Goal: Task Accomplishment & Management: Use online tool/utility

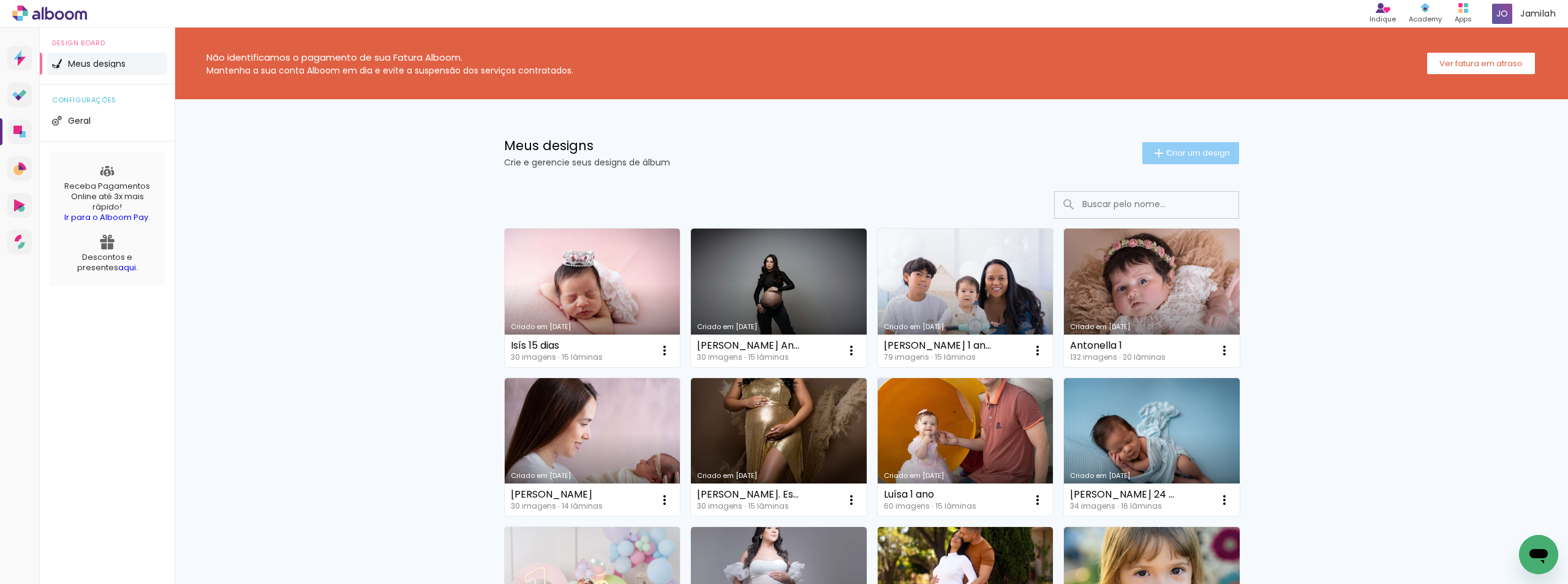
click at [1166, 152] on span "Criar um design" at bounding box center [1198, 153] width 64 height 8
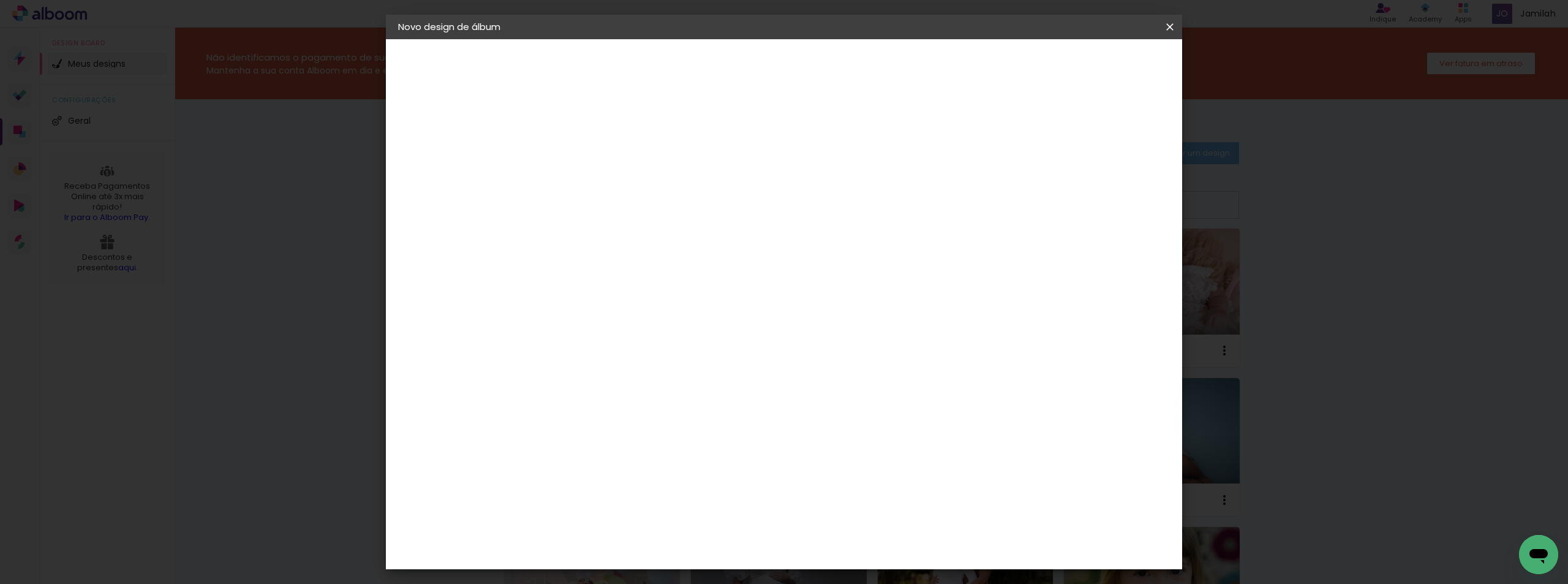
click at [599, 172] on input at bounding box center [599, 165] width 0 height 19
click at [599, 159] on input "Bárbara Freire Mavie" at bounding box center [599, 165] width 0 height 19
click at [599, 167] on input "Bárbara Esperando Mavie" at bounding box center [599, 165] width 0 height 19
type input "[PERSON_NAME] [PERSON_NAME]"
type paper-input "[PERSON_NAME] [PERSON_NAME]"
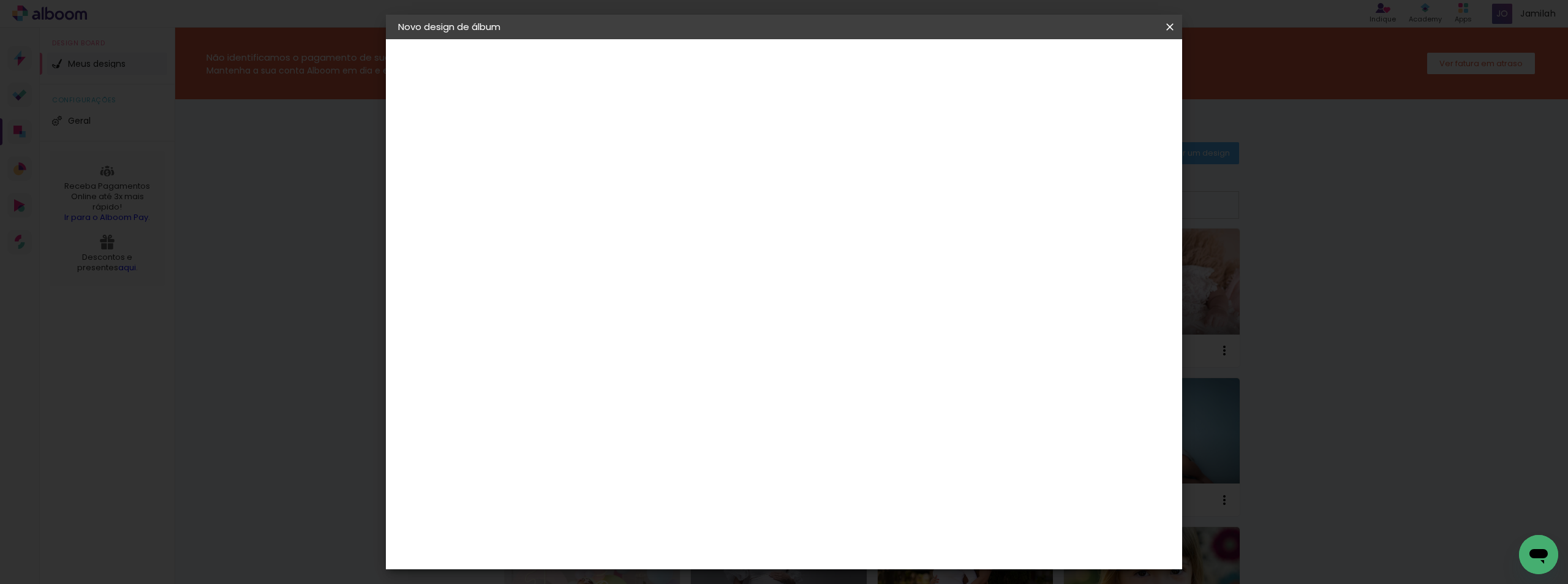
click at [724, 64] on paper-button "Avançar" at bounding box center [694, 64] width 60 height 21
click at [0, 0] on slot "Avançar" at bounding box center [0, 0] width 0 height 0
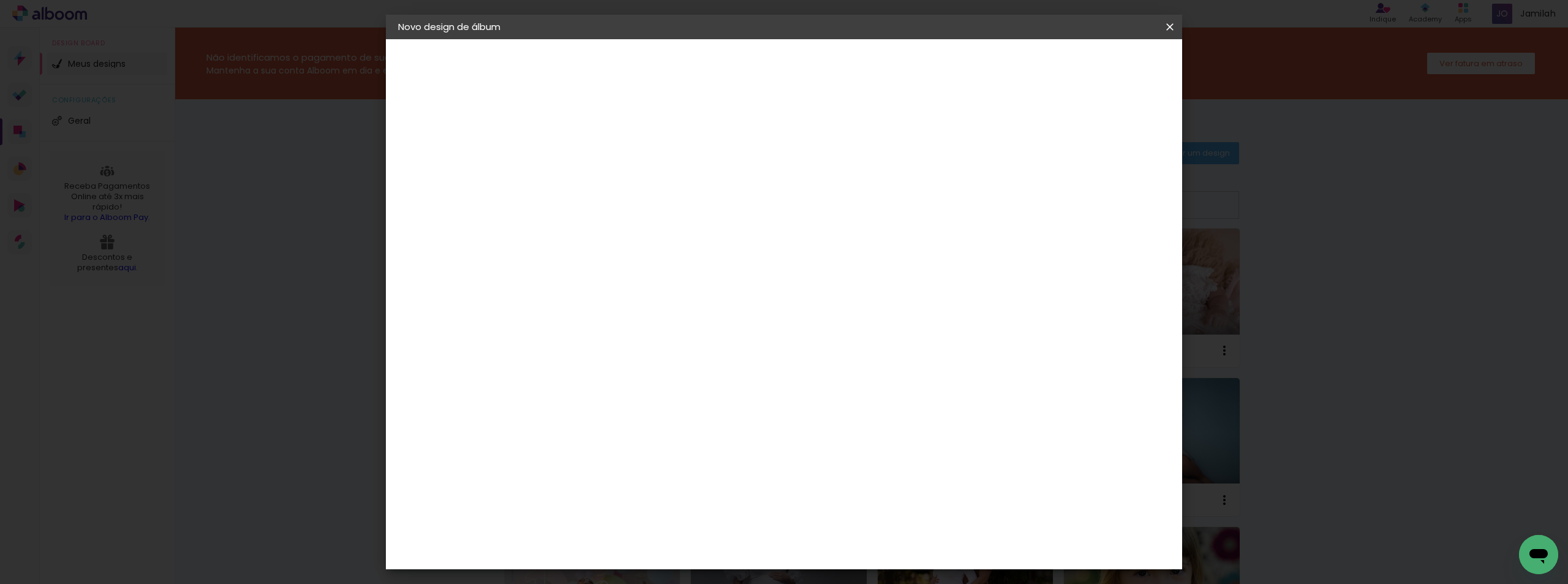
click at [681, 425] on span "20 × 20" at bounding box center [652, 441] width 57 height 32
click at [798, 56] on paper-button "Avançar" at bounding box center [768, 64] width 60 height 21
click at [1073, 130] on div "Mostrar sangria" at bounding box center [1064, 132] width 82 height 16
type paper-checkbox "on"
click at [1124, 53] on header "Revisão Verifique as configurações do seu álbum. Voltar Iniciar design" at bounding box center [834, 71] width 579 height 63
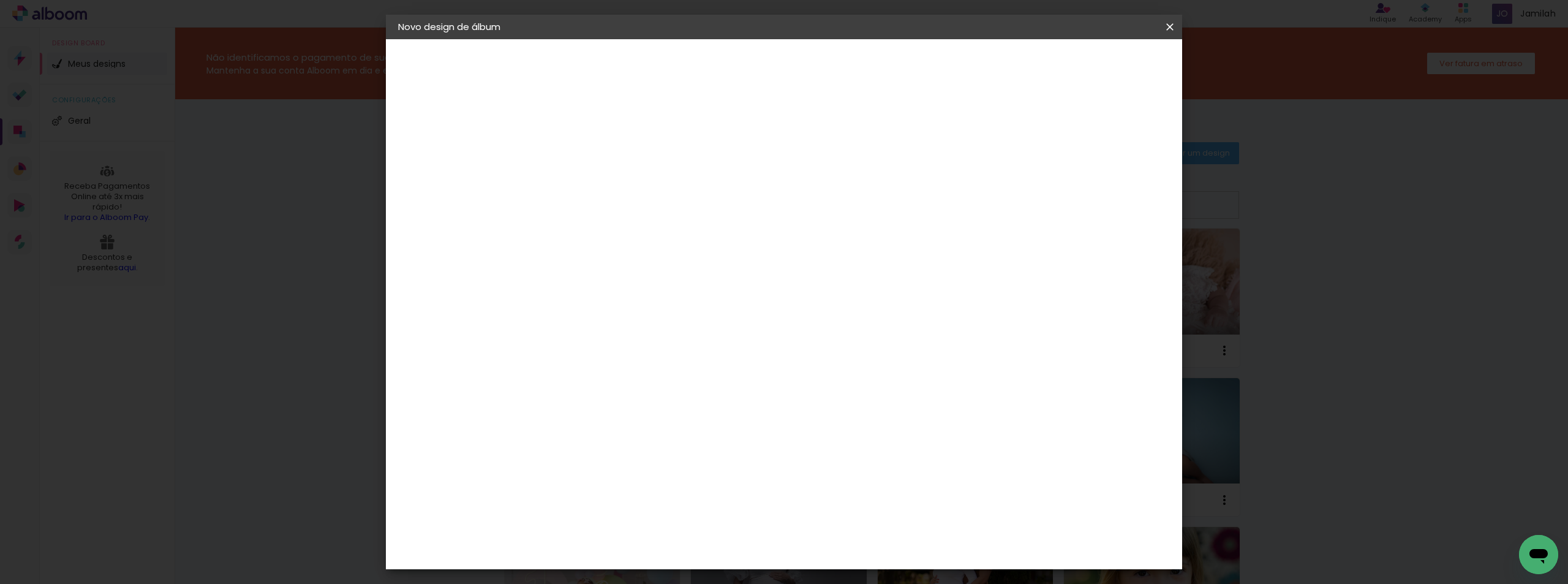
click at [1093, 65] on span "Iniciar design" at bounding box center [1065, 65] width 55 height 9
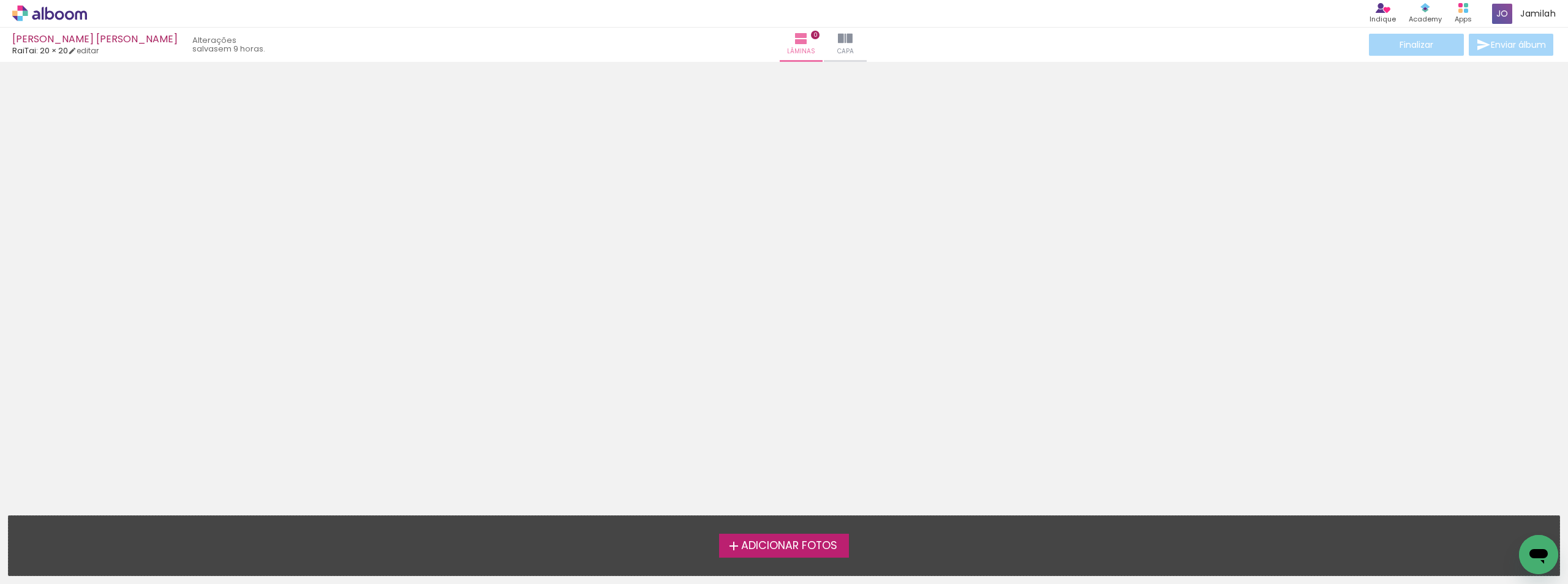
click at [769, 545] on span "Adicionar Fotos" at bounding box center [789, 546] width 96 height 11
click at [0, 0] on input "file" at bounding box center [0, 0] width 0 height 0
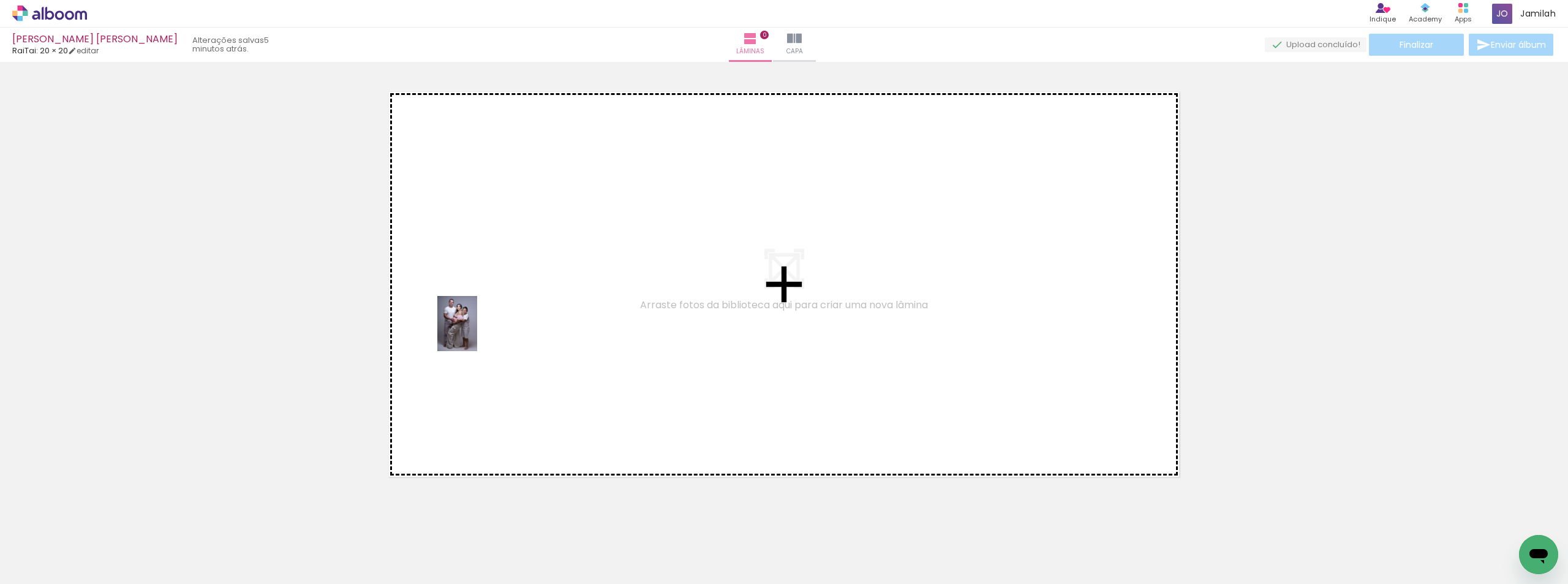
drag, startPoint x: 109, startPoint y: 537, endPoint x: 478, endPoint y: 331, distance: 422.6
click at [478, 331] on quentale-workspace at bounding box center [784, 292] width 1568 height 584
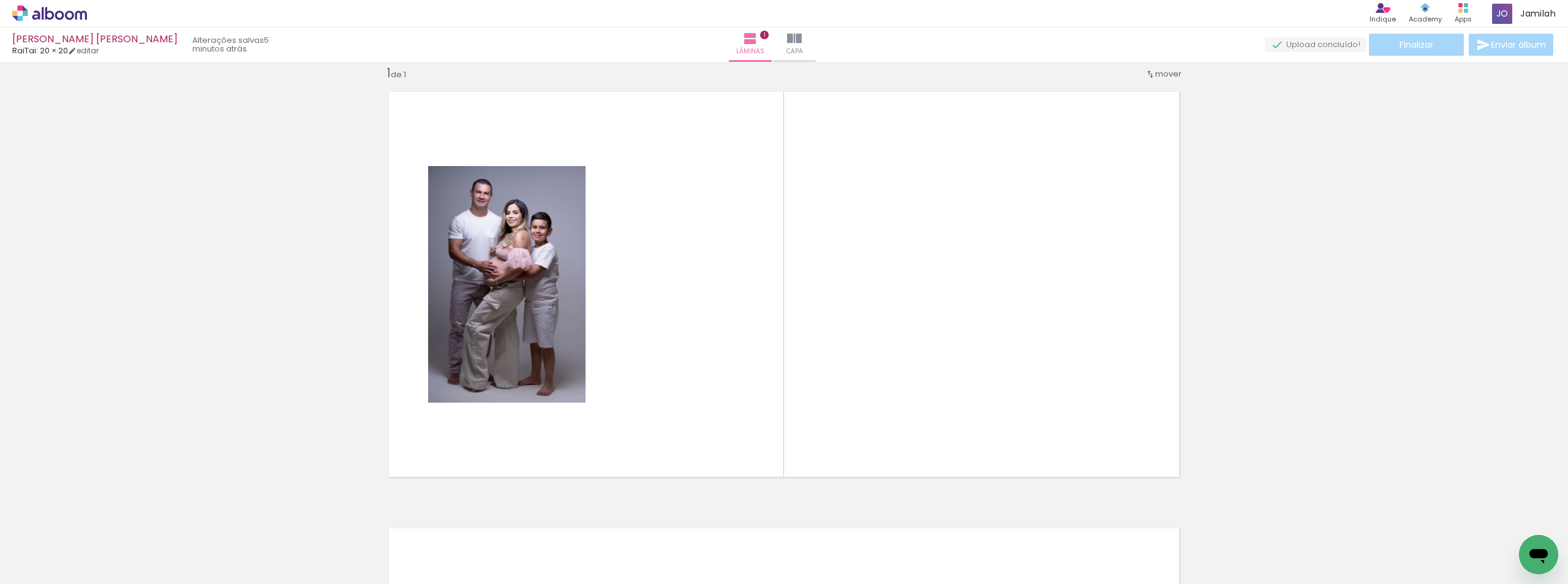
scroll to position [16, 0]
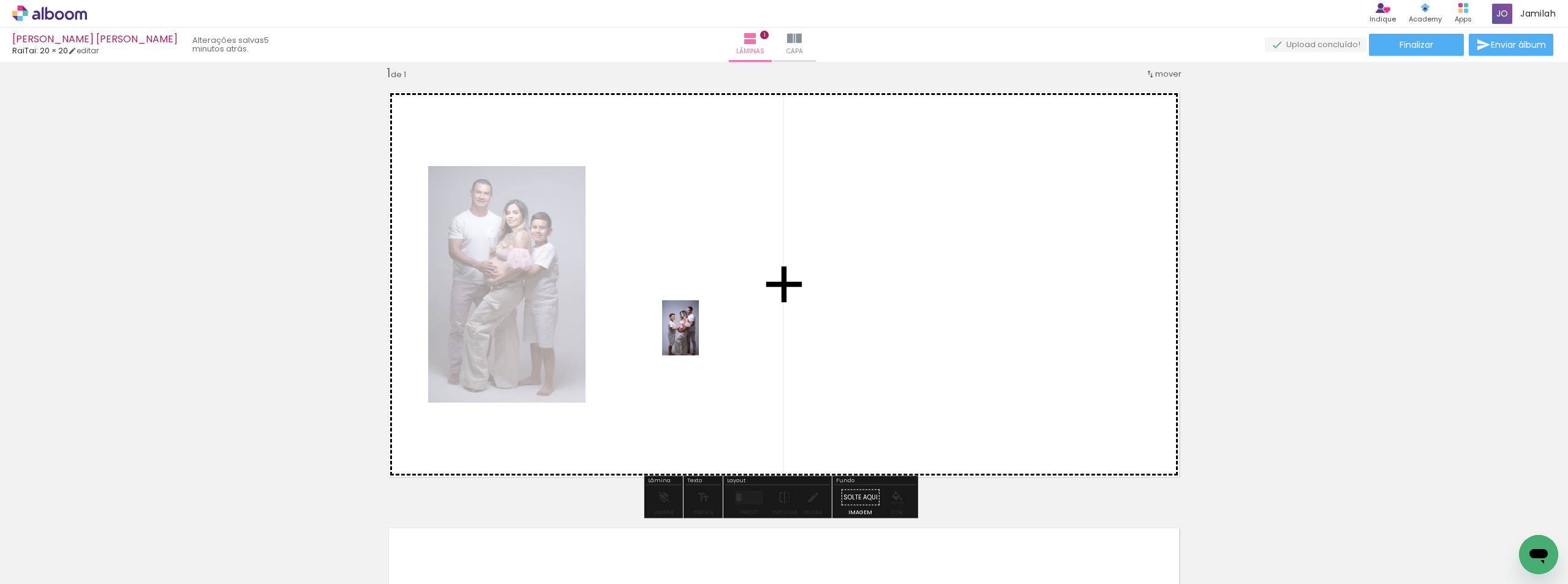
drag, startPoint x: 183, startPoint y: 550, endPoint x: 738, endPoint y: 331, distance: 596.6
click at [738, 331] on quentale-workspace at bounding box center [784, 292] width 1568 height 584
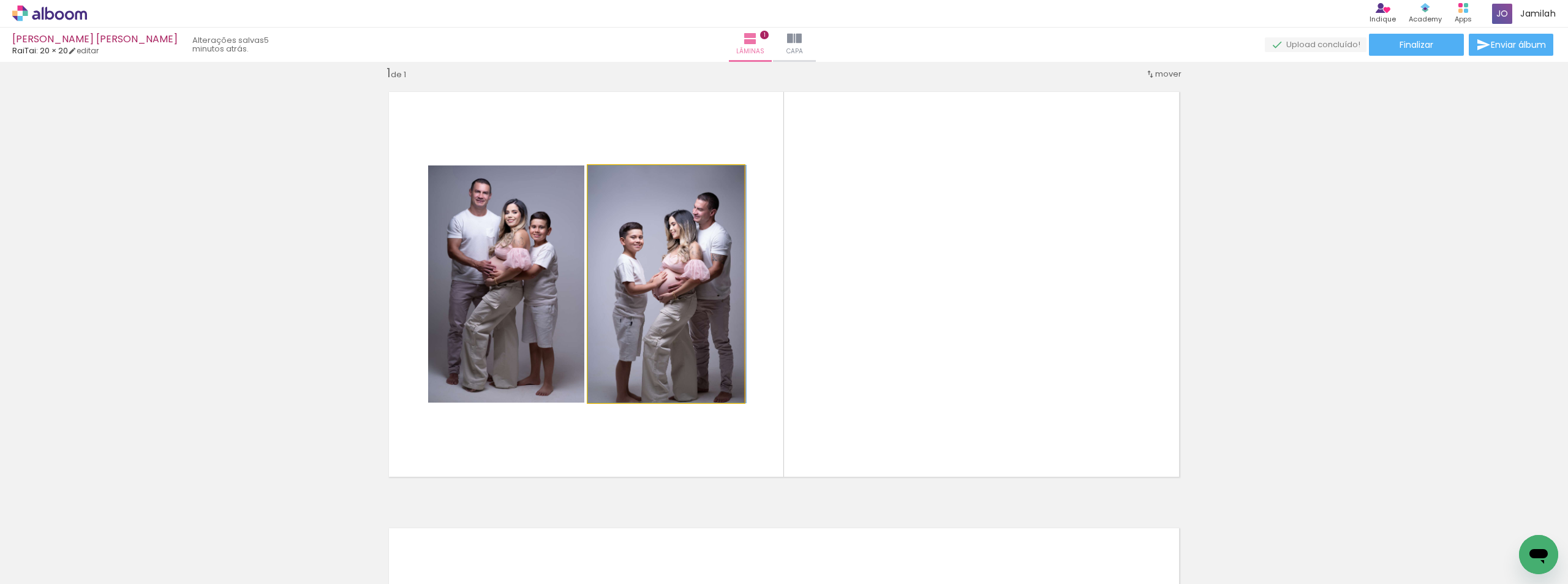
drag, startPoint x: 662, startPoint y: 354, endPoint x: 686, endPoint y: 317, distance: 44.1
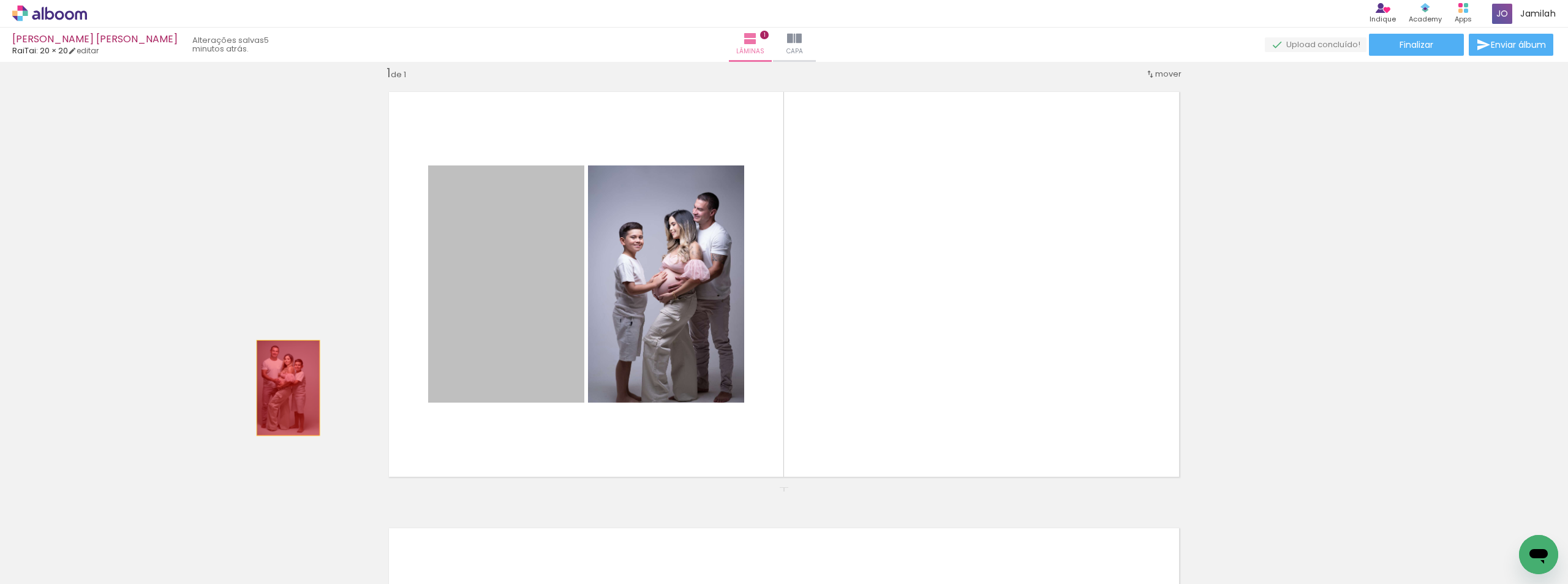
drag, startPoint x: 479, startPoint y: 315, endPoint x: 284, endPoint y: 388, distance: 208.2
click at [284, 388] on div "Inserir lâmina 1 de 1" at bounding box center [784, 487] width 1568 height 874
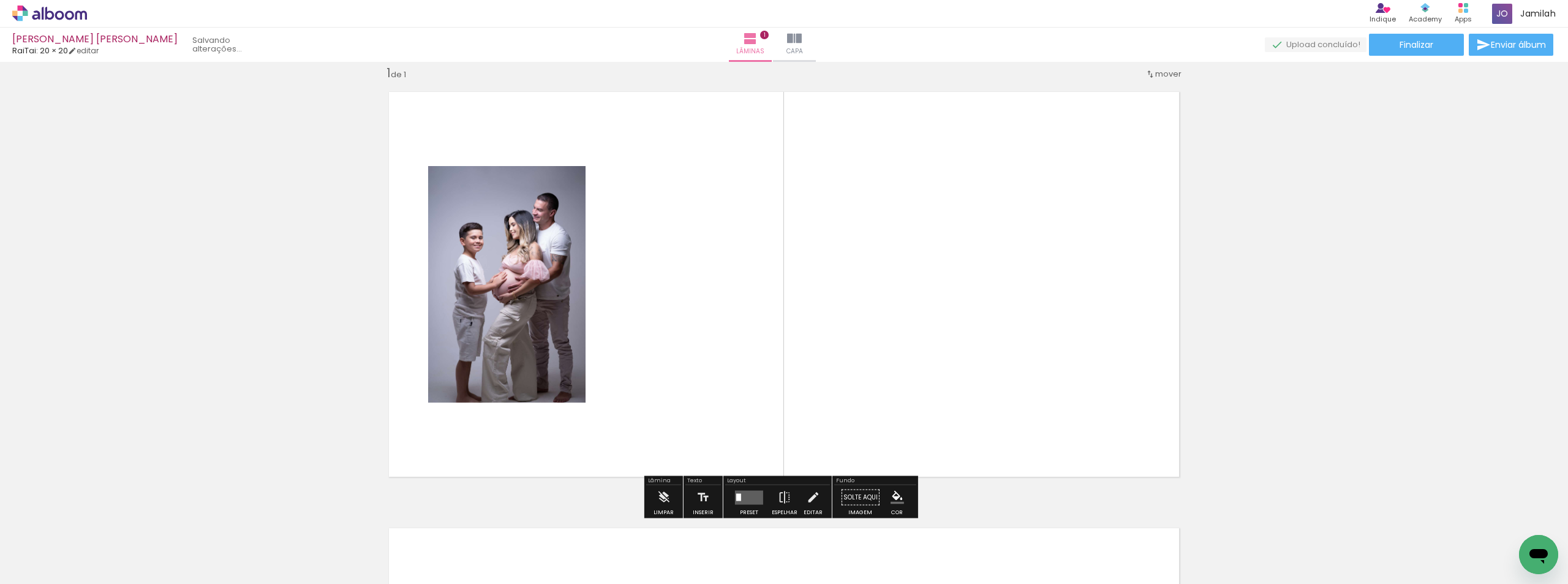
drag, startPoint x: 593, startPoint y: 297, endPoint x: 279, endPoint y: 405, distance: 332.1
click at [279, 405] on div "Inserir lâmina 1 de 1" at bounding box center [784, 487] width 1568 height 874
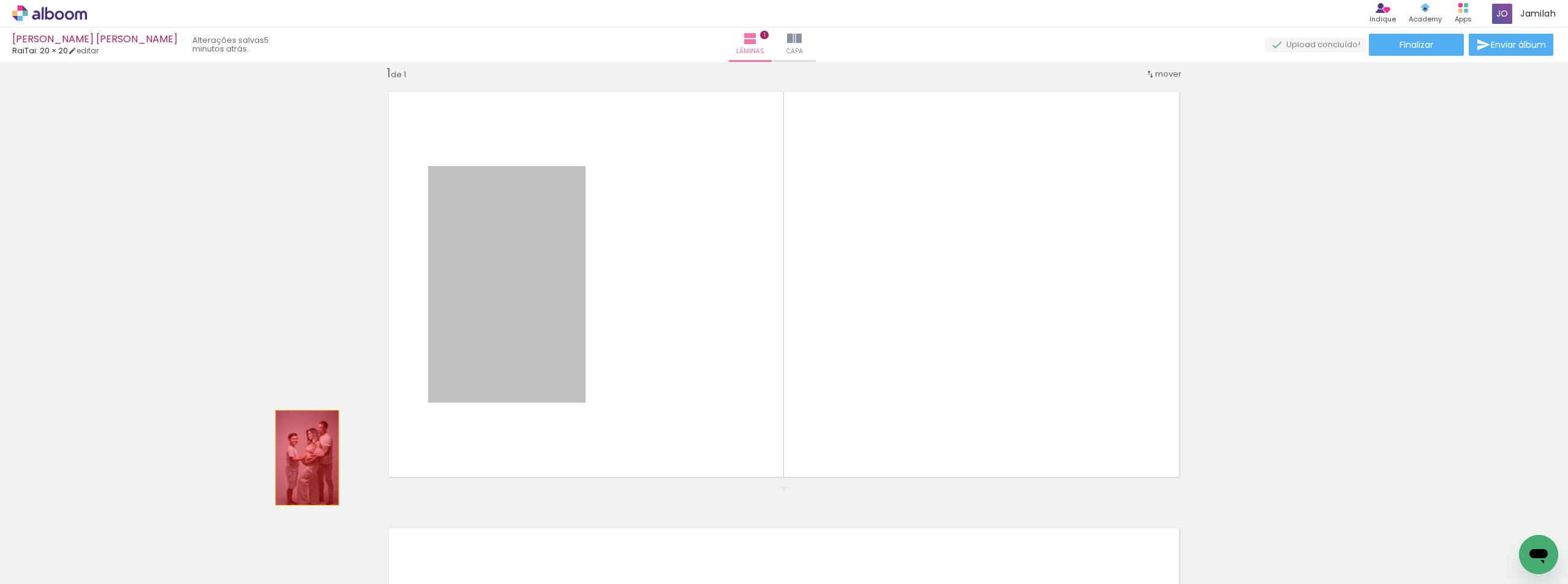
drag, startPoint x: 450, startPoint y: 357, endPoint x: 304, endPoint y: 458, distance: 177.5
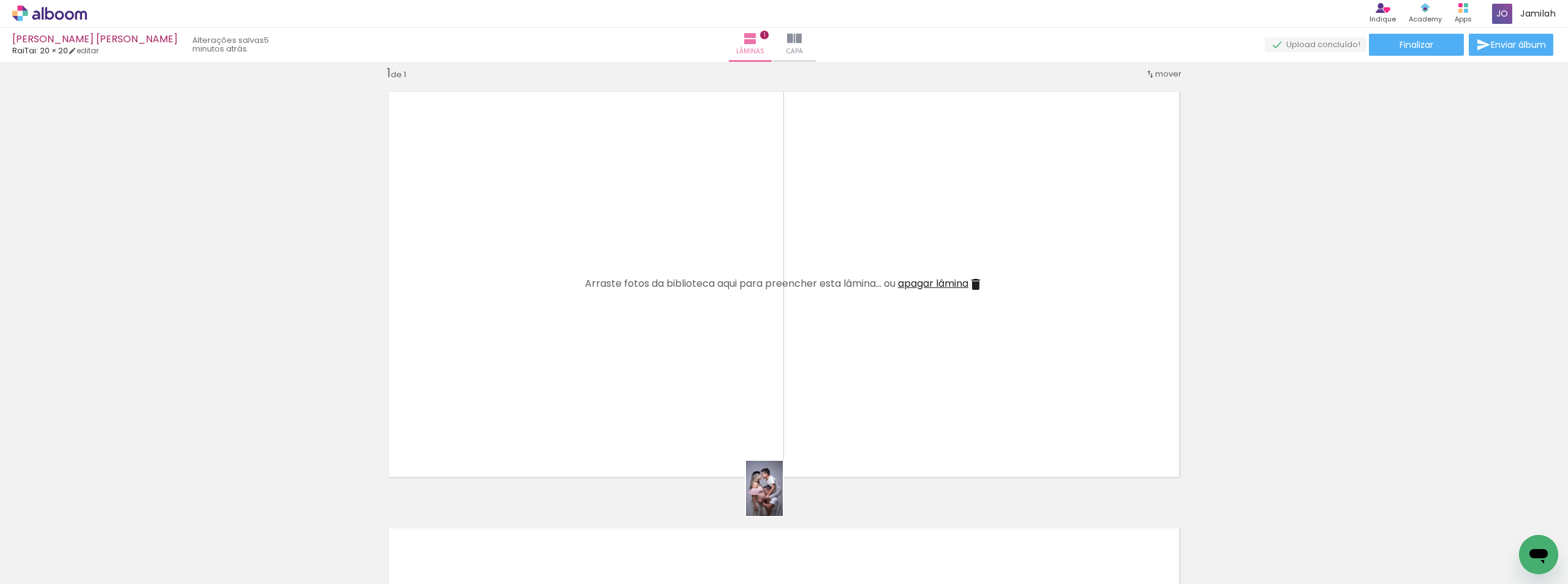
drag, startPoint x: 776, startPoint y: 536, endPoint x: 782, endPoint y: 498, distance: 38.5
click at [782, 498] on quentale-workspace at bounding box center [784, 292] width 1568 height 584
drag, startPoint x: 822, startPoint y: 535, endPoint x: 908, endPoint y: 483, distance: 100.5
click at [781, 375] on quentale-workspace at bounding box center [784, 292] width 1568 height 584
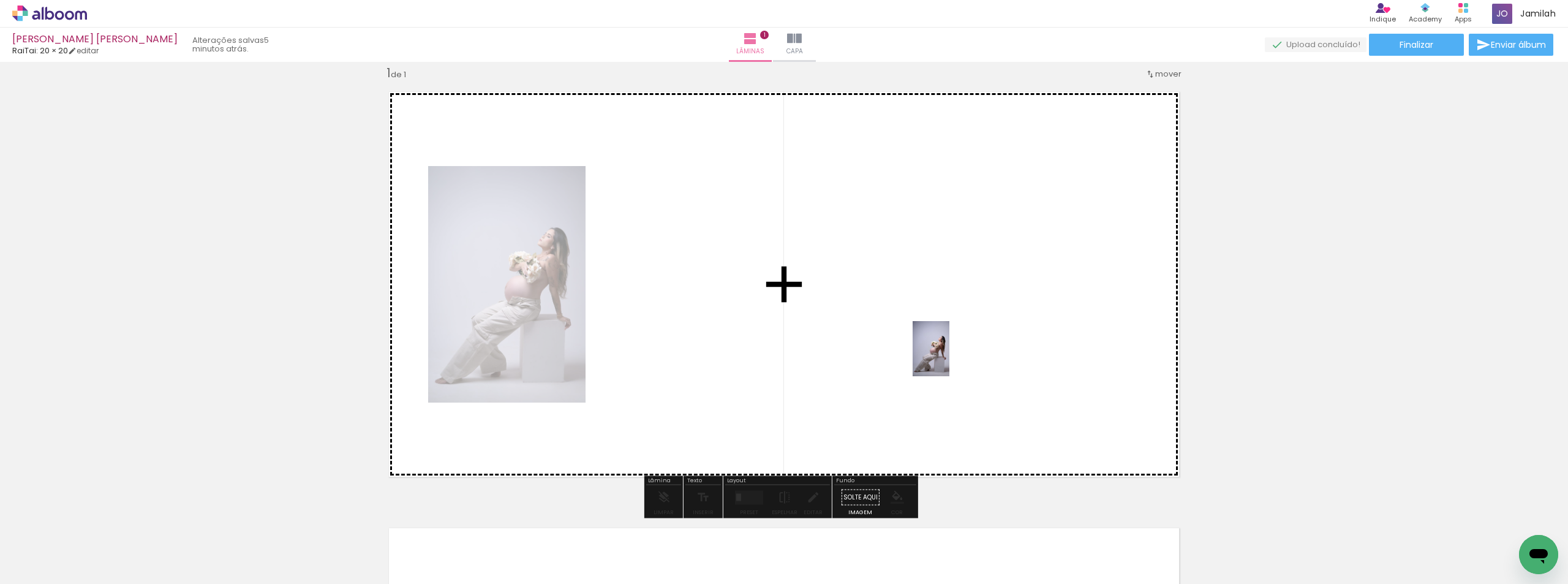
drag, startPoint x: 874, startPoint y: 522, endPoint x: 950, endPoint y: 358, distance: 180.8
click at [950, 358] on quentale-workspace at bounding box center [784, 292] width 1568 height 584
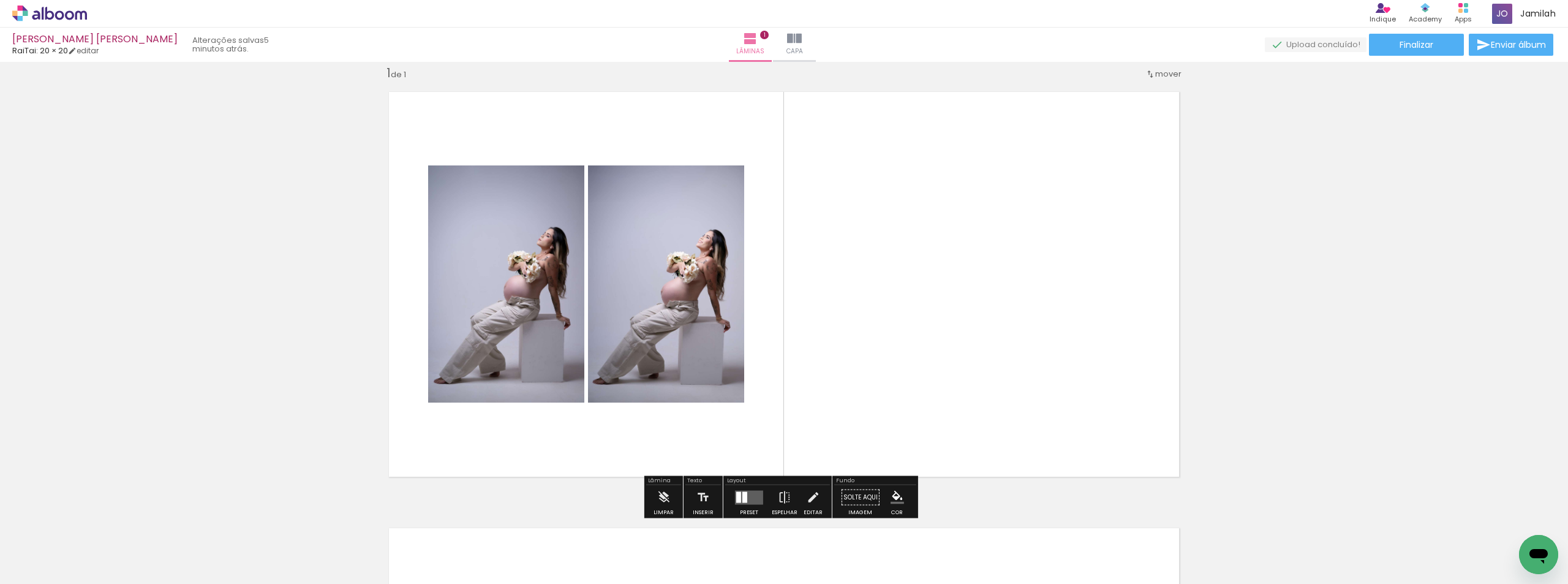
click at [736, 492] on div at bounding box center [739, 497] width 5 height 11
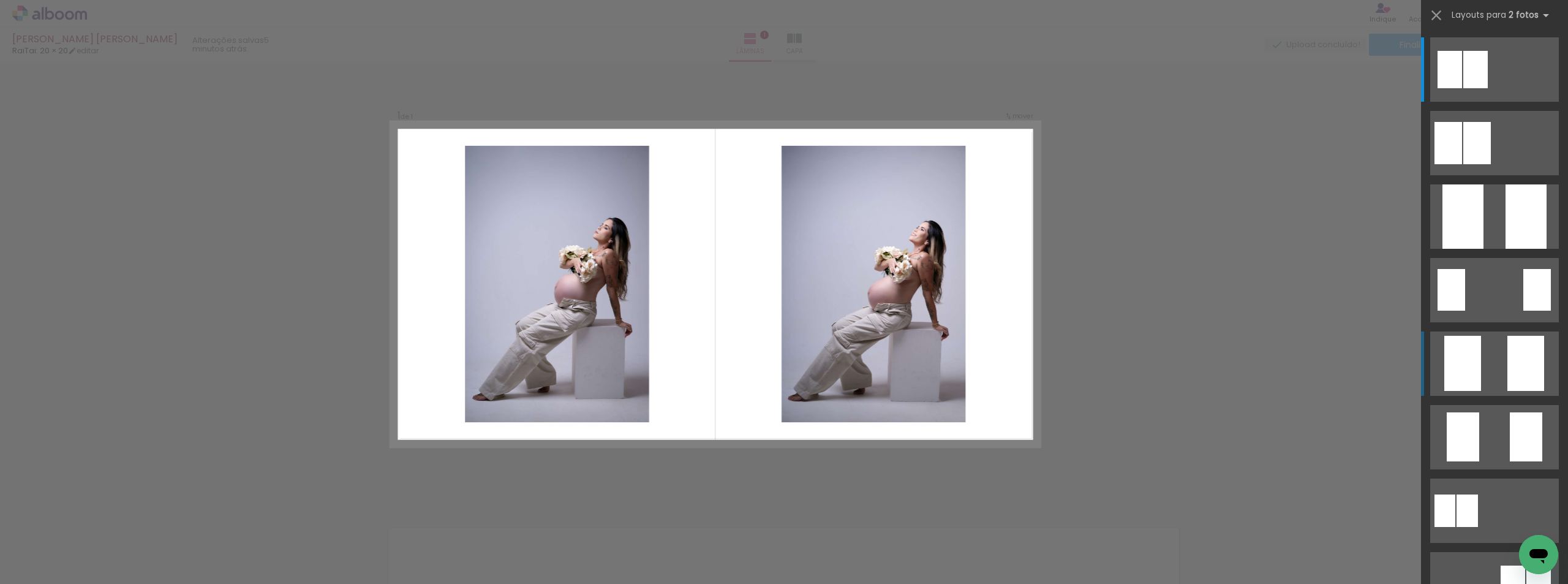
click at [1479, 102] on quentale-layouter at bounding box center [1494, 69] width 128 height 64
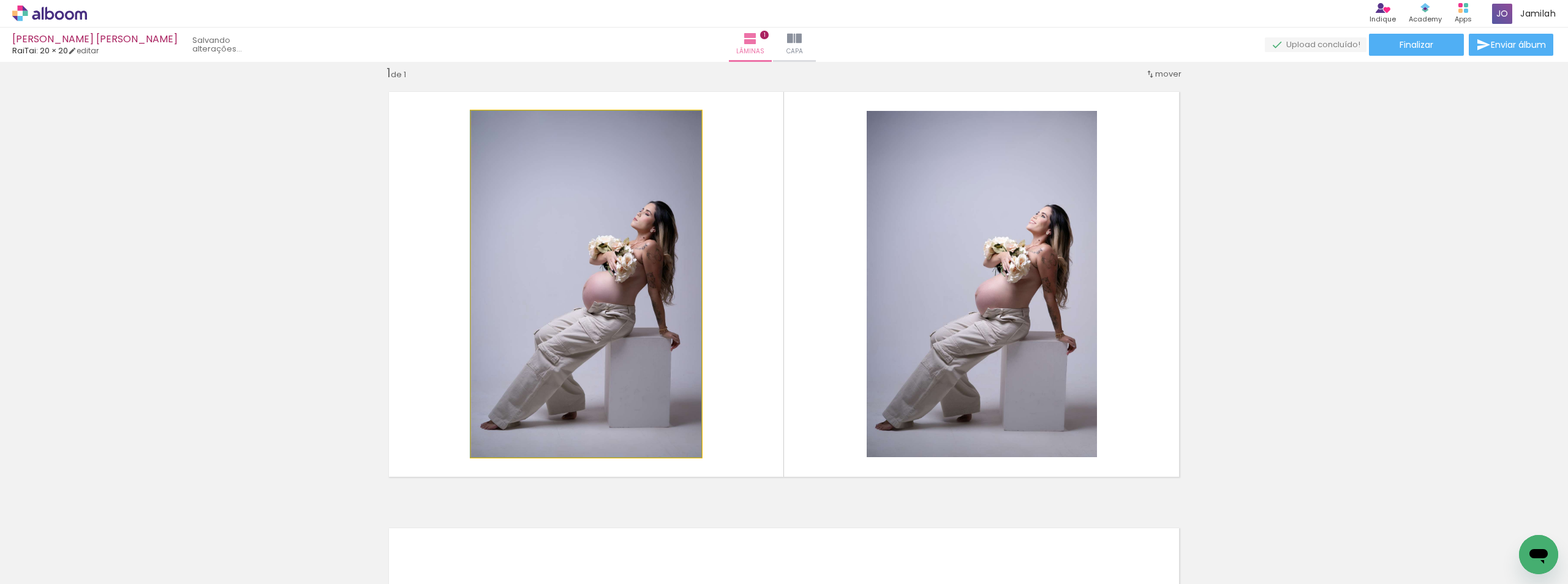
click at [549, 277] on quentale-photo at bounding box center [585, 284] width 230 height 346
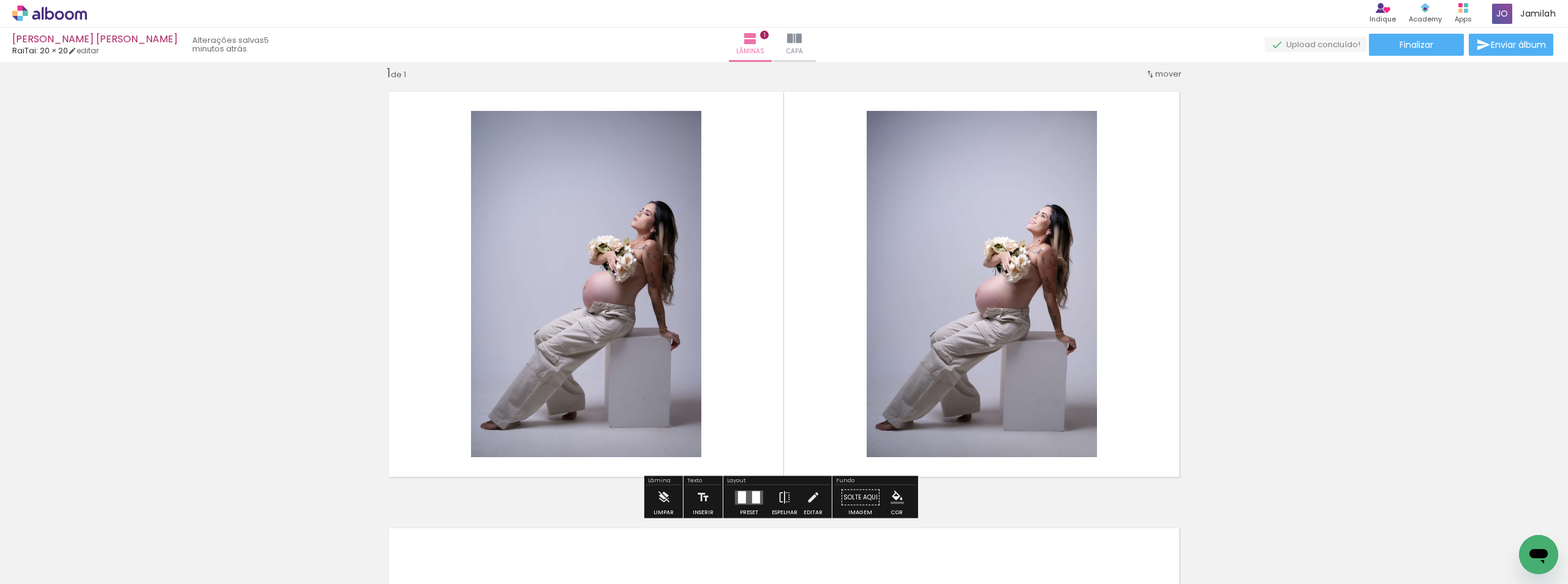
drag, startPoint x: 753, startPoint y: 501, endPoint x: 905, endPoint y: 459, distance: 157.7
click at [752, 501] on div at bounding box center [756, 497] width 8 height 12
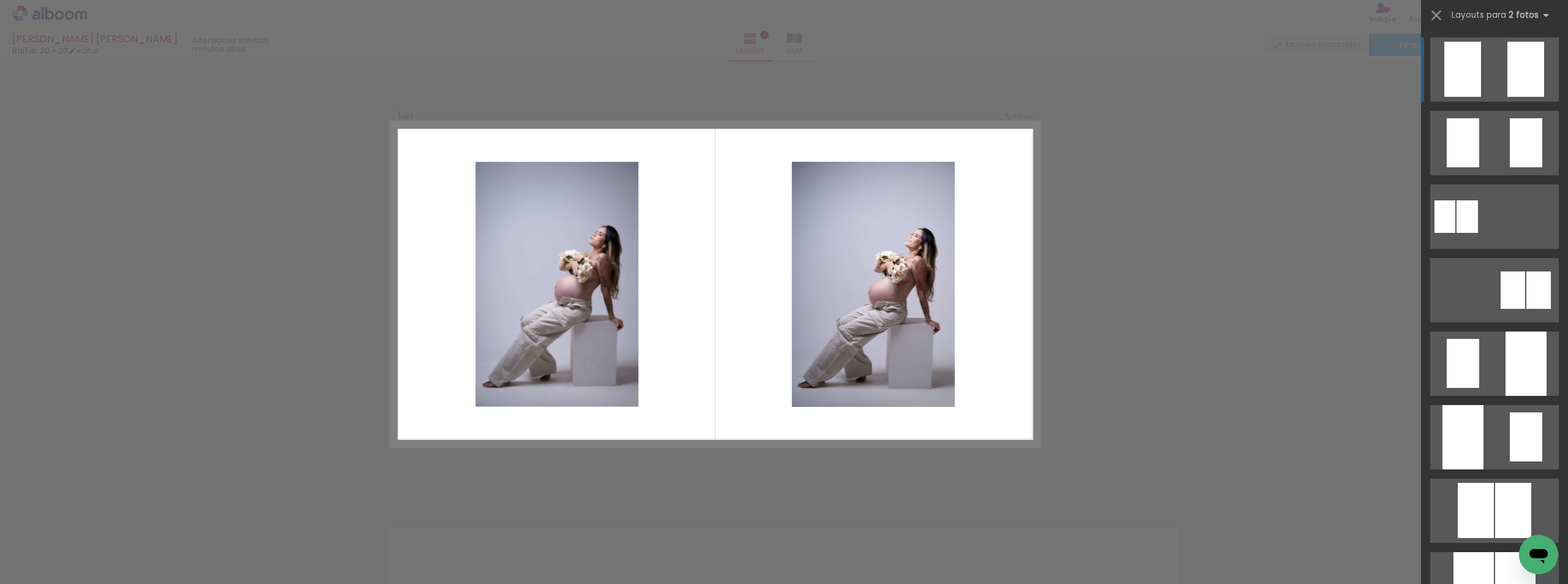
scroll to position [0, 0]
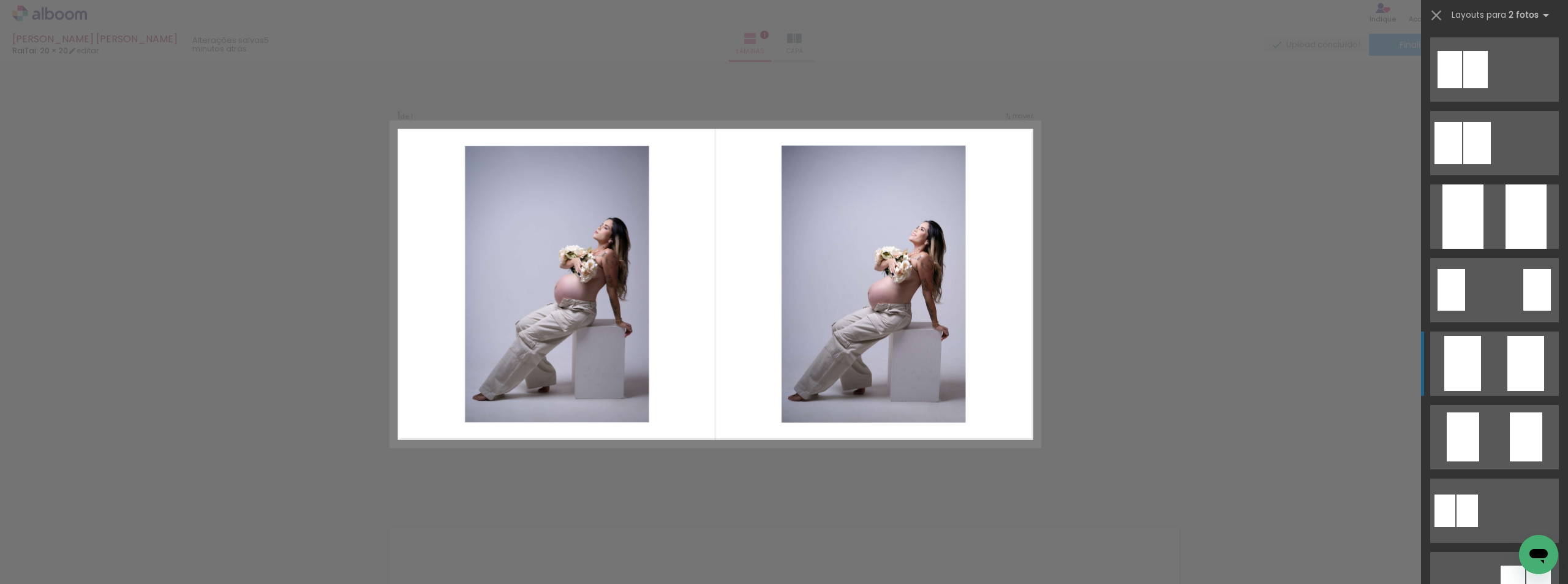
click at [1478, 102] on quentale-layouter at bounding box center [1494, 69] width 128 height 64
click at [1484, 102] on quentale-layouter at bounding box center [1494, 69] width 128 height 64
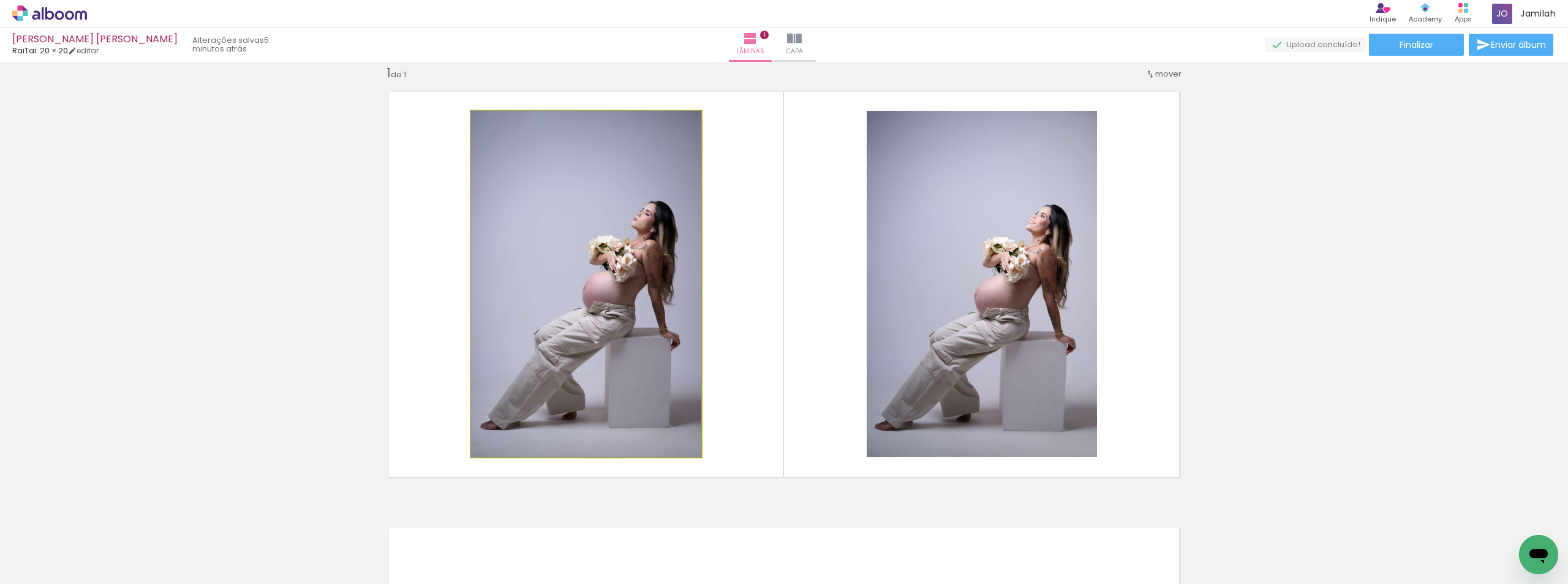
drag, startPoint x: 532, startPoint y: 287, endPoint x: 537, endPoint y: 284, distance: 5.8
drag, startPoint x: 666, startPoint y: 296, endPoint x: 645, endPoint y: 289, distance: 22.1
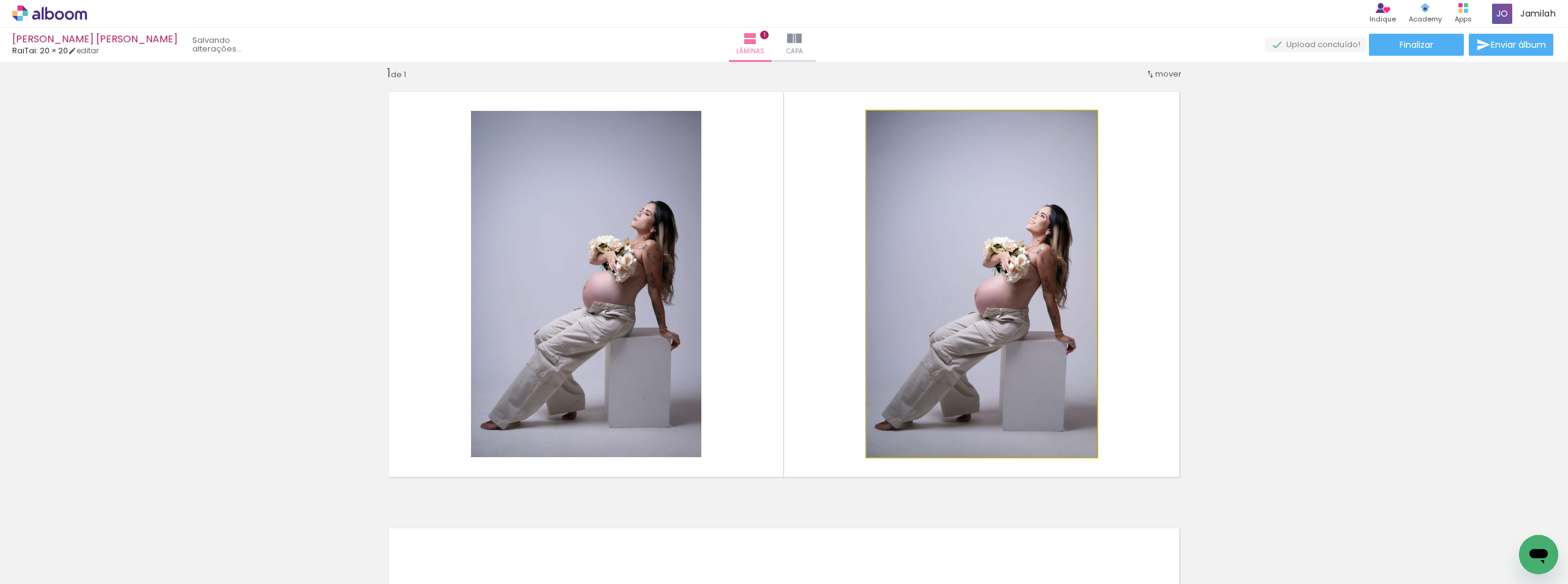
drag, startPoint x: 949, startPoint y: 292, endPoint x: 946, endPoint y: 285, distance: 7.6
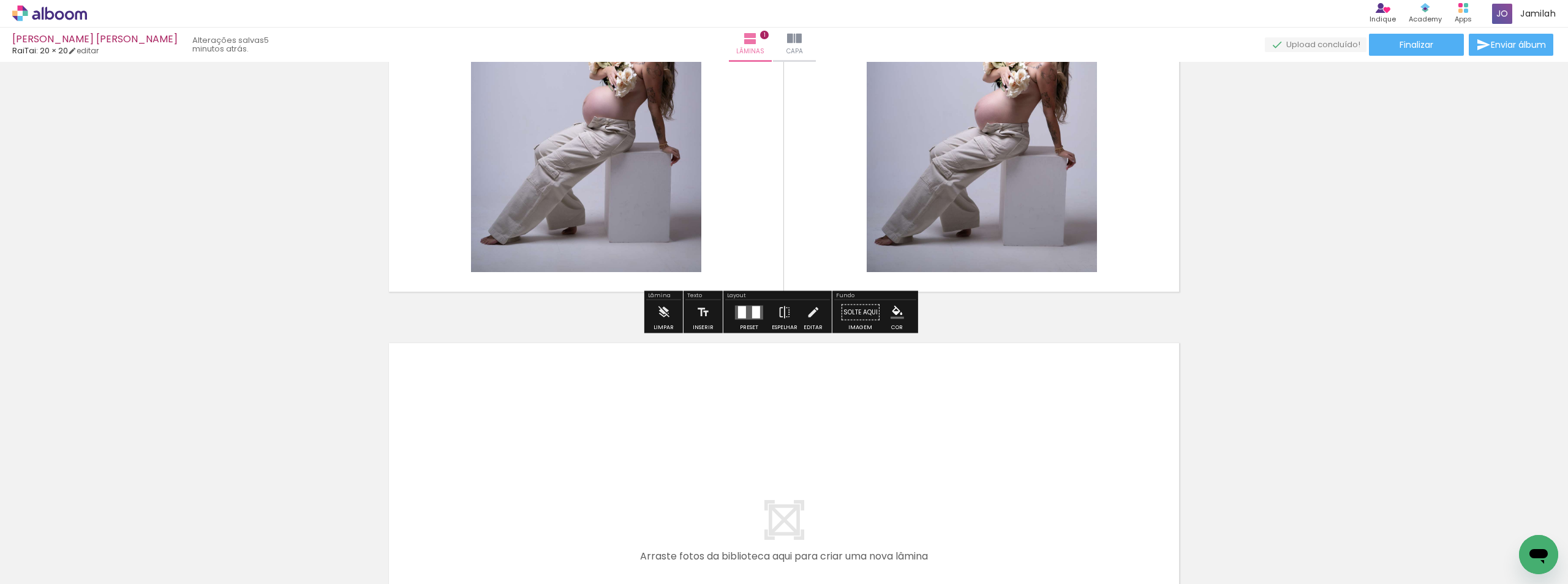
scroll to position [445, 0]
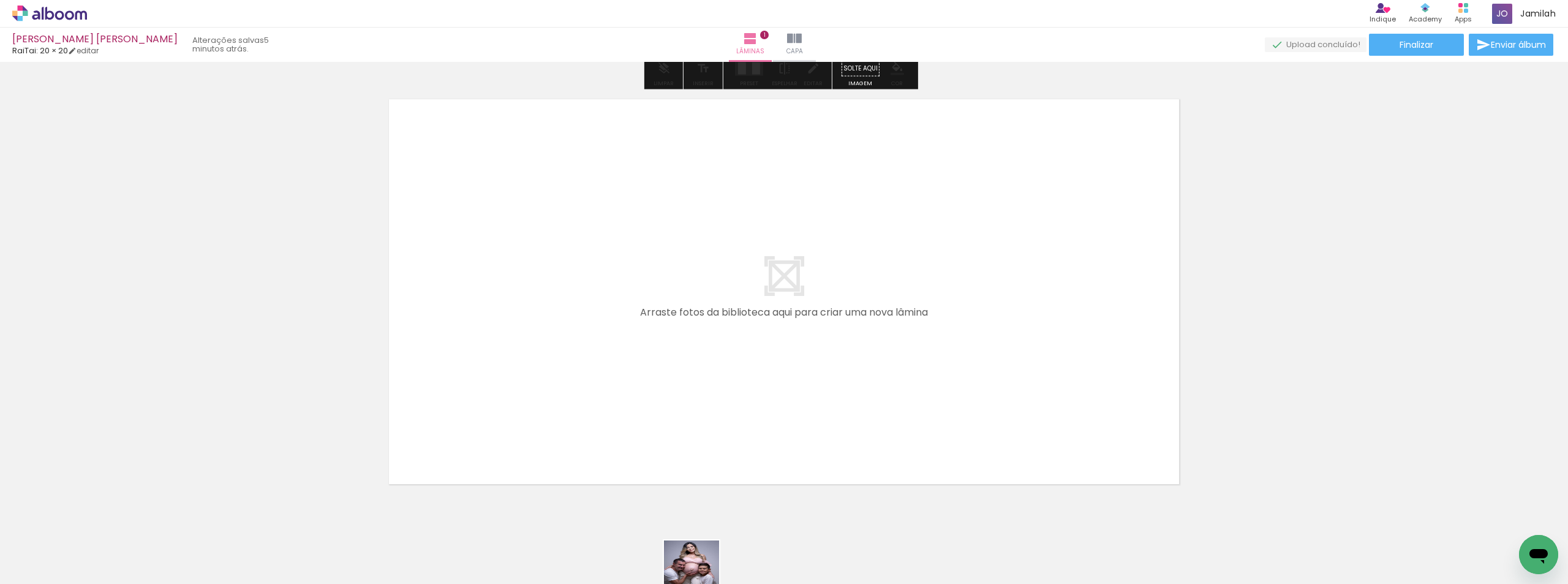
drag, startPoint x: 643, startPoint y: 574, endPoint x: 701, endPoint y: 577, distance: 58.1
click at [100, 577] on iron-horizontal-list at bounding box center [88, 545] width 24 height 77
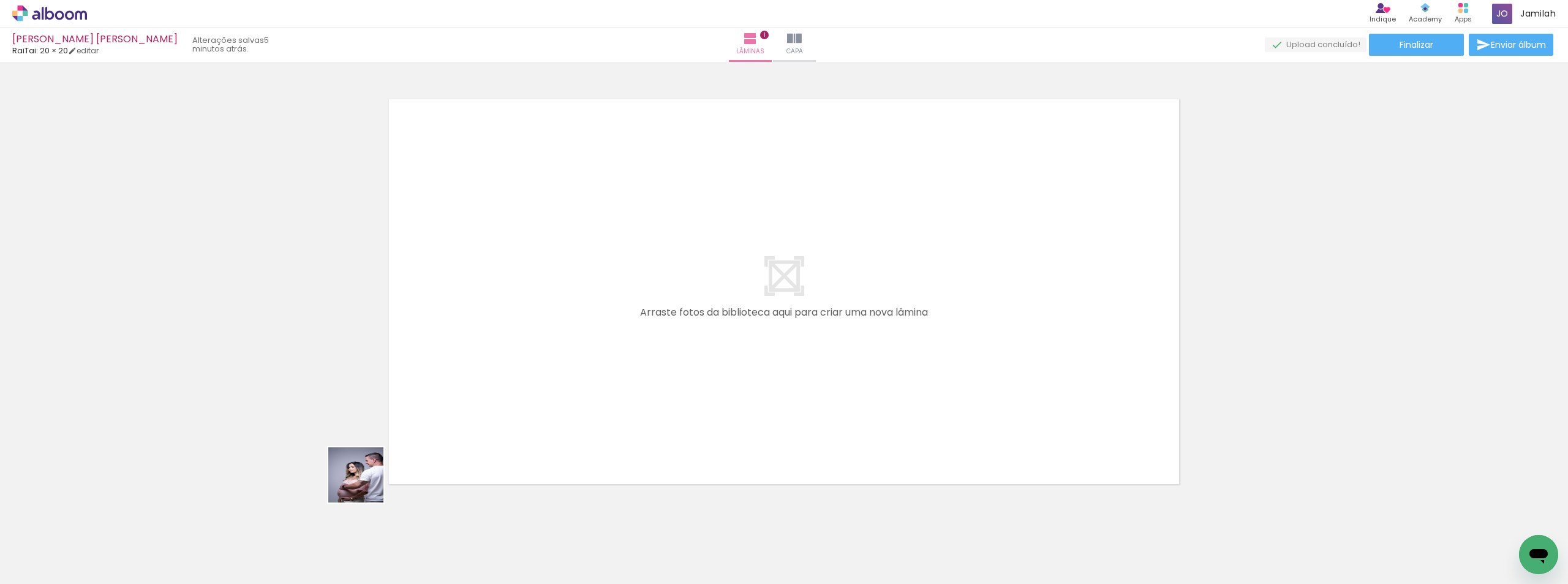
drag, startPoint x: 332, startPoint y: 528, endPoint x: 421, endPoint y: 537, distance: 89.5
click at [642, 375] on quentale-workspace at bounding box center [784, 292] width 1568 height 584
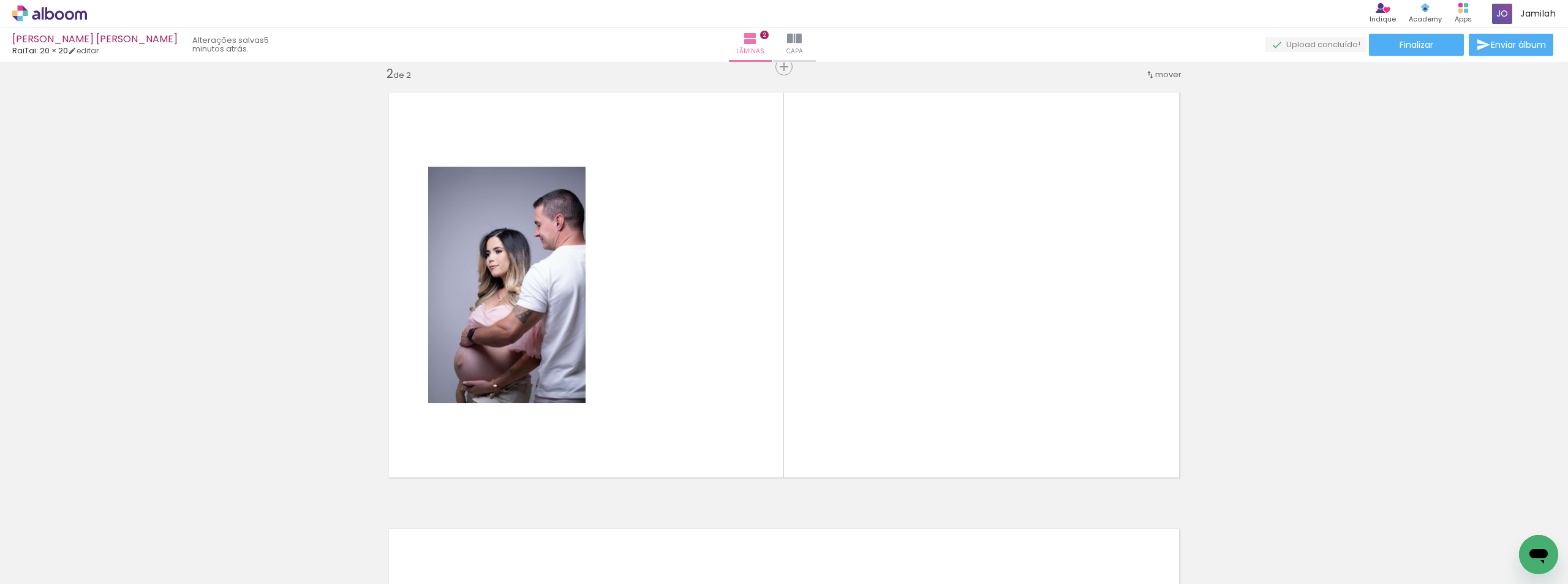
scroll to position [452, 0]
drag, startPoint x: 516, startPoint y: 375, endPoint x: 323, endPoint y: 475, distance: 217.4
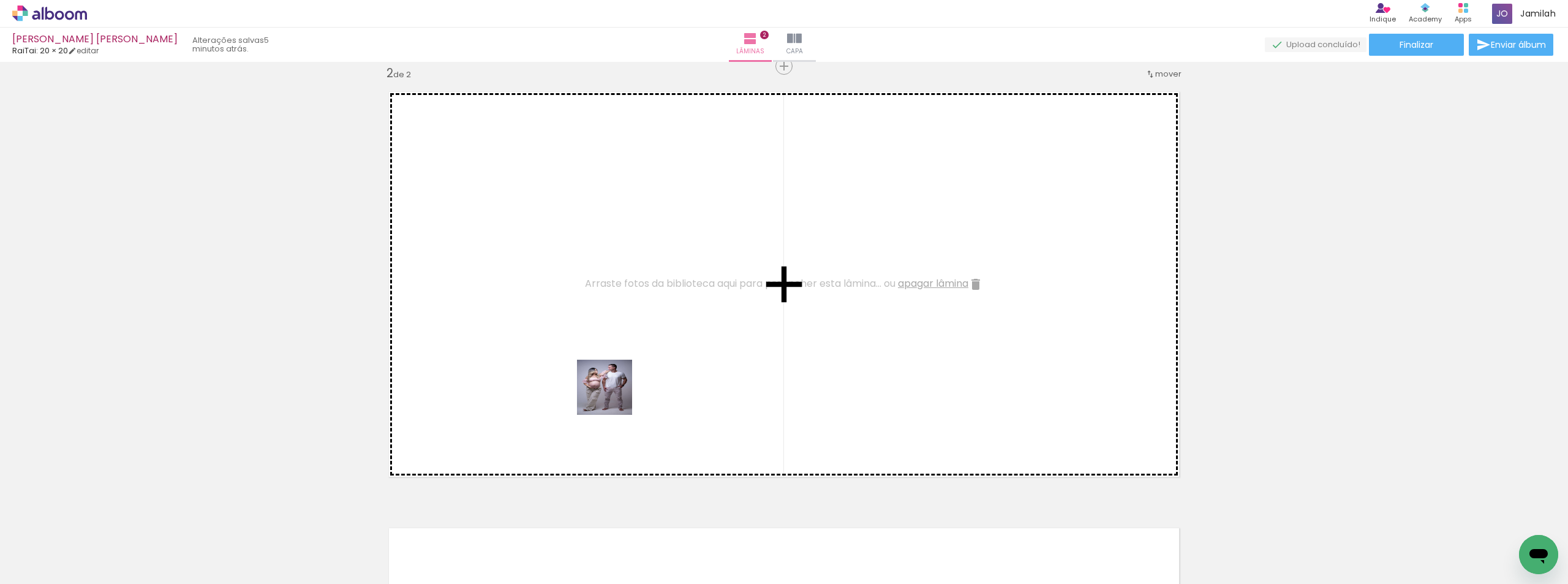
drag, startPoint x: 501, startPoint y: 545, endPoint x: 489, endPoint y: 548, distance: 12.4
click at [613, 396] on quentale-workspace at bounding box center [784, 292] width 1568 height 584
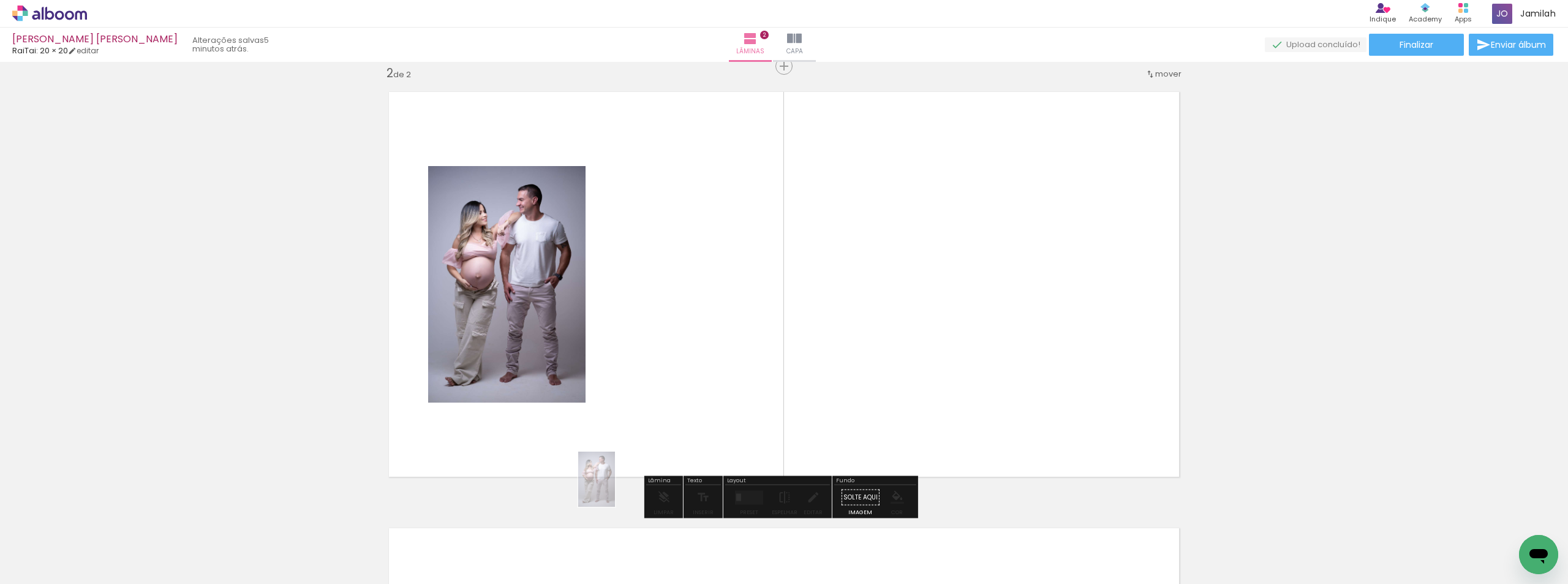
drag, startPoint x: 512, startPoint y: 525, endPoint x: 547, endPoint y: 511, distance: 37.7
click at [0, 0] on slot at bounding box center [0, 0] width 0 height 0
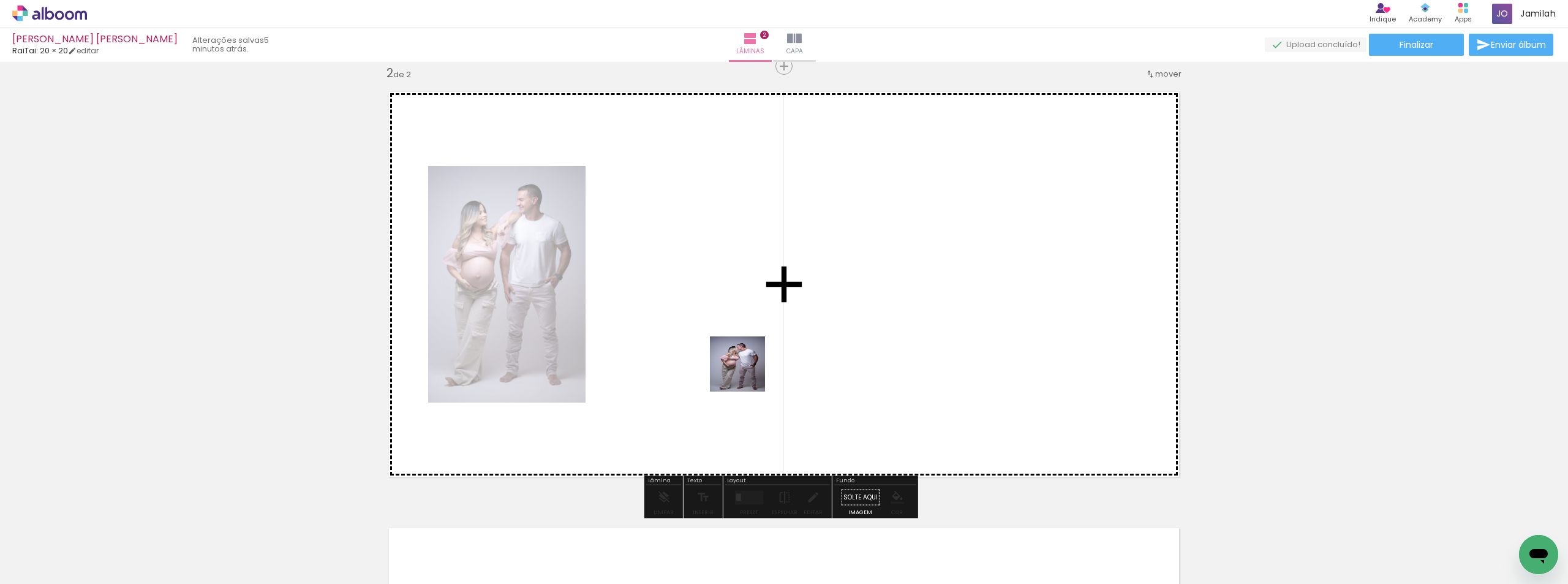
drag, startPoint x: 557, startPoint y: 516, endPoint x: 760, endPoint y: 365, distance: 253.0
click at [761, 365] on quentale-workspace at bounding box center [784, 292] width 1568 height 584
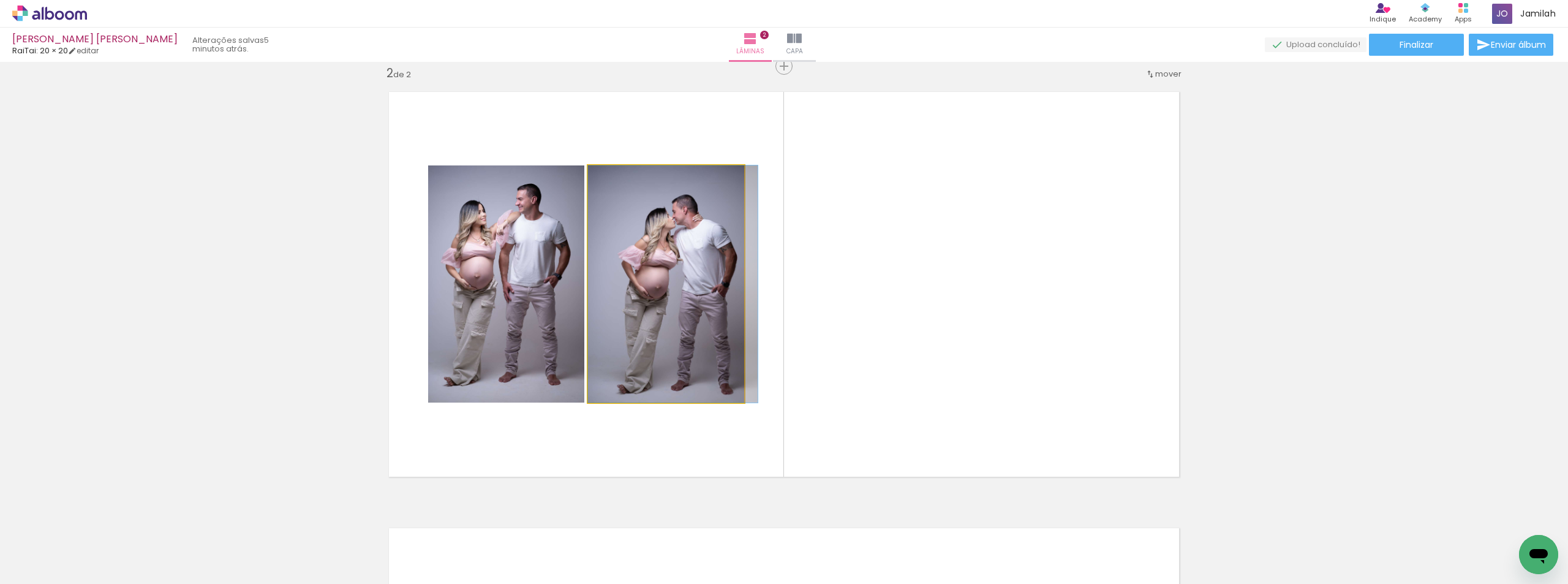
drag, startPoint x: 676, startPoint y: 340, endPoint x: 690, endPoint y: 331, distance: 16.6
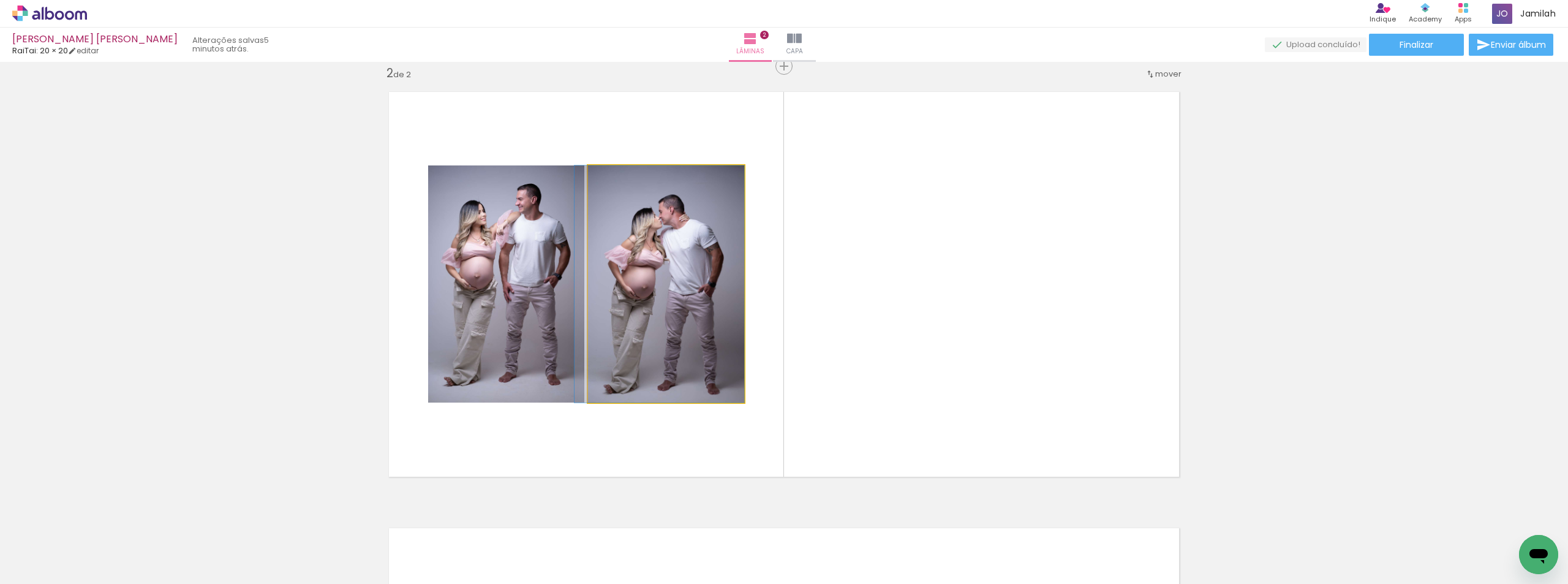
drag, startPoint x: 676, startPoint y: 334, endPoint x: 657, endPoint y: 332, distance: 19.1
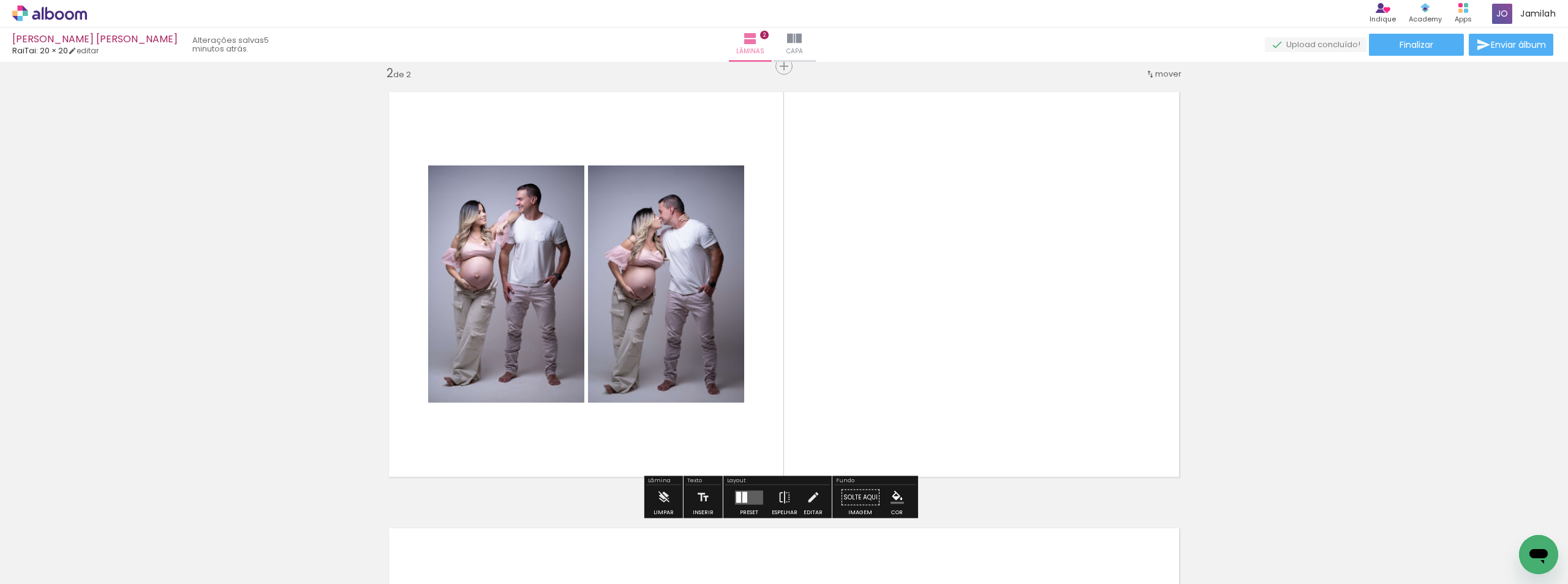
click at [745, 492] on quentale-layouter at bounding box center [749, 497] width 28 height 14
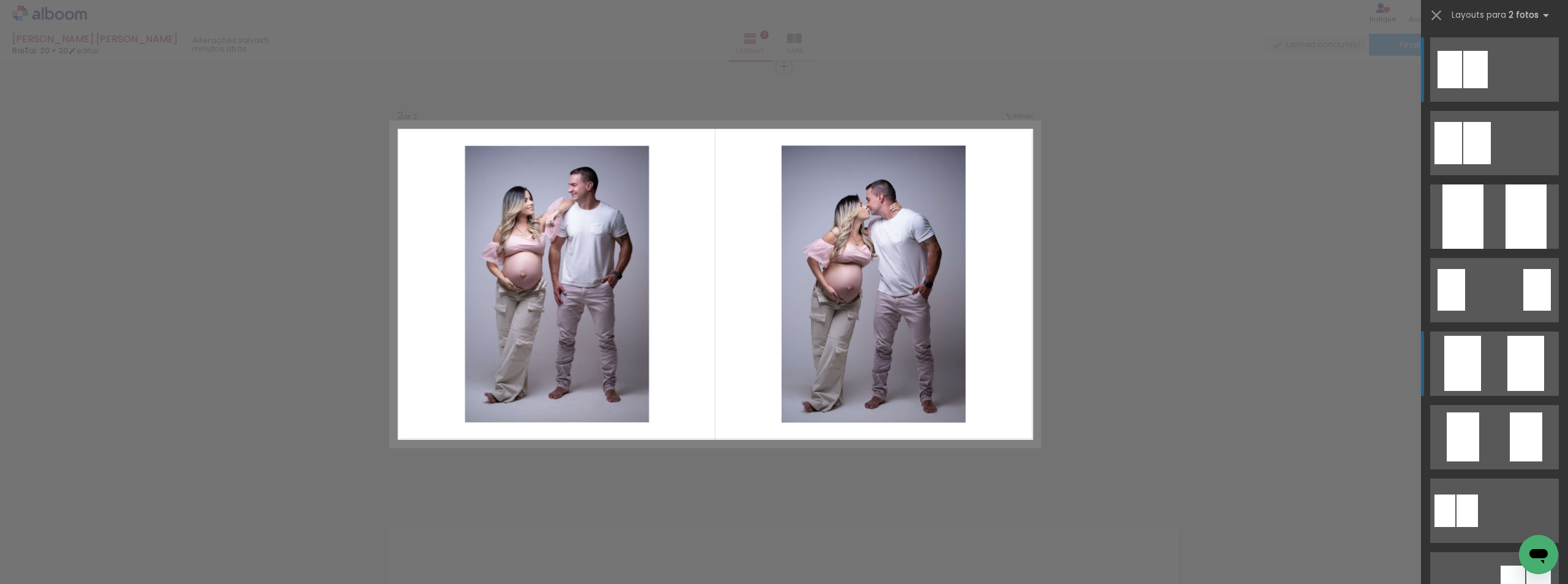
click at [1485, 102] on quentale-layouter at bounding box center [1494, 69] width 128 height 64
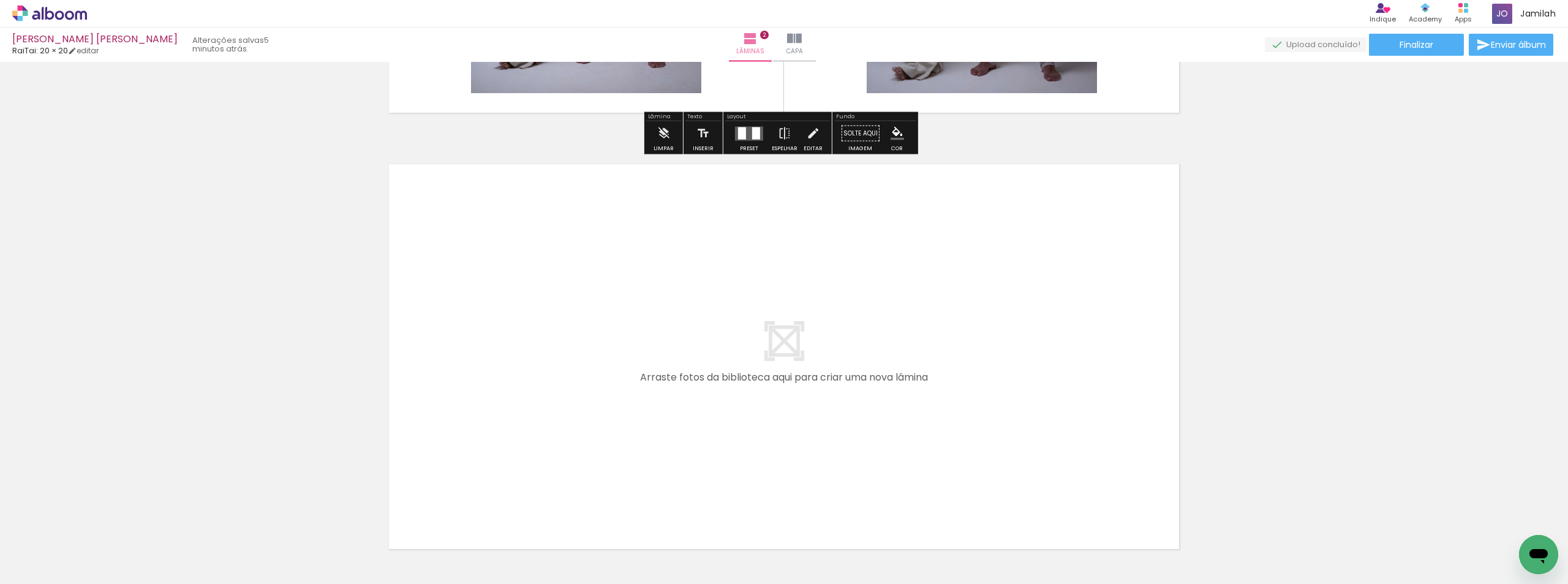
scroll to position [820, 0]
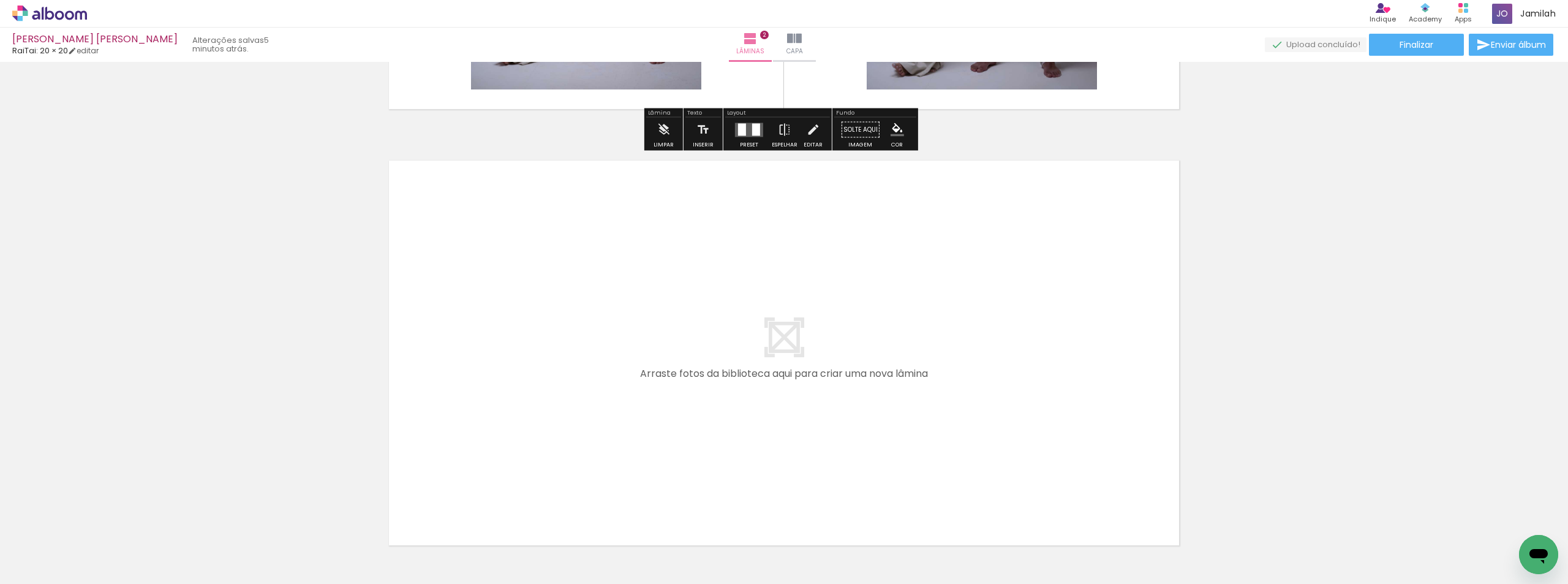
drag, startPoint x: 334, startPoint y: 555, endPoint x: 403, endPoint y: 535, distance: 71.8
click at [537, 455] on quentale-workspace at bounding box center [784, 292] width 1568 height 584
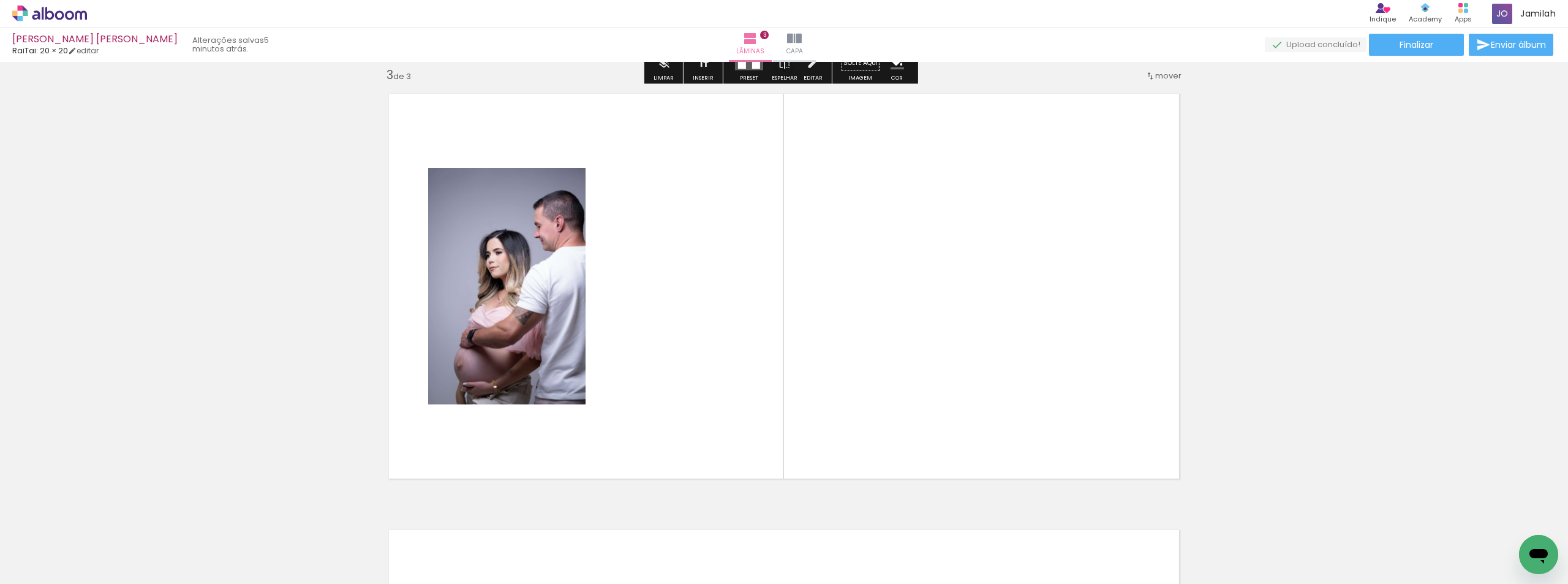
scroll to position [888, 0]
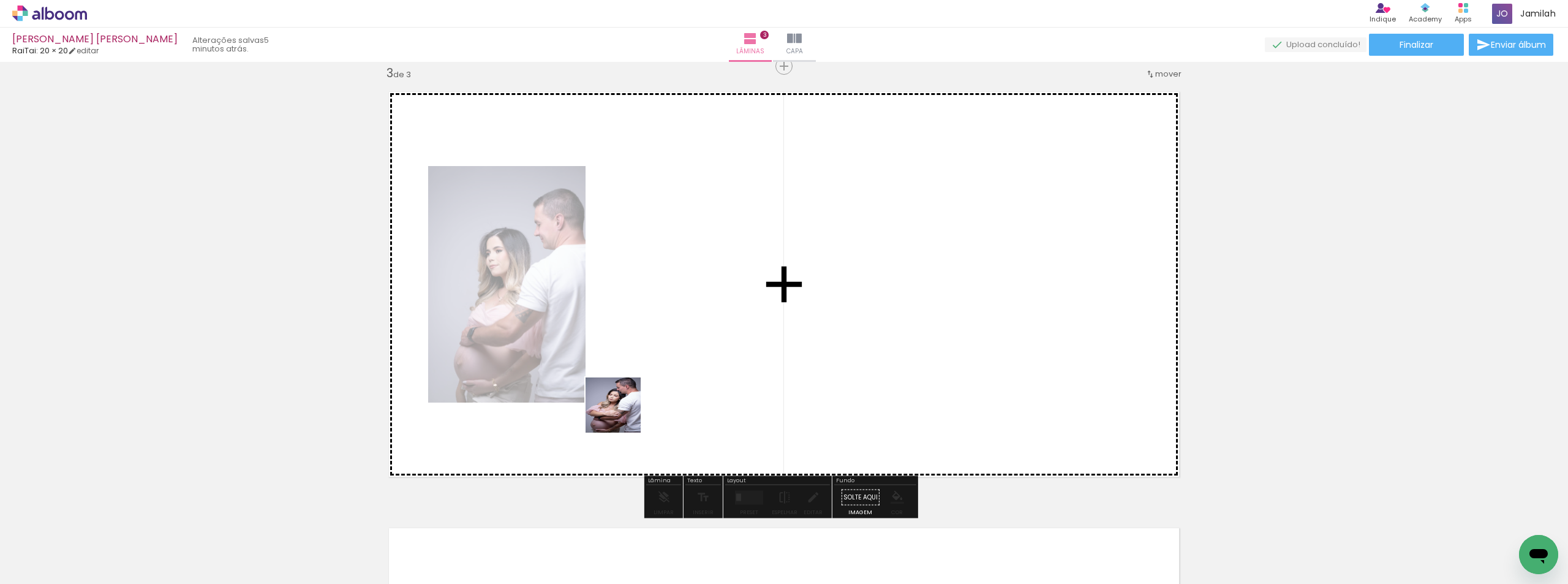
drag, startPoint x: 397, startPoint y: 545, endPoint x: 855, endPoint y: 350, distance: 497.8
click at [855, 350] on quentale-workspace at bounding box center [784, 292] width 1568 height 584
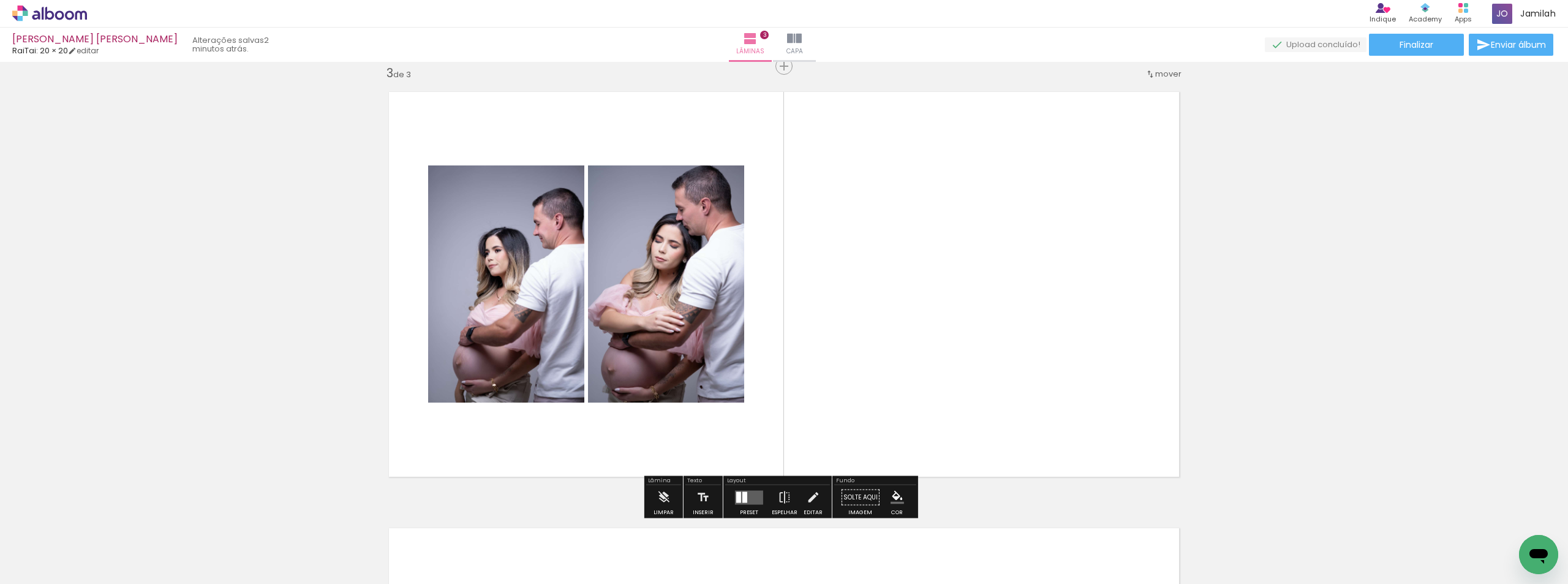
drag, startPoint x: 756, startPoint y: 490, endPoint x: 859, endPoint y: 444, distance: 112.8
click at [756, 489] on div at bounding box center [749, 497] width 33 height 24
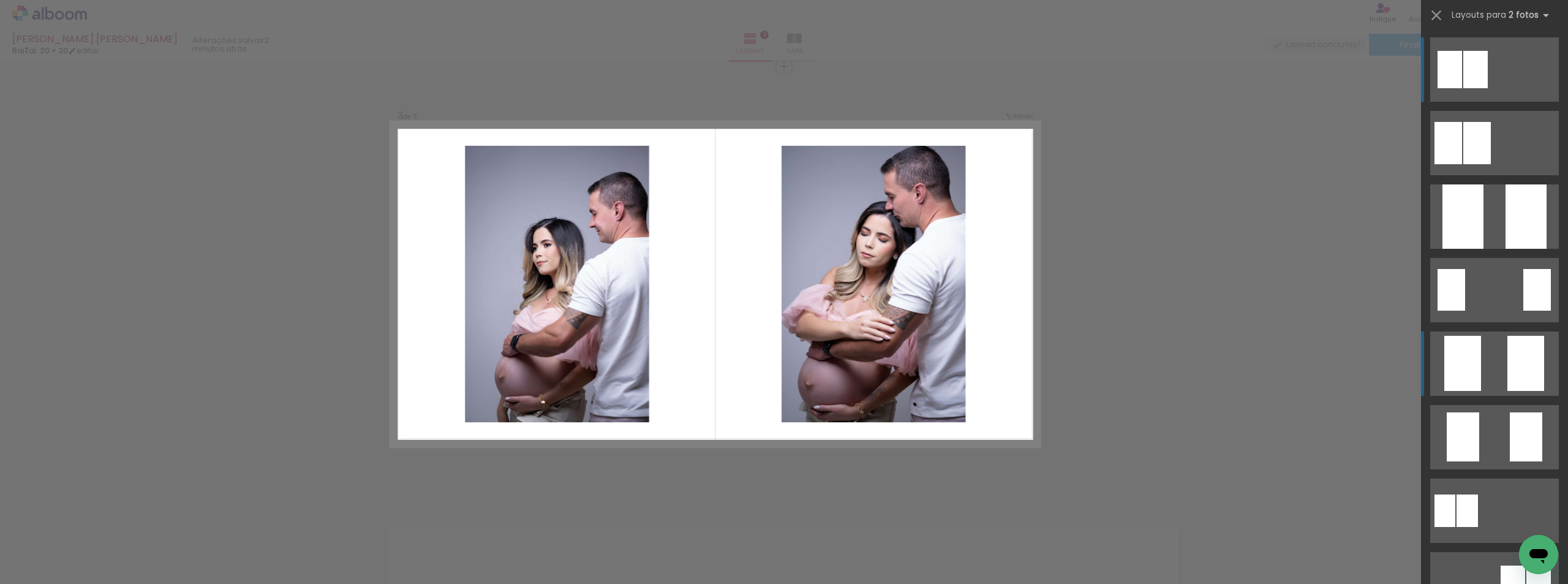
click at [1488, 88] on div at bounding box center [1475, 70] width 24 height 37
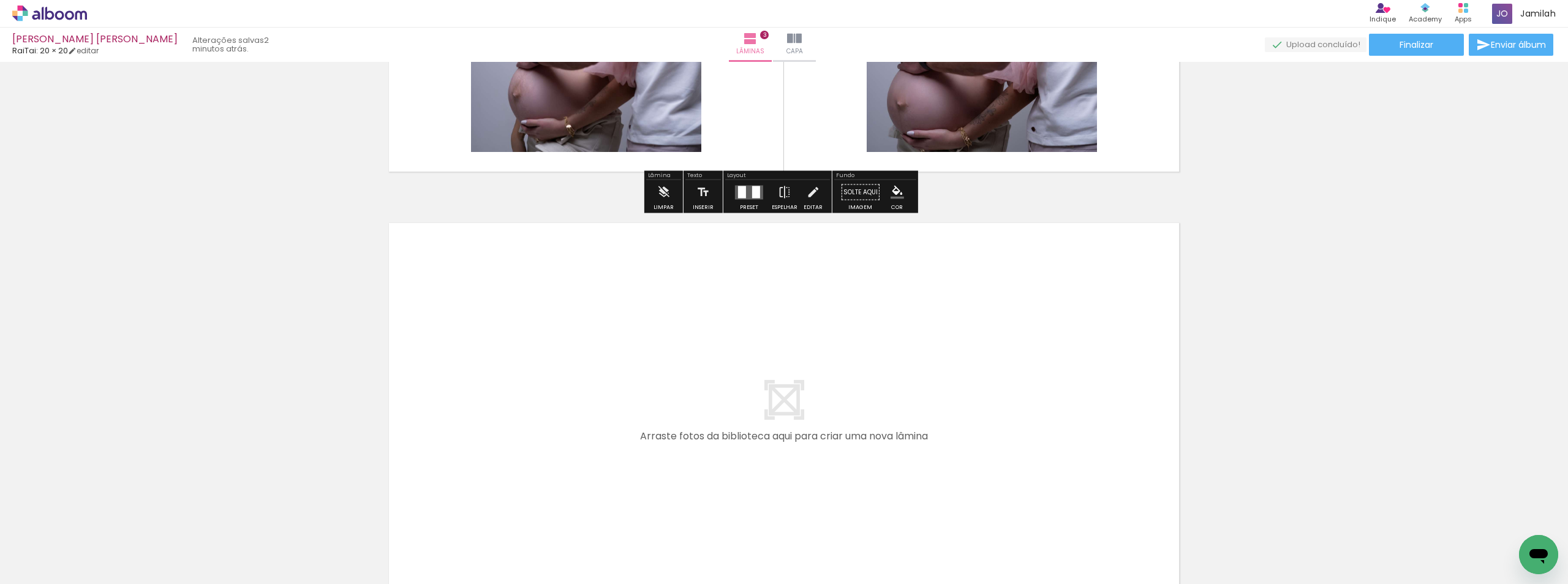
scroll to position [1195, 0]
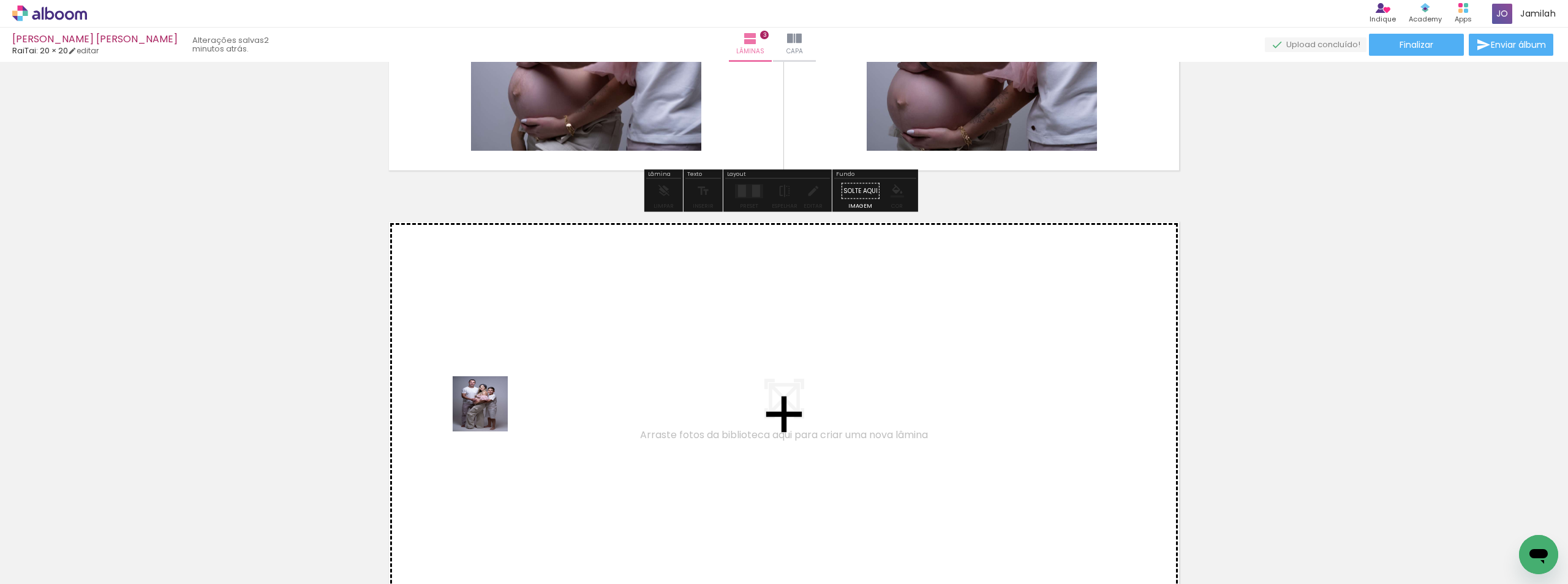
drag, startPoint x: 147, startPoint y: 532, endPoint x: 260, endPoint y: 492, distance: 119.9
click at [587, 419] on quentale-workspace at bounding box center [784, 292] width 1568 height 584
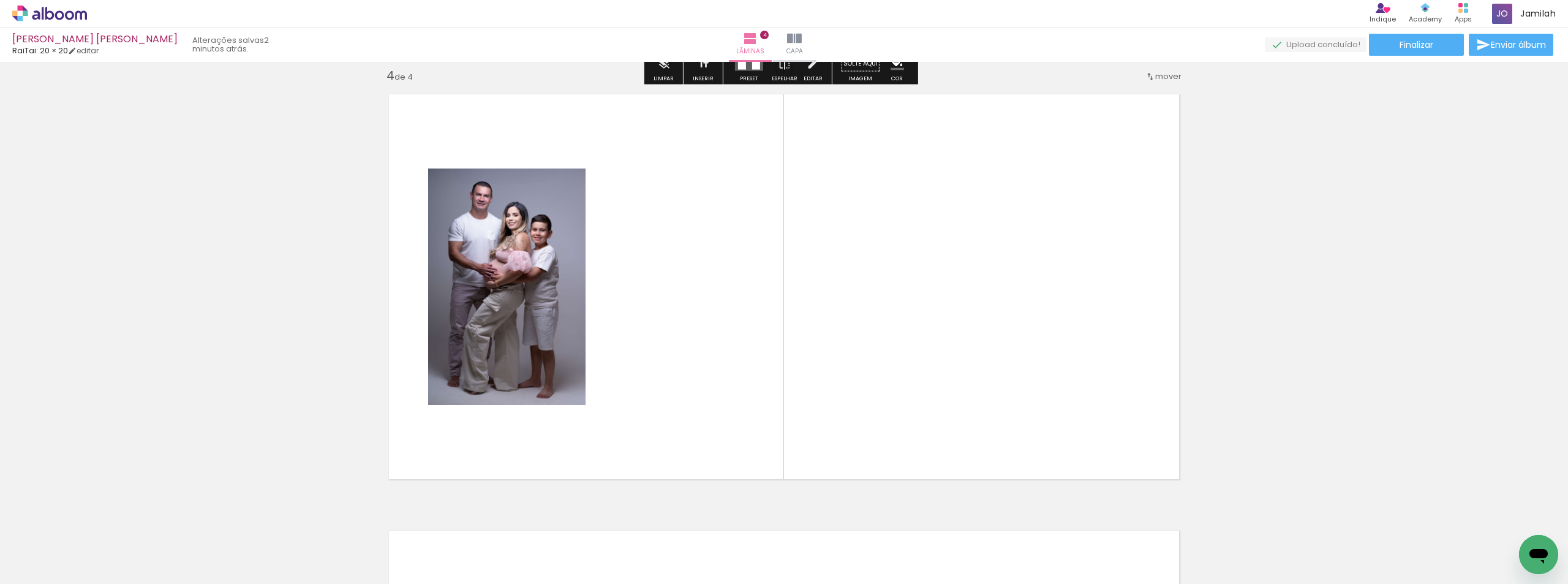
scroll to position [1325, 0]
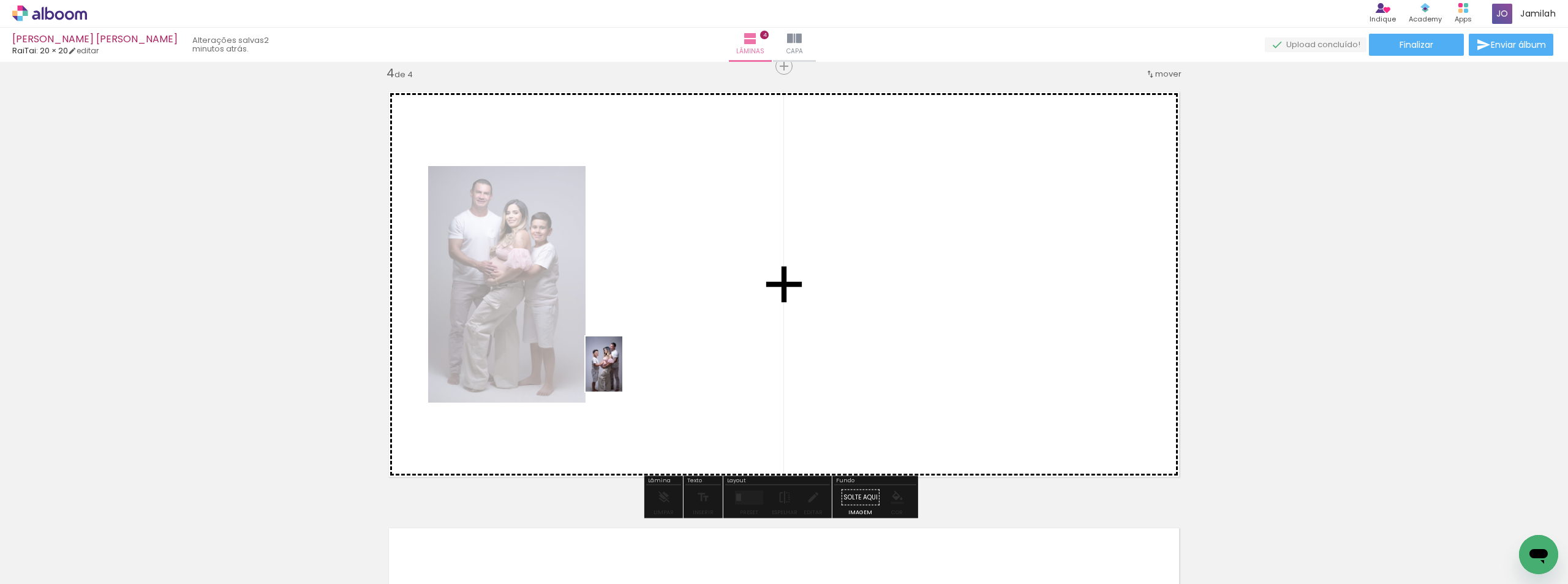
drag, startPoint x: 209, startPoint y: 540, endPoint x: 622, endPoint y: 373, distance: 445.5
click at [622, 373] on quentale-workspace at bounding box center [784, 292] width 1568 height 584
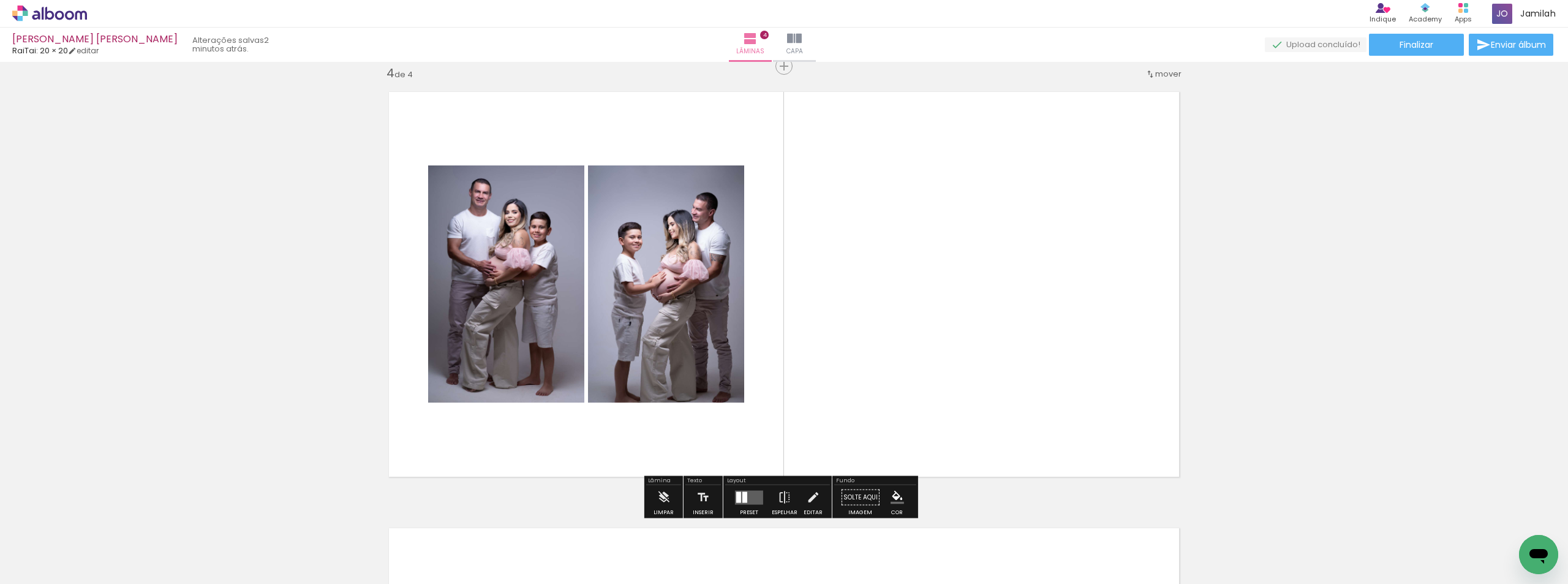
drag, startPoint x: 377, startPoint y: 440, endPoint x: 708, endPoint y: 368, distance: 338.7
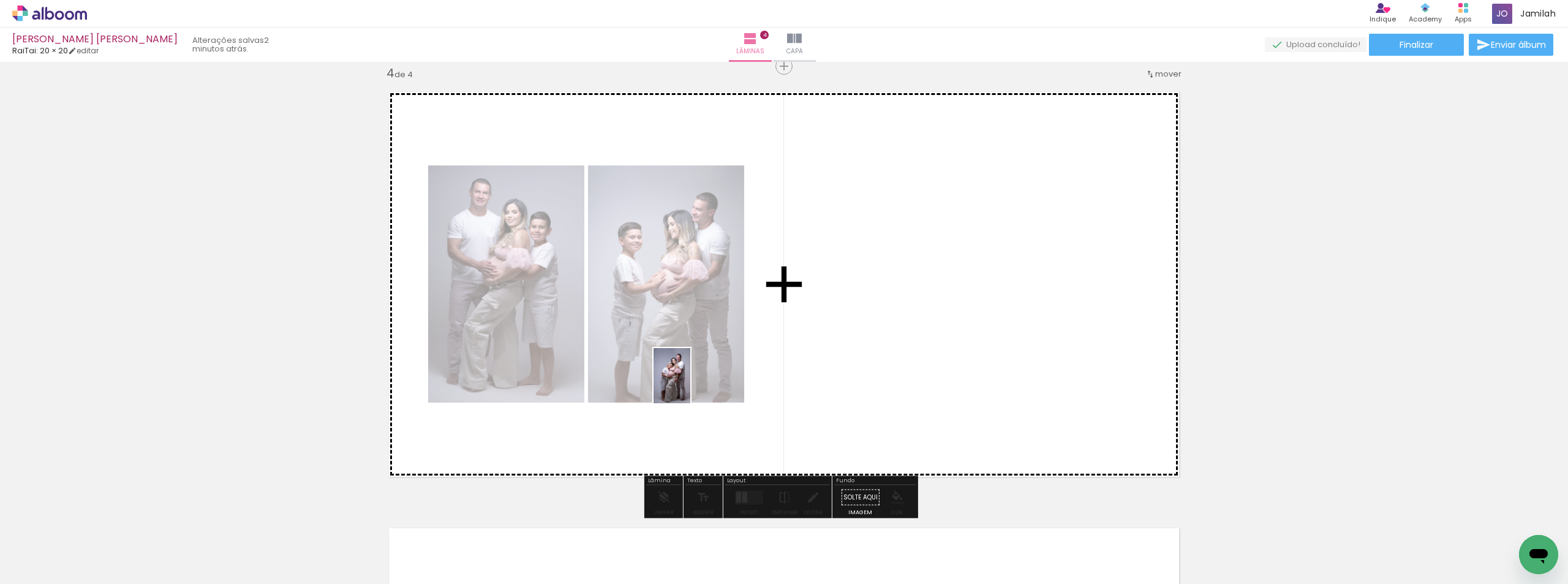
drag, startPoint x: 272, startPoint y: 530, endPoint x: 683, endPoint y: 396, distance: 432.3
click at [696, 384] on quentale-workspace at bounding box center [784, 292] width 1568 height 584
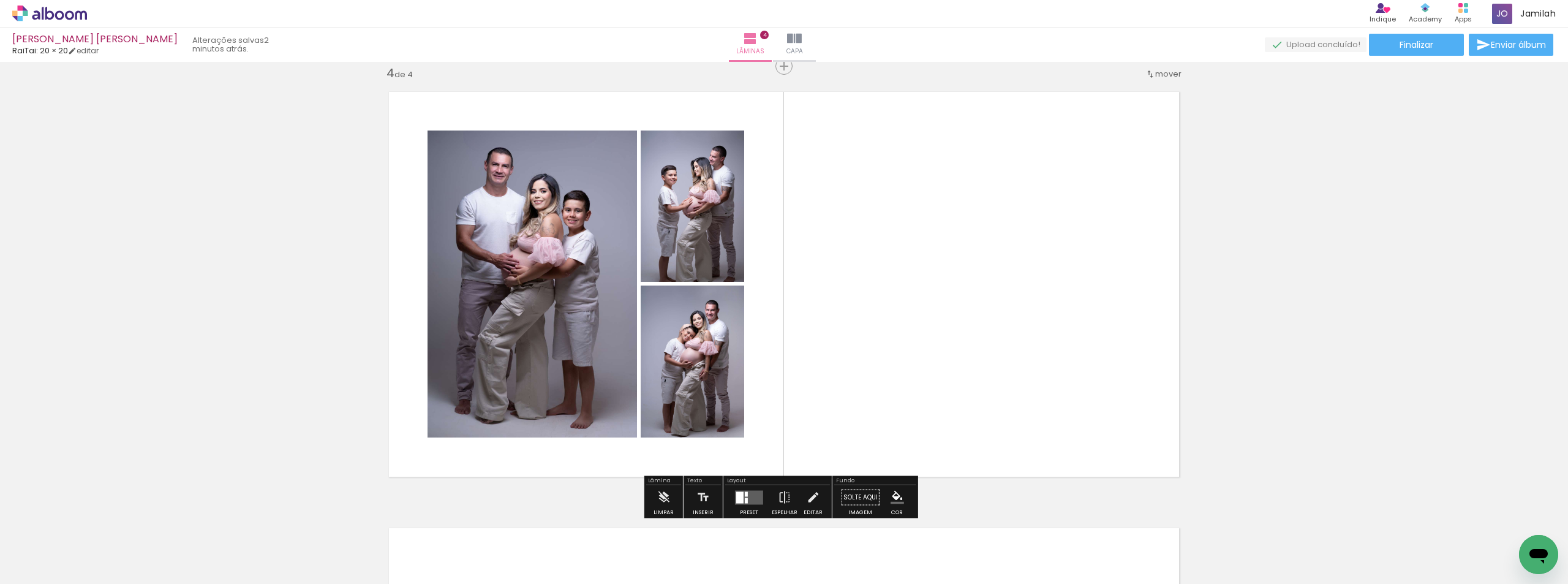
click at [753, 502] on quentale-layouter at bounding box center [749, 497] width 28 height 14
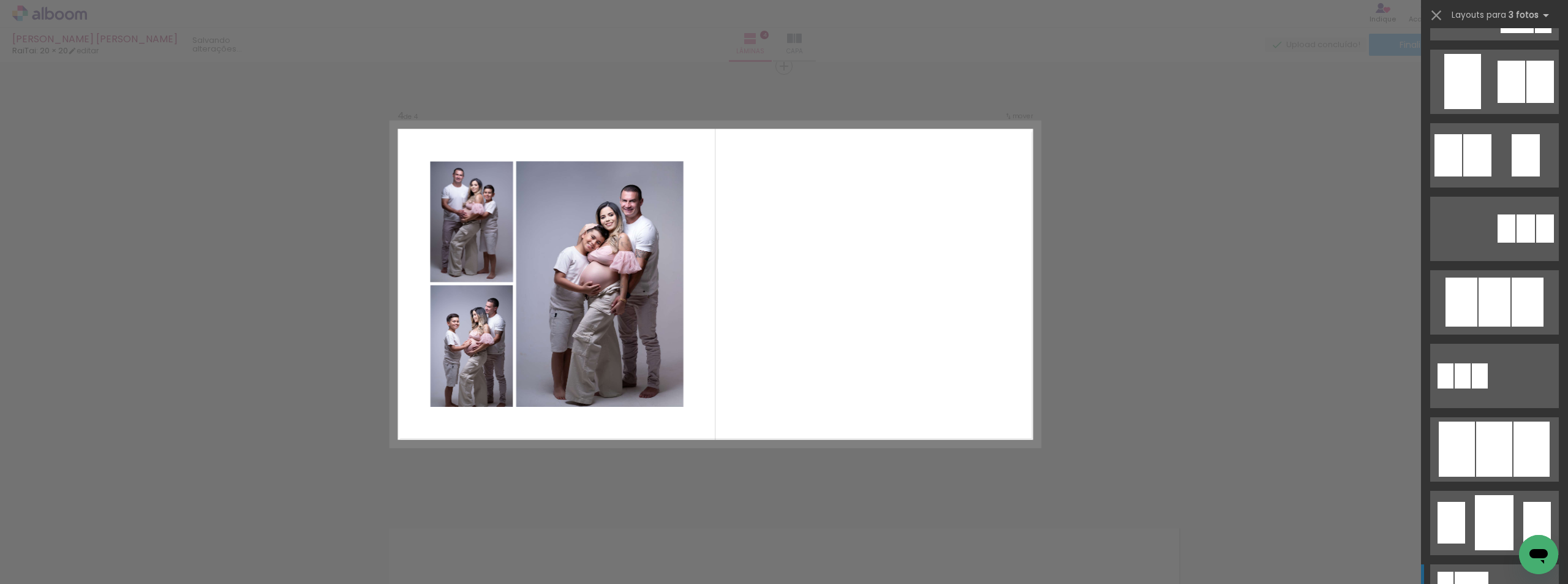
scroll to position [797, 0]
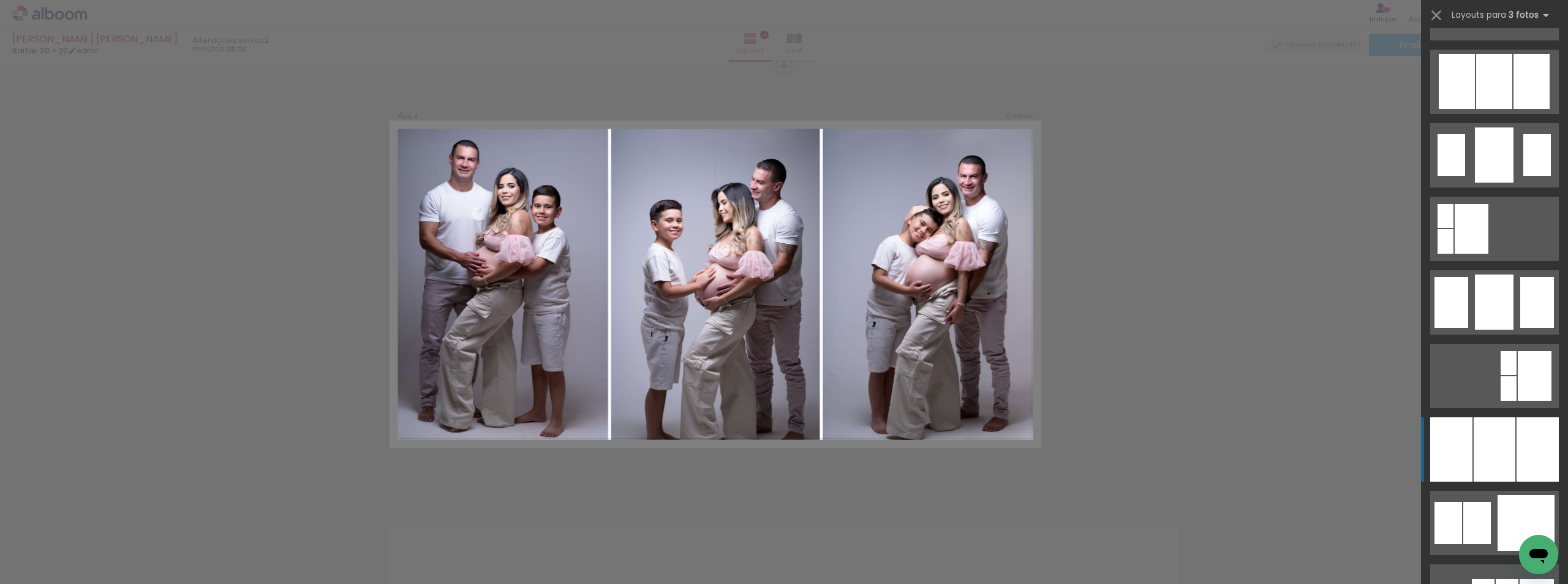
click at [0, 0] on slot at bounding box center [0, 0] width 0 height 0
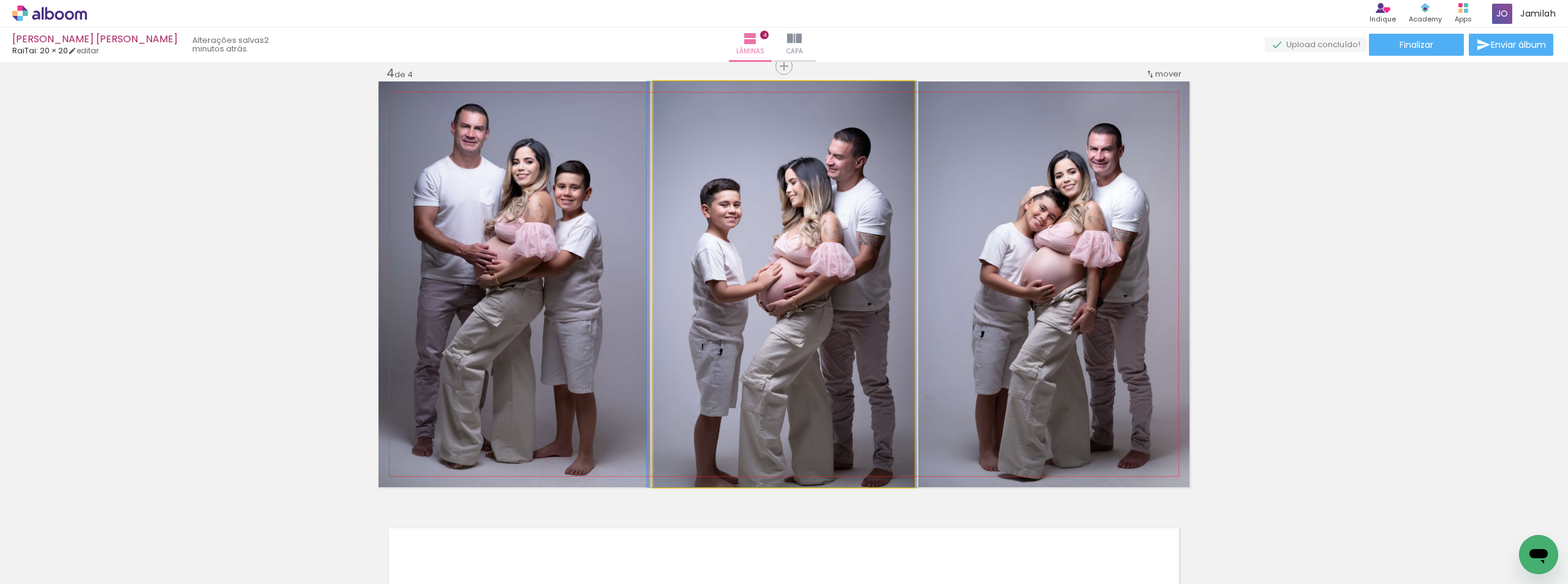
drag, startPoint x: 783, startPoint y: 258, endPoint x: 781, endPoint y: 230, distance: 28.1
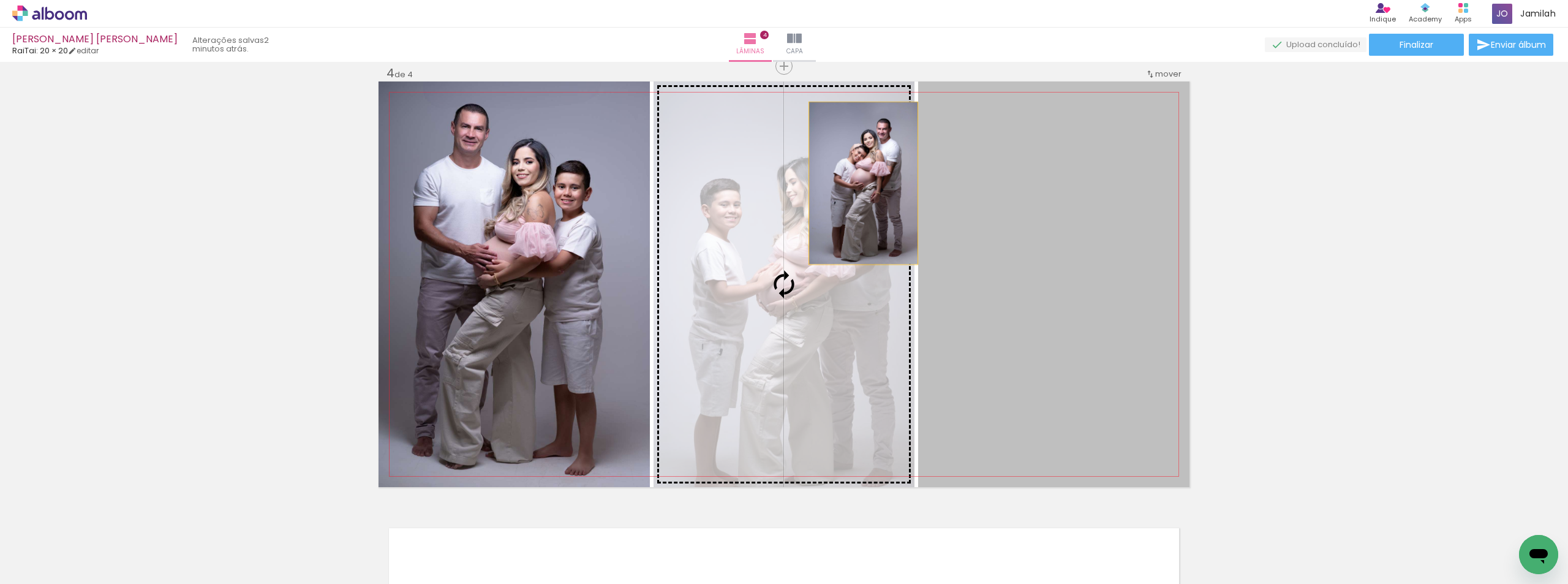
drag, startPoint x: 1029, startPoint y: 208, endPoint x: 859, endPoint y: 183, distance: 171.8
click at [0, 0] on slot at bounding box center [0, 0] width 0 height 0
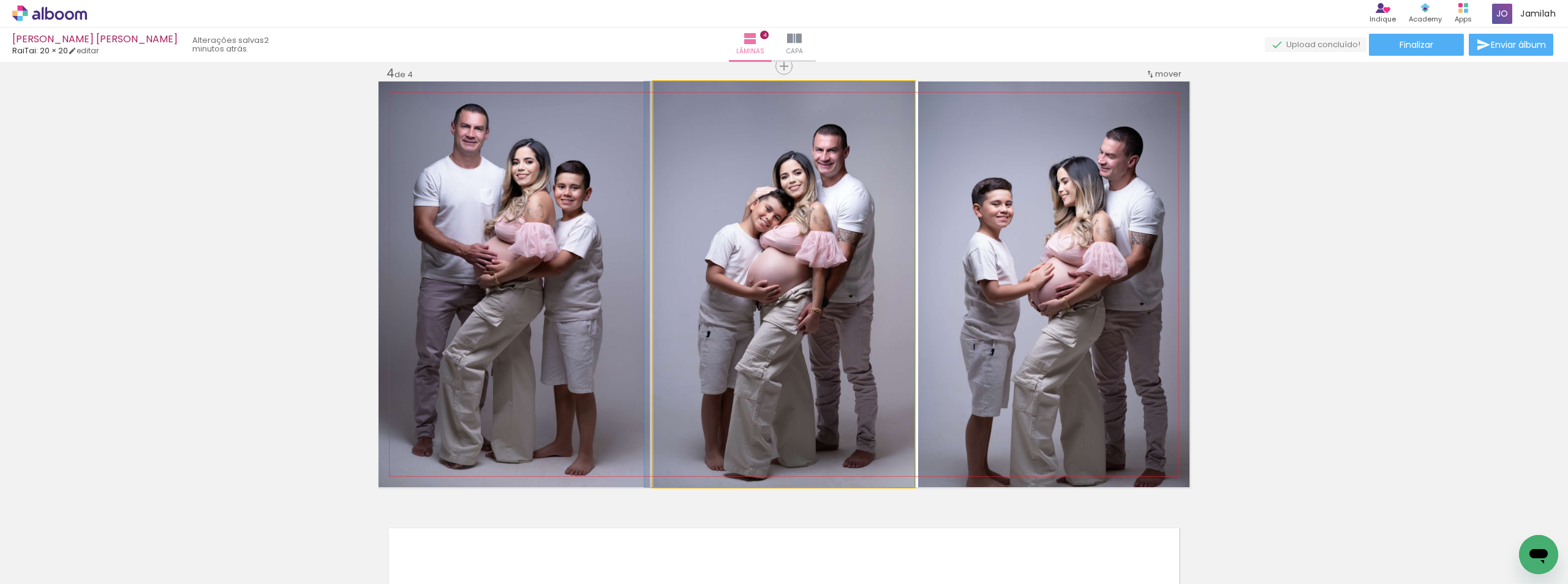
drag, startPoint x: 769, startPoint y: 200, endPoint x: 763, endPoint y: 180, distance: 20.9
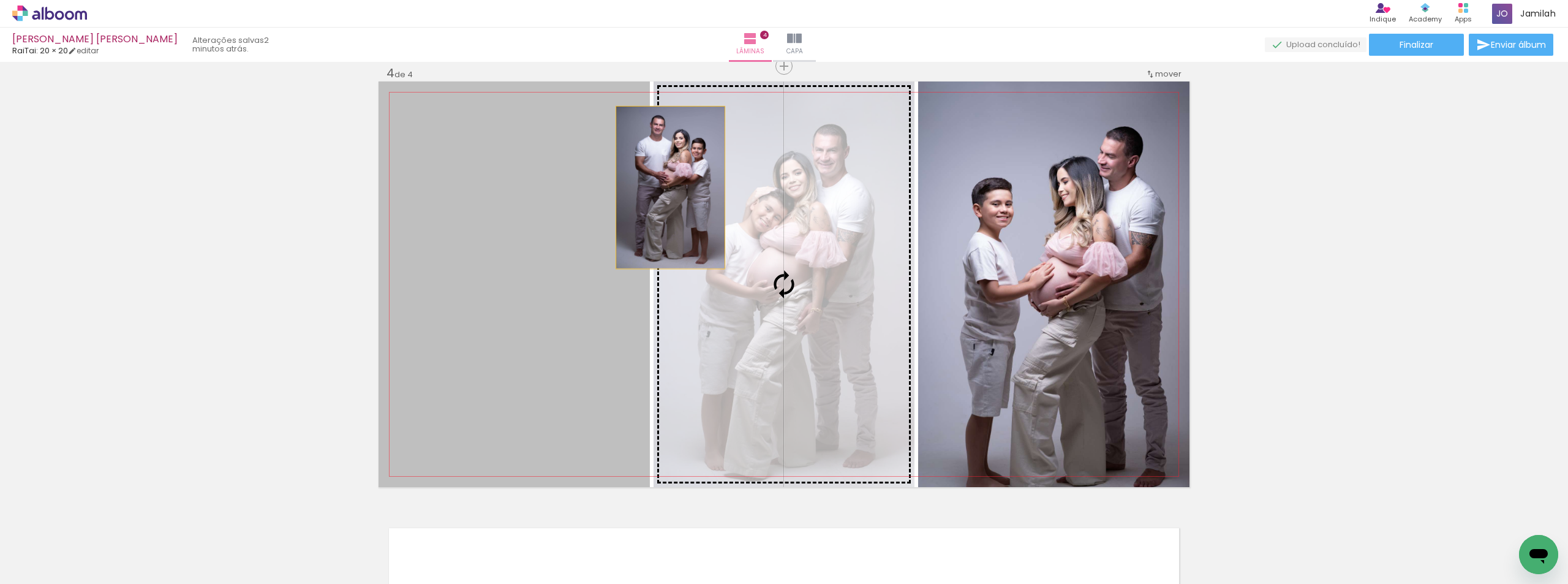
drag, startPoint x: 513, startPoint y: 188, endPoint x: 678, endPoint y: 188, distance: 165.0
click at [0, 0] on slot at bounding box center [0, 0] width 0 height 0
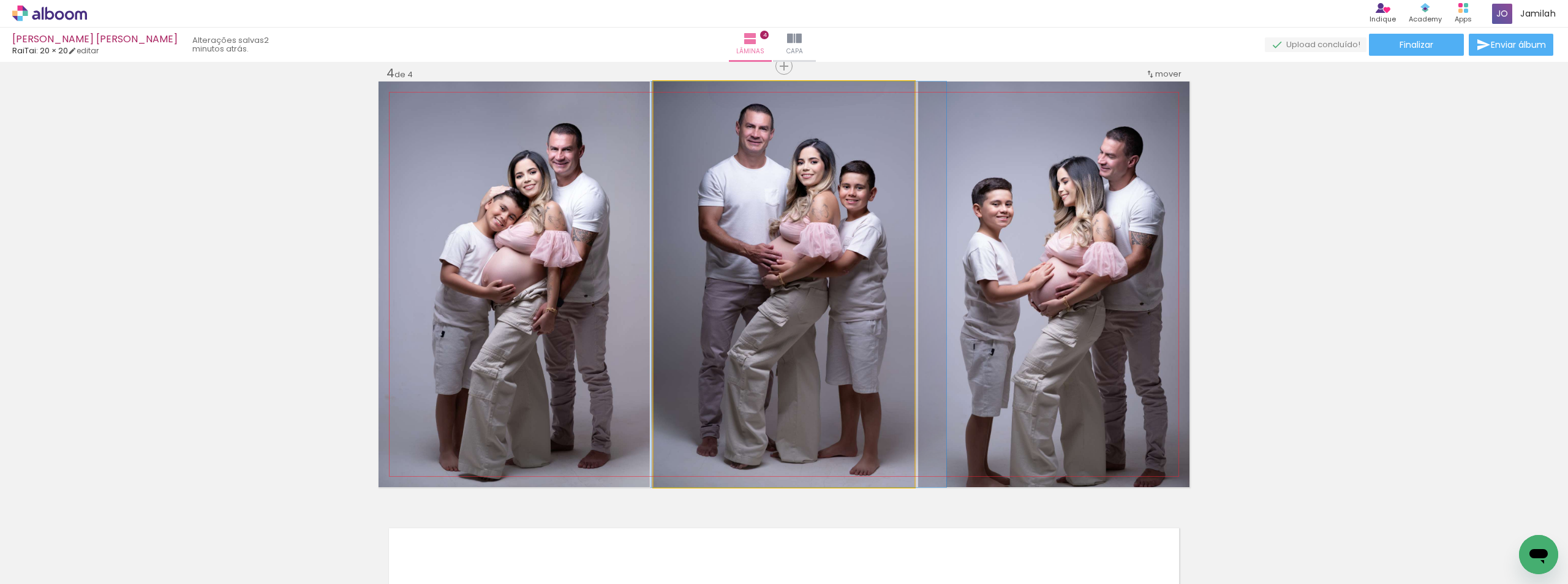
drag, startPoint x: 734, startPoint y: 207, endPoint x: 748, endPoint y: 207, distance: 14.0
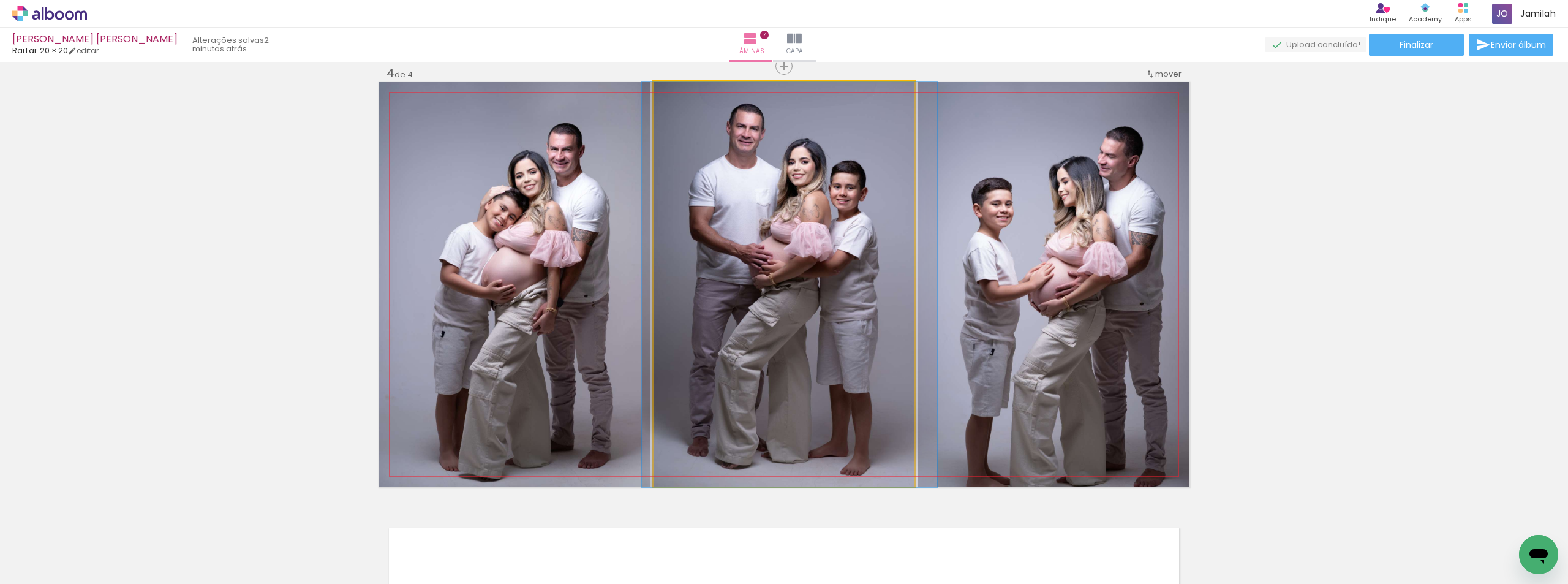
drag, startPoint x: 790, startPoint y: 213, endPoint x: 784, endPoint y: 212, distance: 6.1
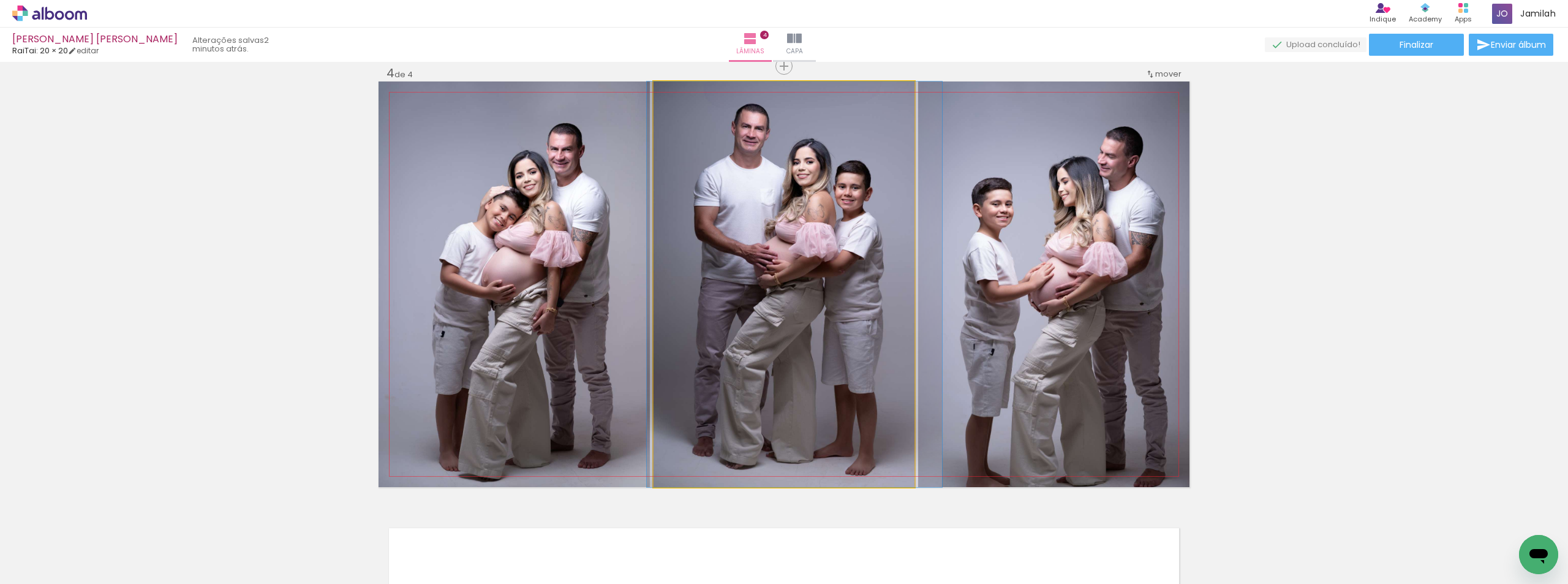
click at [791, 213] on quentale-photo at bounding box center [784, 285] width 261 height 406
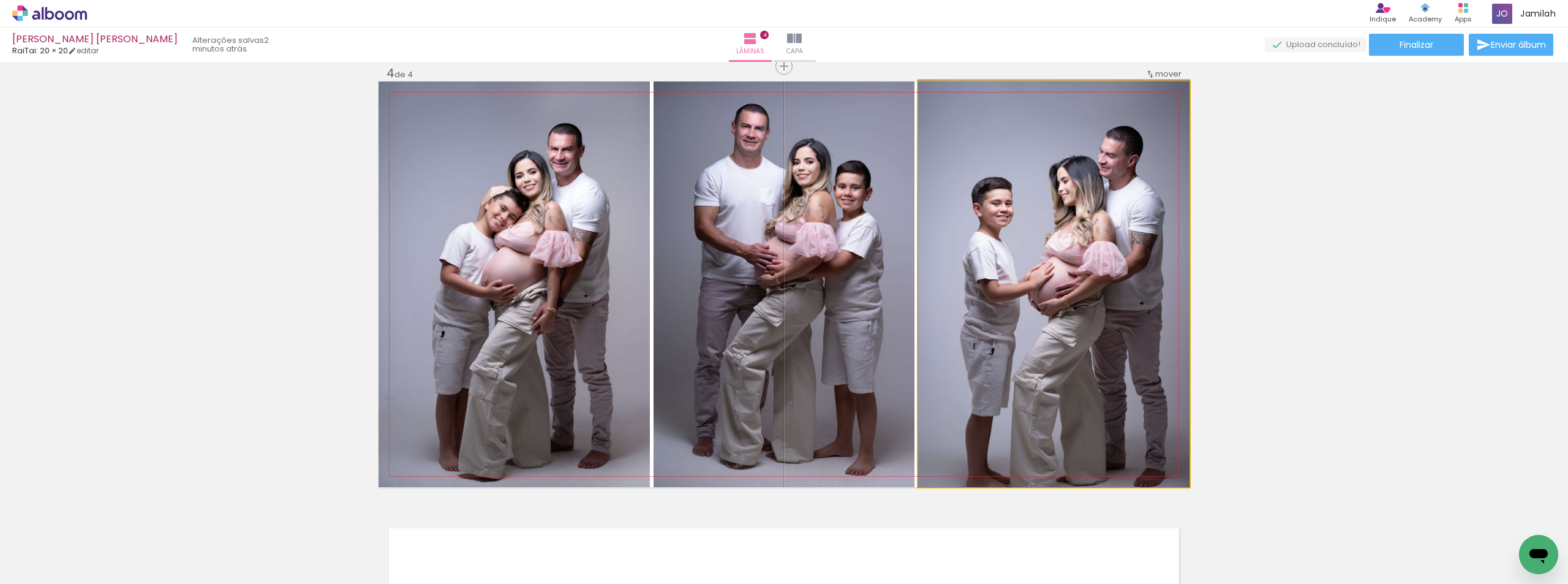
drag, startPoint x: 1079, startPoint y: 230, endPoint x: 1055, endPoint y: 185, distance: 51.0
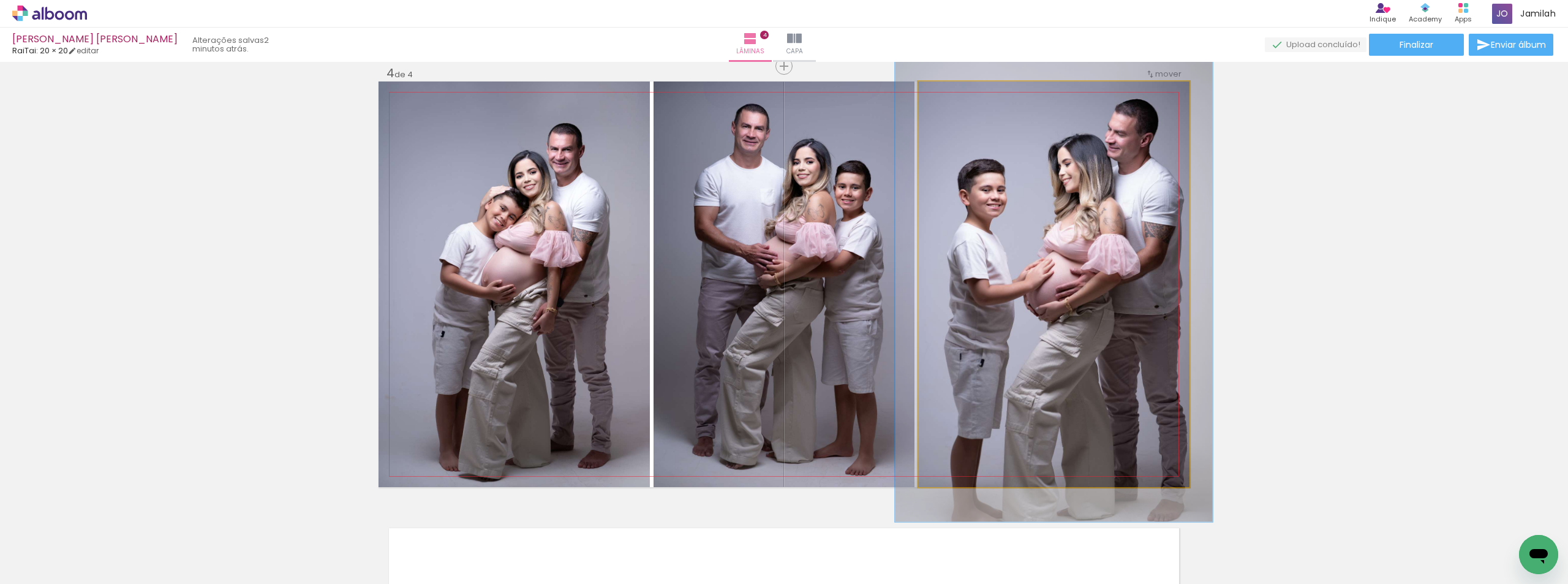
drag, startPoint x: 946, startPoint y: 90, endPoint x: 953, endPoint y: 92, distance: 7.3
type paper-slider "117"
click at [953, 92] on div at bounding box center [954, 94] width 19 height 19
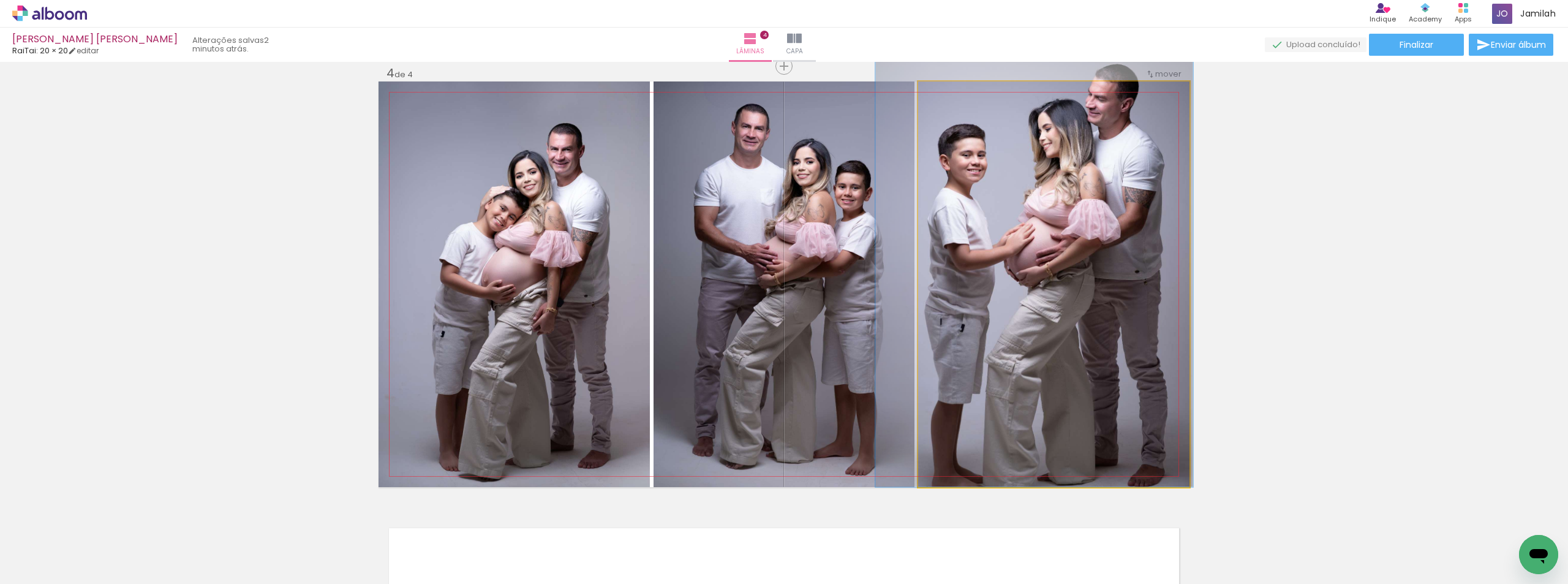
drag, startPoint x: 1047, startPoint y: 239, endPoint x: 1027, endPoint y: 171, distance: 70.9
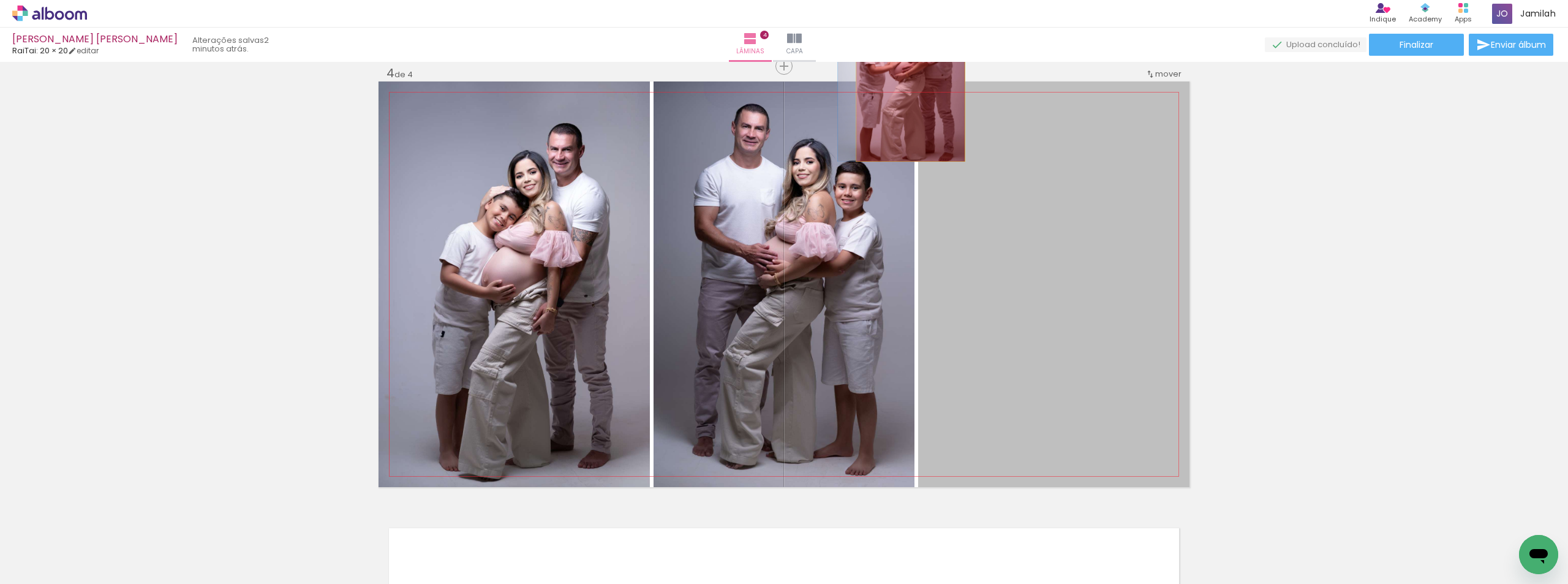
drag, startPoint x: 933, startPoint y: 90, endPoint x: 906, endPoint y: 80, distance: 28.8
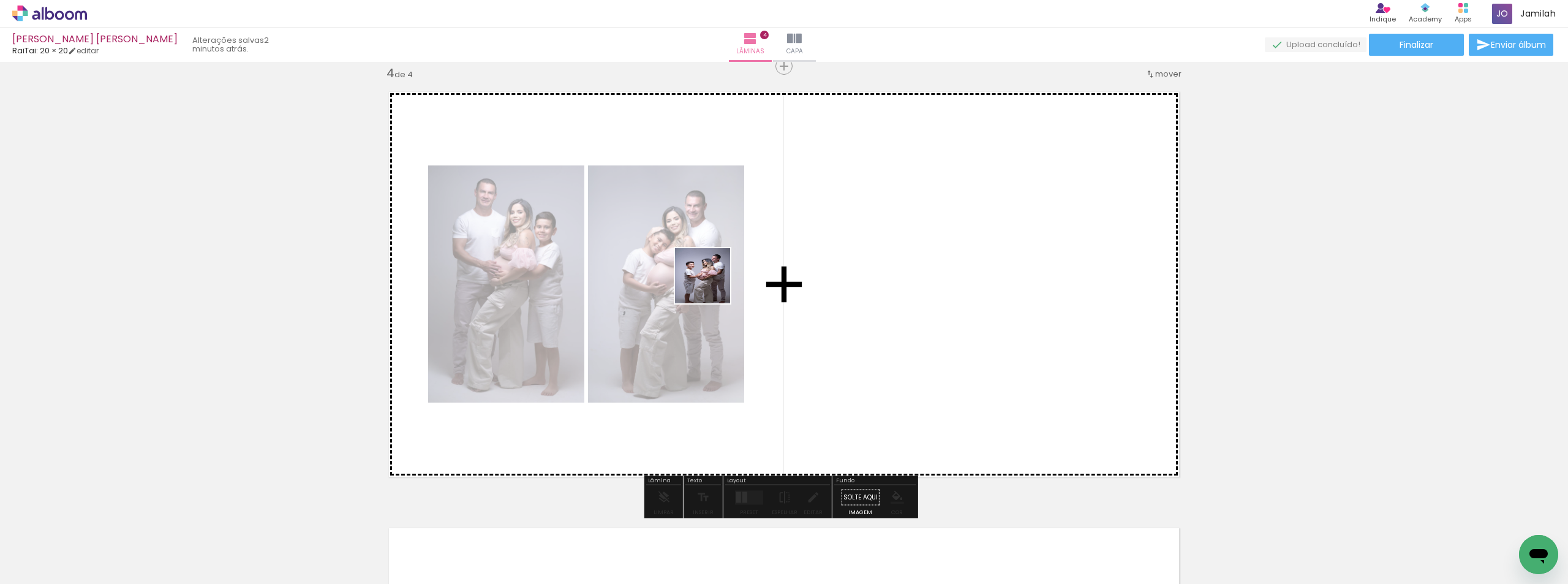
drag, startPoint x: 221, startPoint y: 537, endPoint x: 719, endPoint y: 283, distance: 559.0
click at [719, 283] on quentale-workspace at bounding box center [784, 292] width 1568 height 584
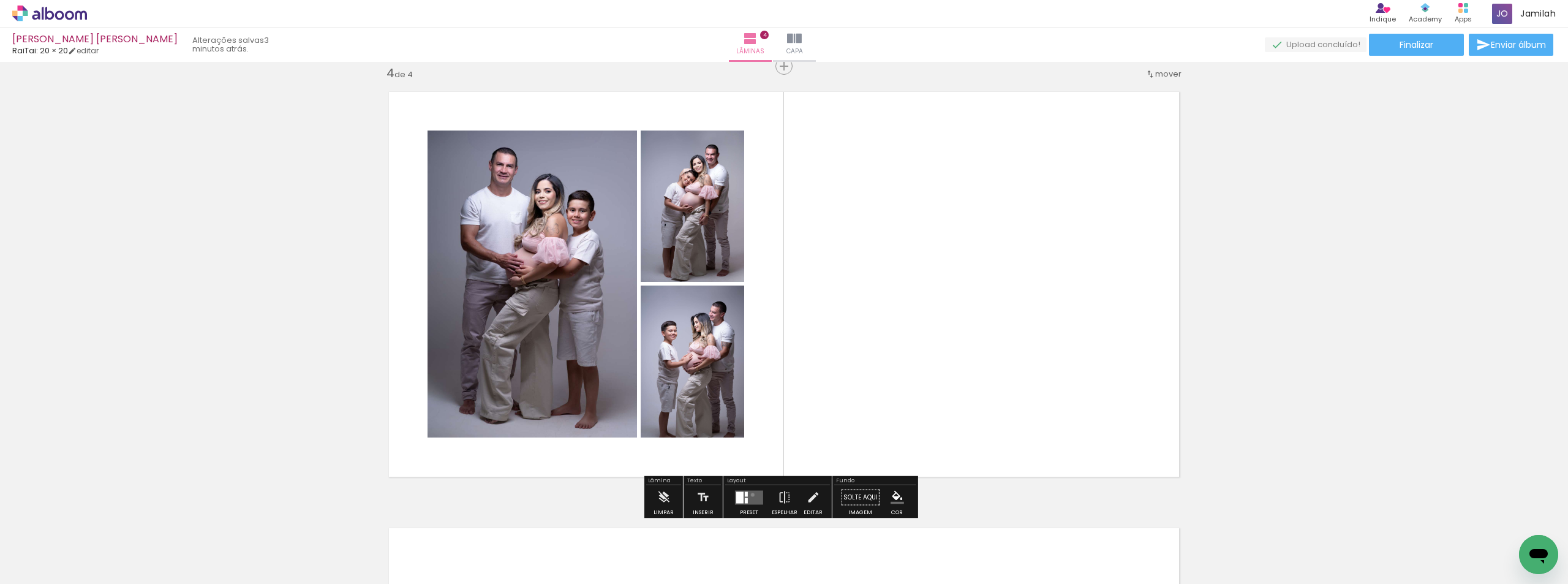
drag, startPoint x: 749, startPoint y: 495, endPoint x: 1041, endPoint y: 365, distance: 319.6
click at [749, 495] on quentale-layouter at bounding box center [749, 497] width 28 height 14
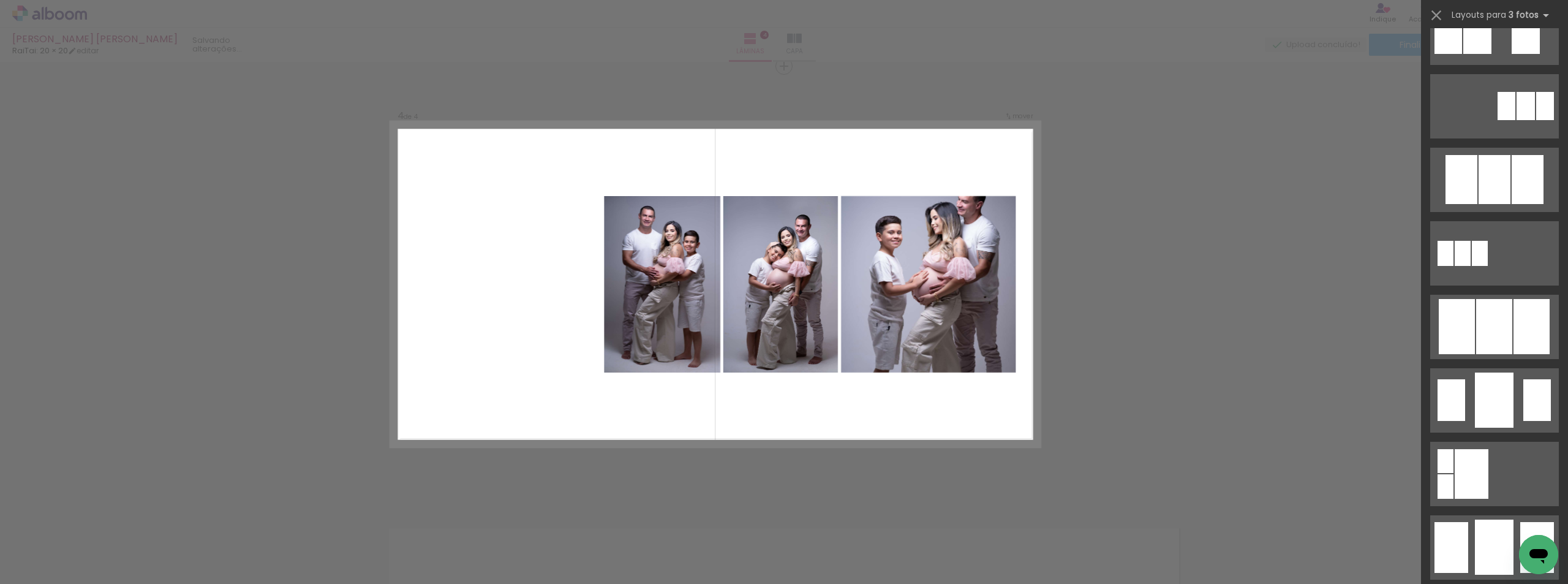
scroll to position [981, 0]
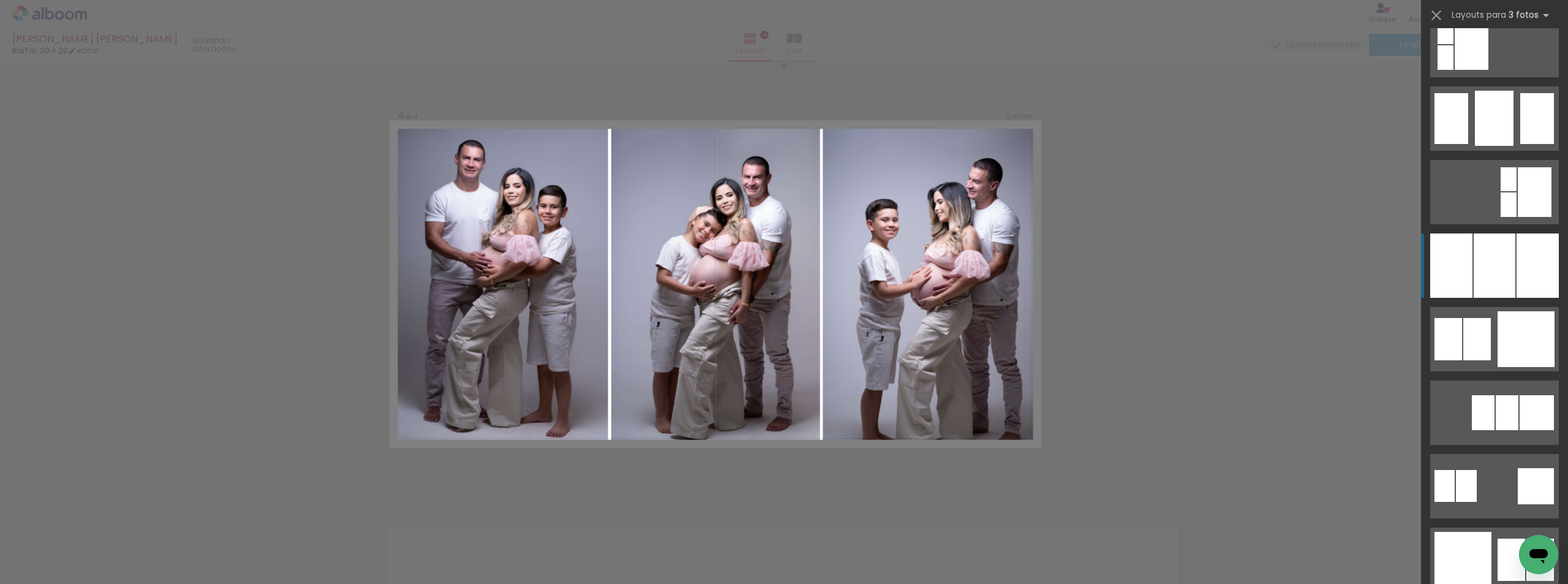
click at [1488, 256] on div at bounding box center [1494, 265] width 42 height 64
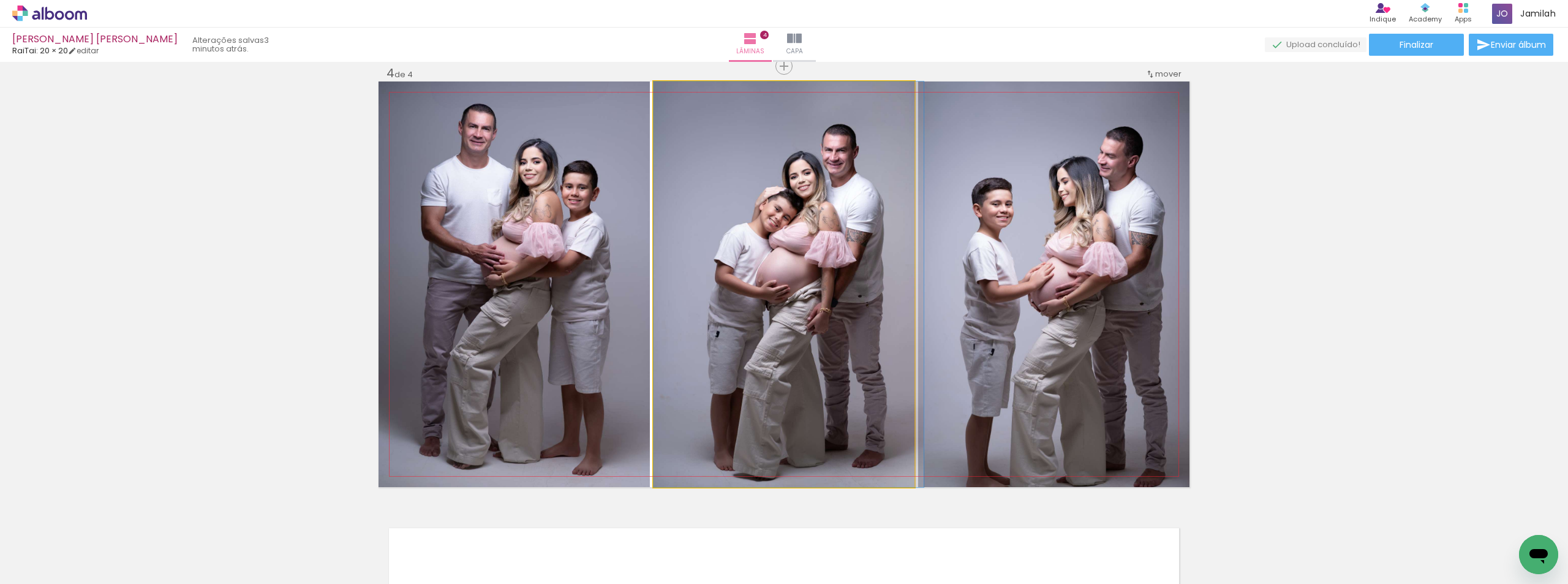
drag, startPoint x: 734, startPoint y: 384, endPoint x: 733, endPoint y: 304, distance: 80.0
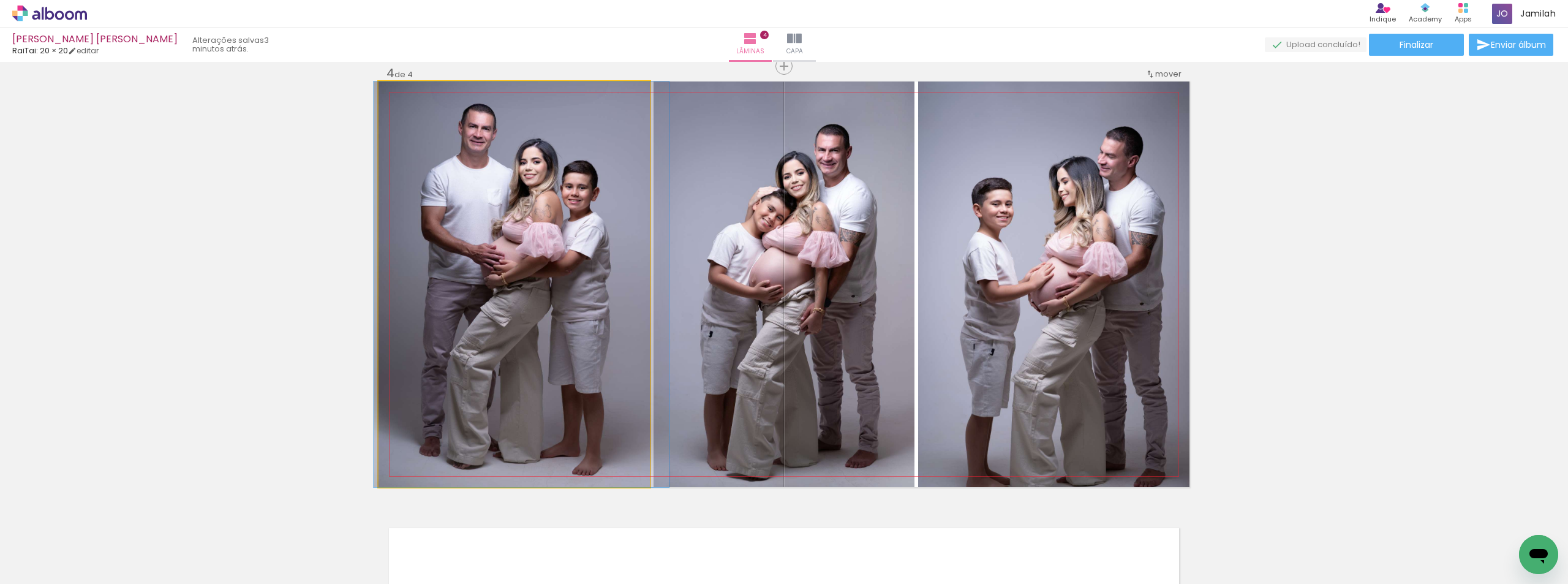
drag, startPoint x: 537, startPoint y: 291, endPoint x: 757, endPoint y: 266, distance: 221.4
click at [0, 0] on slot at bounding box center [0, 0] width 0 height 0
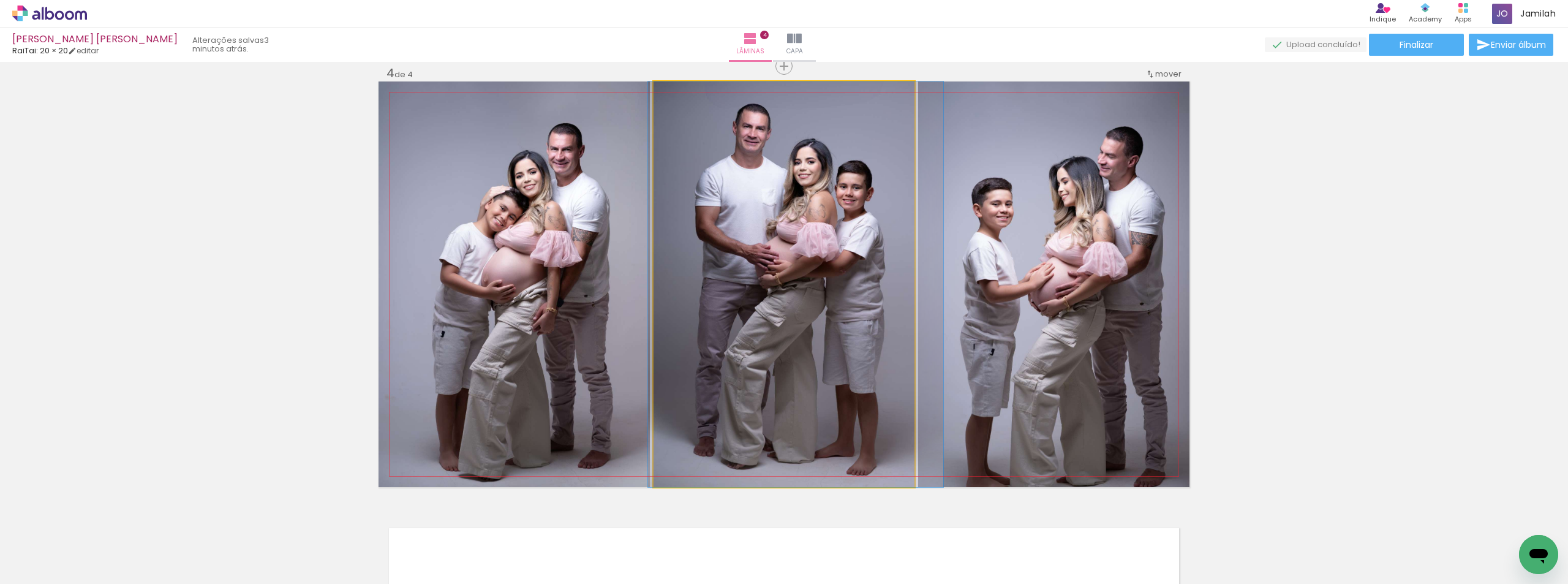
drag, startPoint x: 794, startPoint y: 286, endPoint x: 802, endPoint y: 286, distance: 8.0
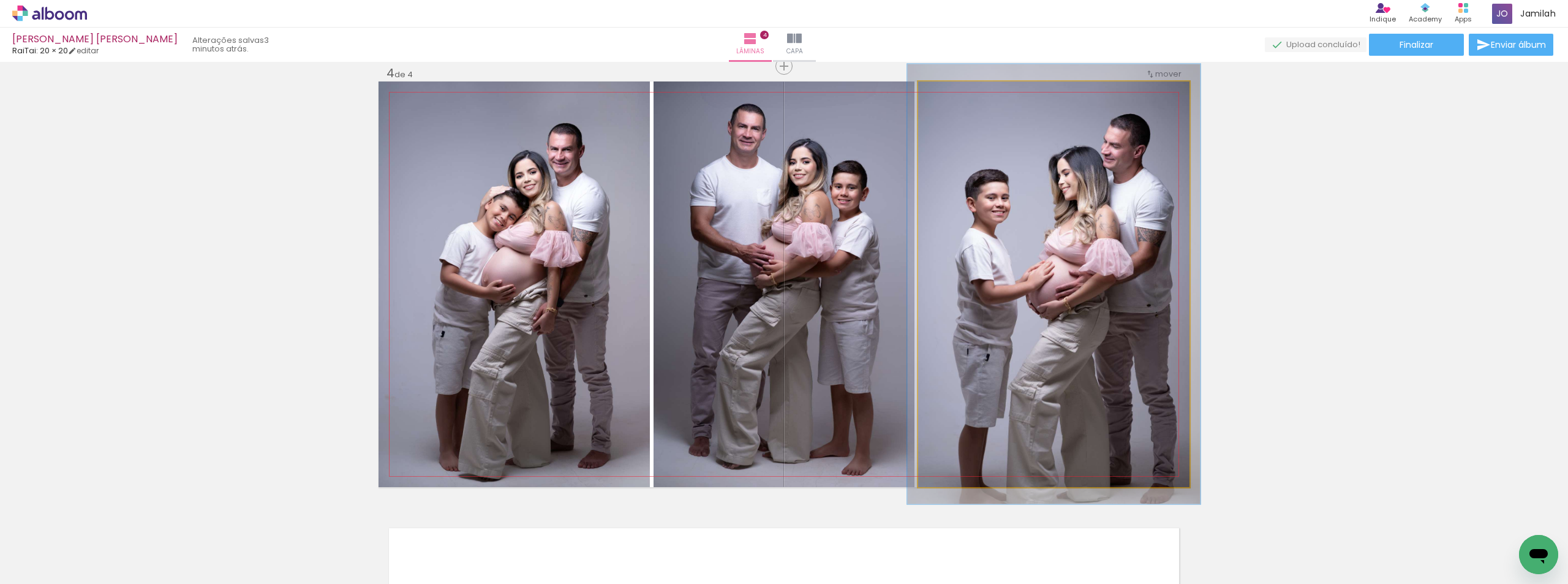
type paper-slider "108"
click at [950, 89] on div at bounding box center [971, 94] width 48 height 19
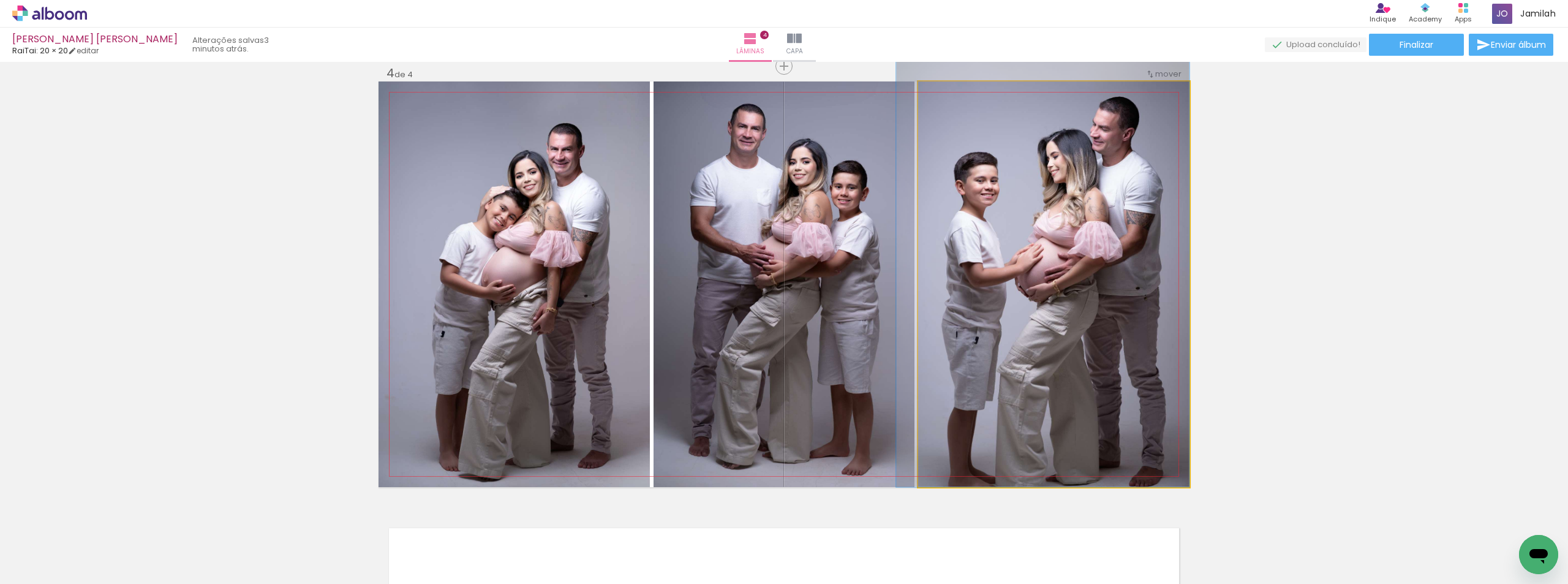
drag, startPoint x: 1014, startPoint y: 224, endPoint x: 1003, endPoint y: 169, distance: 56.1
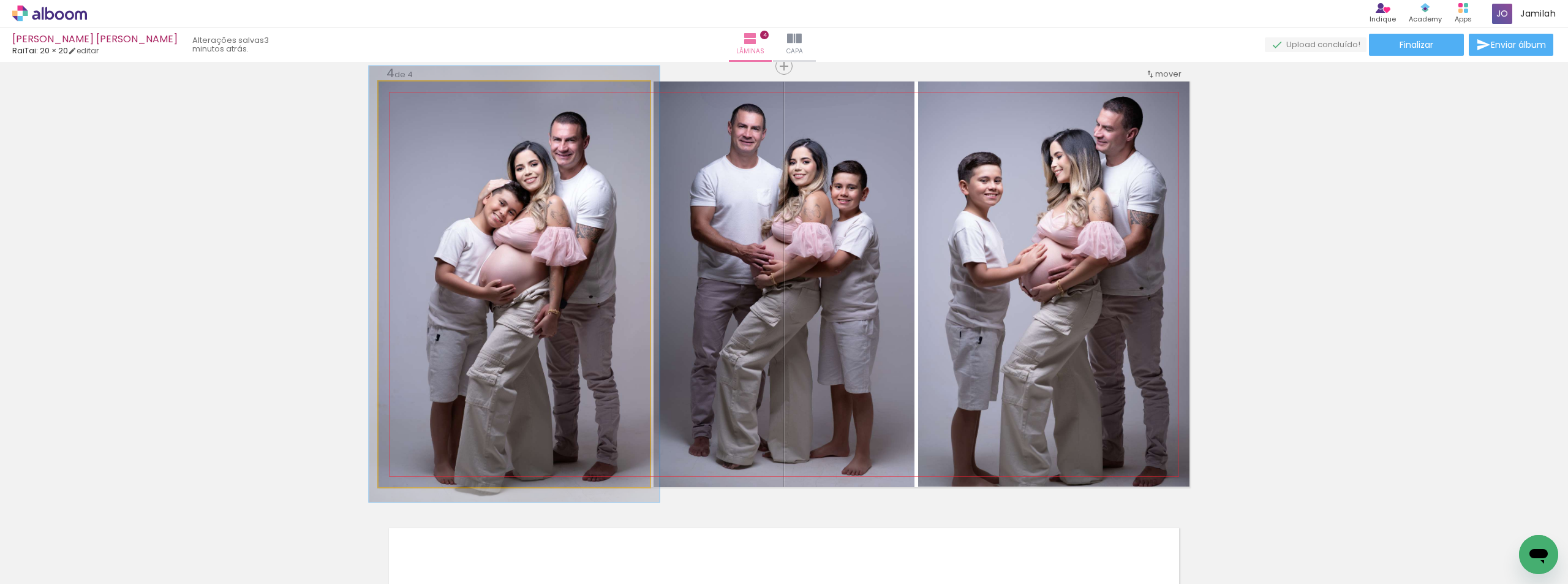
type paper-slider "107"
click at [411, 94] on div at bounding box center [410, 94] width 19 height 19
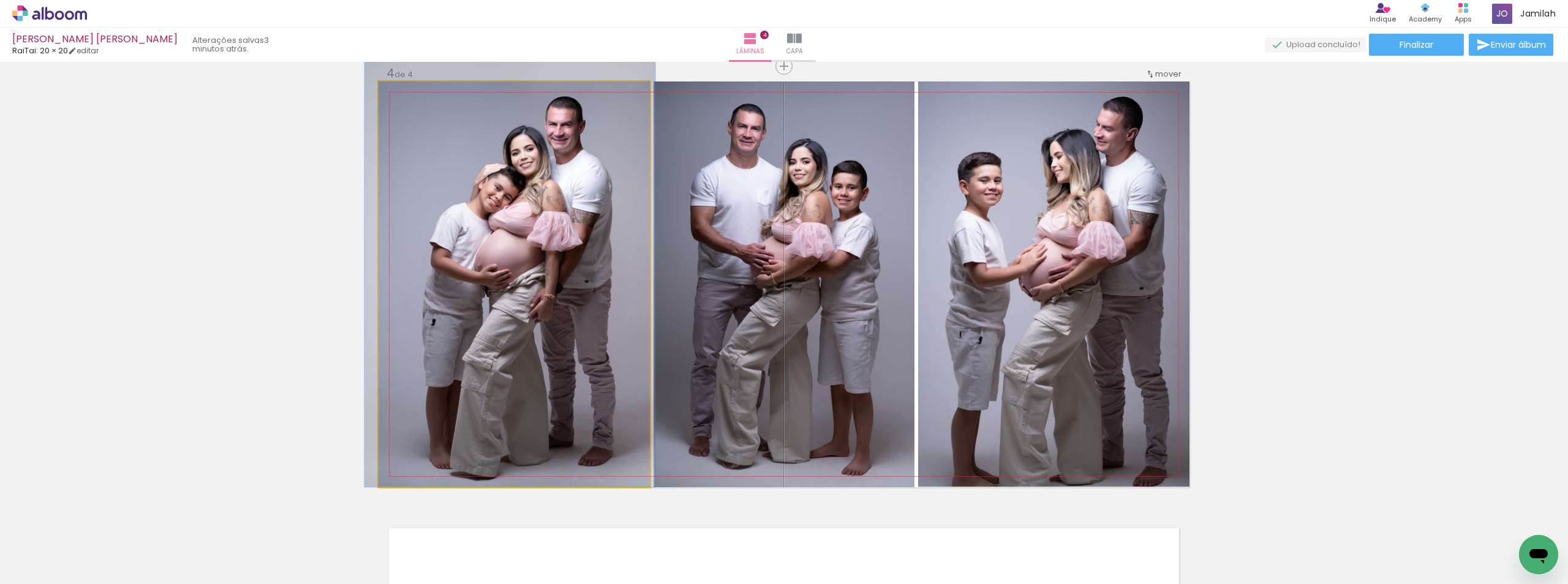
drag, startPoint x: 498, startPoint y: 236, endPoint x: 494, endPoint y: 197, distance: 39.2
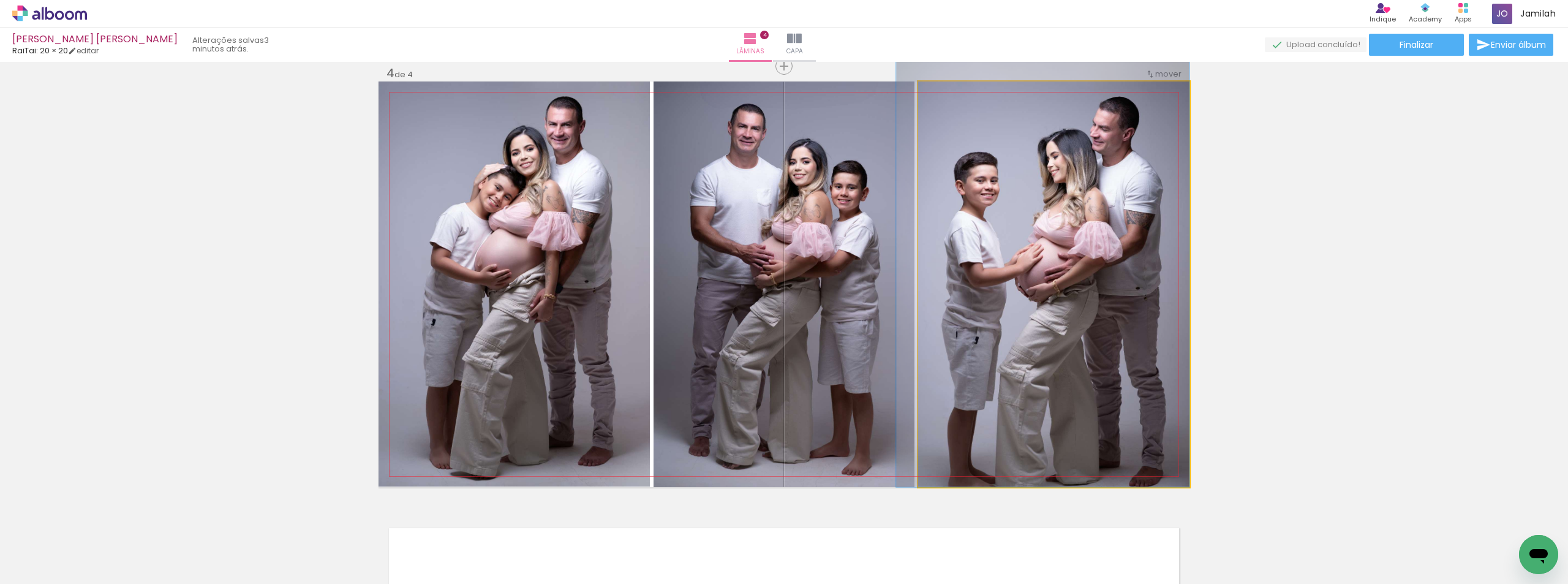
drag, startPoint x: 1111, startPoint y: 194, endPoint x: 1096, endPoint y: 178, distance: 21.9
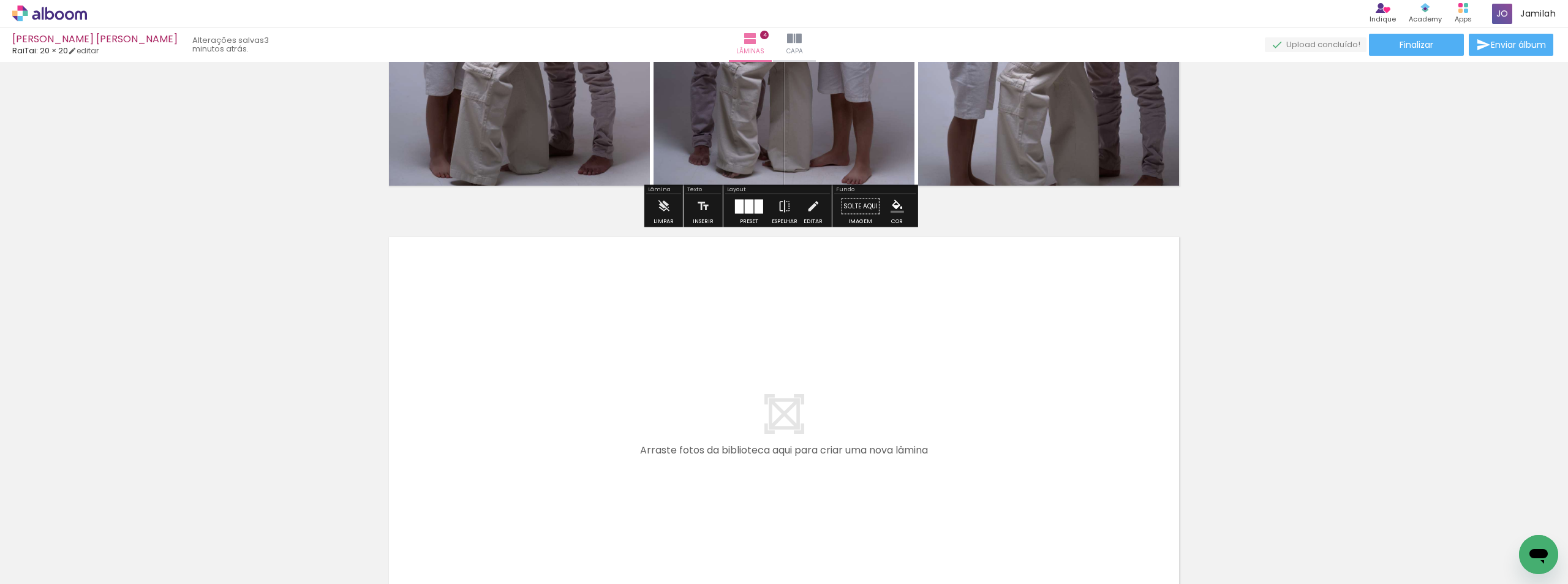
scroll to position [1754, 0]
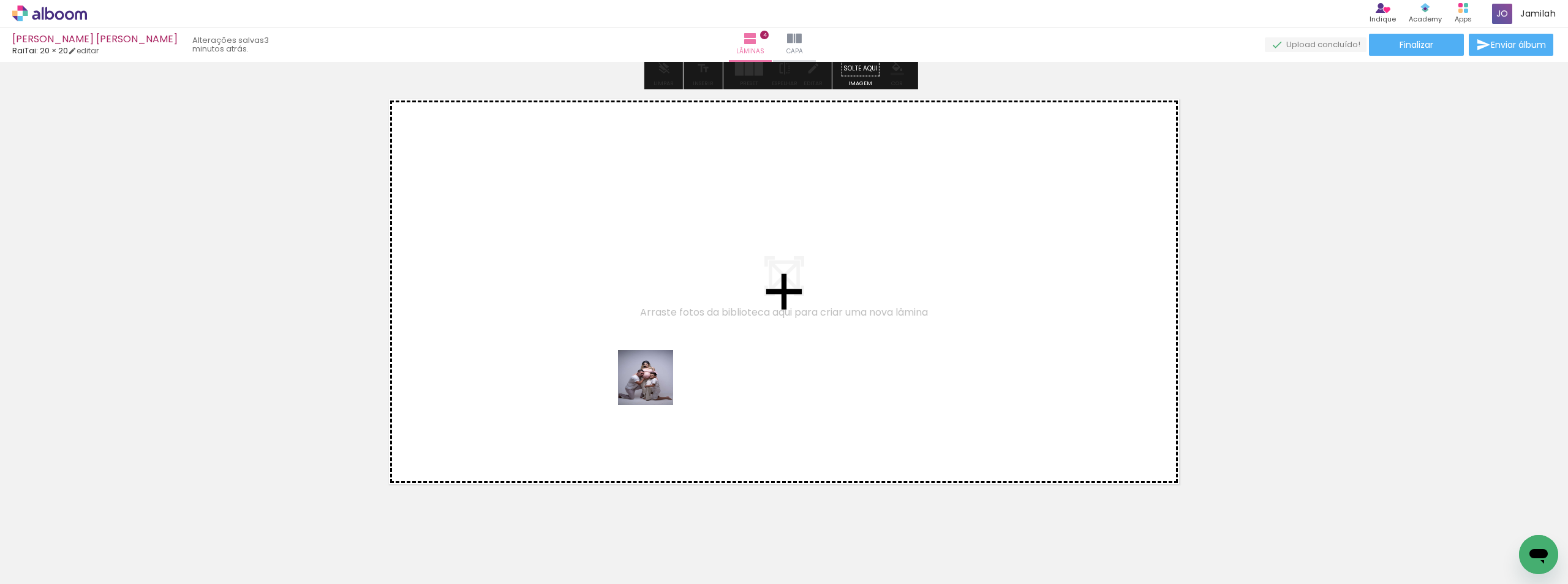
drag, startPoint x: 608, startPoint y: 551, endPoint x: 655, endPoint y: 387, distance: 170.6
click at [655, 387] on quentale-workspace at bounding box center [784, 292] width 1568 height 584
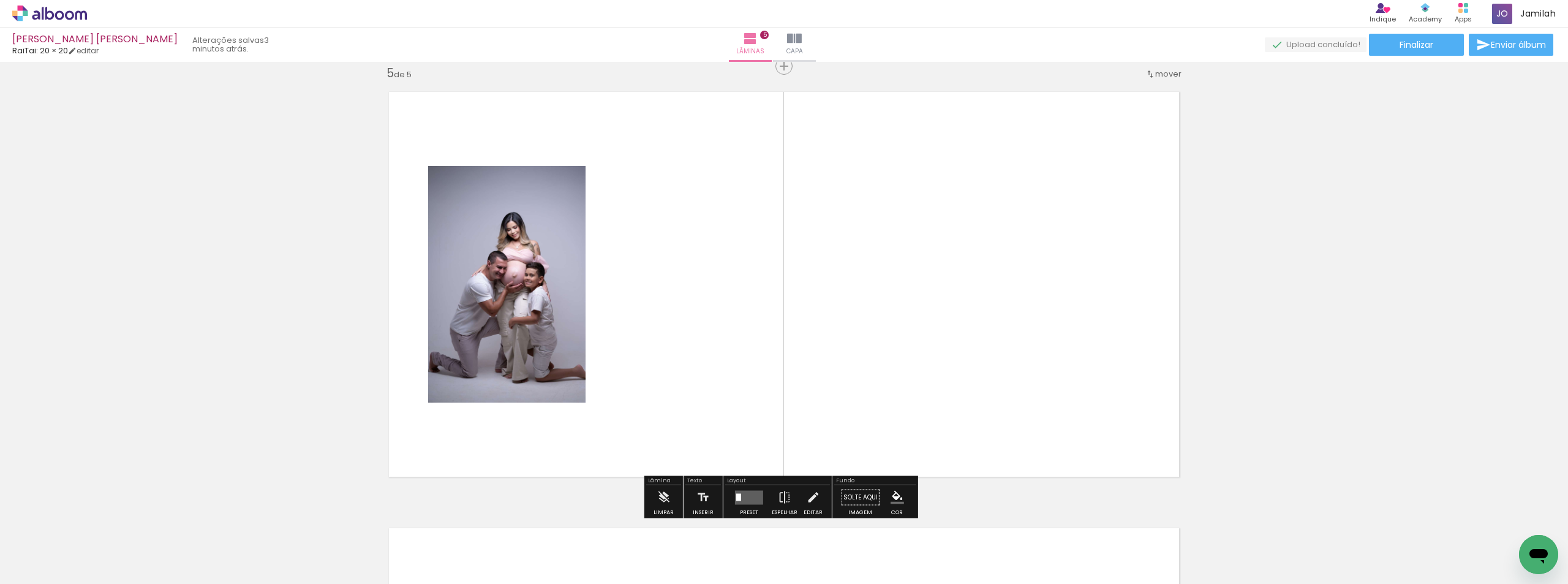
scroll to position [2191, 0]
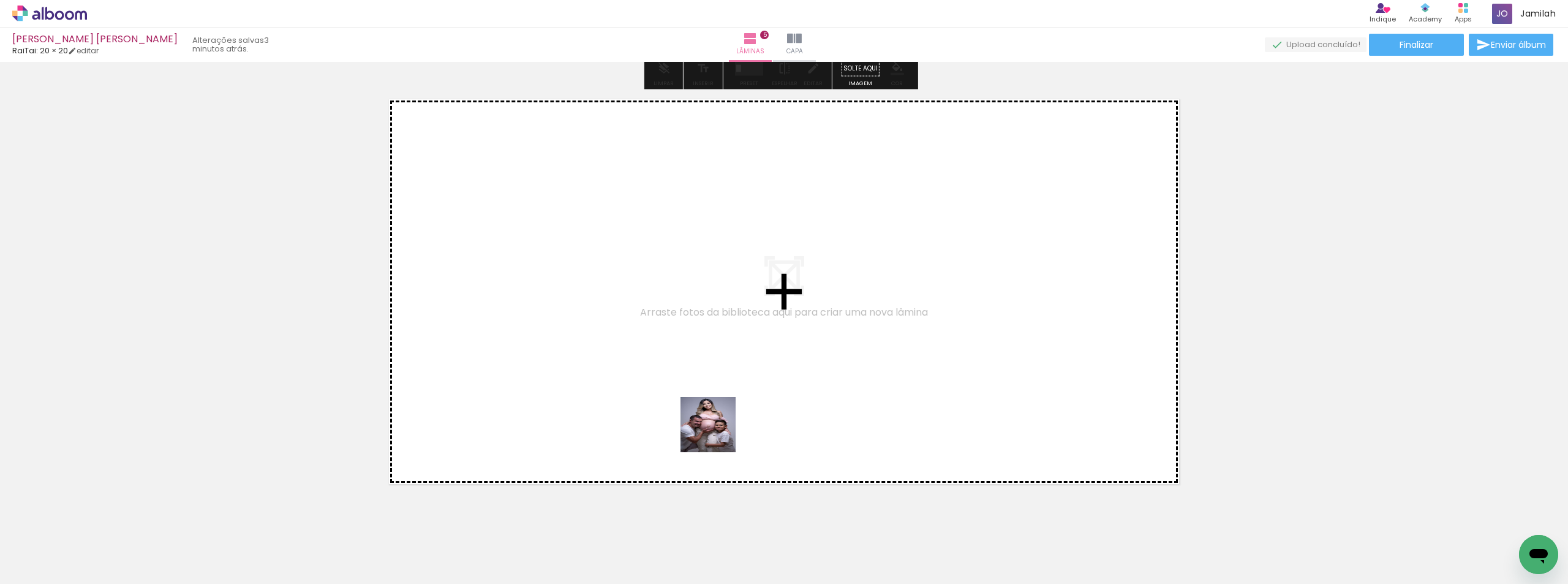
drag, startPoint x: 690, startPoint y: 555, endPoint x: 779, endPoint y: 533, distance: 91.7
click at [726, 416] on quentale-workspace at bounding box center [784, 292] width 1568 height 584
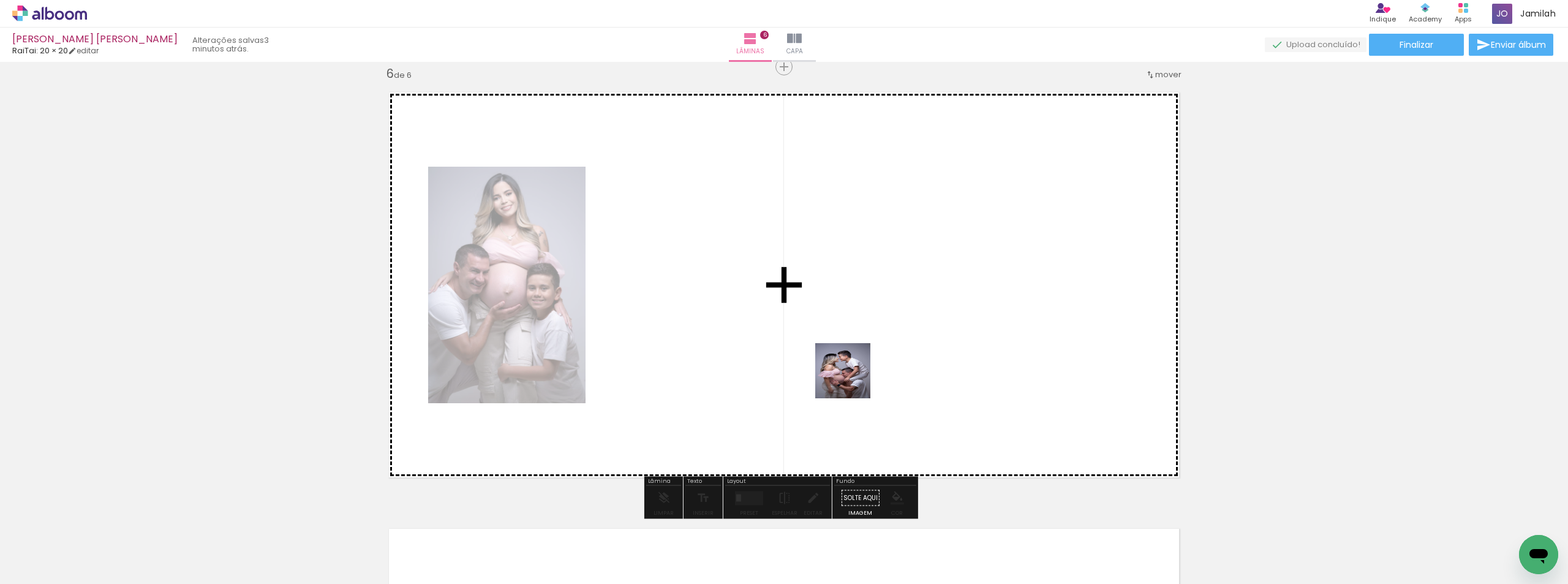
scroll to position [2198, 0]
drag, startPoint x: 815, startPoint y: 413, endPoint x: 847, endPoint y: 369, distance: 54.4
click at [877, 364] on quentale-workspace at bounding box center [784, 292] width 1568 height 584
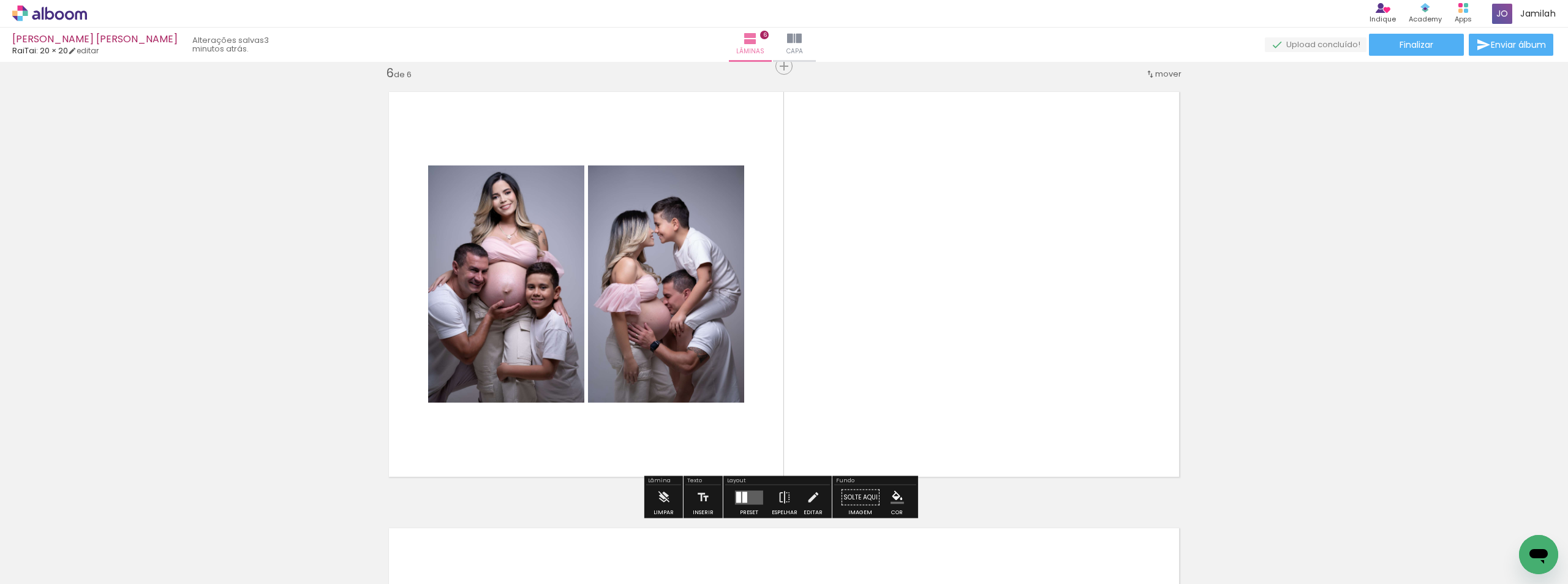
drag, startPoint x: 734, startPoint y: 498, endPoint x: 870, endPoint y: 428, distance: 153.0
click at [736, 495] on div at bounding box center [739, 497] width 5 height 11
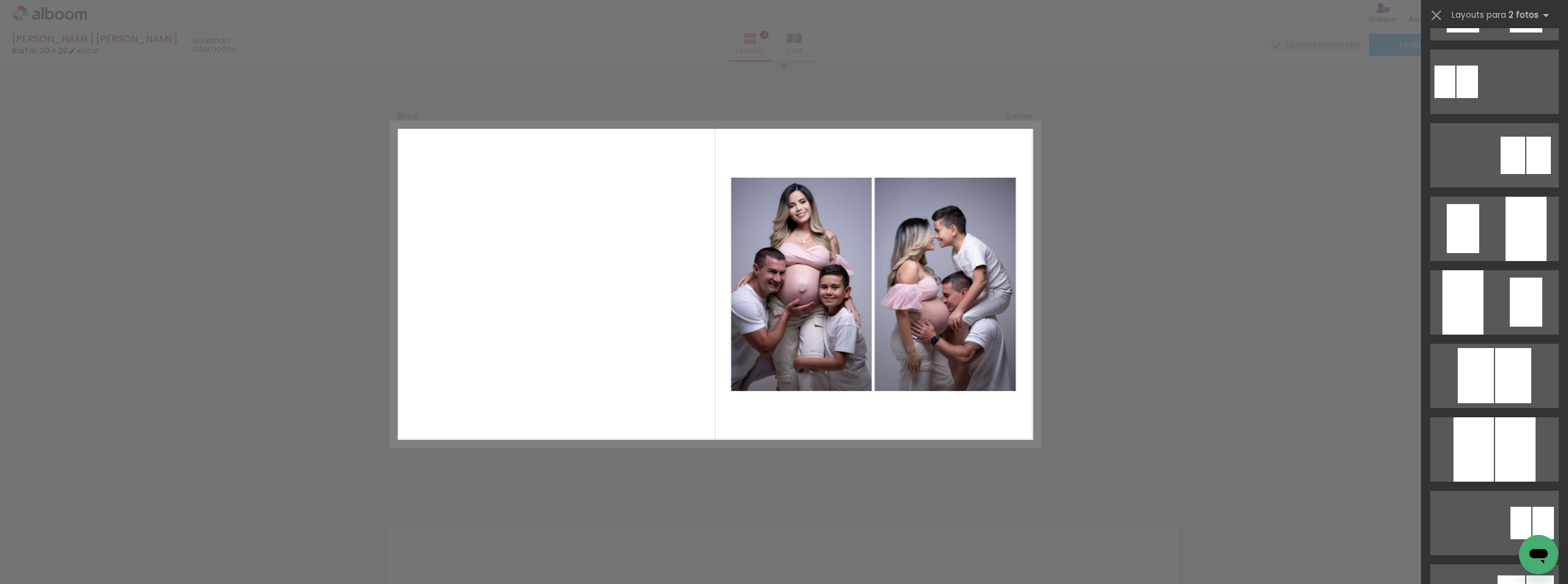
scroll to position [858, 0]
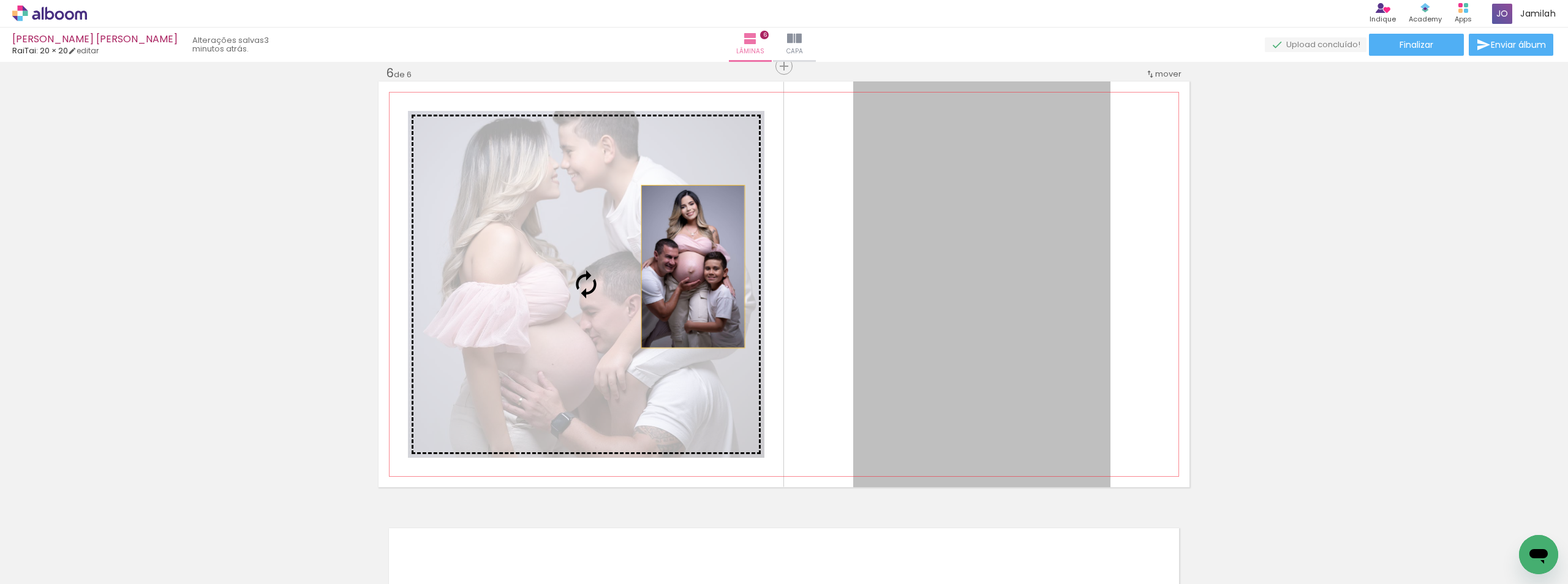
drag, startPoint x: 1050, startPoint y: 309, endPoint x: 620, endPoint y: 250, distance: 434.0
click at [0, 0] on slot at bounding box center [0, 0] width 0 height 0
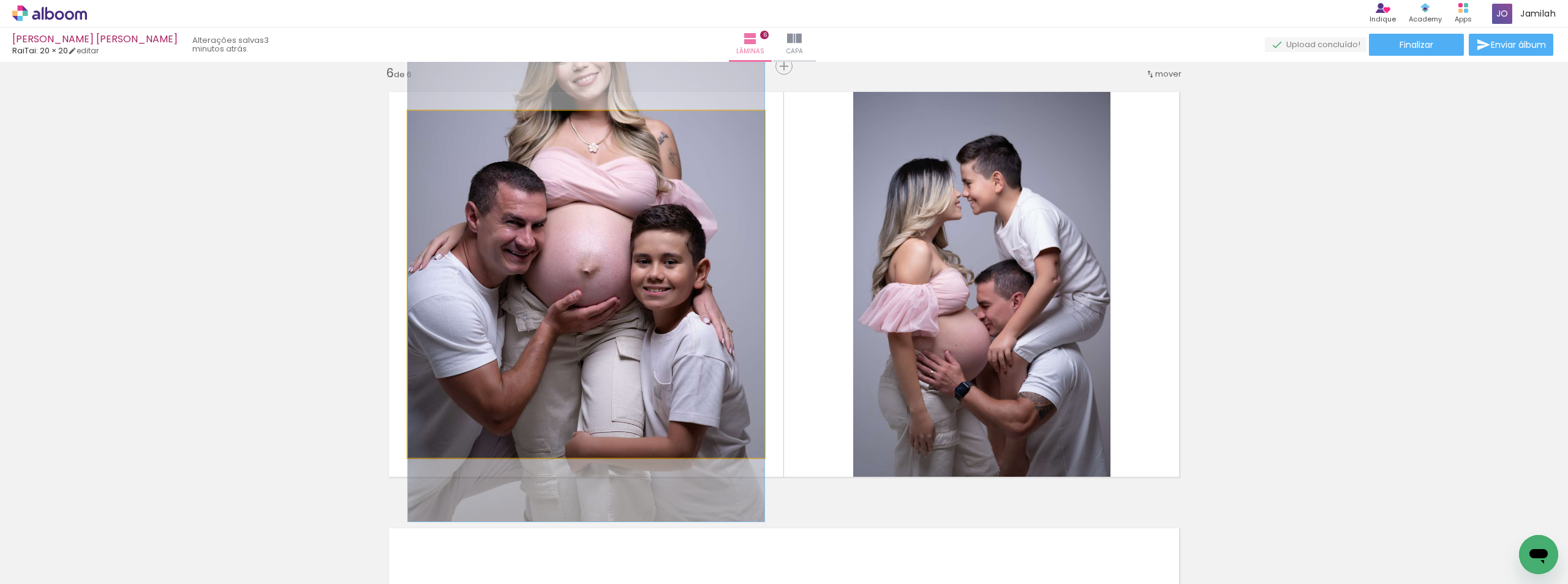
drag, startPoint x: 627, startPoint y: 256, endPoint x: 630, endPoint y: 223, distance: 33.1
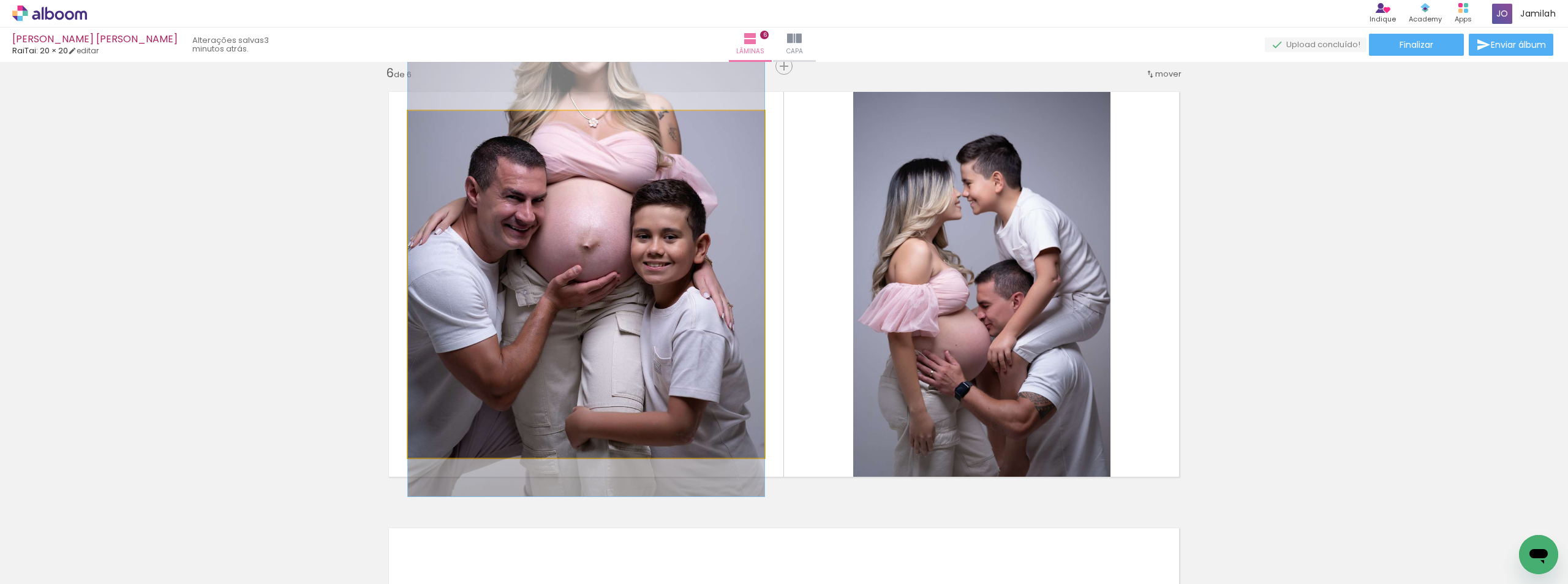
drag, startPoint x: 630, startPoint y: 223, endPoint x: 630, endPoint y: 200, distance: 23.0
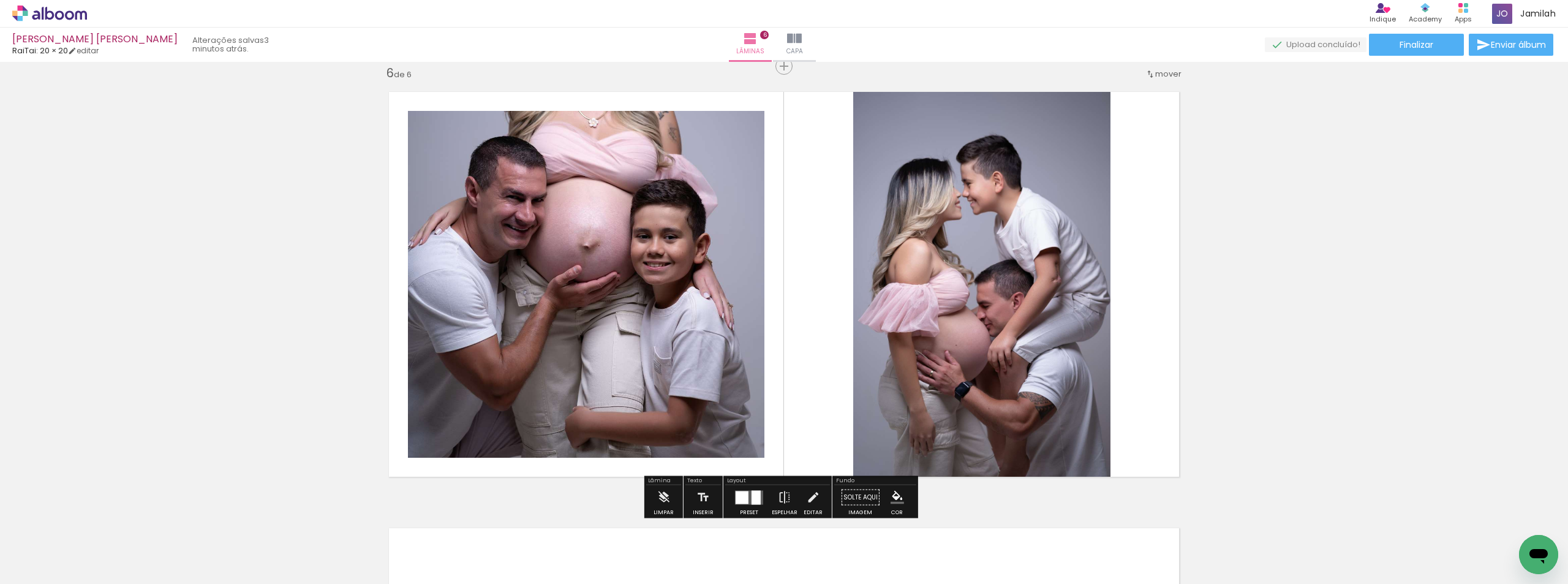
click at [754, 501] on div at bounding box center [756, 497] width 9 height 14
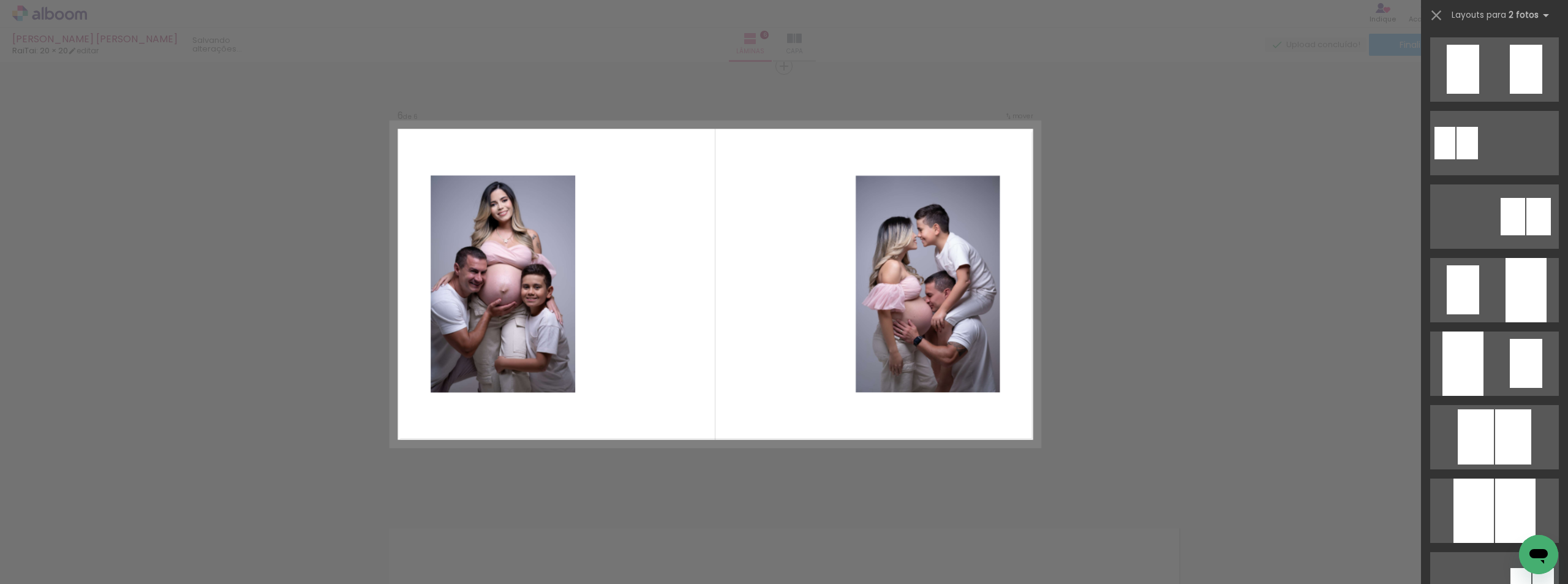
scroll to position [0, 0]
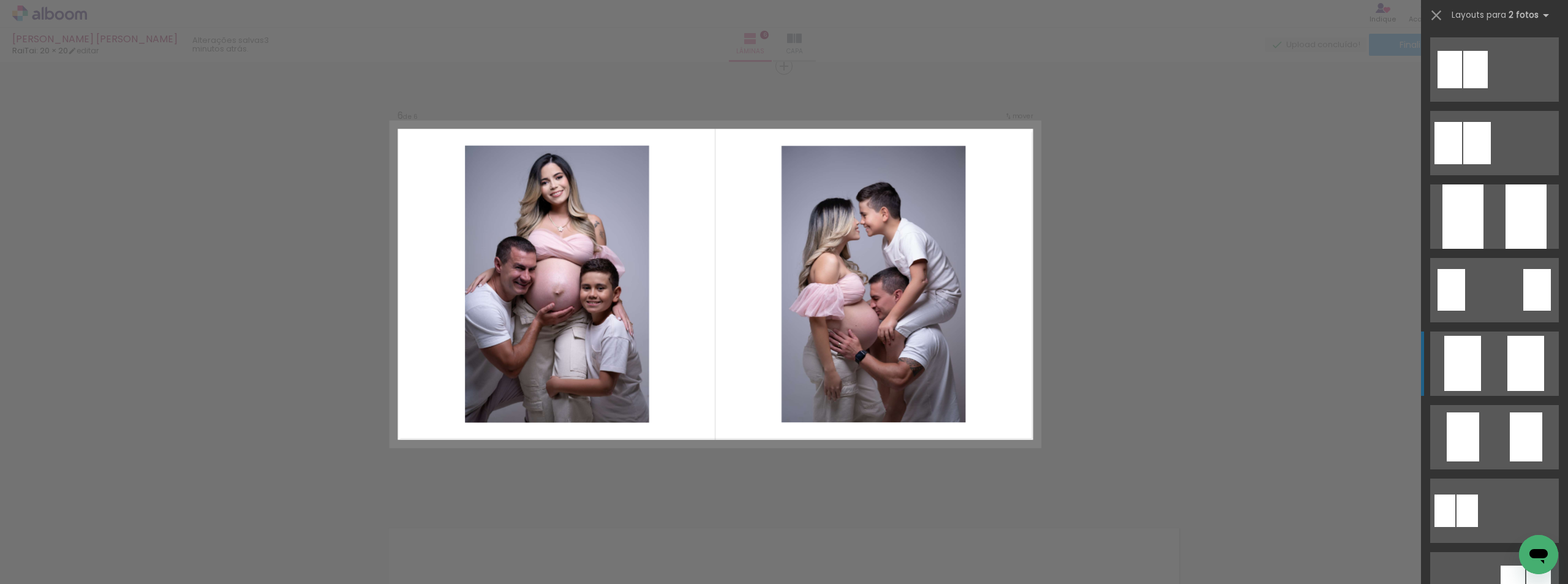
click at [1460, 164] on div at bounding box center [1448, 143] width 27 height 42
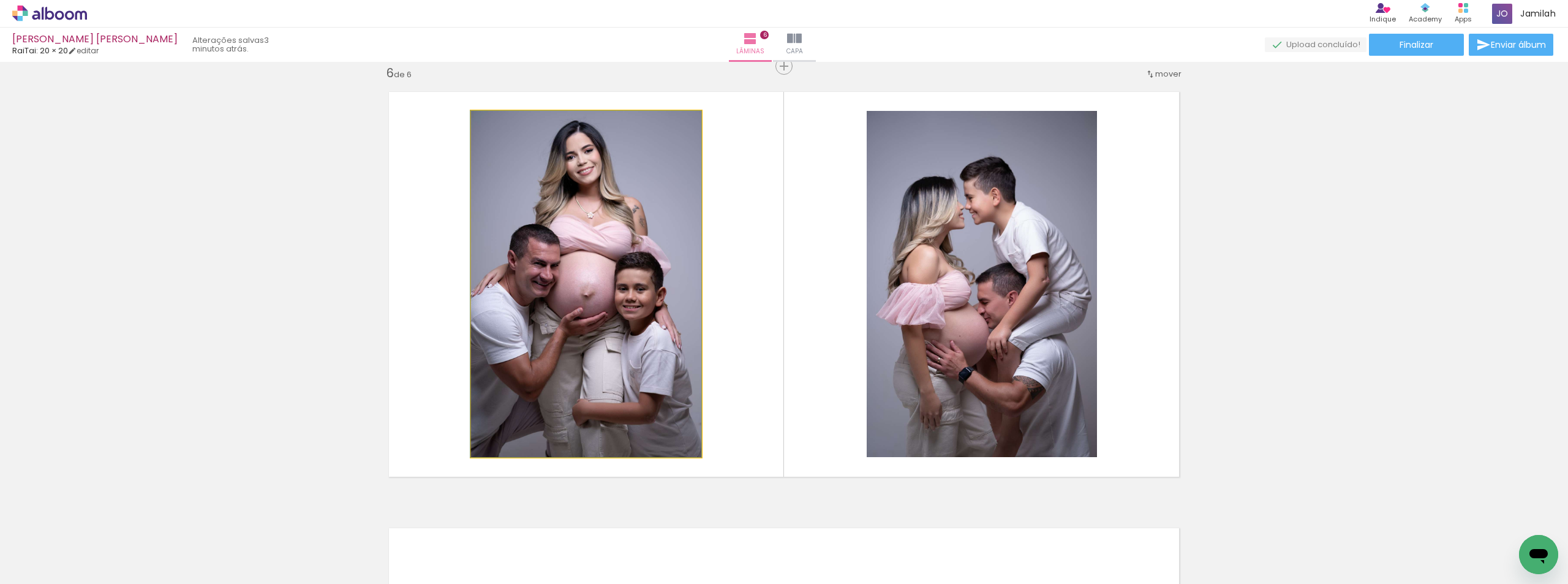
drag, startPoint x: 617, startPoint y: 406, endPoint x: 628, endPoint y: 369, distance: 38.6
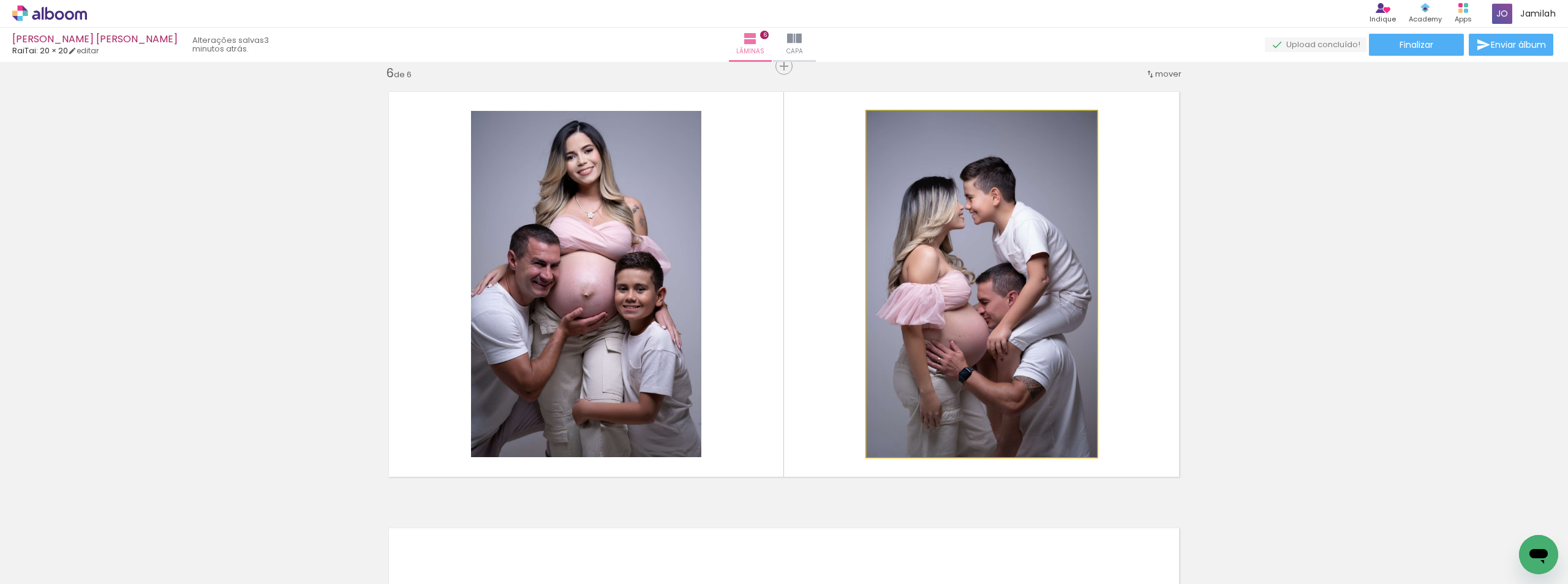
drag, startPoint x: 872, startPoint y: 351, endPoint x: 866, endPoint y: 343, distance: 10.0
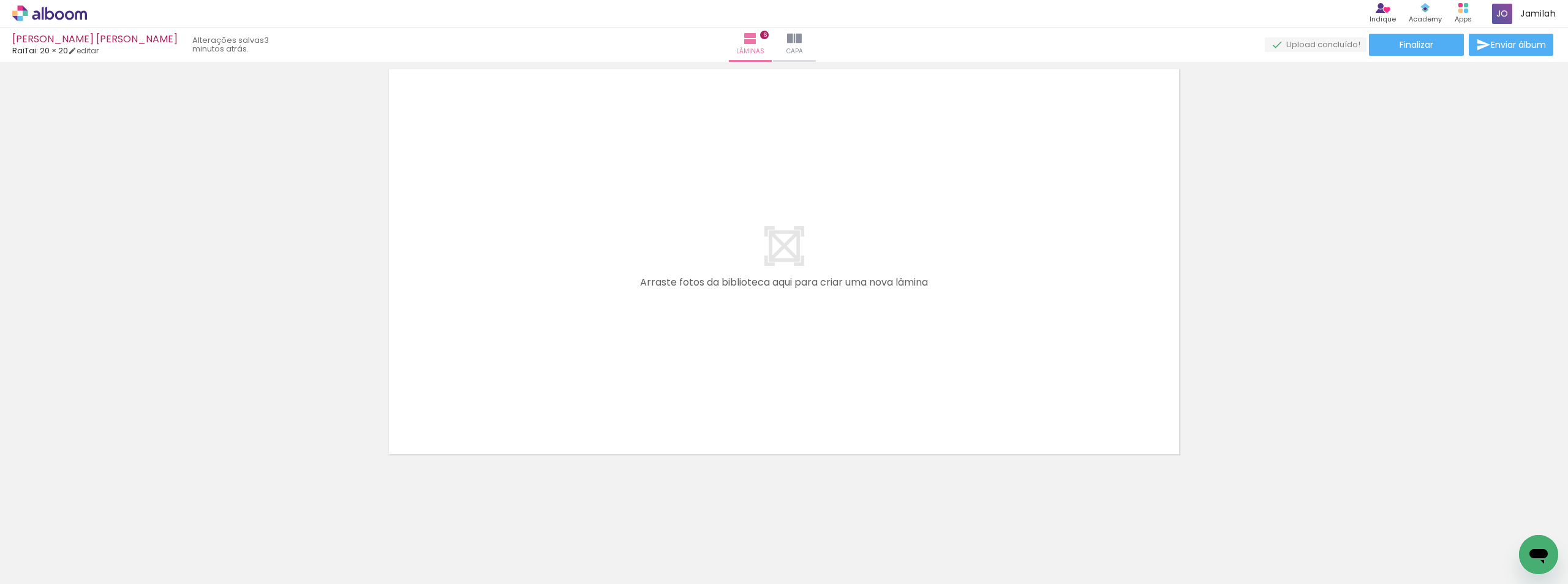
scroll to position [0, 501]
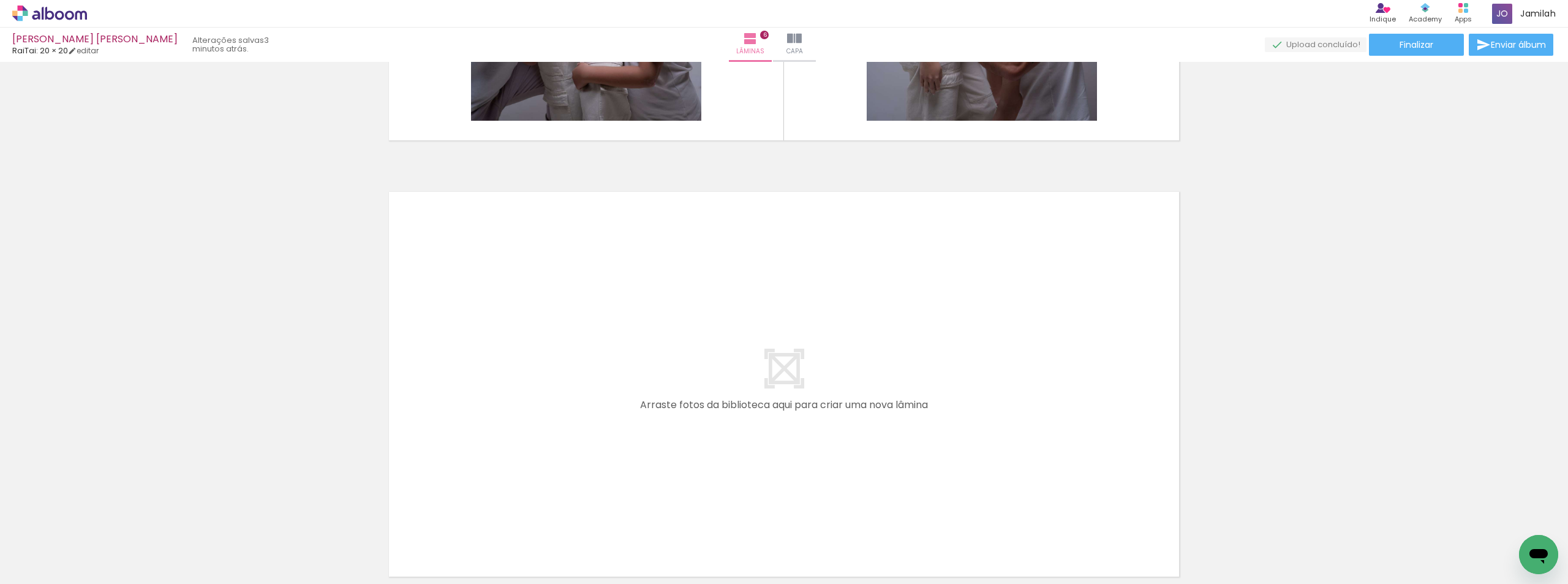
drag, startPoint x: 448, startPoint y: 546, endPoint x: 647, endPoint y: 436, distance: 227.4
click at [647, 436] on quentale-workspace at bounding box center [784, 292] width 1568 height 584
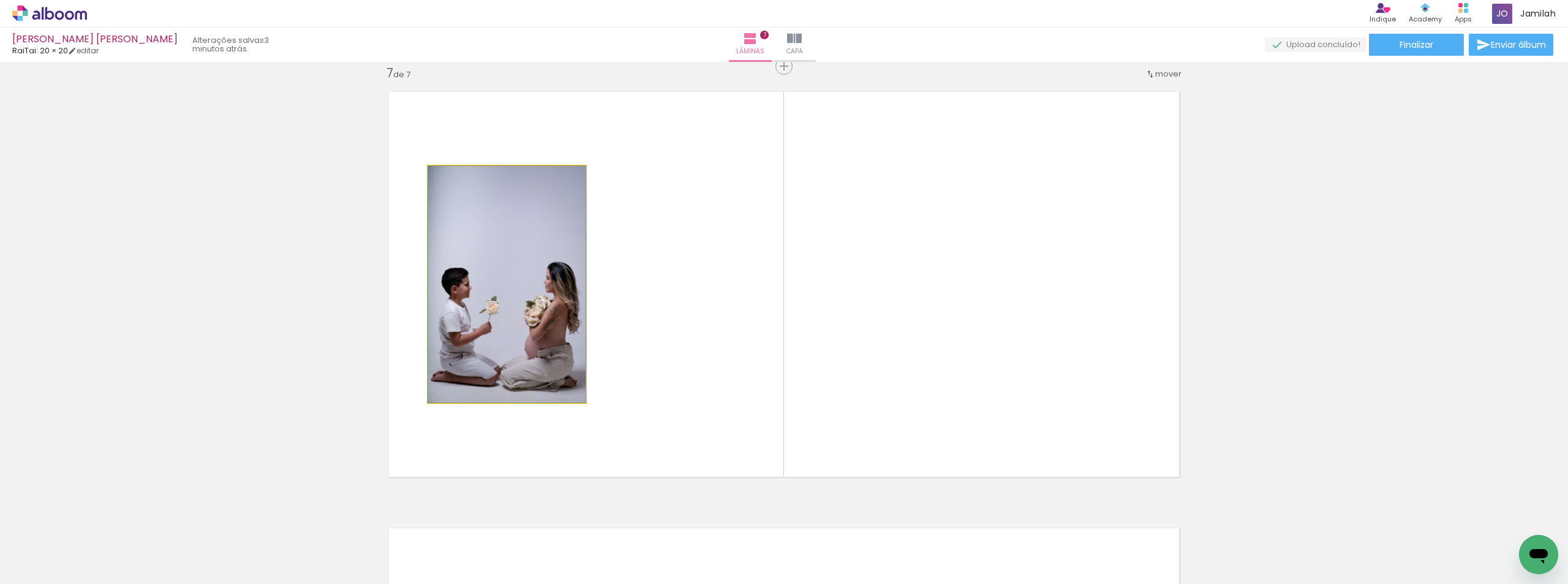
drag, startPoint x: 494, startPoint y: 355, endPoint x: 483, endPoint y: 329, distance: 28.2
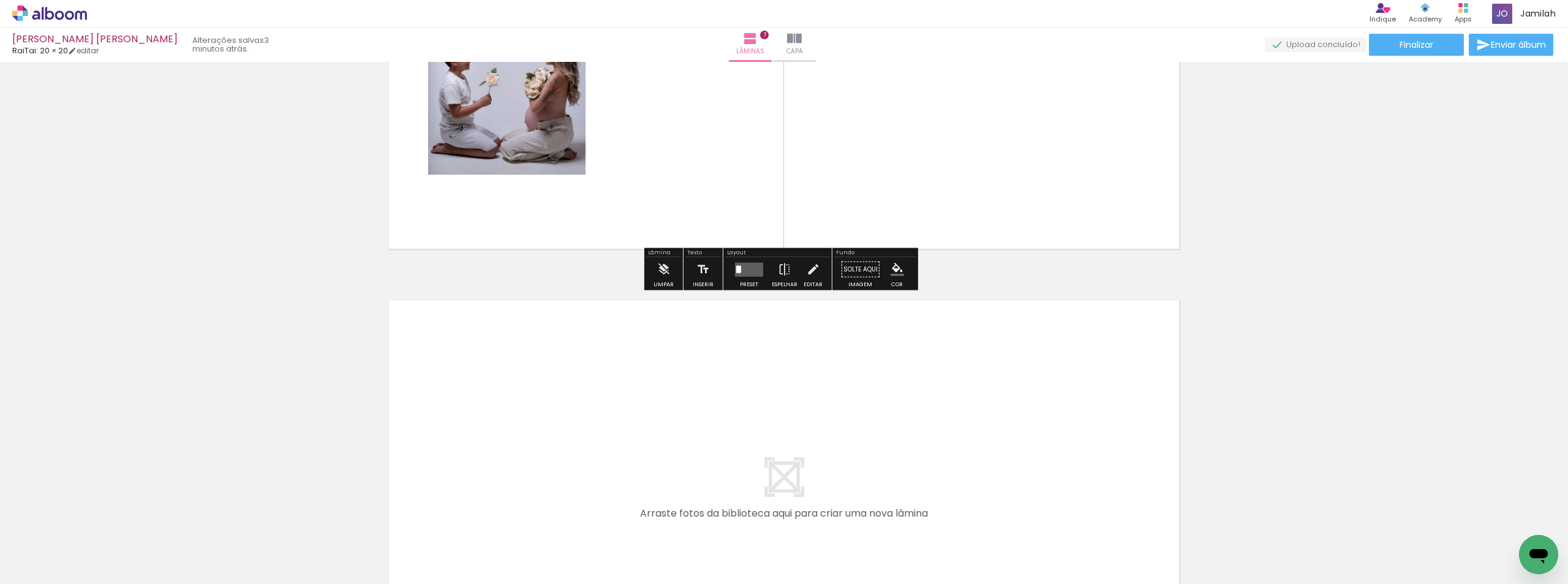
scroll to position [3064, 0]
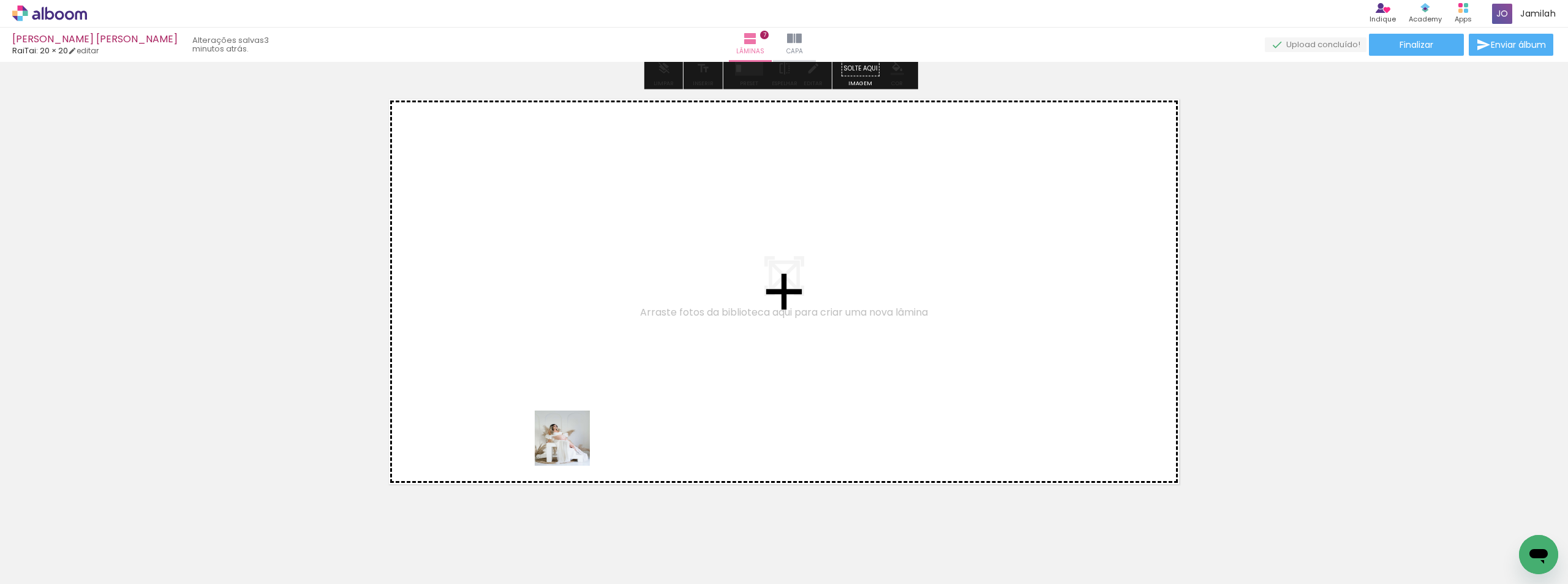
drag, startPoint x: 516, startPoint y: 527, endPoint x: 620, endPoint y: 375, distance: 184.2
click at [620, 375] on quentale-workspace at bounding box center [784, 292] width 1568 height 584
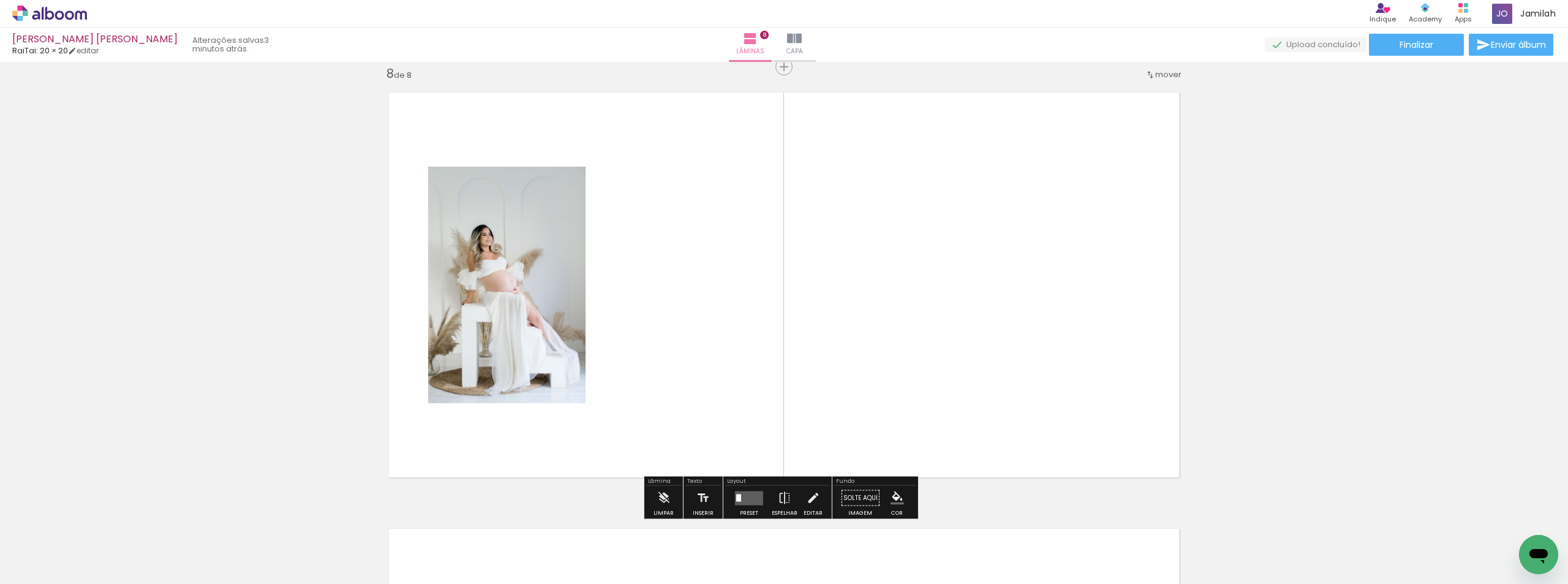
scroll to position [3070, 0]
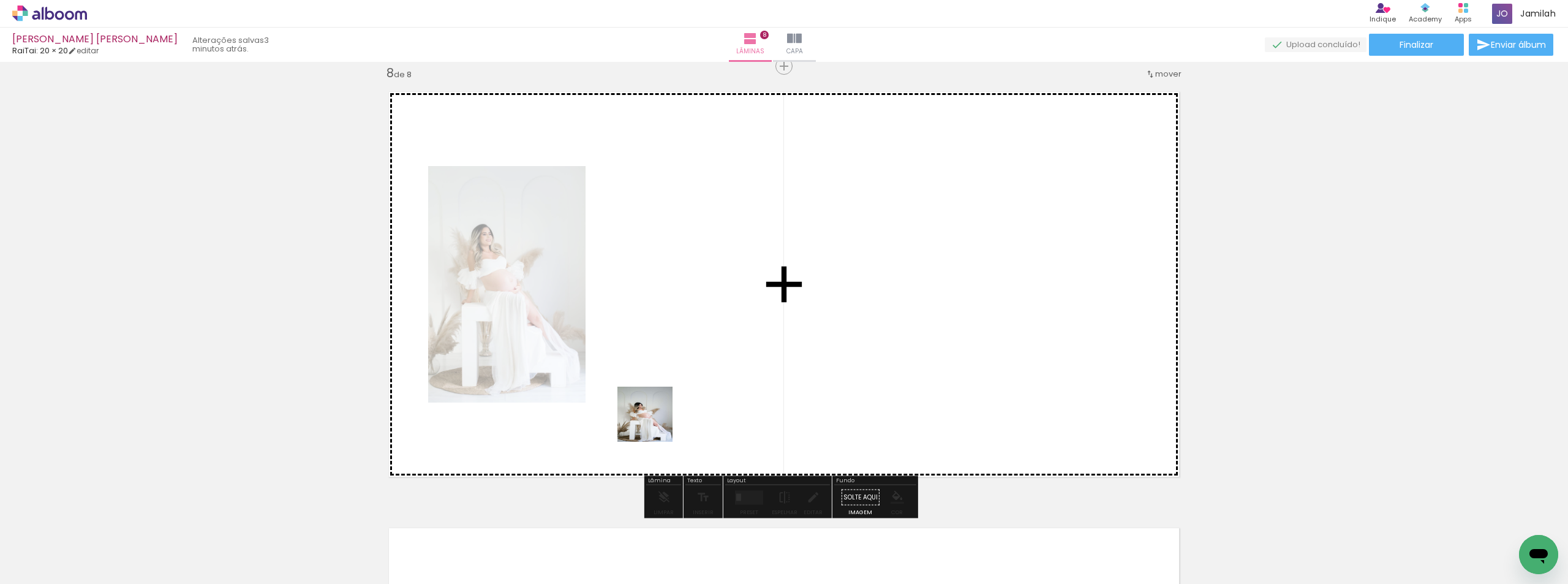
drag, startPoint x: 590, startPoint y: 528, endPoint x: 728, endPoint y: 406, distance: 184.2
click at [731, 364] on quentale-workspace at bounding box center [784, 292] width 1568 height 584
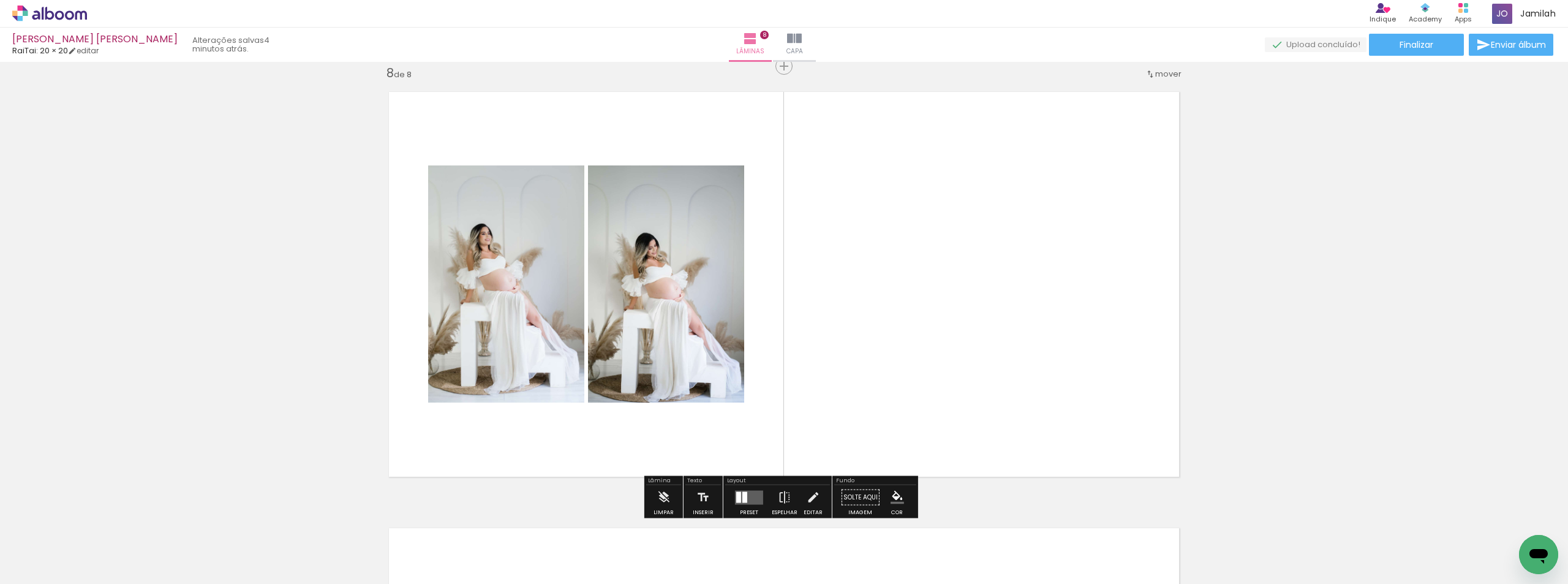
click at [750, 493] on quentale-layouter at bounding box center [749, 497] width 28 height 14
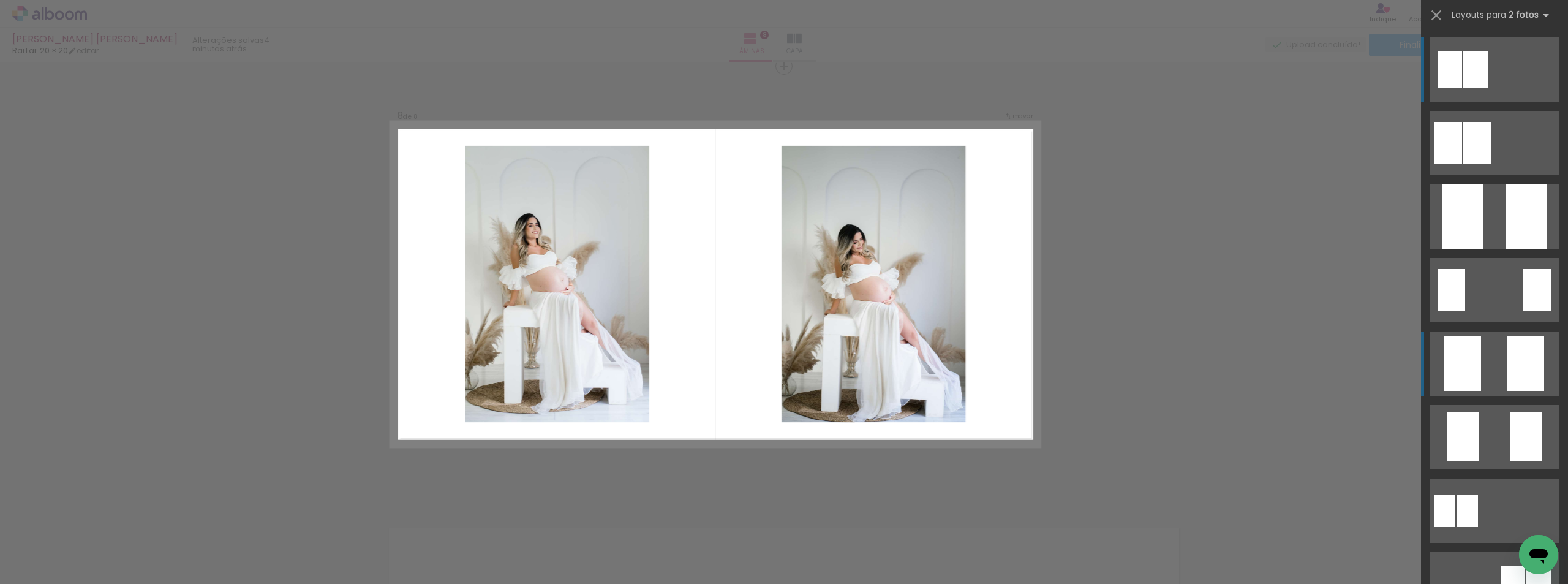
click at [1483, 175] on quentale-layouter at bounding box center [1494, 143] width 128 height 64
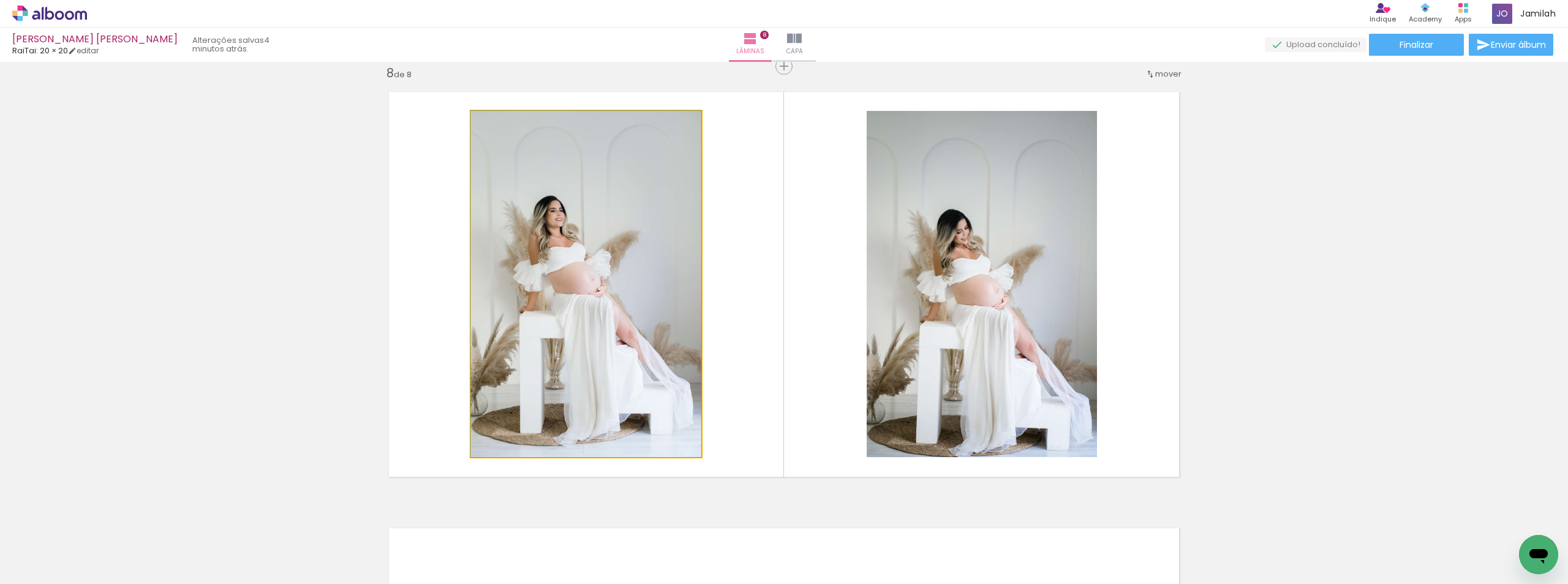
drag, startPoint x: 575, startPoint y: 191, endPoint x: 566, endPoint y: 178, distance: 15.8
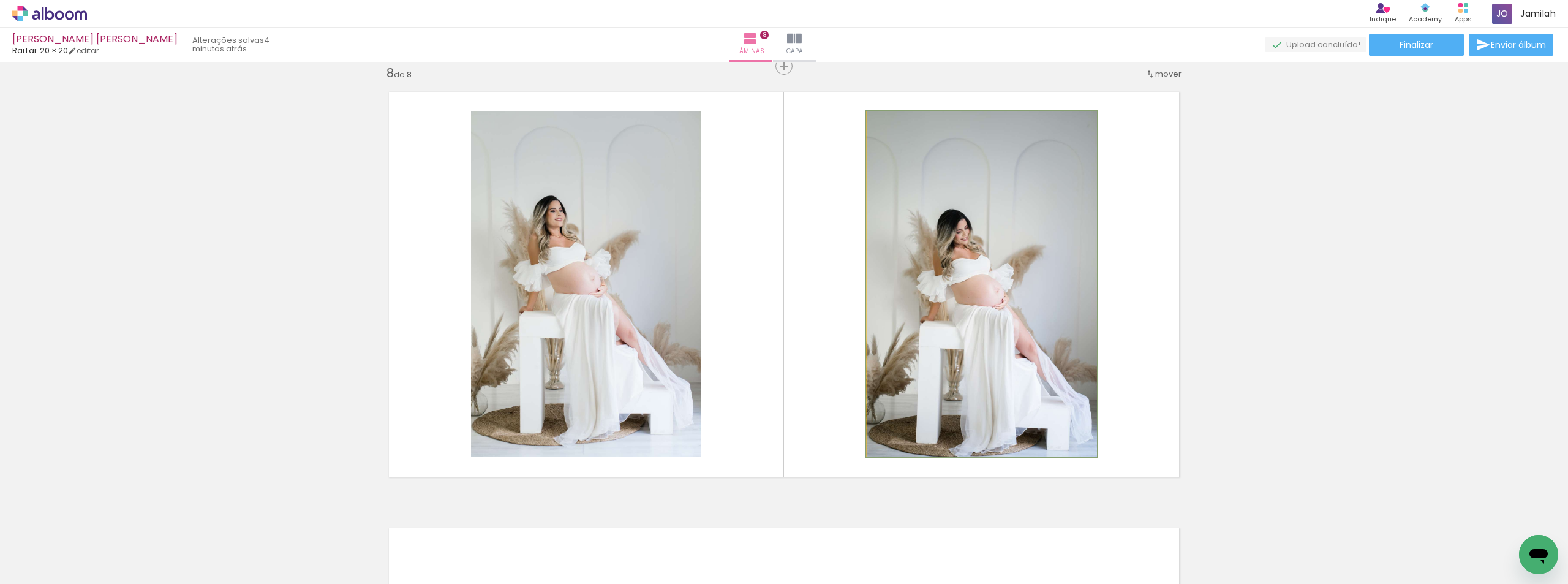
drag, startPoint x: 923, startPoint y: 218, endPoint x: 921, endPoint y: 197, distance: 21.1
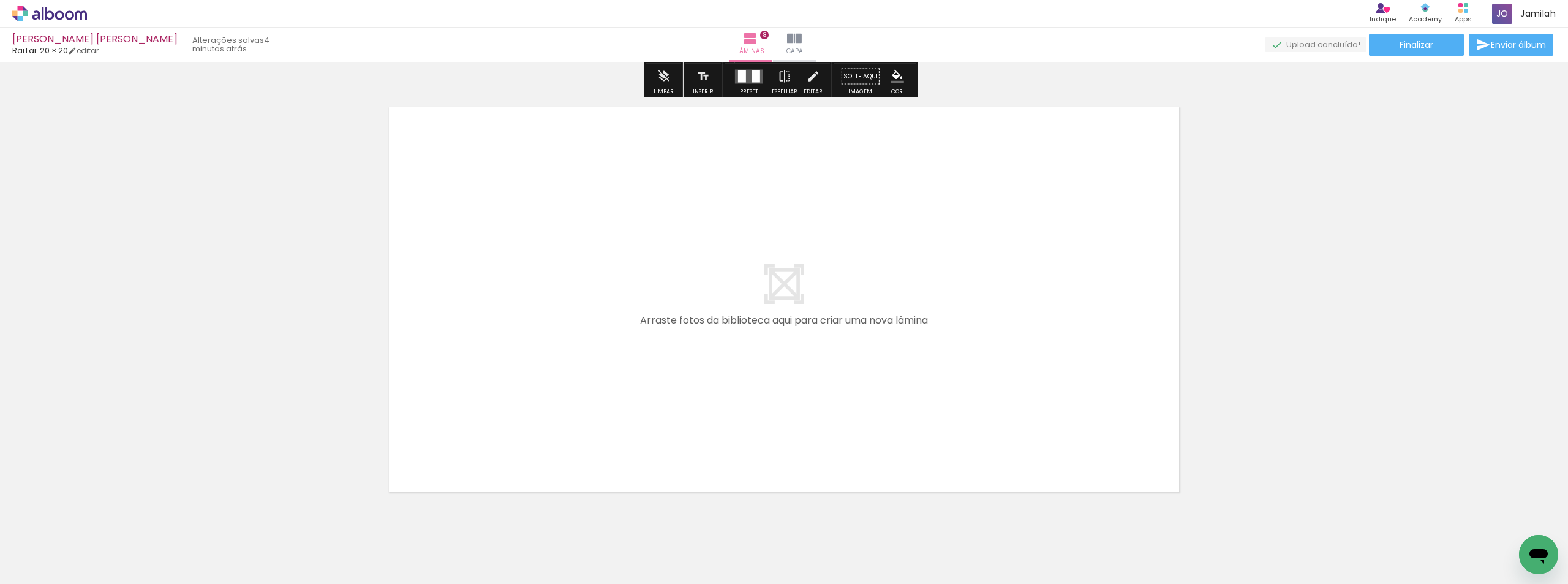
scroll to position [3530, 0]
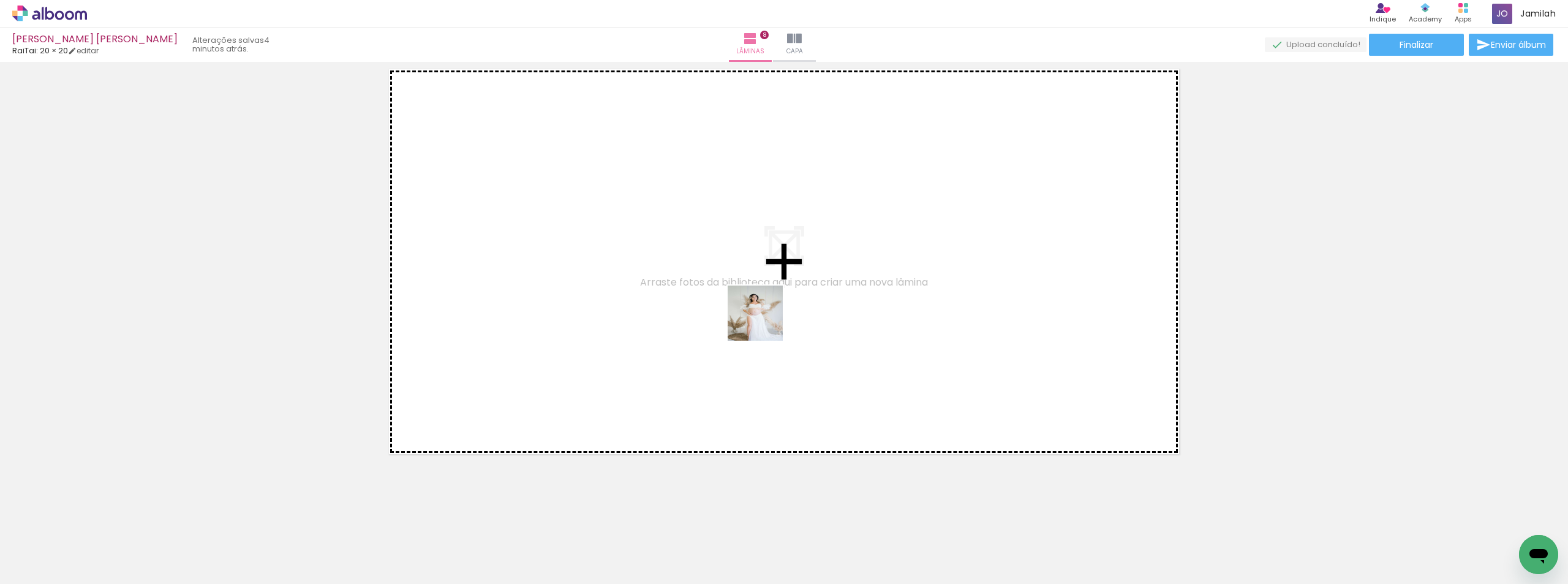
drag, startPoint x: 725, startPoint y: 525, endPoint x: 764, endPoint y: 323, distance: 205.7
click at [764, 323] on quentale-workspace at bounding box center [784, 292] width 1568 height 584
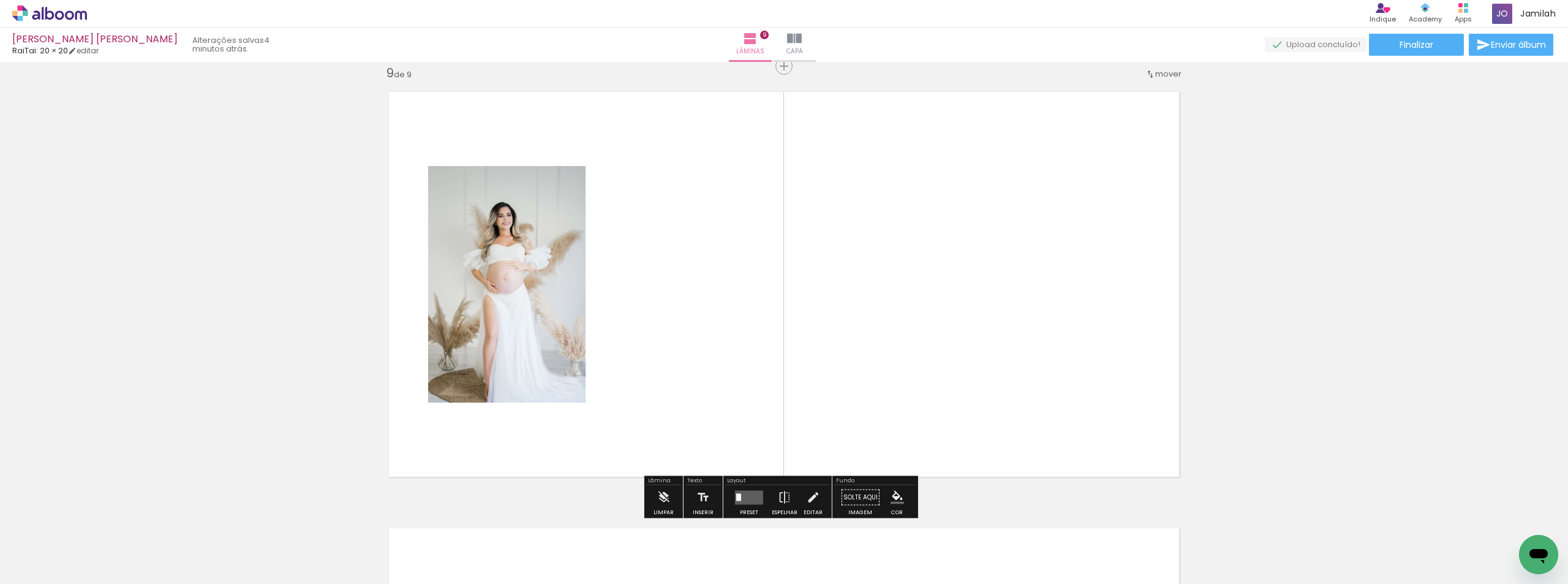
scroll to position [3936, 0]
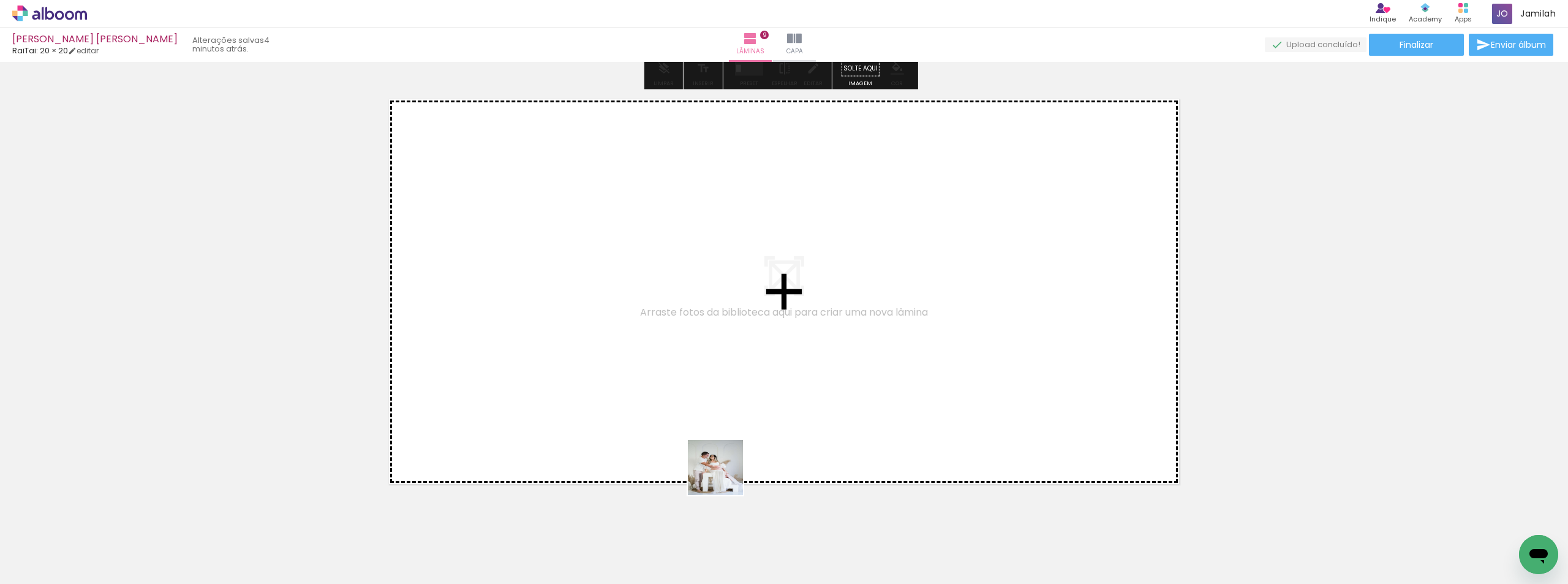
drag, startPoint x: 724, startPoint y: 477, endPoint x: 842, endPoint y: 423, distance: 129.8
click at [842, 423] on quentale-workspace at bounding box center [784, 292] width 1568 height 584
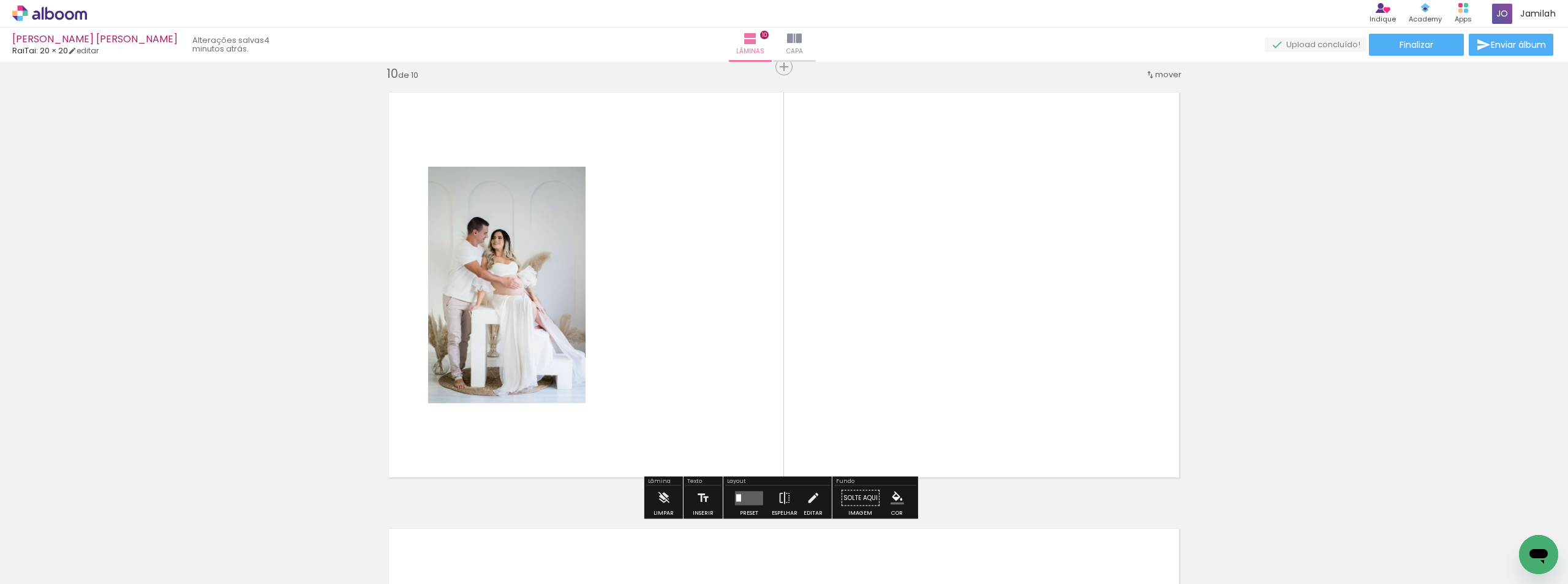
scroll to position [3943, 0]
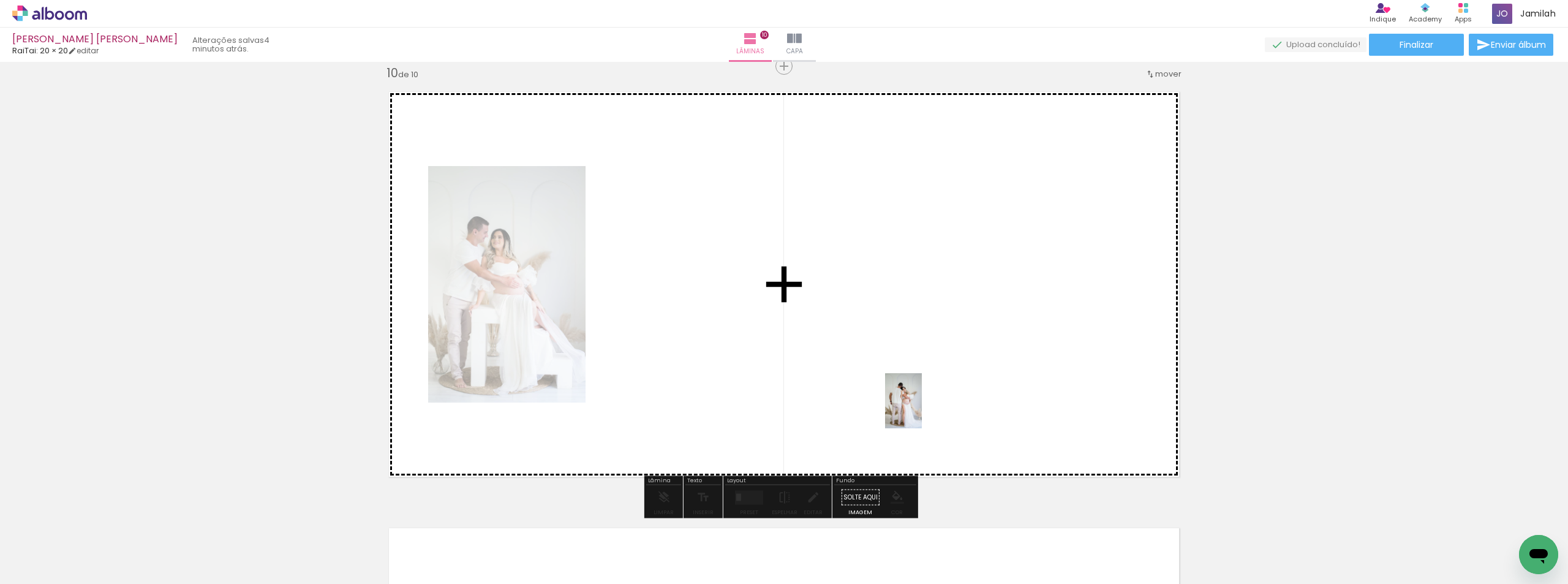
drag, startPoint x: 797, startPoint y: 528, endPoint x: 928, endPoint y: 403, distance: 181.1
click at [925, 406] on quentale-workspace at bounding box center [784, 292] width 1568 height 584
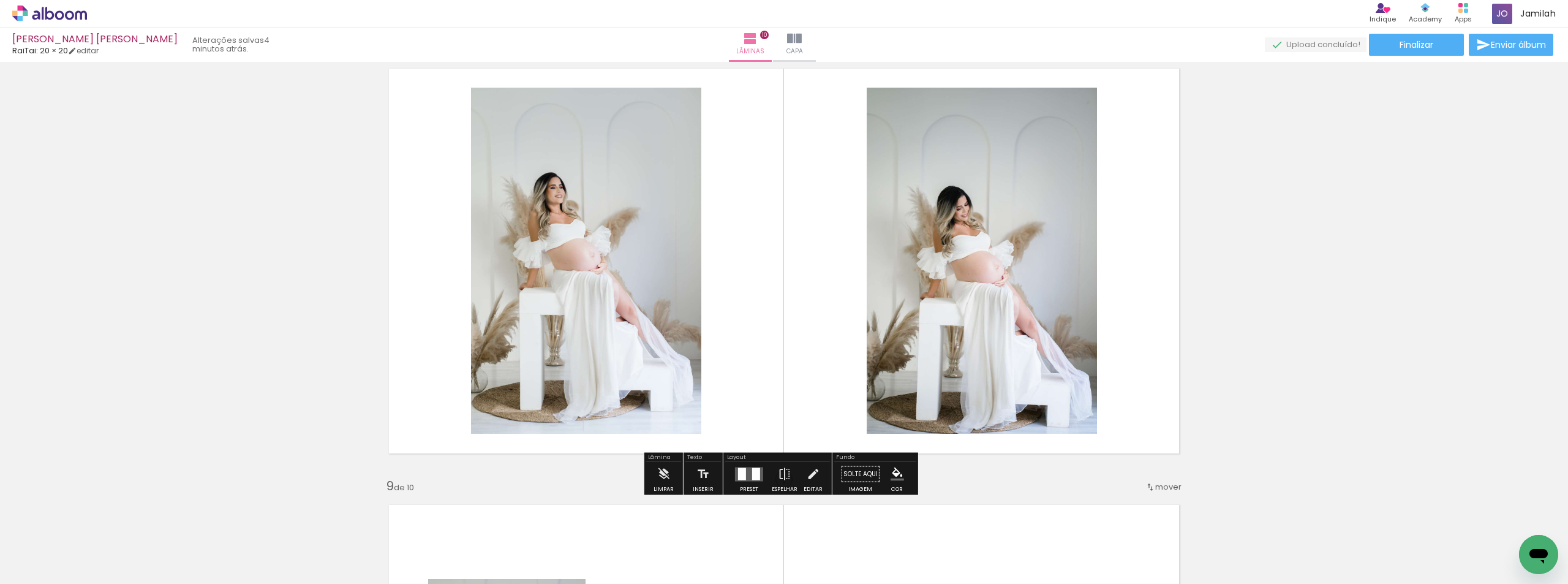
scroll to position [3208, 0]
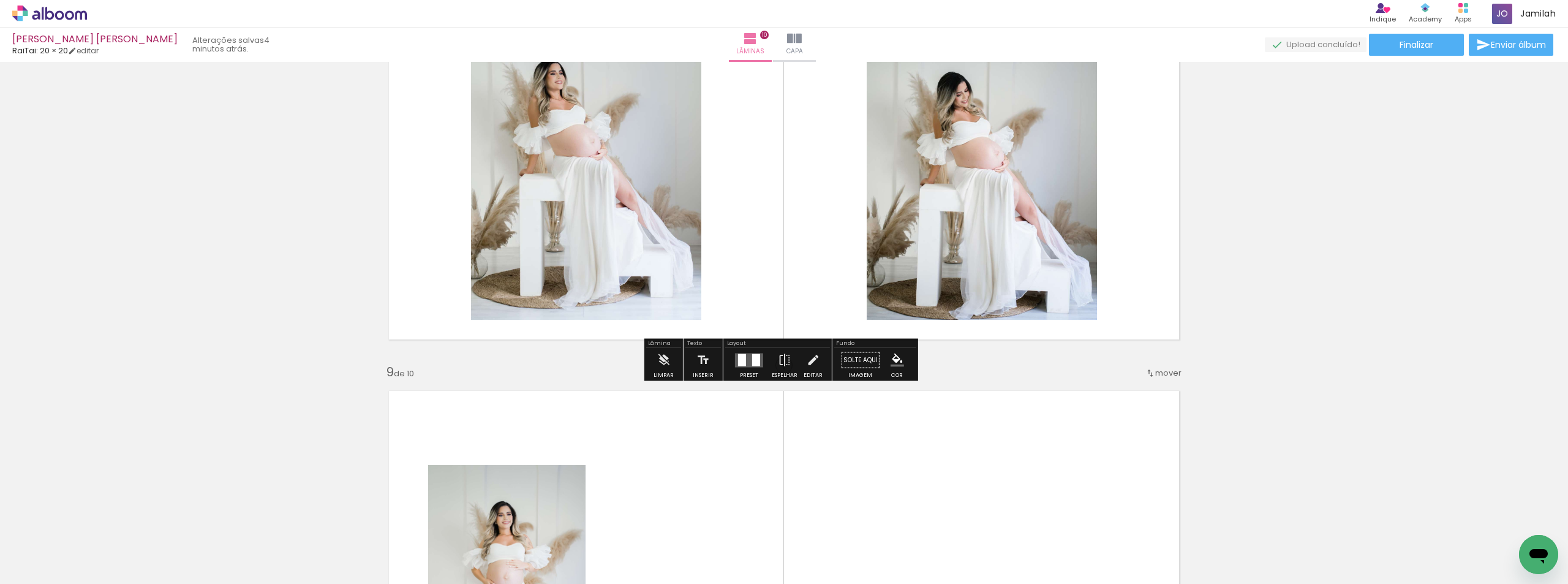
click at [741, 362] on div at bounding box center [742, 360] width 8 height 12
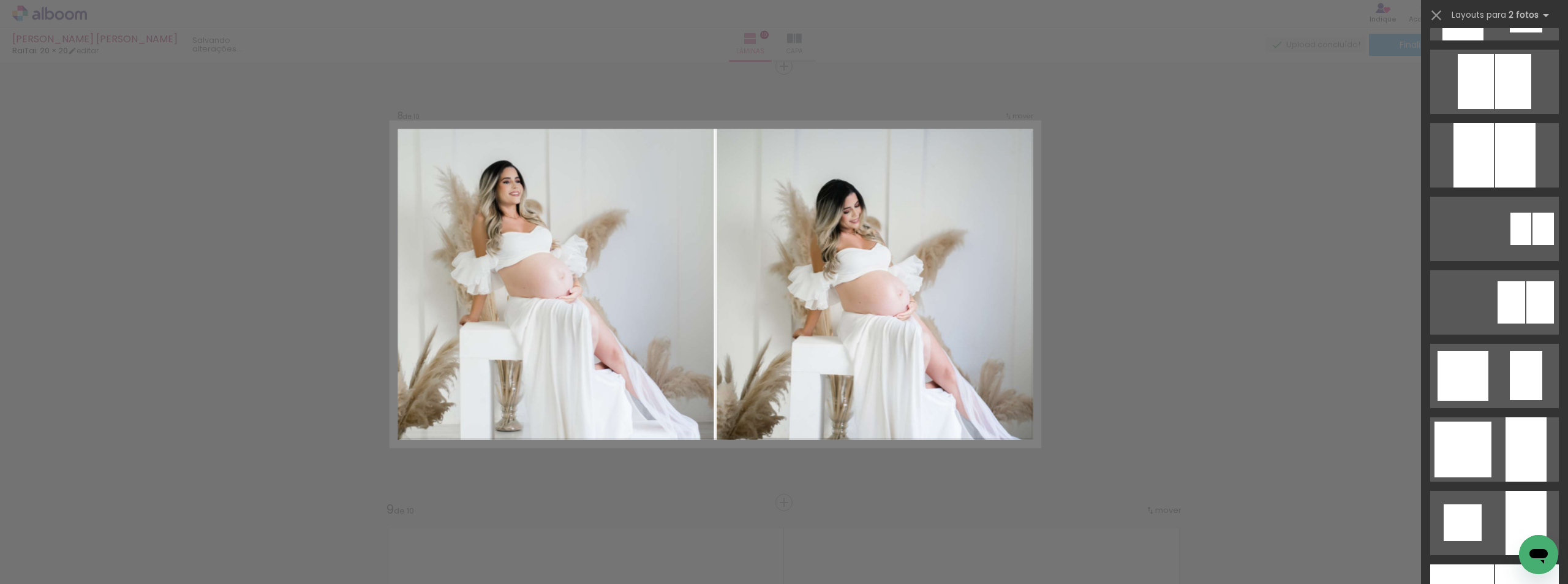
scroll to position [1214, 0]
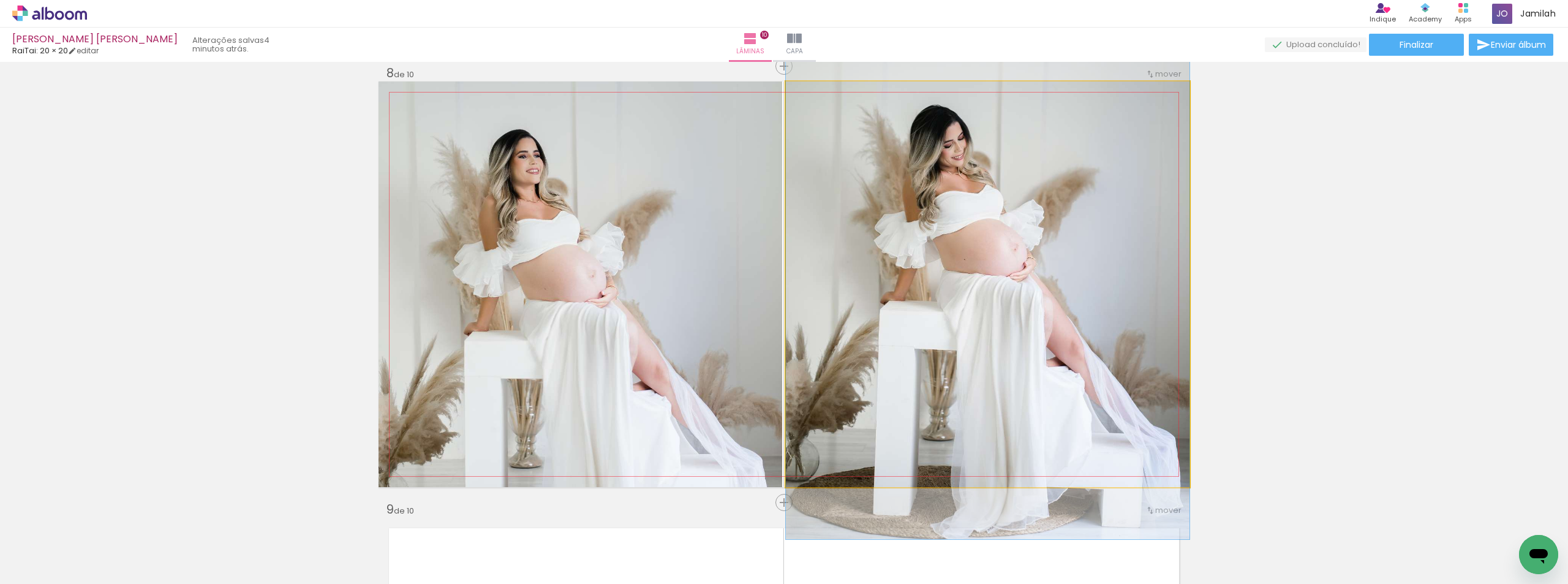
drag, startPoint x: 1003, startPoint y: 225, endPoint x: 998, endPoint y: 182, distance: 43.3
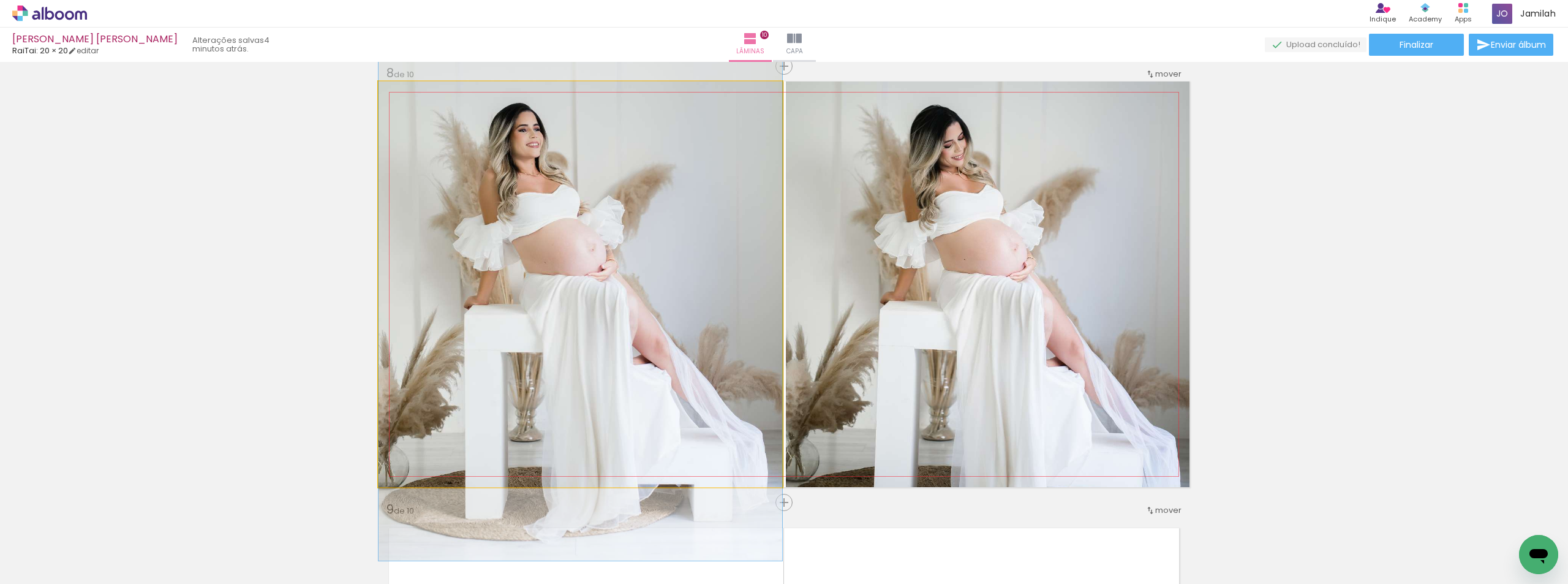
drag, startPoint x: 514, startPoint y: 212, endPoint x: 529, endPoint y: 185, distance: 30.9
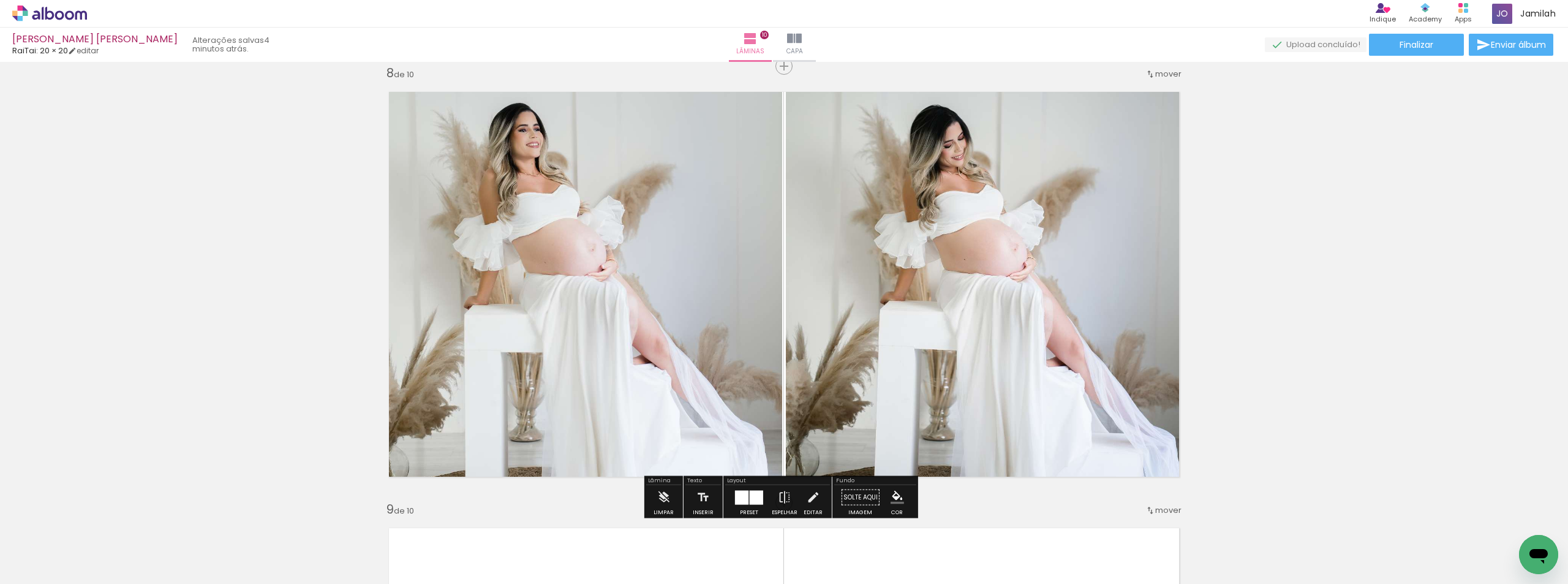
click at [749, 482] on div "Layout" at bounding box center [777, 482] width 105 height 7
click at [759, 484] on div "Layout" at bounding box center [777, 482] width 105 height 7
click at [737, 489] on div at bounding box center [749, 497] width 33 height 24
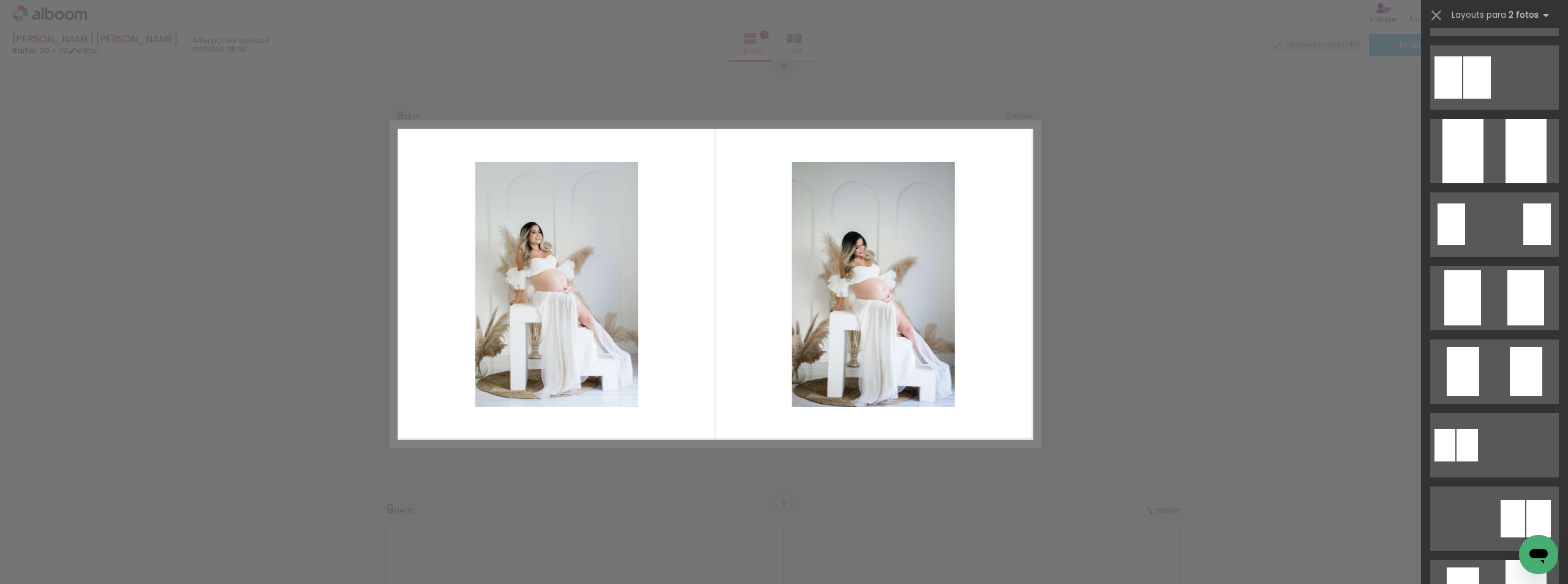
scroll to position [0, 0]
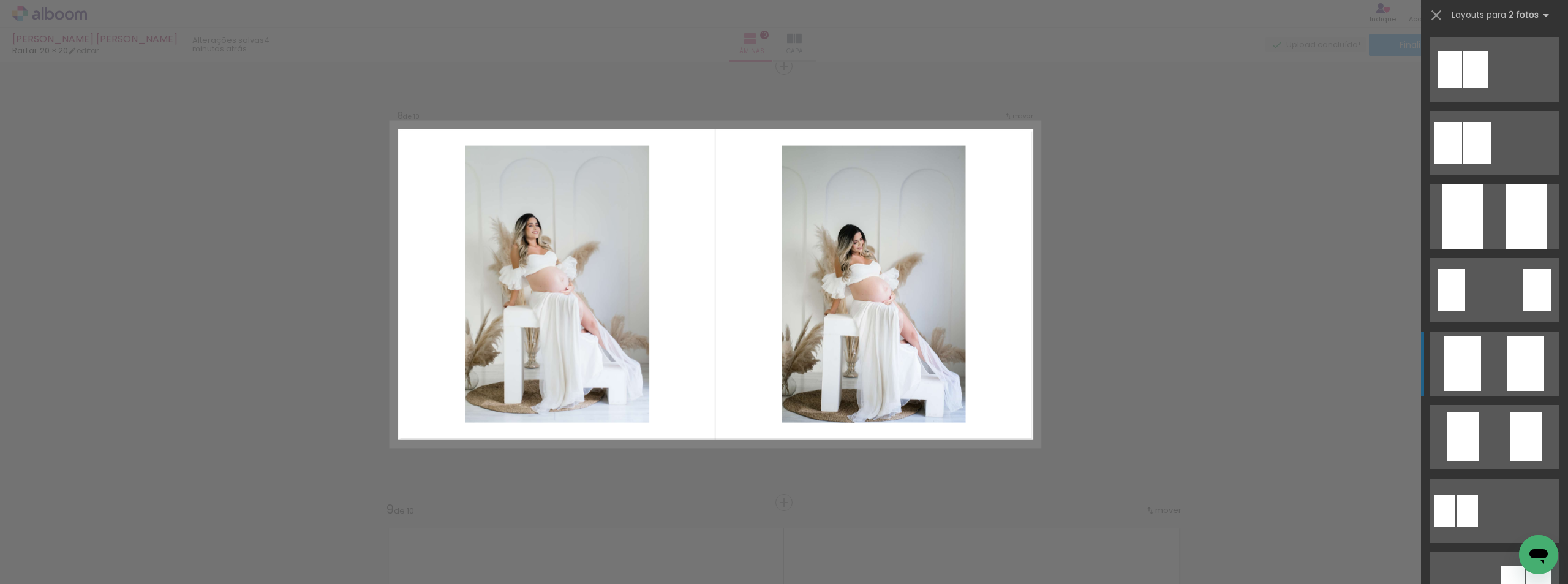
click at [1480, 175] on quentale-layouter at bounding box center [1494, 143] width 128 height 64
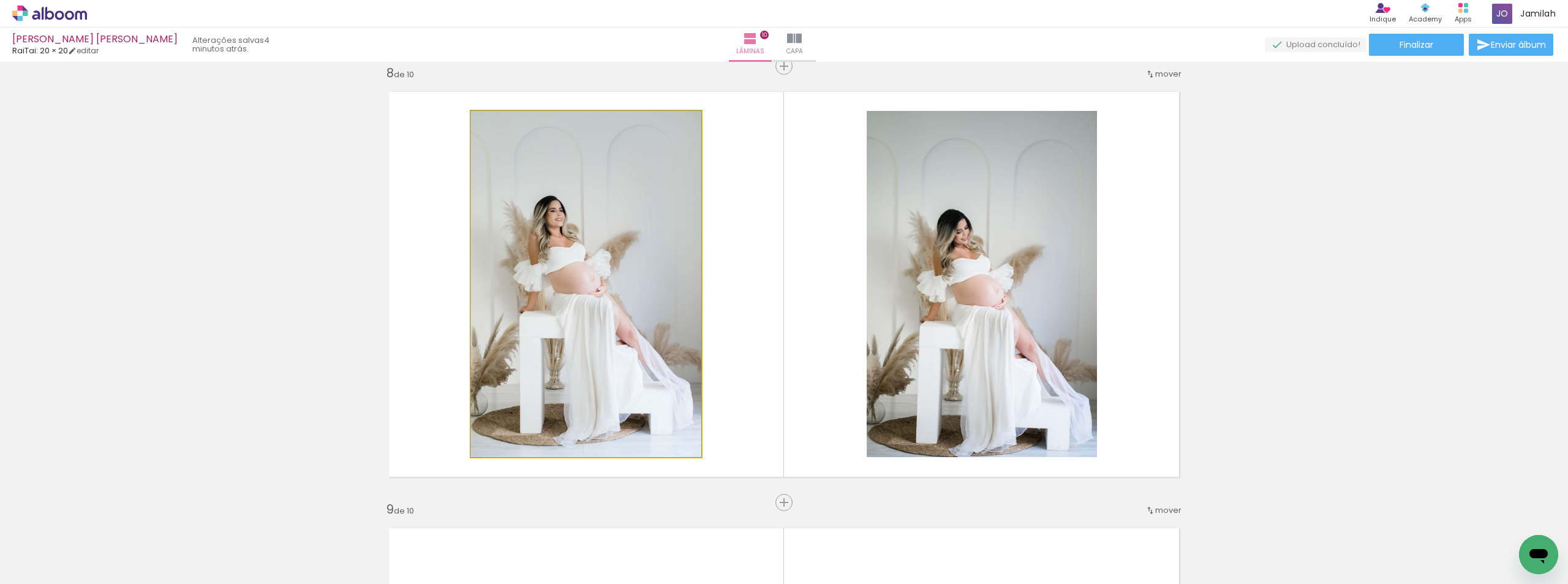
drag, startPoint x: 640, startPoint y: 350, endPoint x: 623, endPoint y: 336, distance: 22.0
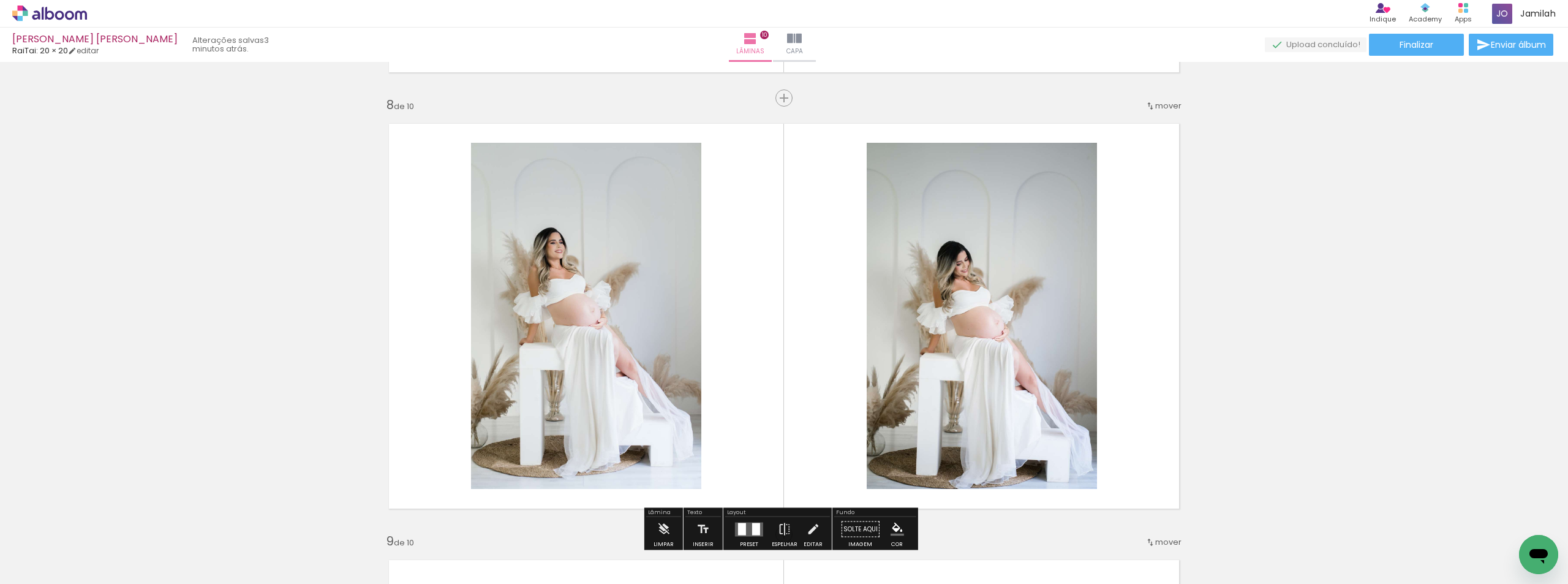
scroll to position [3132, 0]
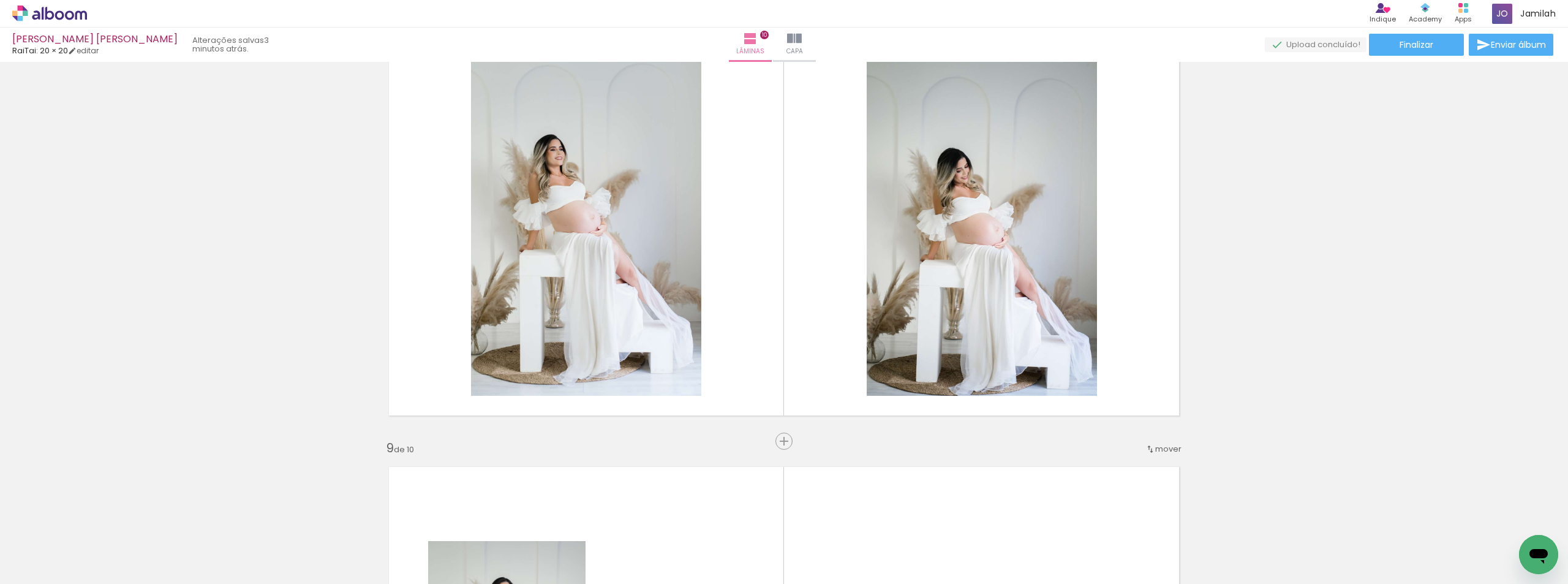
click at [1170, 444] on span "mover" at bounding box center [1168, 449] width 26 height 12
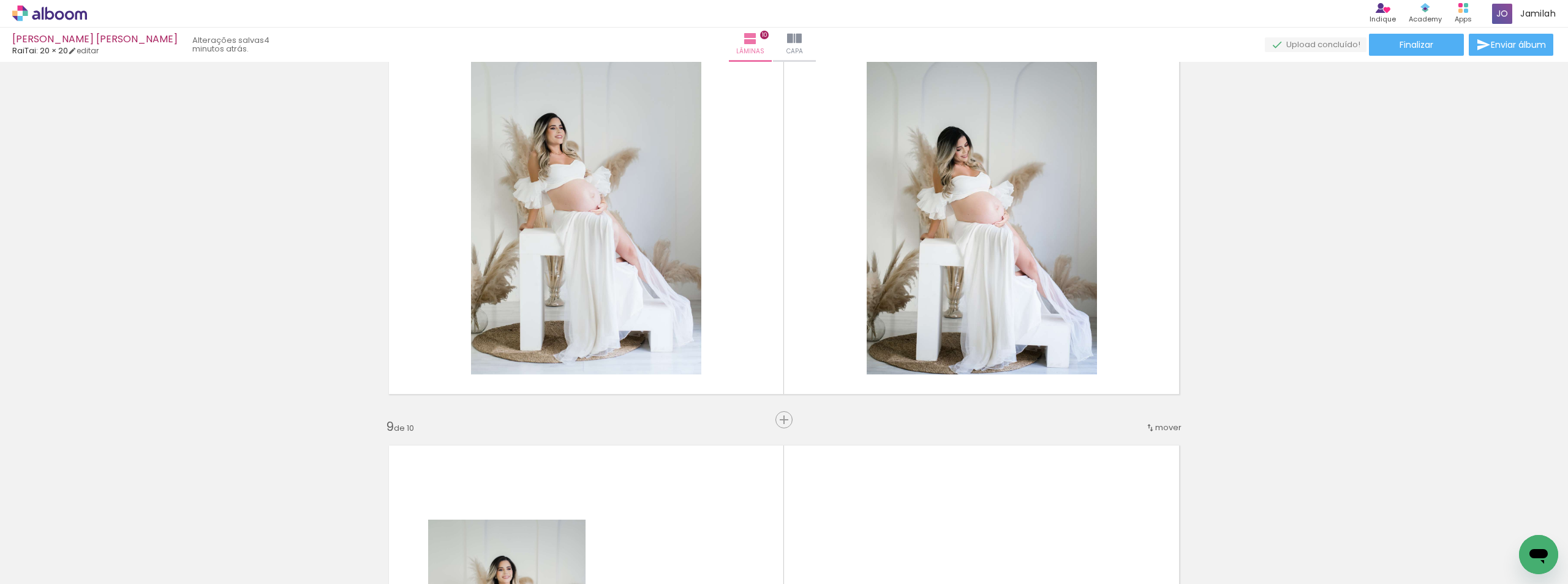
scroll to position [3316, 0]
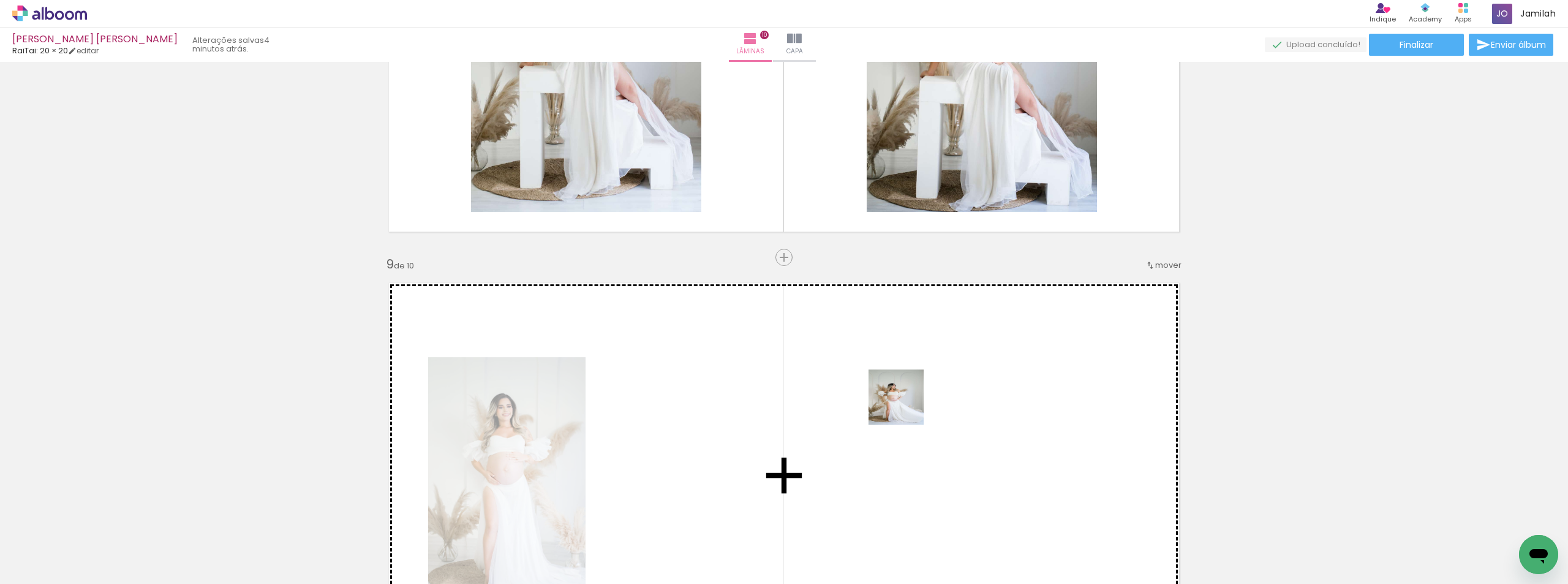
drag, startPoint x: 861, startPoint y: 546, endPoint x: 875, endPoint y: 420, distance: 126.8
click at [906, 406] on quentale-workspace at bounding box center [784, 292] width 1568 height 584
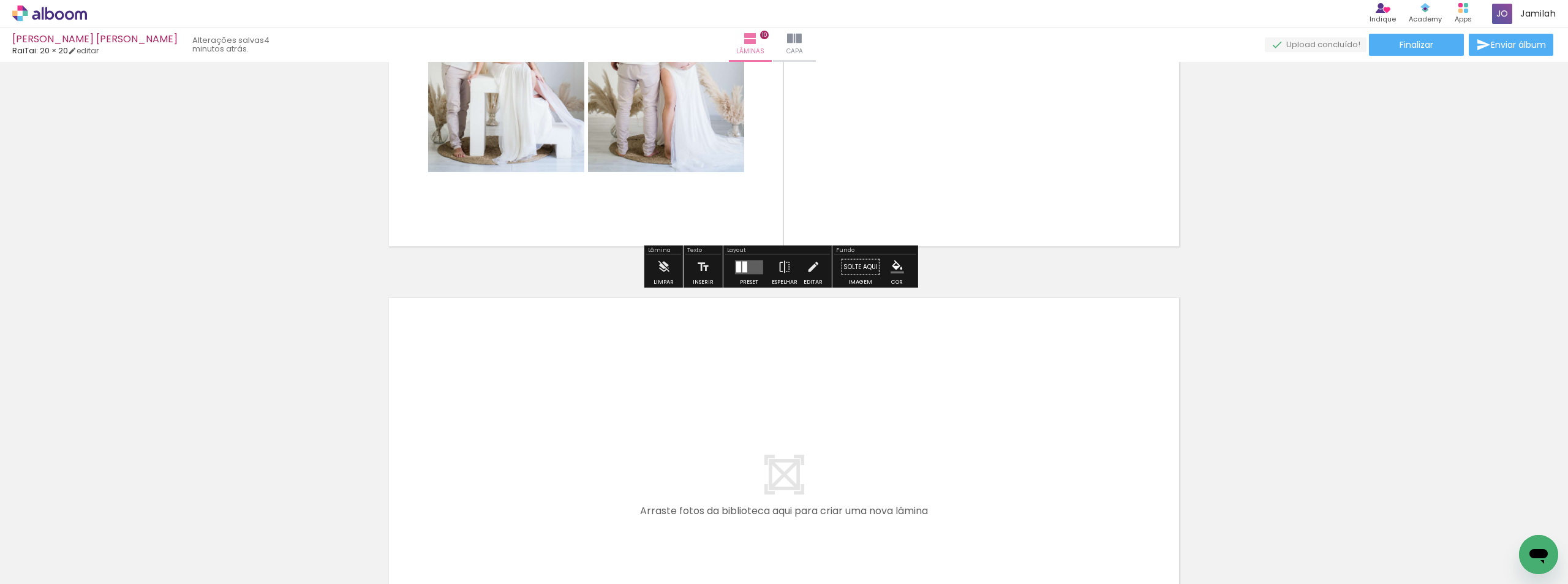
scroll to position [4402, 0]
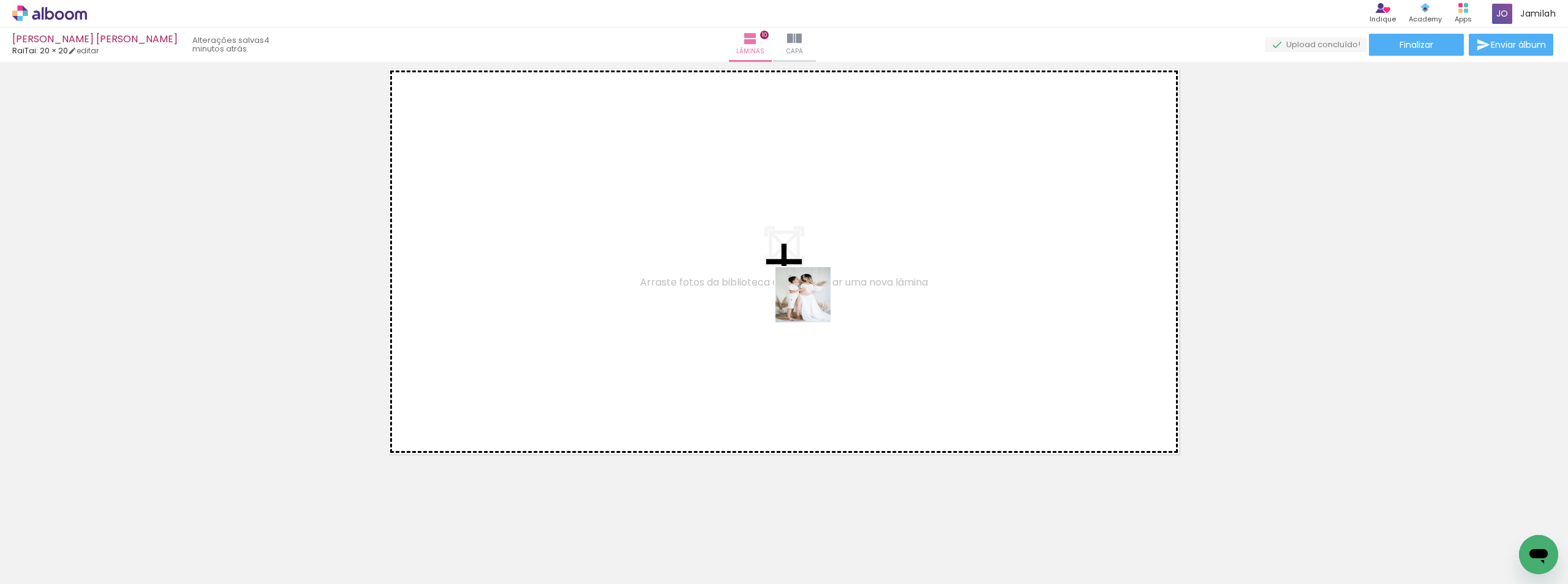
drag, startPoint x: 929, startPoint y: 530, endPoint x: 995, endPoint y: 515, distance: 67.7
click at [812, 303] on quentale-workspace at bounding box center [784, 292] width 1568 height 584
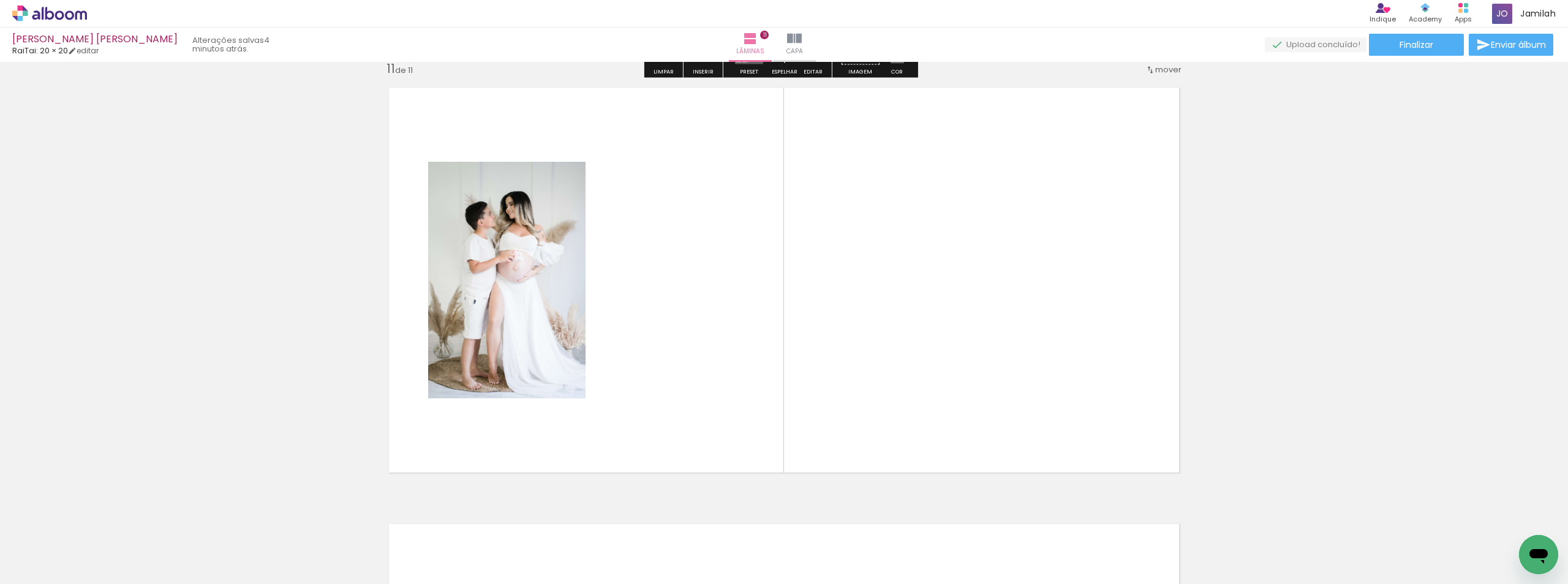
scroll to position [4380, 0]
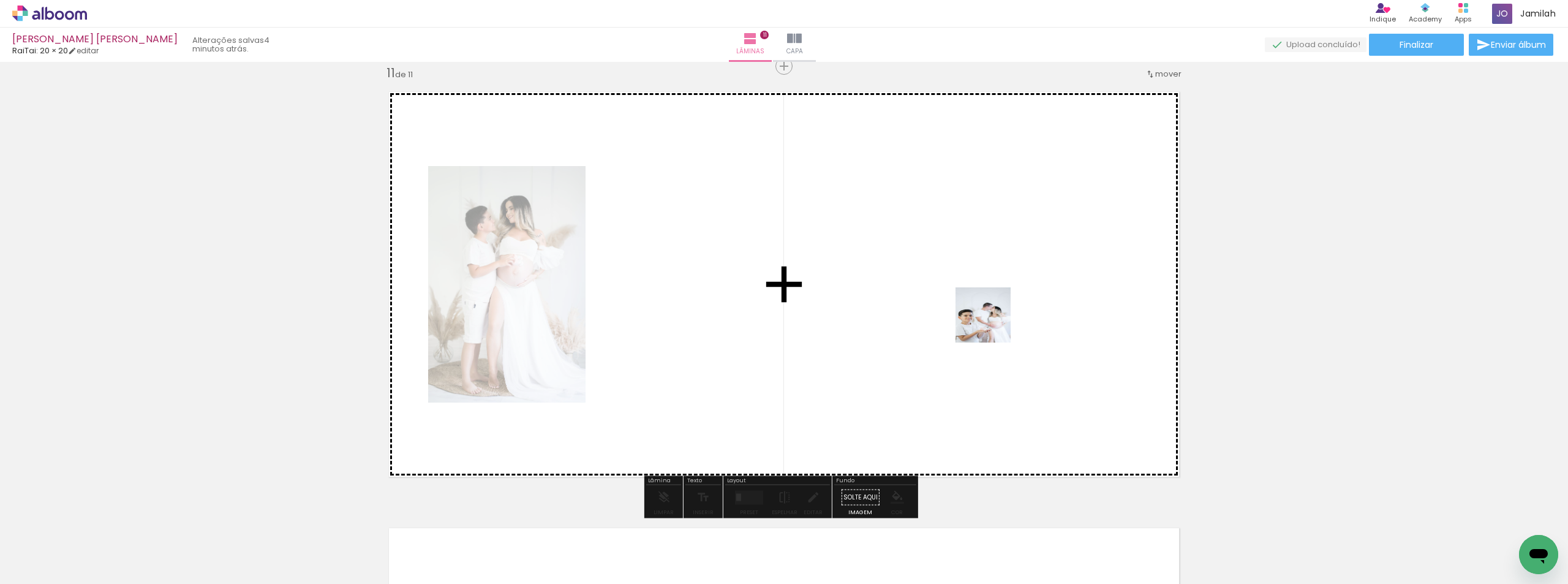
drag, startPoint x: 993, startPoint y: 533, endPoint x: 992, endPoint y: 324, distance: 209.0
click at [992, 324] on quentale-workspace at bounding box center [784, 292] width 1568 height 584
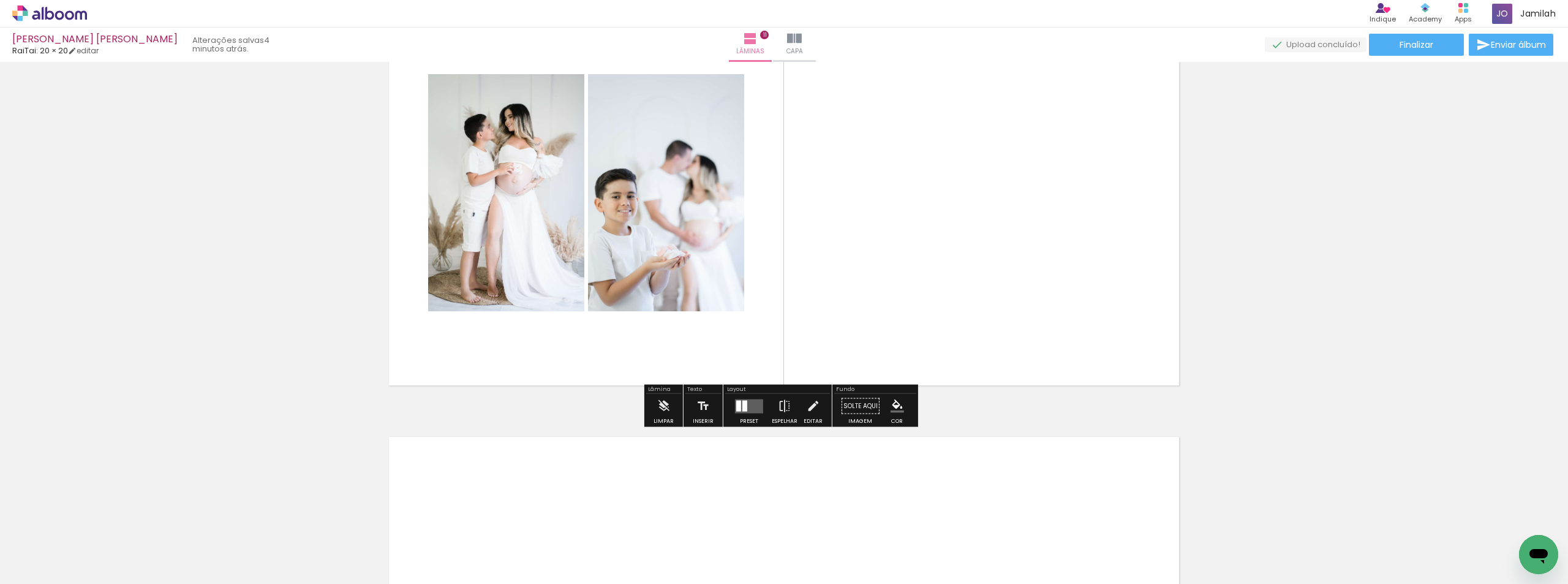
scroll to position [4686, 0]
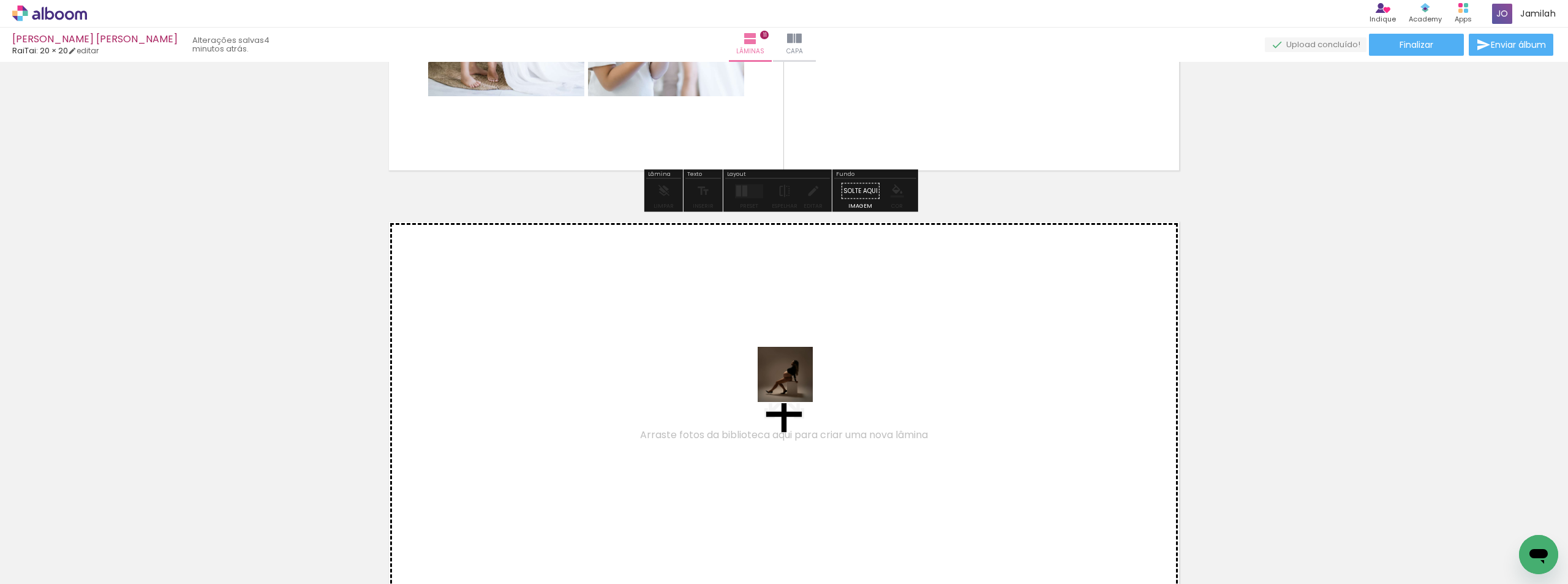
drag, startPoint x: 1052, startPoint y: 535, endPoint x: 774, endPoint y: 377, distance: 319.8
click at [774, 377] on quentale-workspace at bounding box center [784, 292] width 1568 height 584
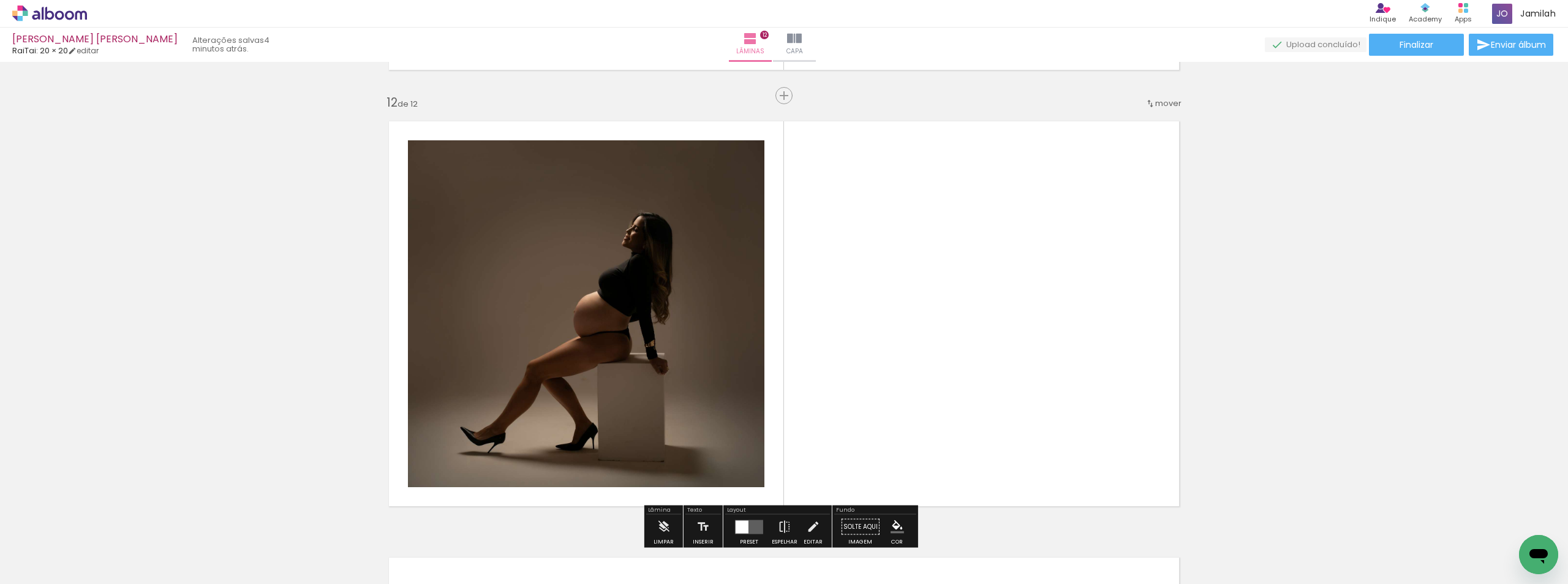
scroll to position [4816, 0]
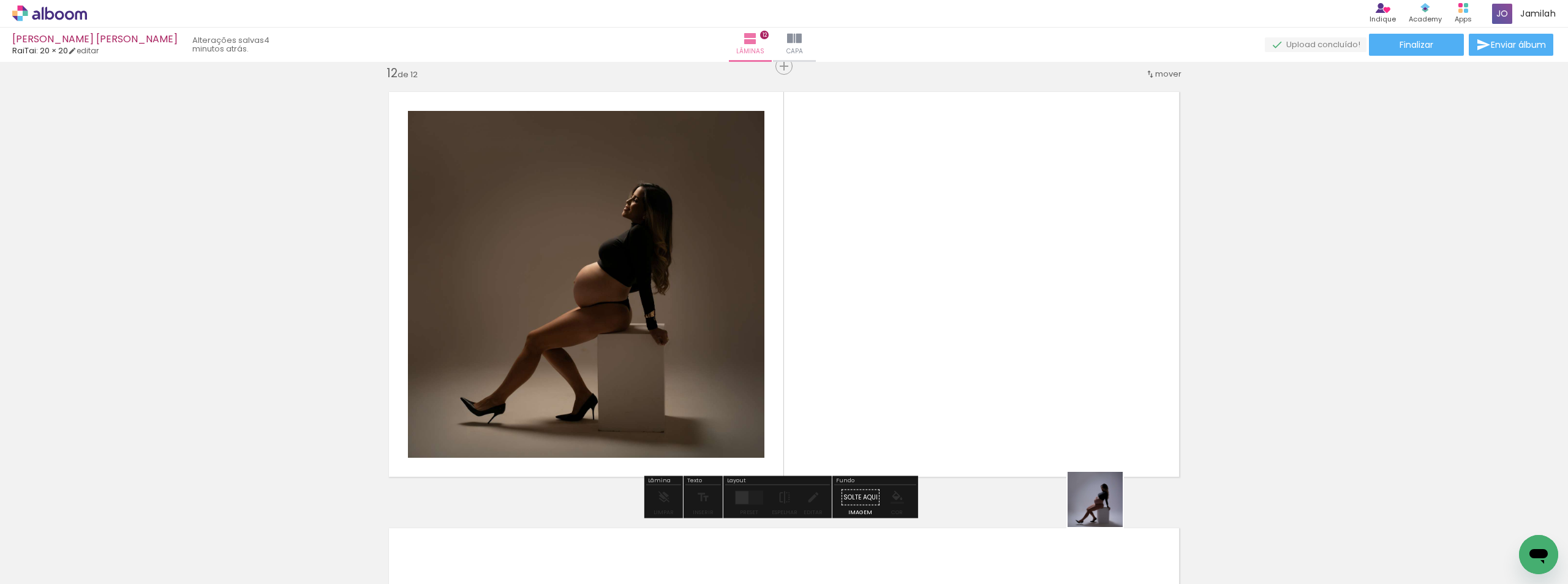
drag, startPoint x: 1127, startPoint y: 540, endPoint x: 875, endPoint y: 322, distance: 333.2
click at [875, 322] on quentale-workspace at bounding box center [784, 292] width 1568 height 584
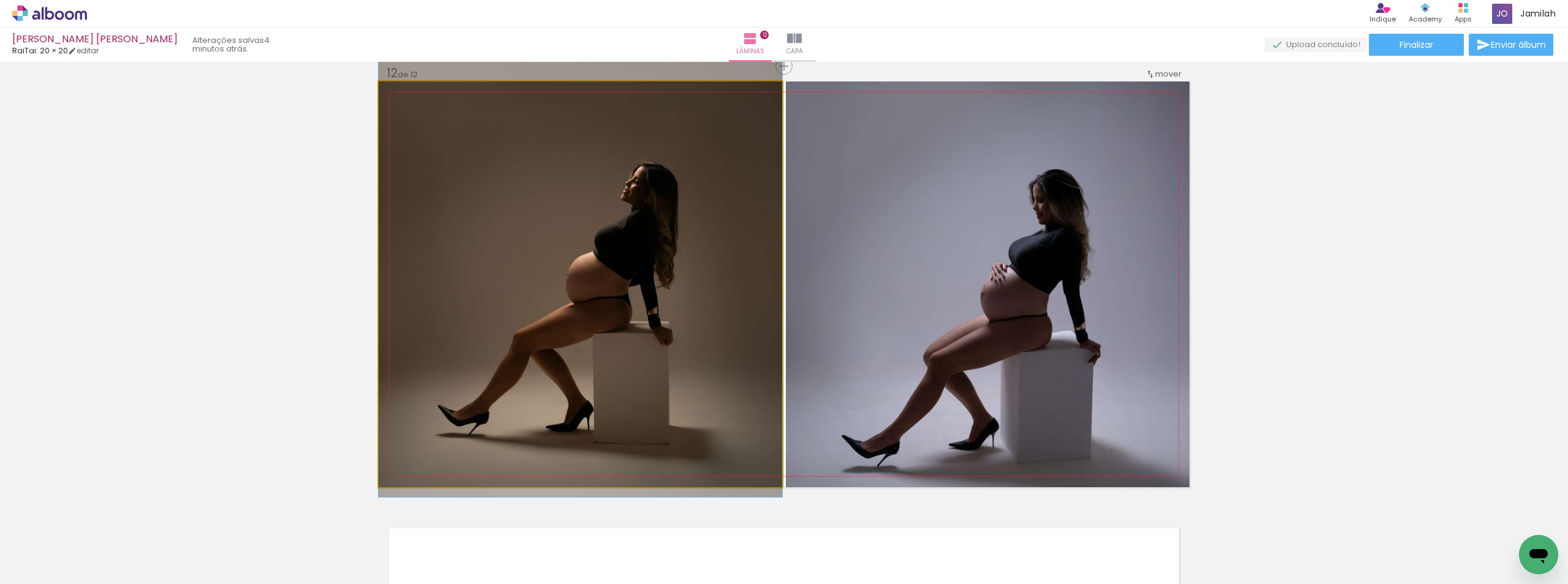
drag, startPoint x: 673, startPoint y: 338, endPoint x: 681, endPoint y: 353, distance: 17.0
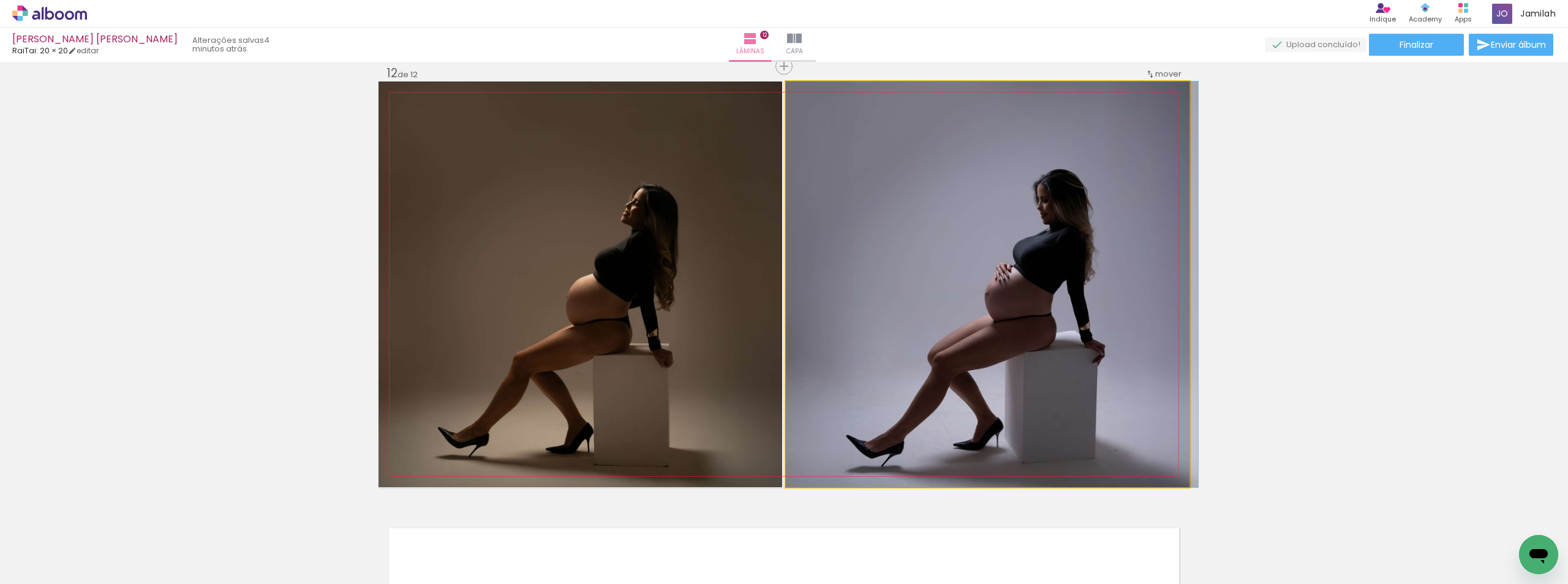
drag, startPoint x: 1032, startPoint y: 400, endPoint x: 1049, endPoint y: 389, distance: 20.2
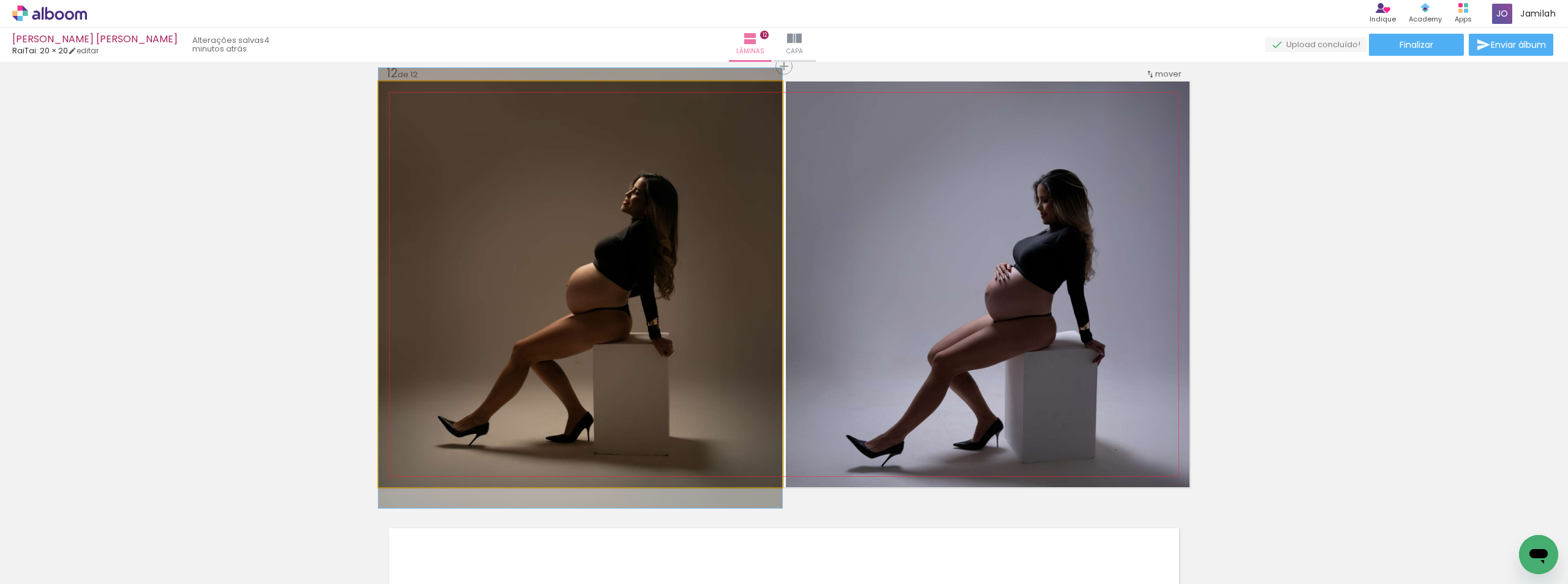
drag, startPoint x: 652, startPoint y: 298, endPoint x: 655, endPoint y: 317, distance: 19.2
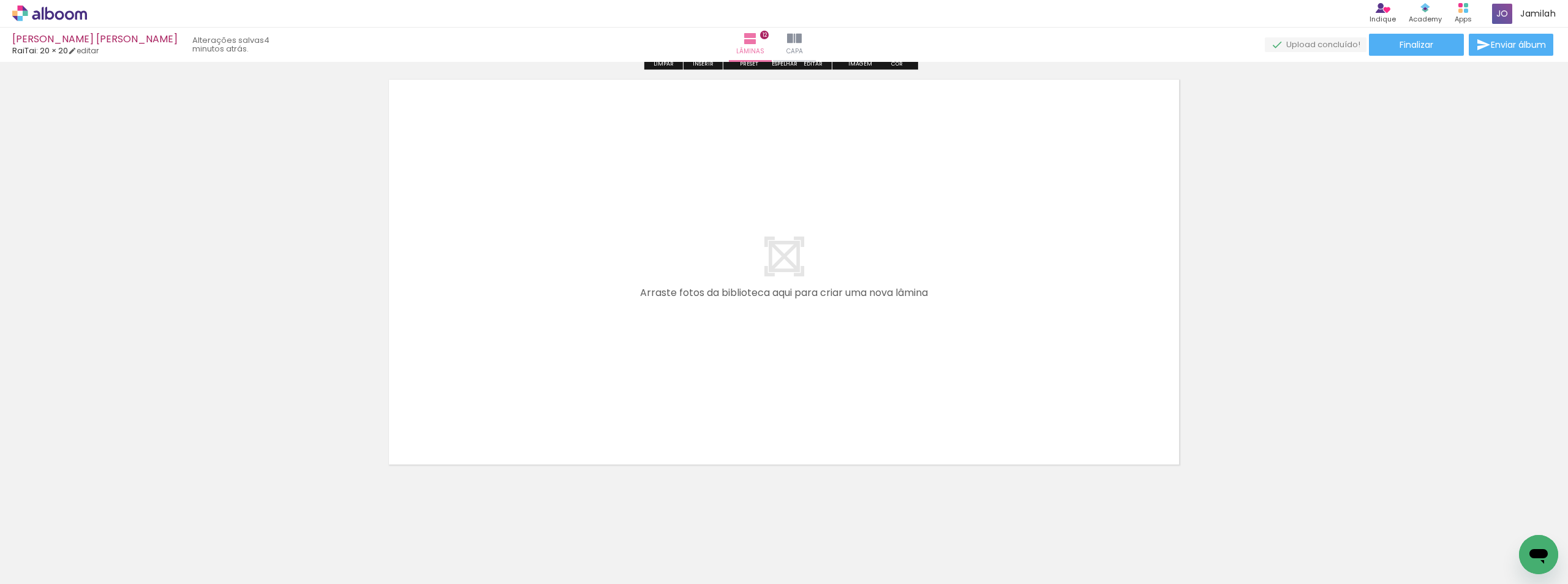
scroll to position [5275, 0]
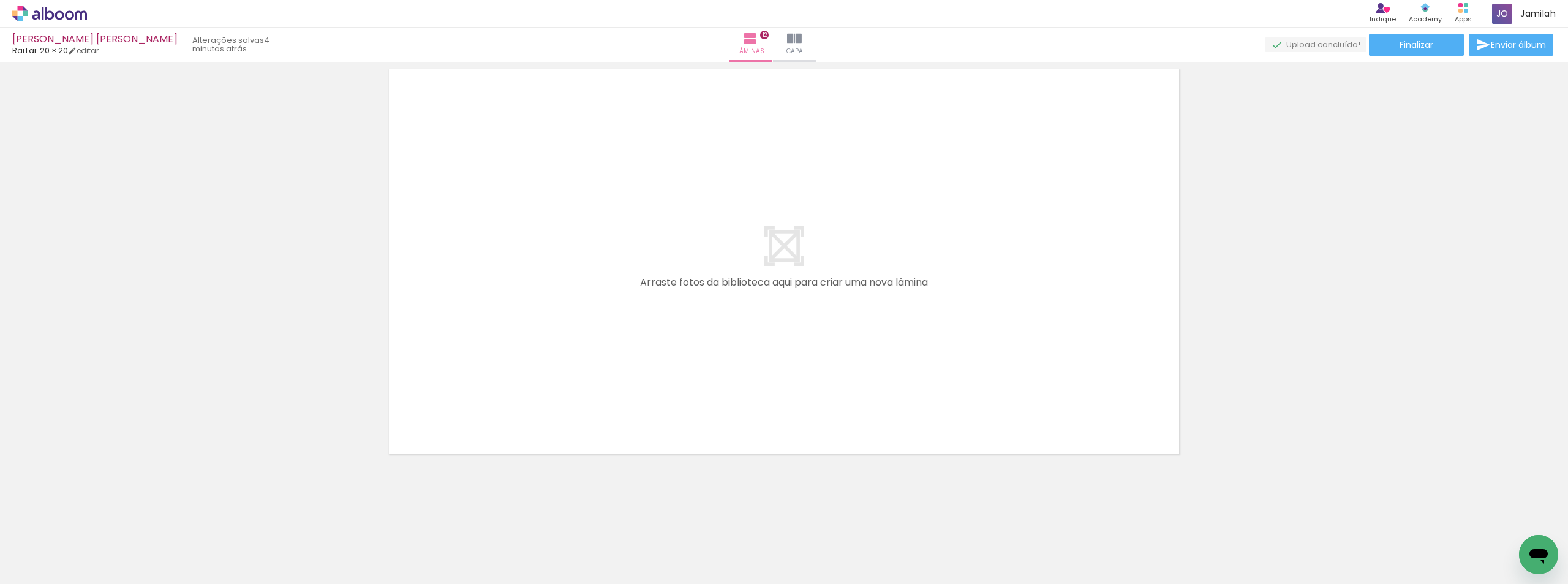
drag, startPoint x: 1189, startPoint y: 549, endPoint x: 1047, endPoint y: 366, distance: 231.6
click at [1047, 366] on quentale-workspace at bounding box center [784, 292] width 1568 height 584
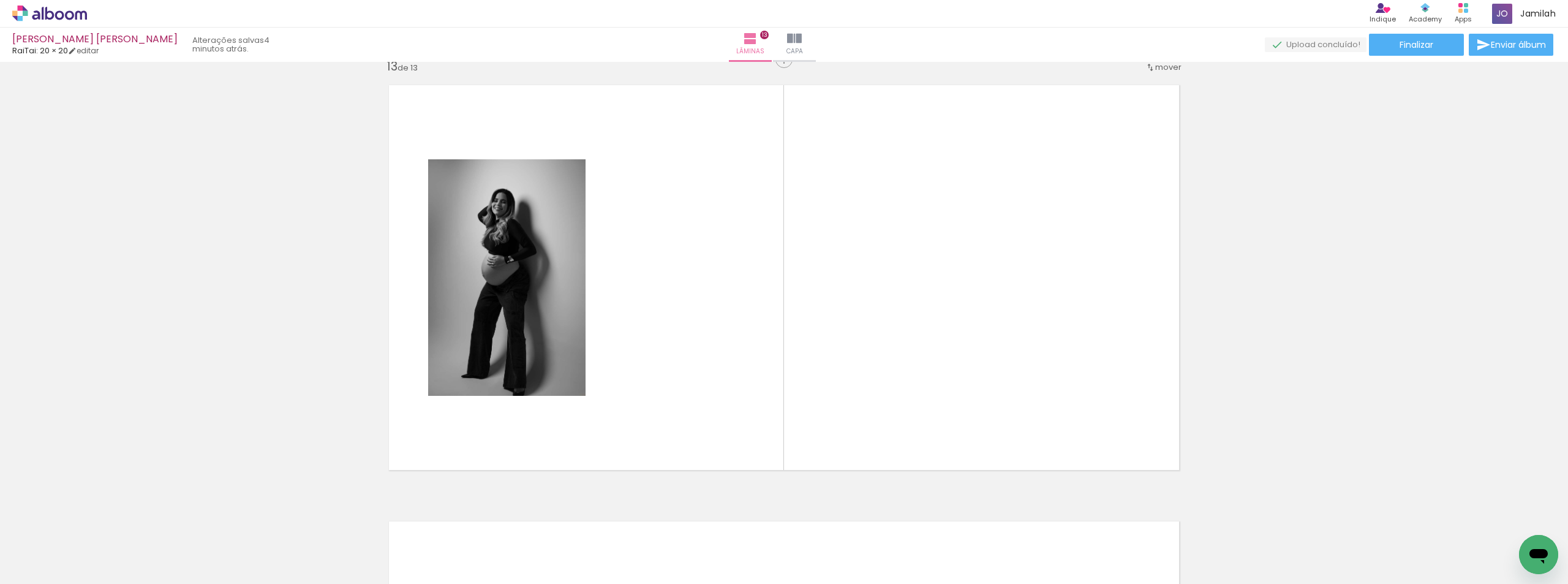
scroll to position [5253, 0]
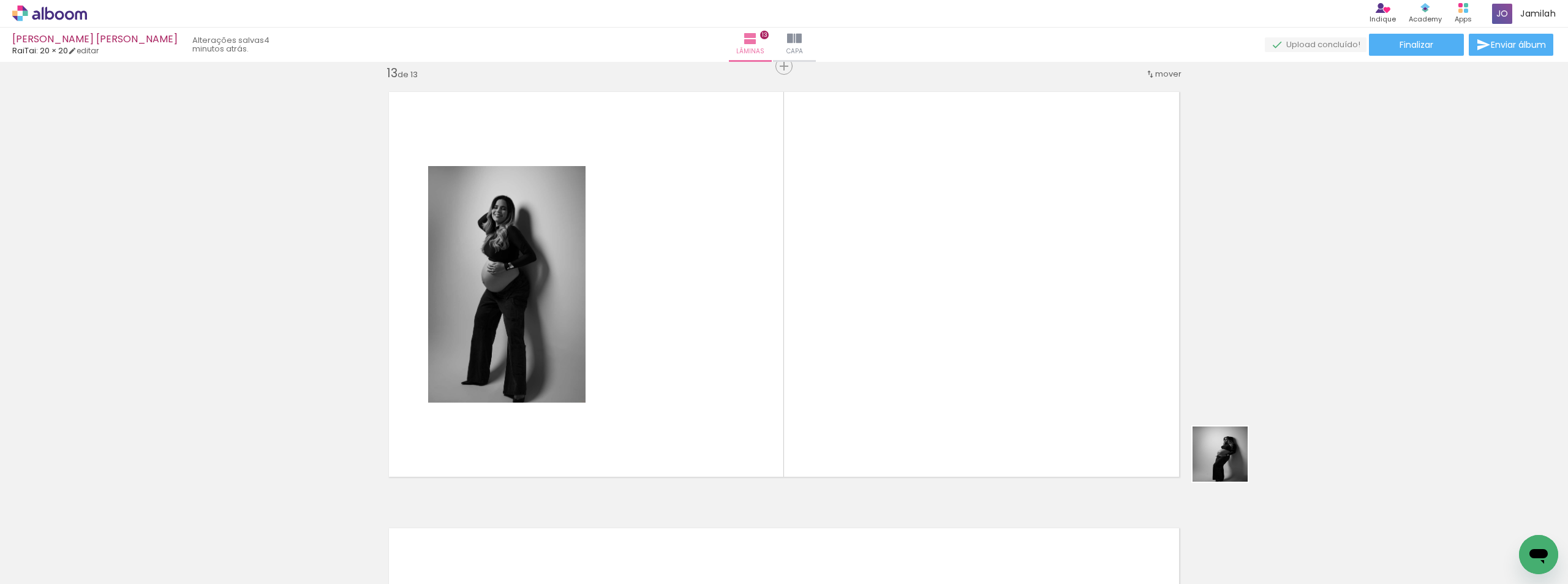
drag, startPoint x: 1269, startPoint y: 531, endPoint x: 1003, endPoint y: 344, distance: 325.2
click at [1003, 344] on quentale-workspace at bounding box center [784, 292] width 1568 height 584
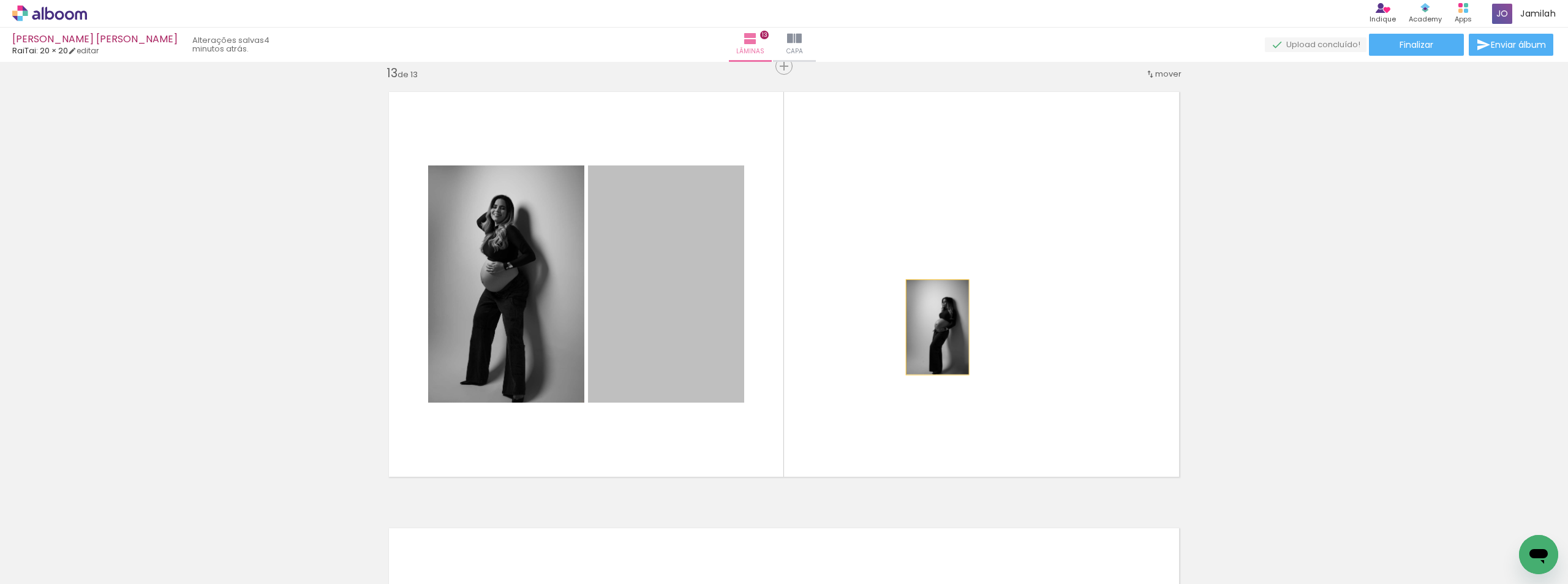
drag, startPoint x: 656, startPoint y: 306, endPoint x: 1049, endPoint y: 341, distance: 394.6
click at [1049, 341] on quentale-layouter at bounding box center [784, 285] width 811 height 406
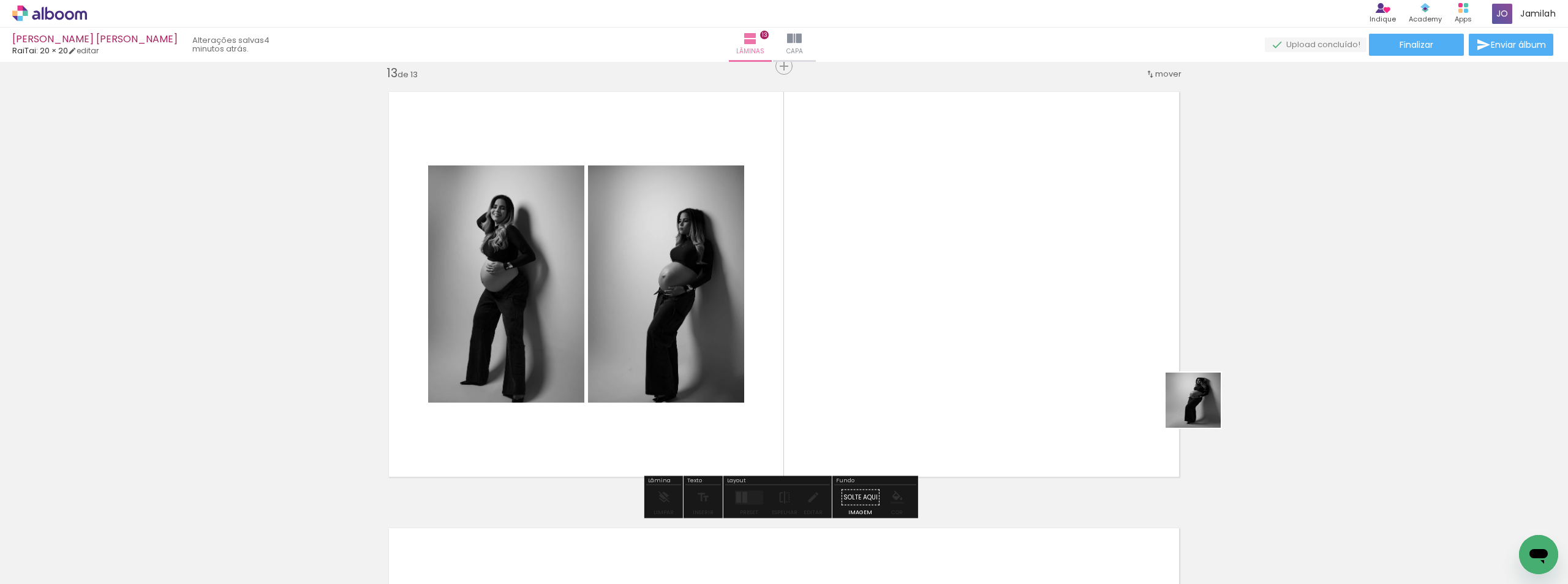
drag, startPoint x: 1323, startPoint y: 497, endPoint x: 972, endPoint y: 336, distance: 386.2
click at [1021, 329] on quentale-workspace at bounding box center [784, 292] width 1568 height 584
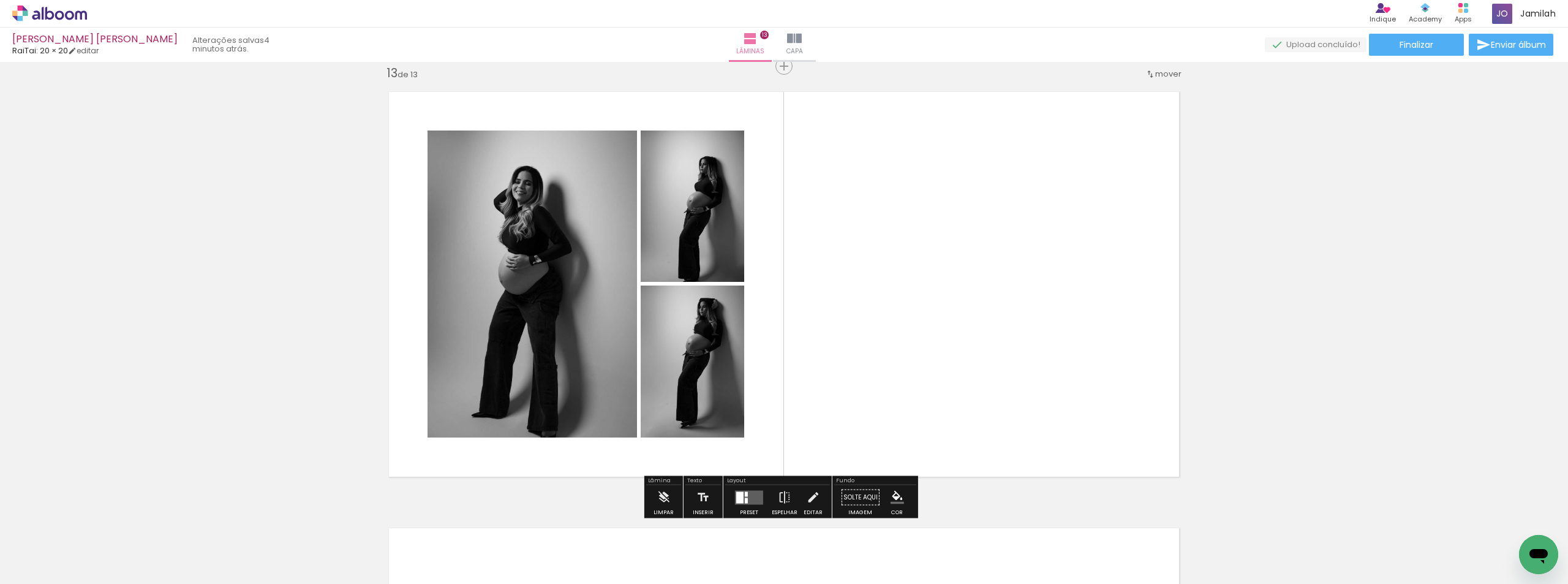
click at [755, 490] on div at bounding box center [749, 497] width 33 height 24
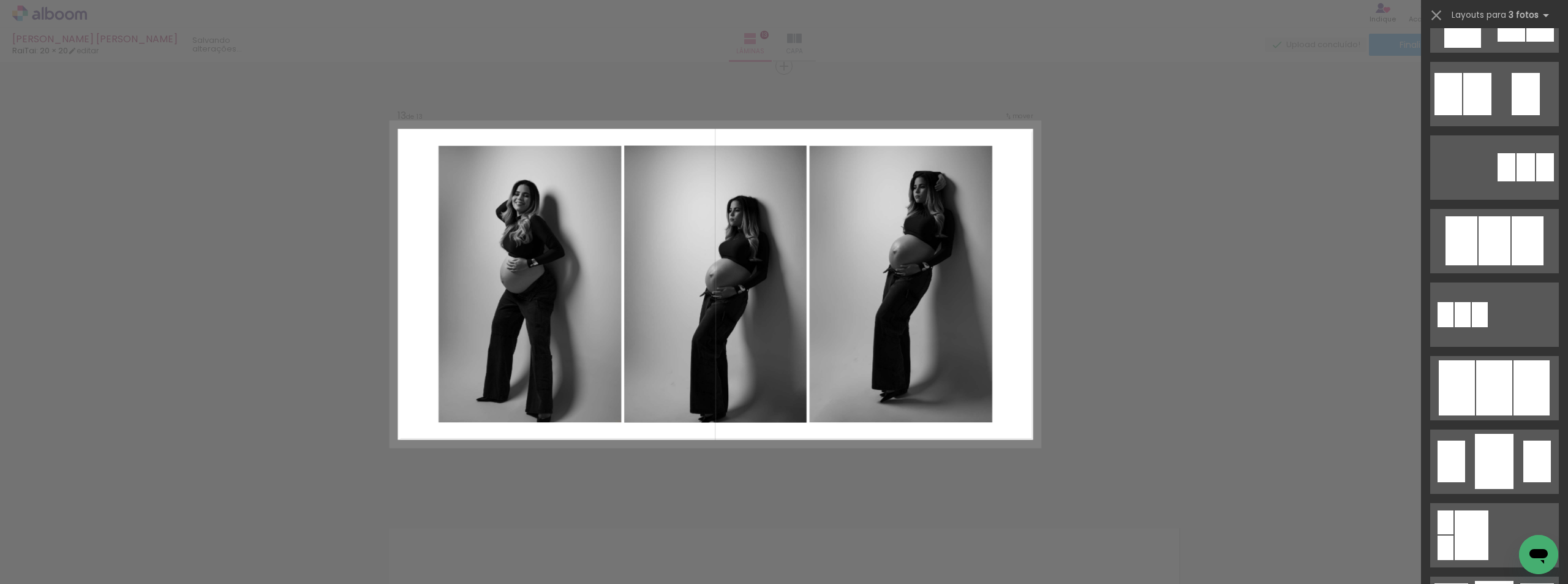
scroll to position [797, 0]
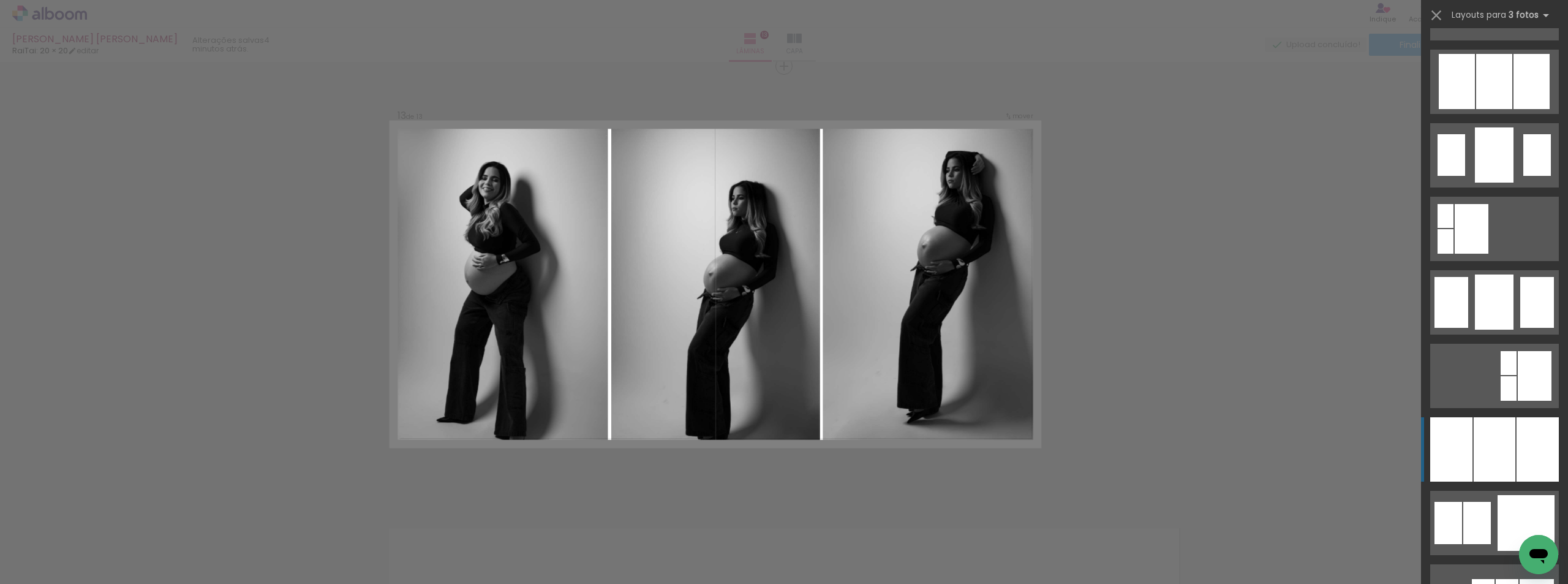
click at [1518, 450] on div at bounding box center [1537, 449] width 42 height 64
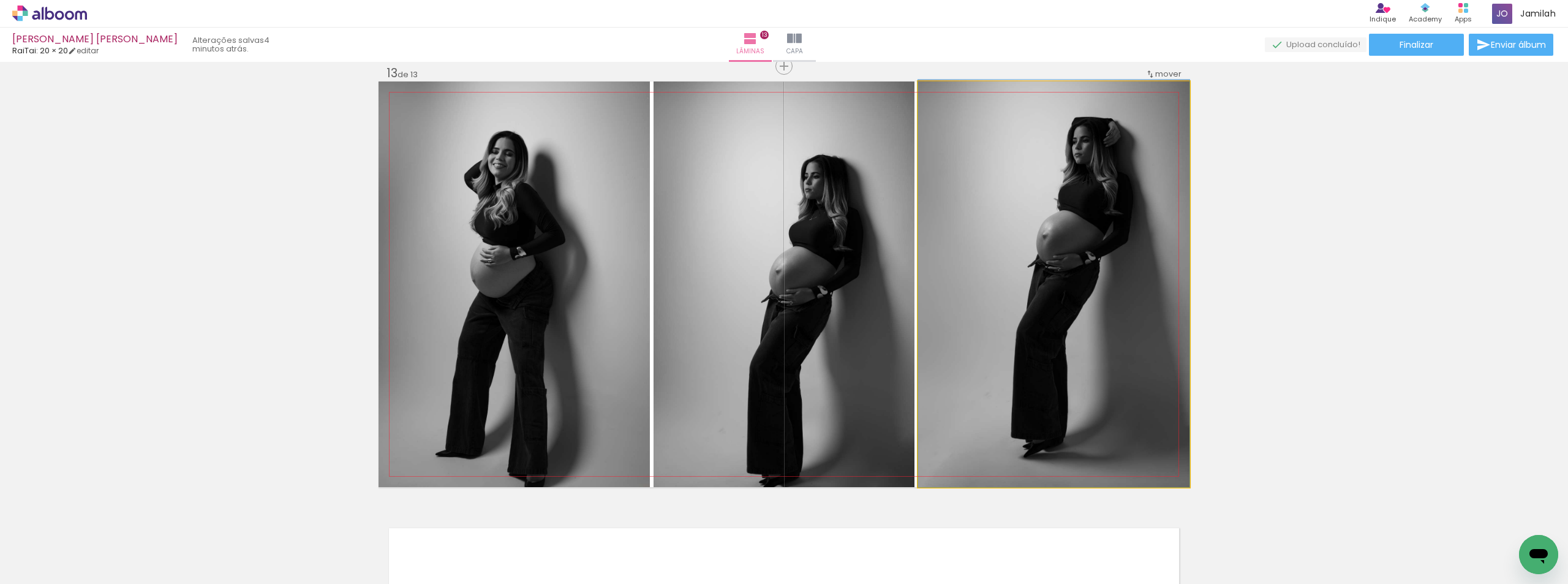
drag, startPoint x: 976, startPoint y: 335, endPoint x: 958, endPoint y: 294, distance: 44.8
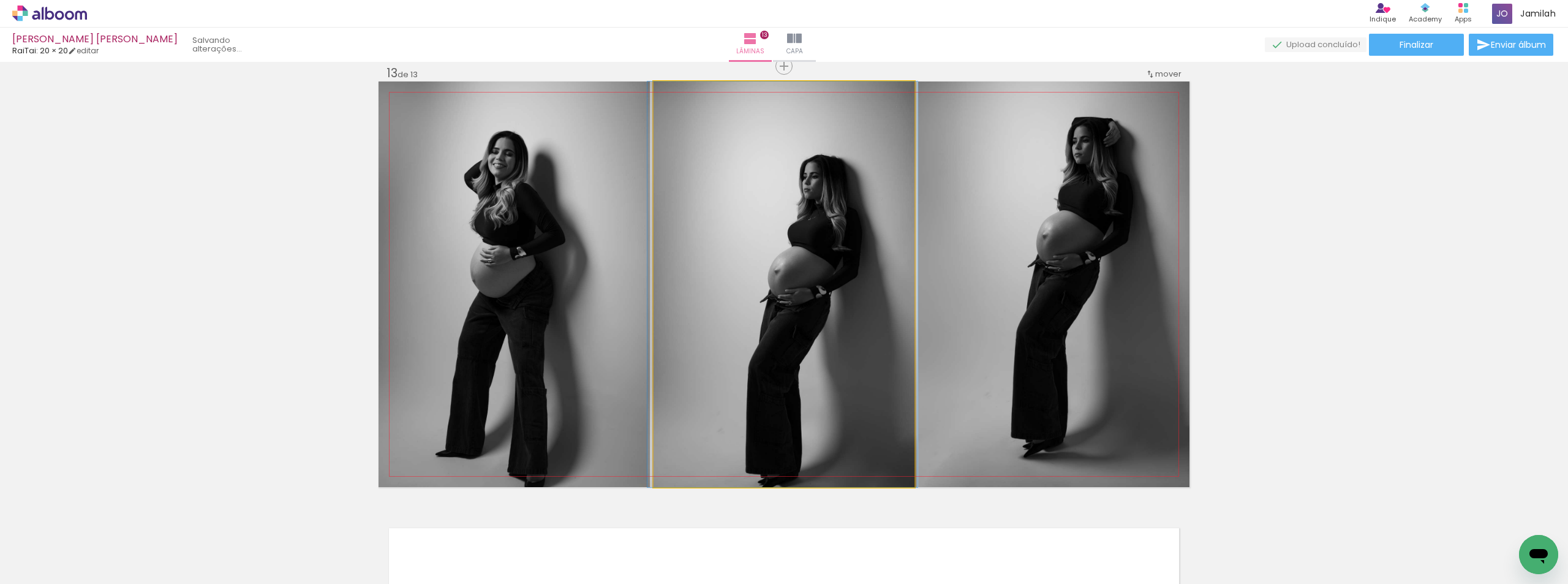
drag, startPoint x: 801, startPoint y: 318, endPoint x: 800, endPoint y: 271, distance: 47.0
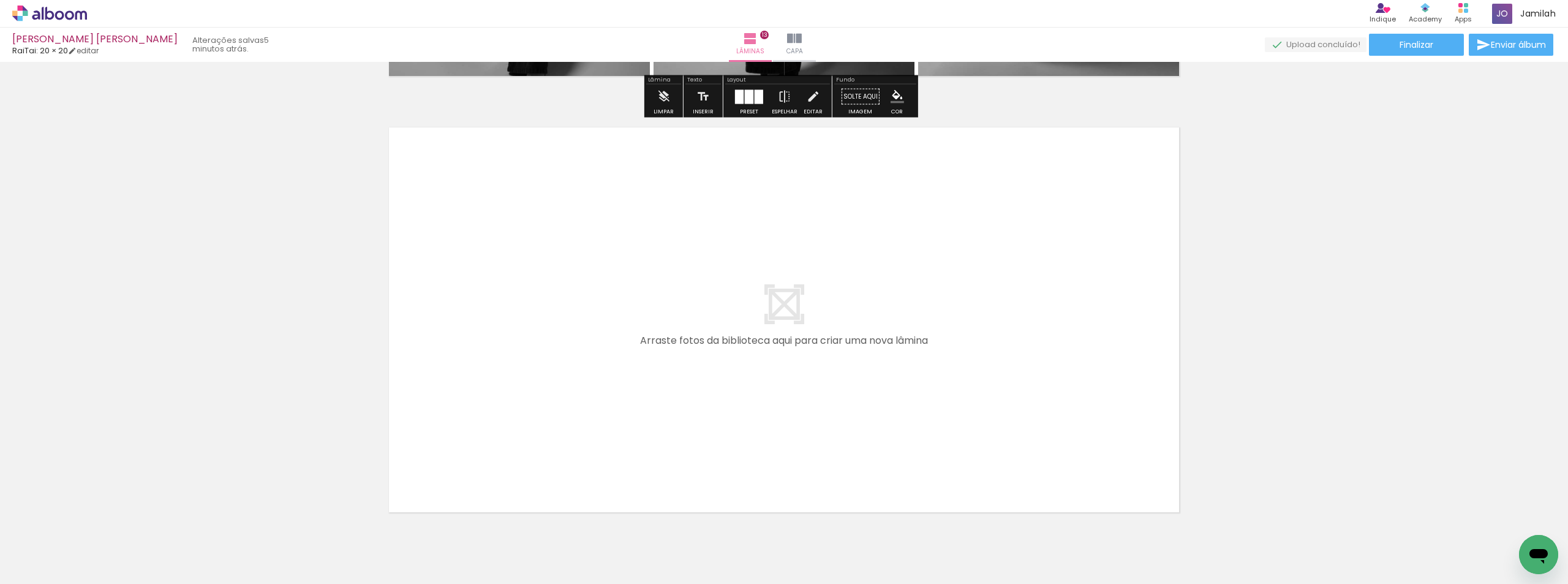
scroll to position [5682, 0]
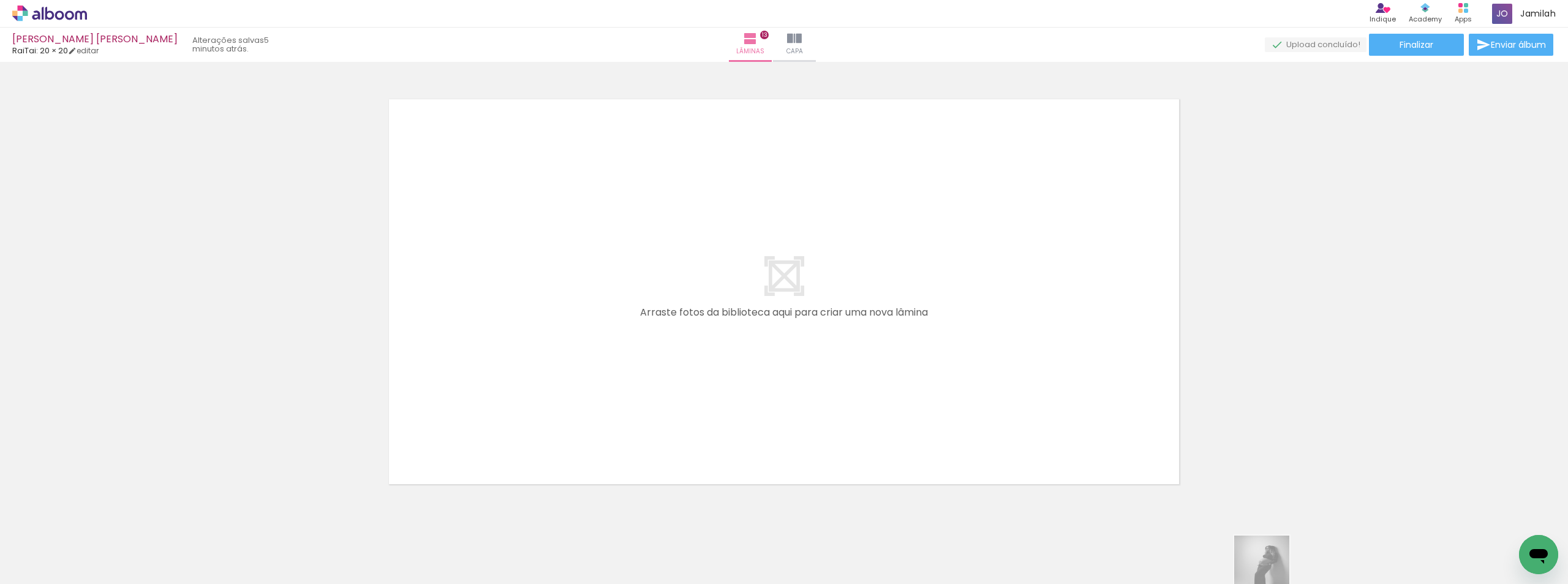
drag, startPoint x: 1271, startPoint y: 572, endPoint x: 1314, endPoint y: 573, distance: 43.0
click at [0, 0] on slot at bounding box center [0, 0] width 0 height 0
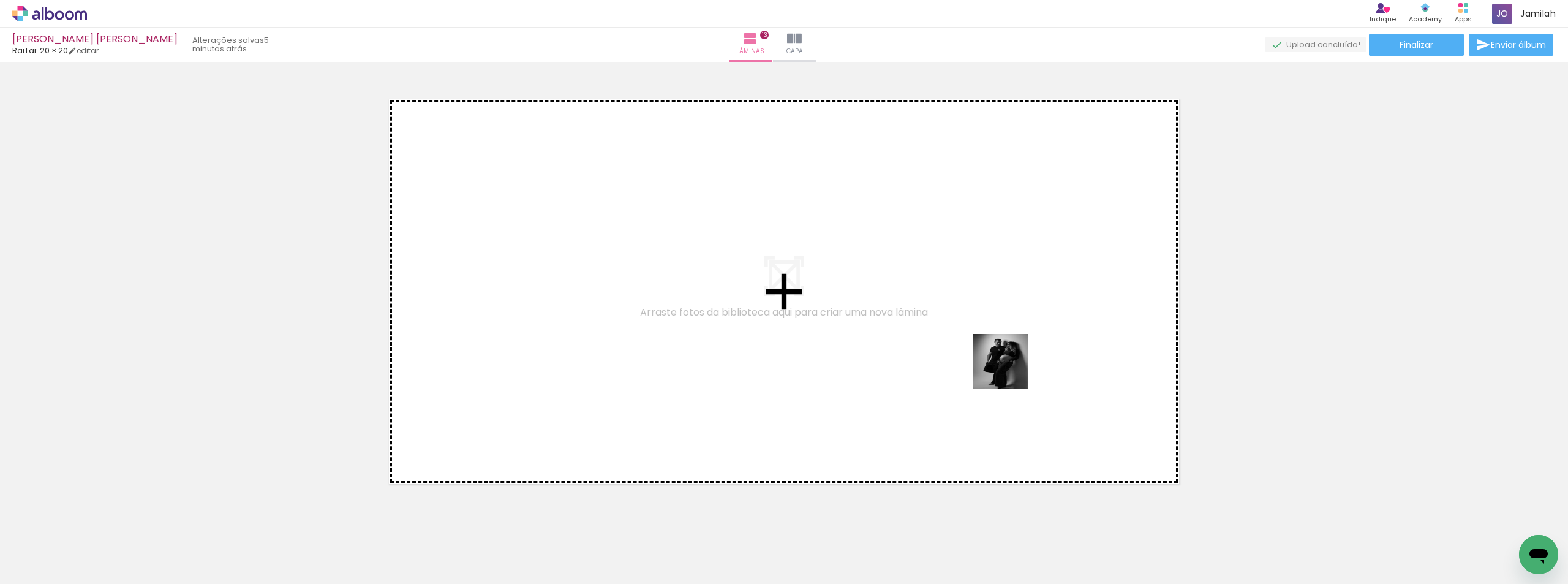
drag, startPoint x: 1242, startPoint y: 530, endPoint x: 1009, endPoint y: 371, distance: 282.1
click at [1009, 371] on quentale-workspace at bounding box center [784, 292] width 1568 height 584
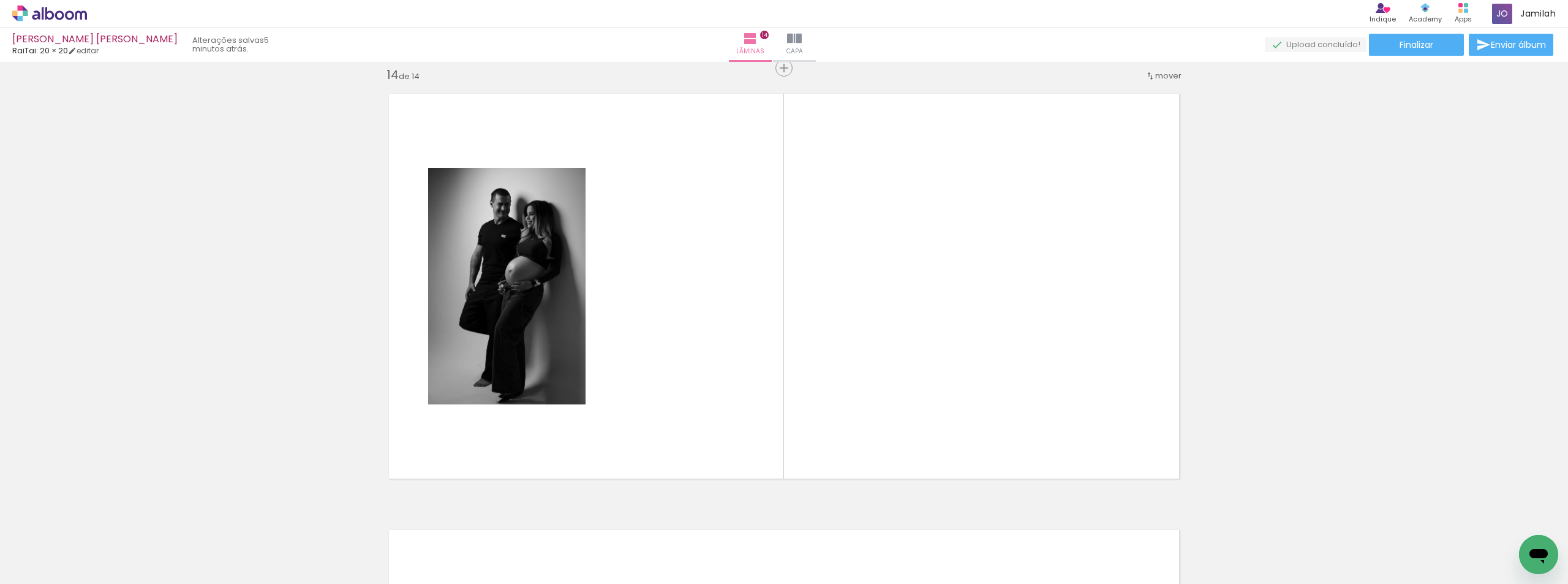
scroll to position [5689, 0]
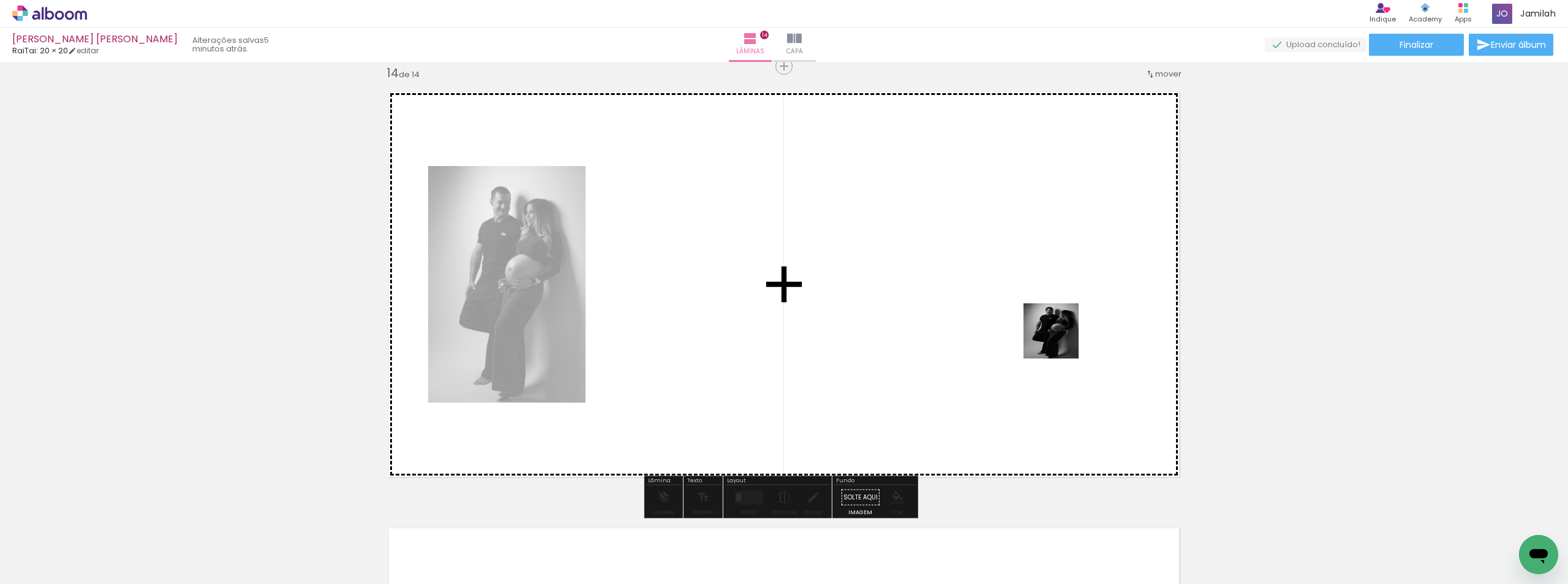
drag, startPoint x: 1320, startPoint y: 533, endPoint x: 994, endPoint y: 324, distance: 387.2
click at [953, 305] on quentale-workspace at bounding box center [784, 292] width 1568 height 584
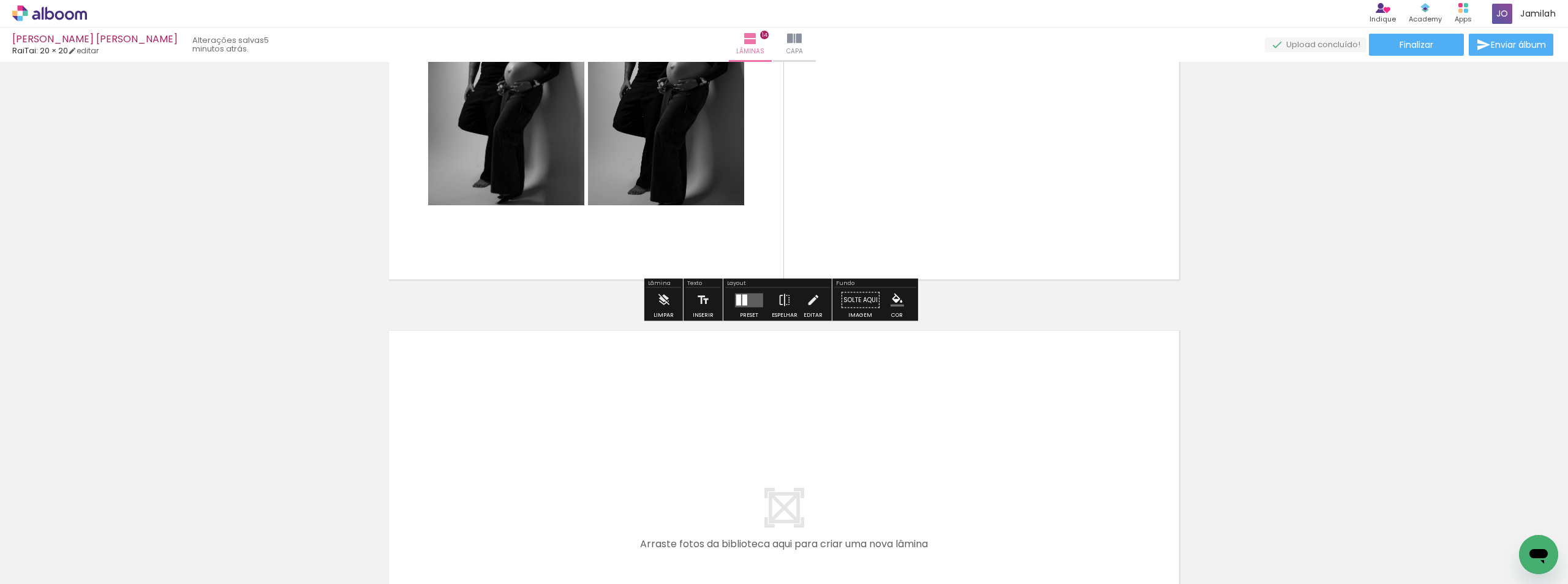
scroll to position [6057, 0]
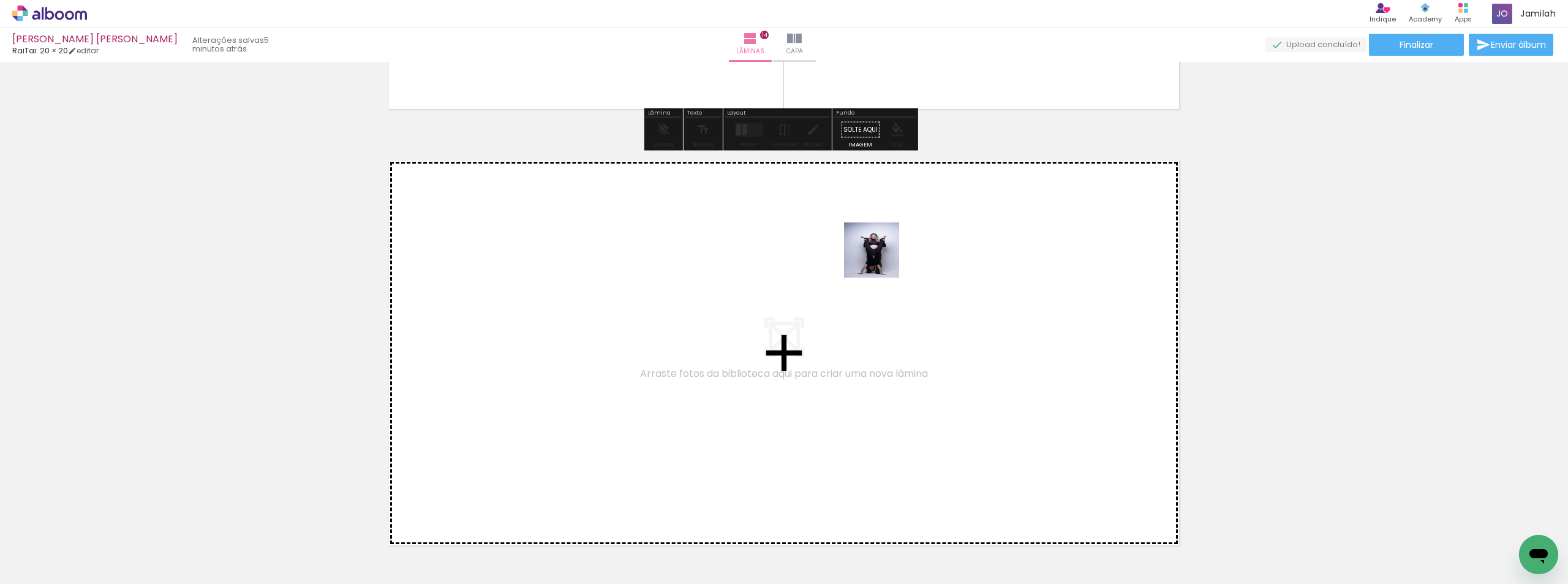
drag, startPoint x: 1373, startPoint y: 542, endPoint x: 881, endPoint y: 260, distance: 567.1
click at [881, 260] on quentale-workspace at bounding box center [784, 292] width 1568 height 584
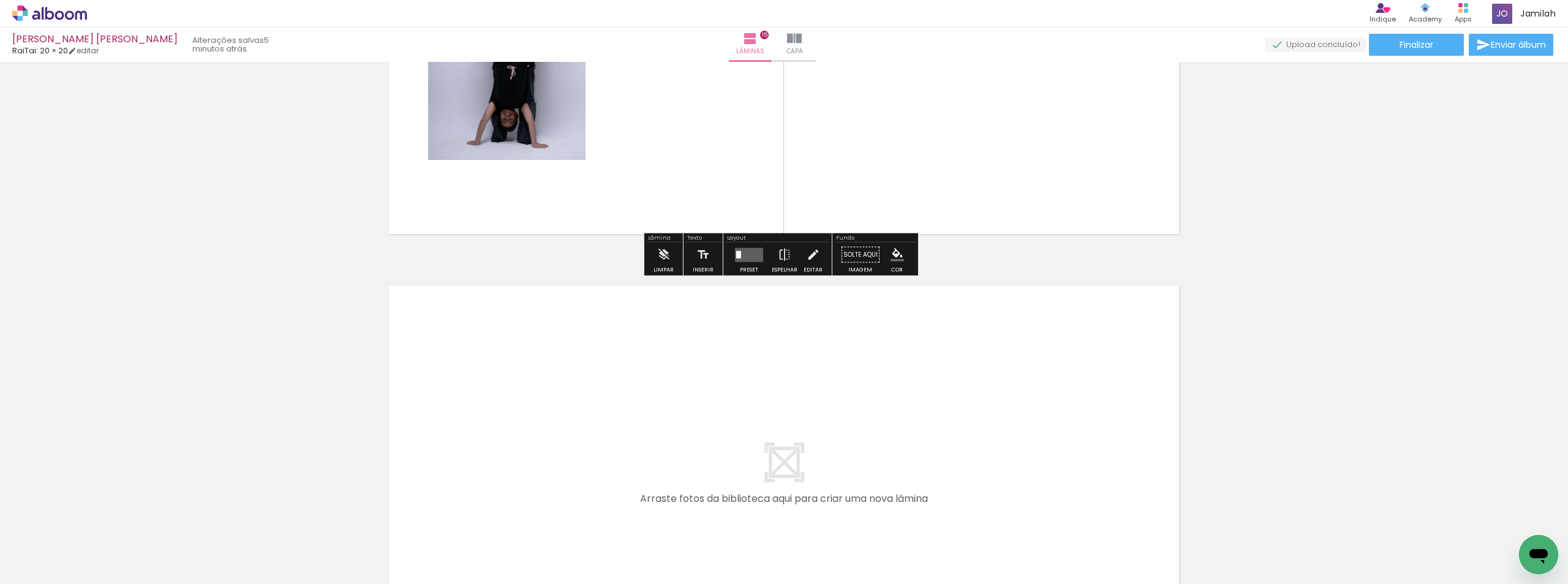
scroll to position [6584, 0]
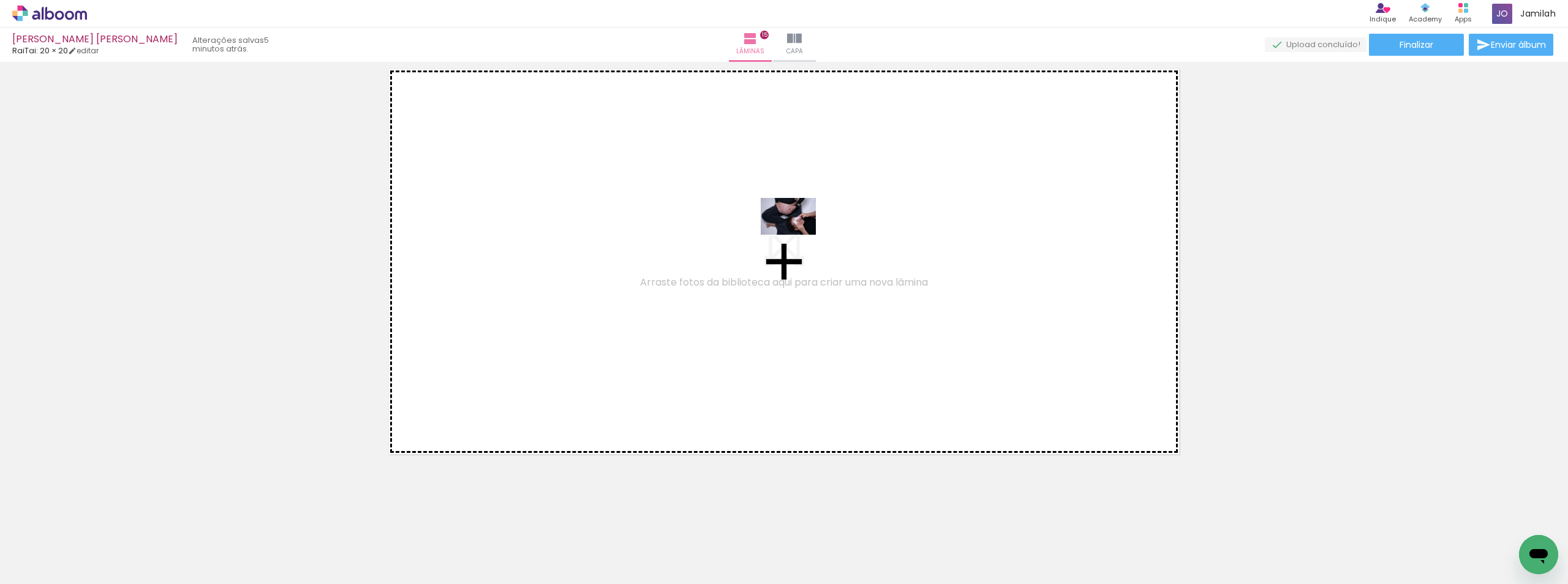
drag, startPoint x: 1466, startPoint y: 531, endPoint x: 1460, endPoint y: 522, distance: 10.8
click at [820, 238] on quentale-workspace at bounding box center [784, 292] width 1568 height 584
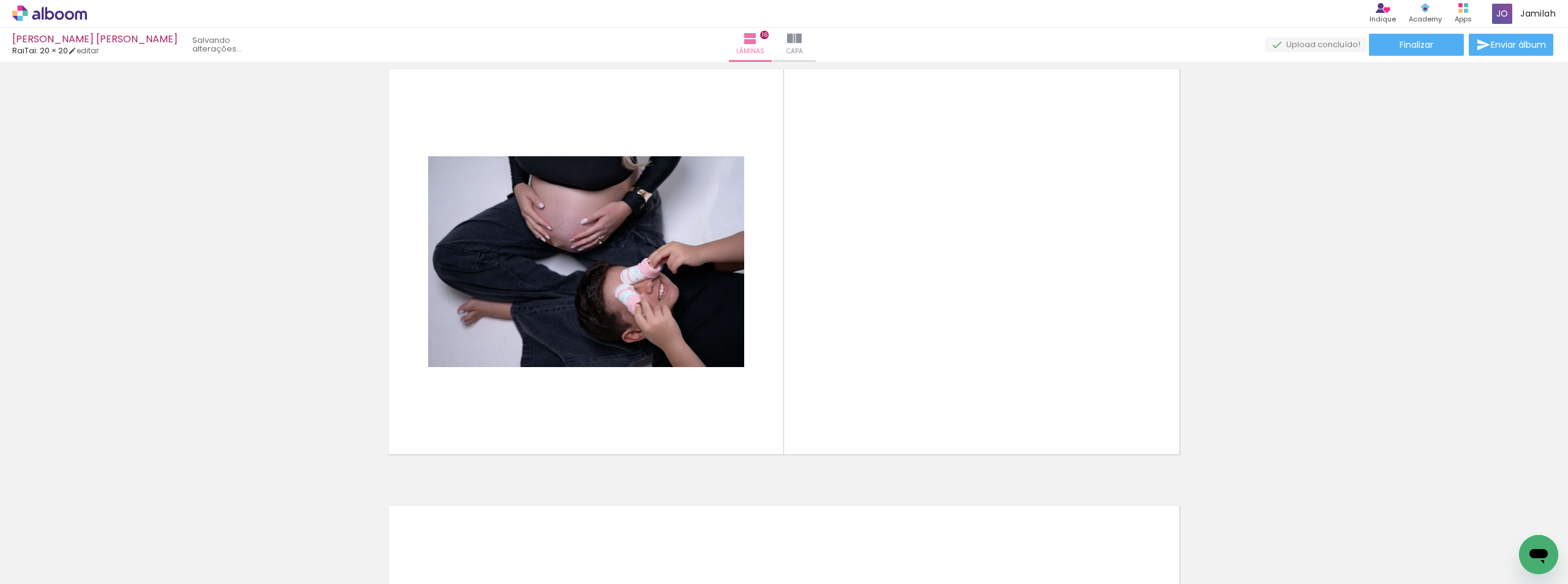
scroll to position [6562, 0]
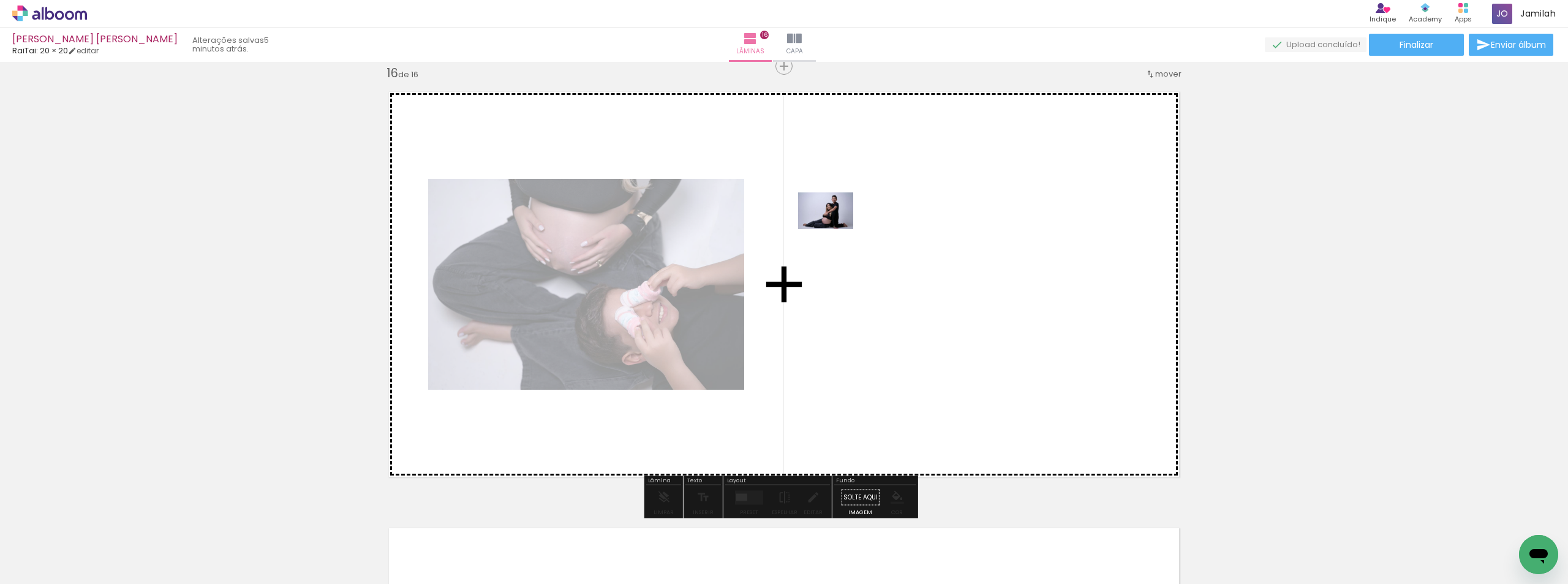
drag, startPoint x: 1509, startPoint y: 520, endPoint x: 835, endPoint y: 229, distance: 734.1
click at [835, 229] on quentale-workspace at bounding box center [784, 292] width 1568 height 584
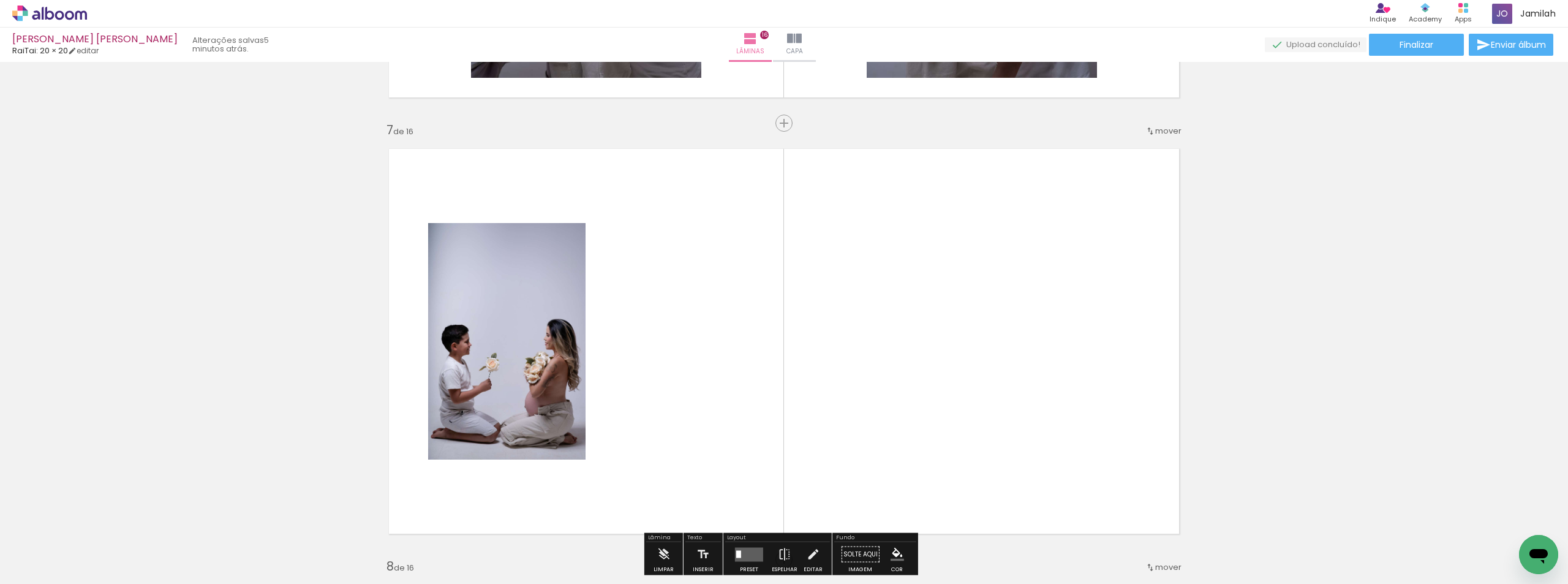
scroll to position [2578, 0]
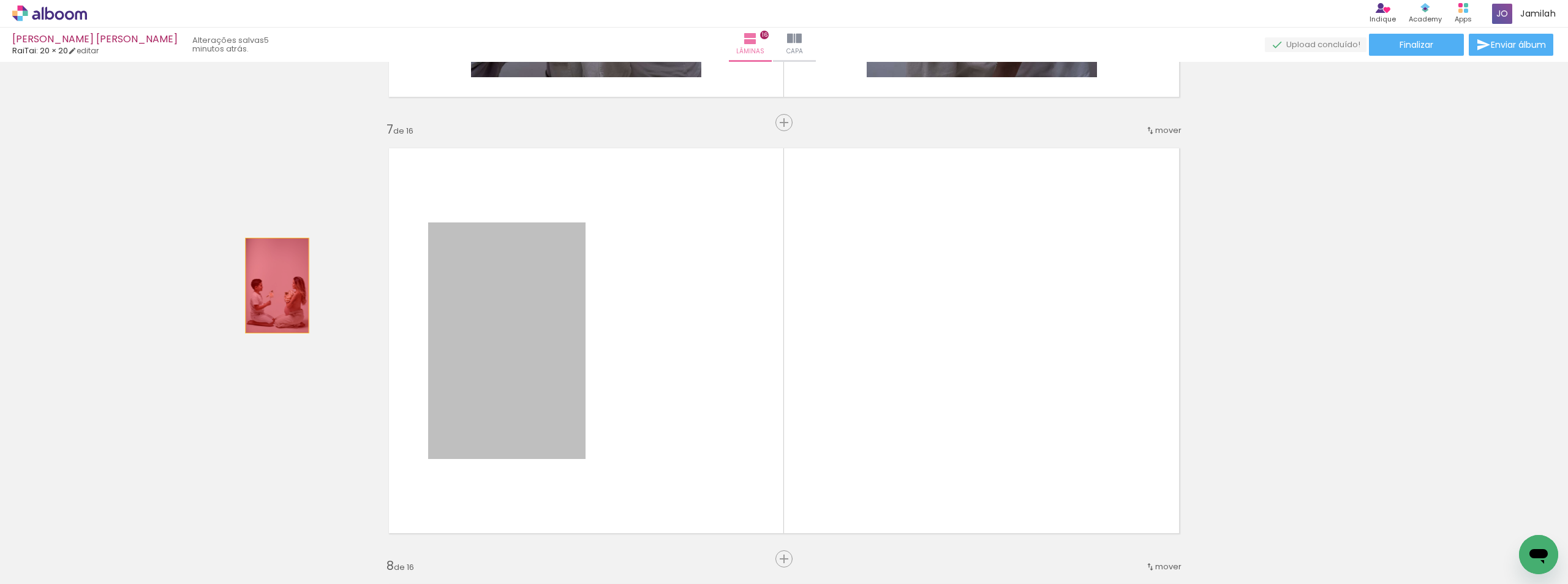
drag, startPoint x: 524, startPoint y: 319, endPoint x: 398, endPoint y: 277, distance: 132.8
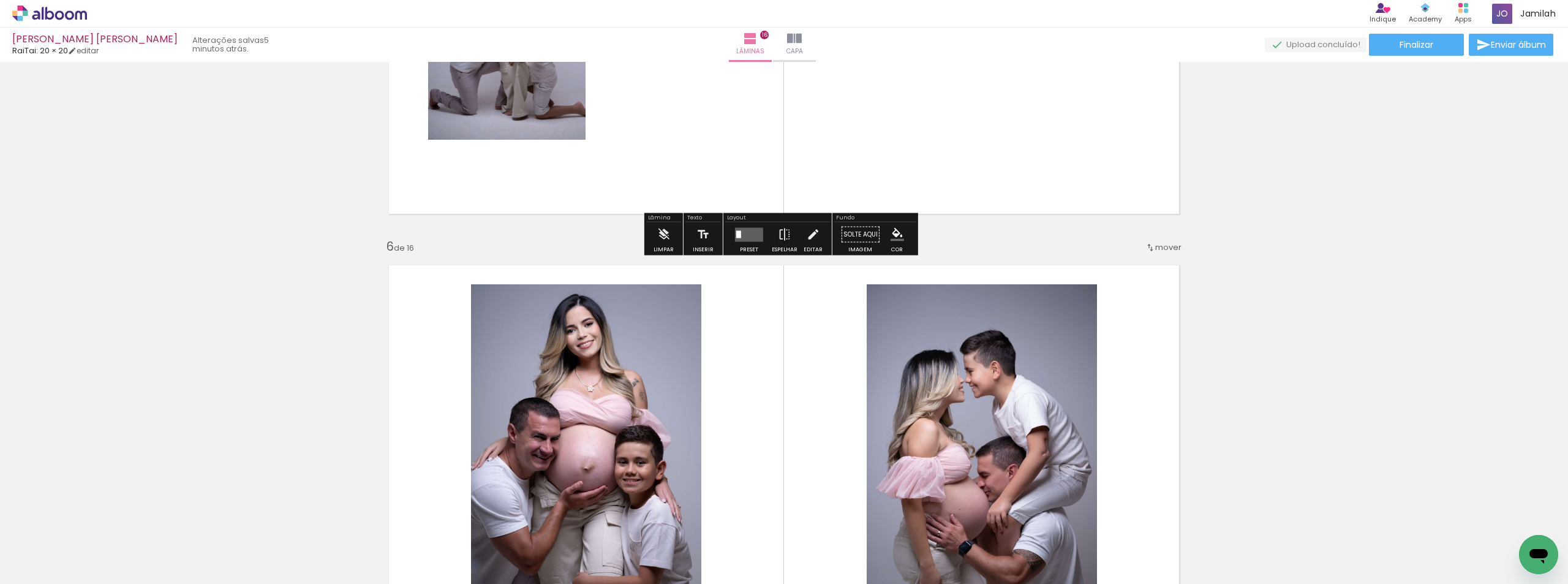
scroll to position [2027, 0]
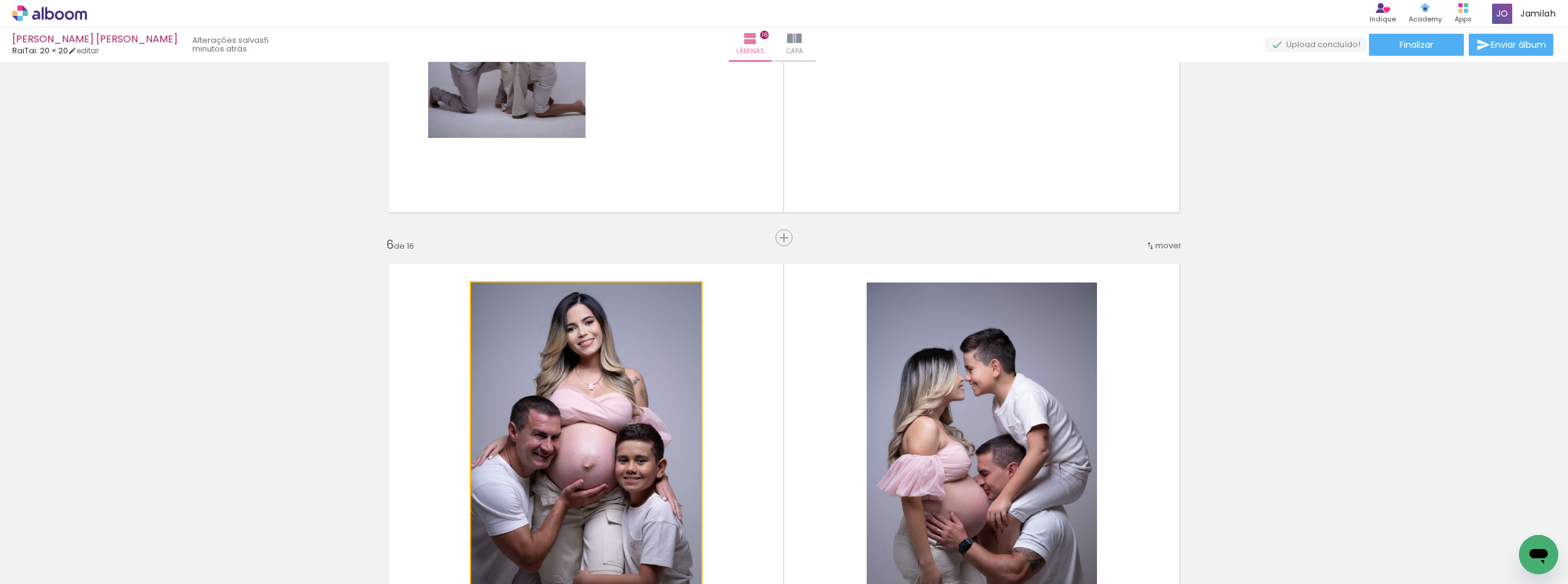
drag, startPoint x: 646, startPoint y: 340, endPoint x: 976, endPoint y: 295, distance: 333.1
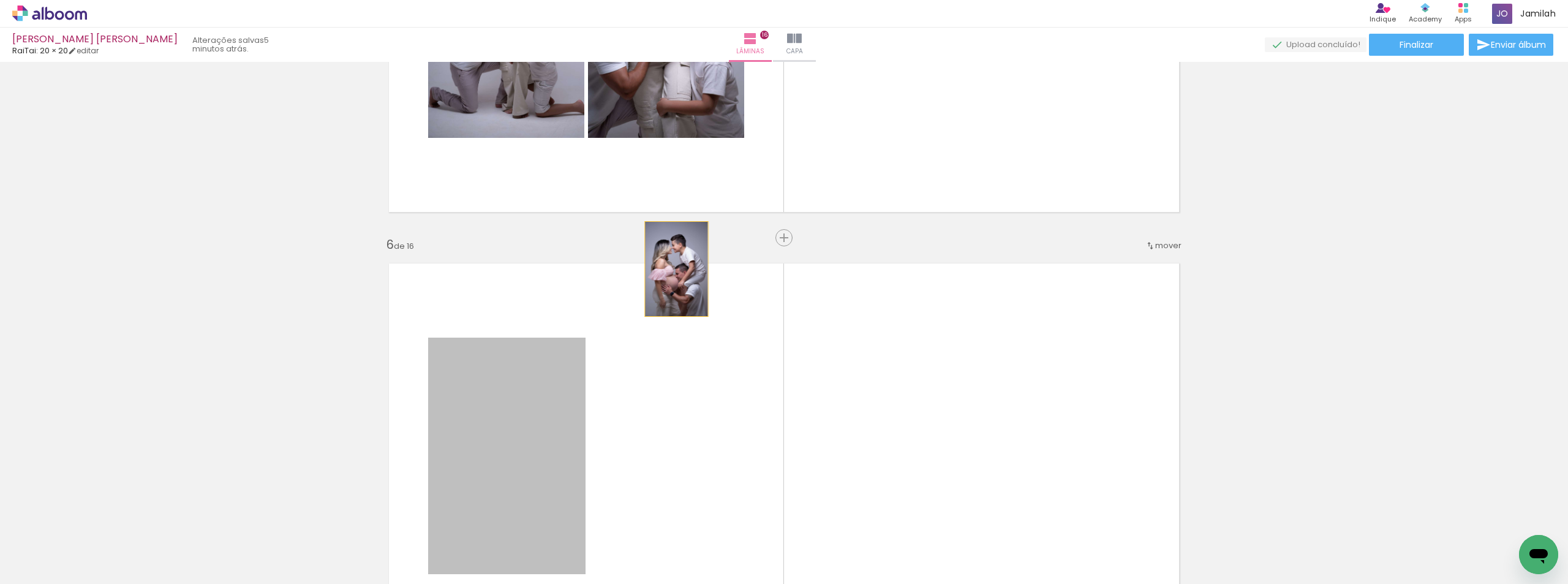
drag, startPoint x: 473, startPoint y: 405, endPoint x: 844, endPoint y: 215, distance: 416.8
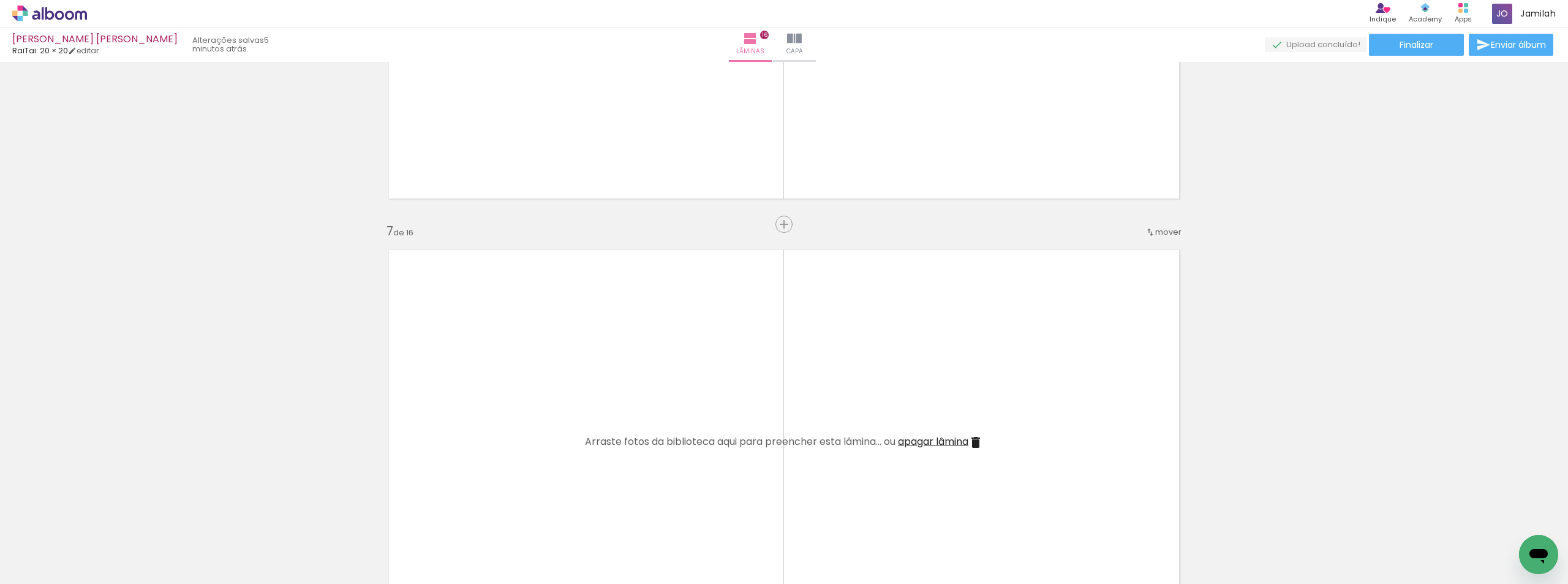
scroll to position [2639, 0]
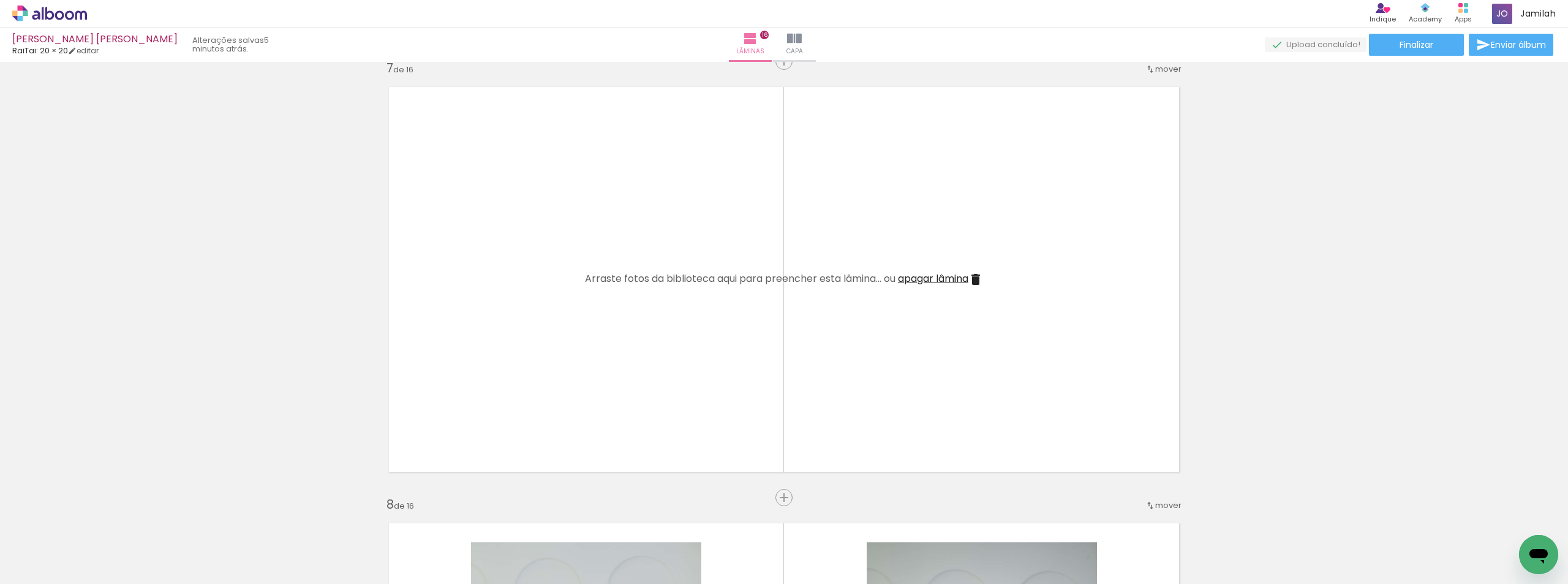
click at [931, 281] on span "apagar lâmina" at bounding box center [933, 278] width 70 height 14
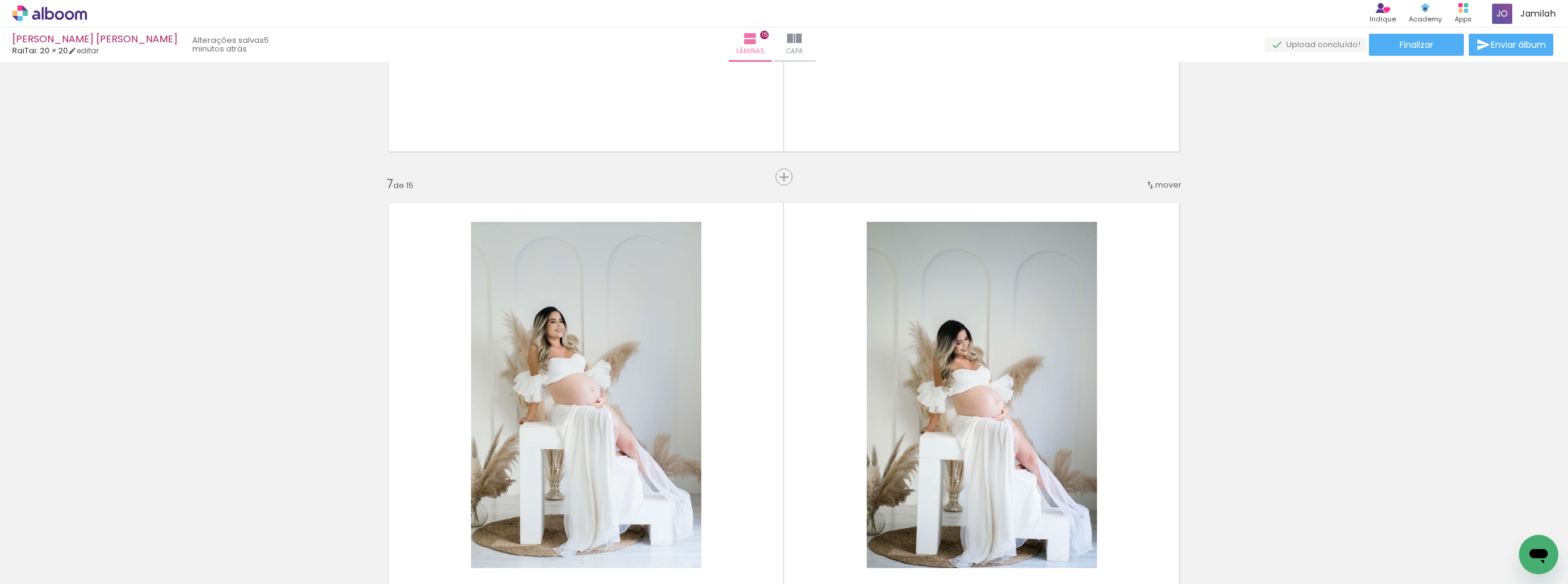
scroll to position [2333, 0]
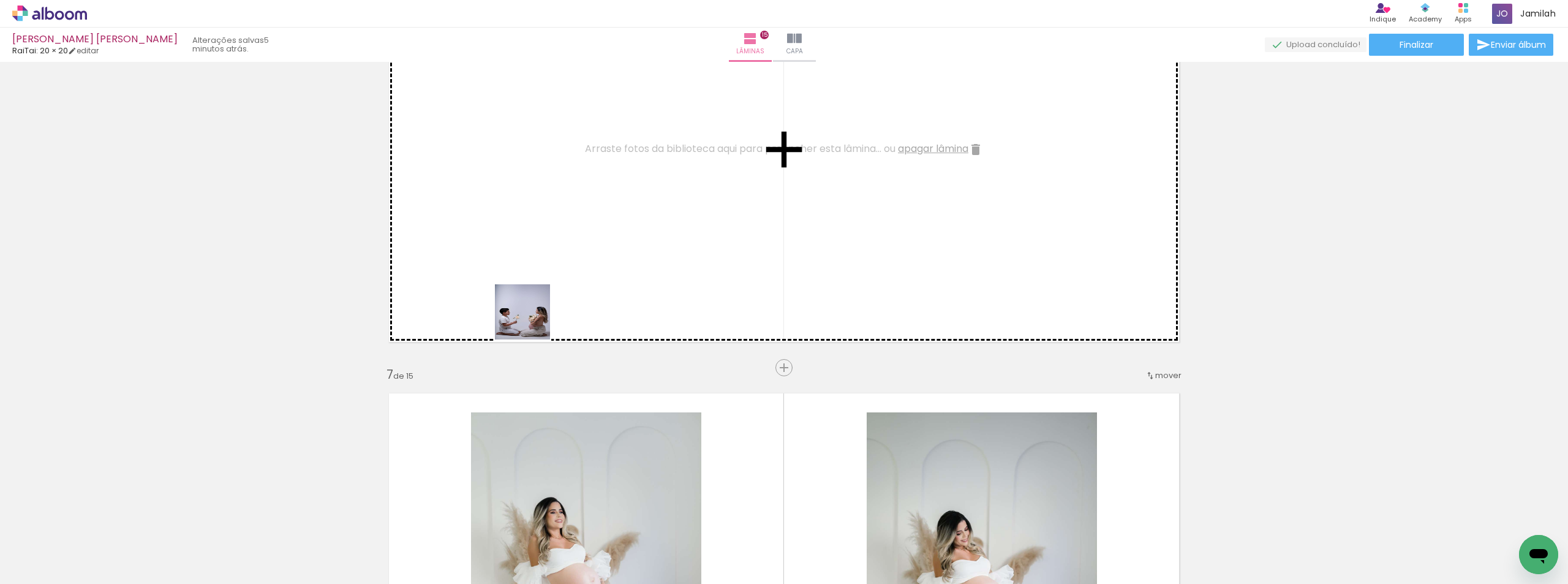
drag, startPoint x: 291, startPoint y: 515, endPoint x: 605, endPoint y: 268, distance: 399.5
click at [597, 270] on quentale-workspace at bounding box center [784, 292] width 1568 height 584
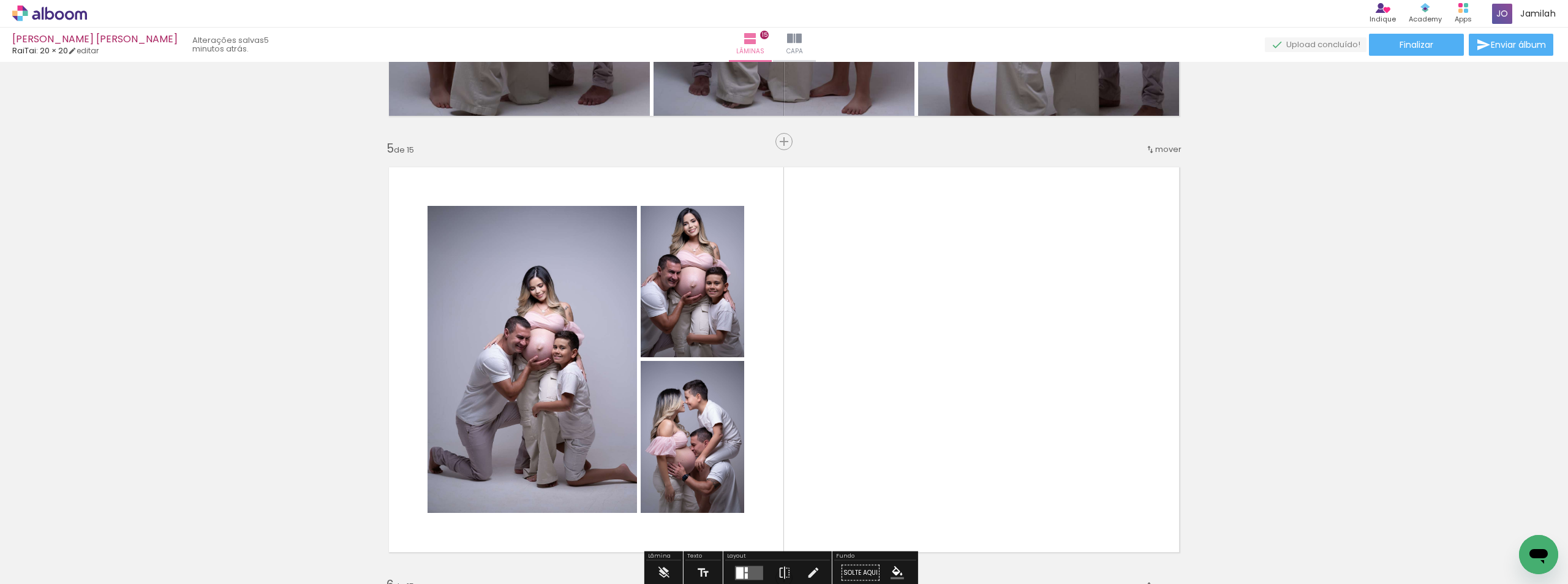
scroll to position [1781, 0]
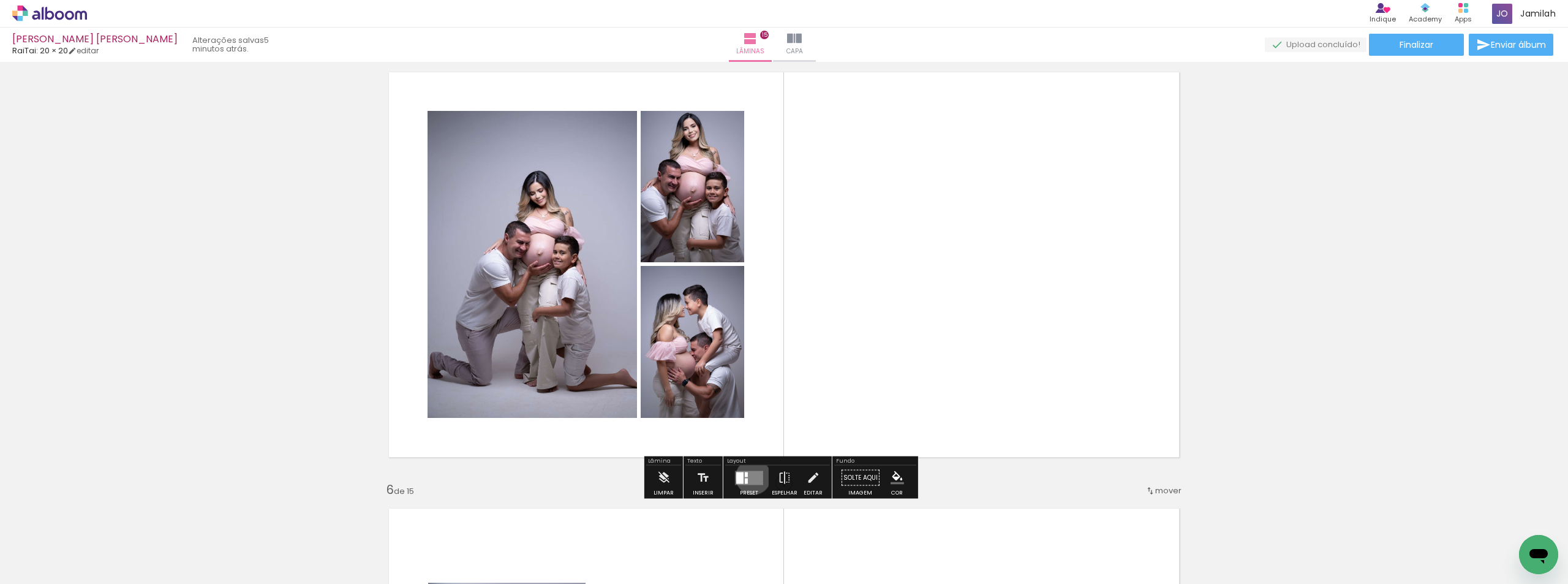
click at [750, 477] on quentale-layouter at bounding box center [749, 477] width 28 height 14
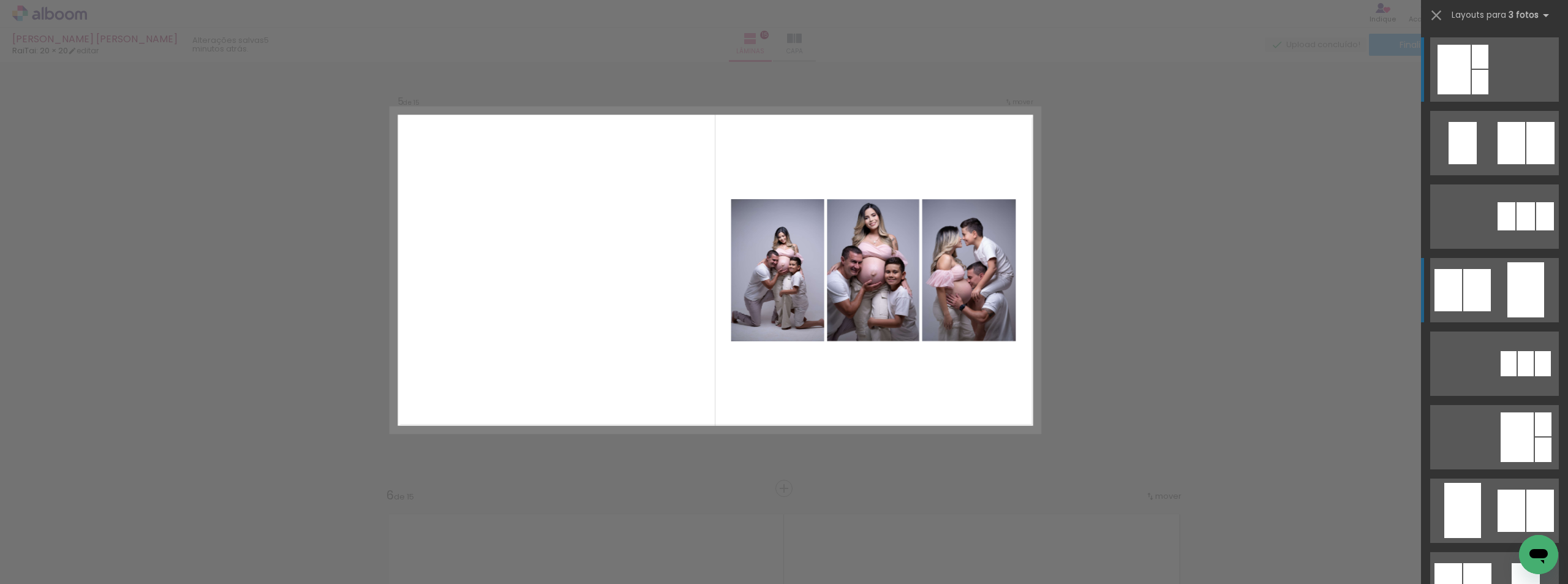
scroll to position [1761, 0]
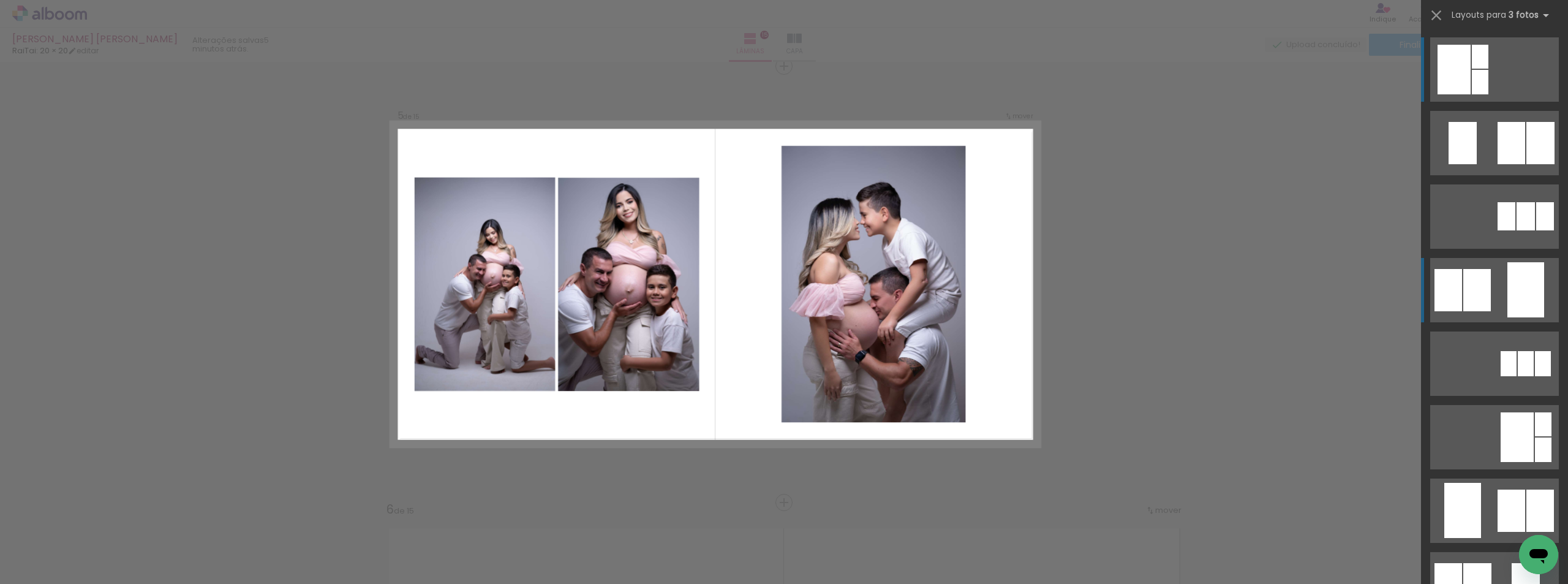
click at [1499, 175] on quentale-layouter at bounding box center [1494, 143] width 128 height 64
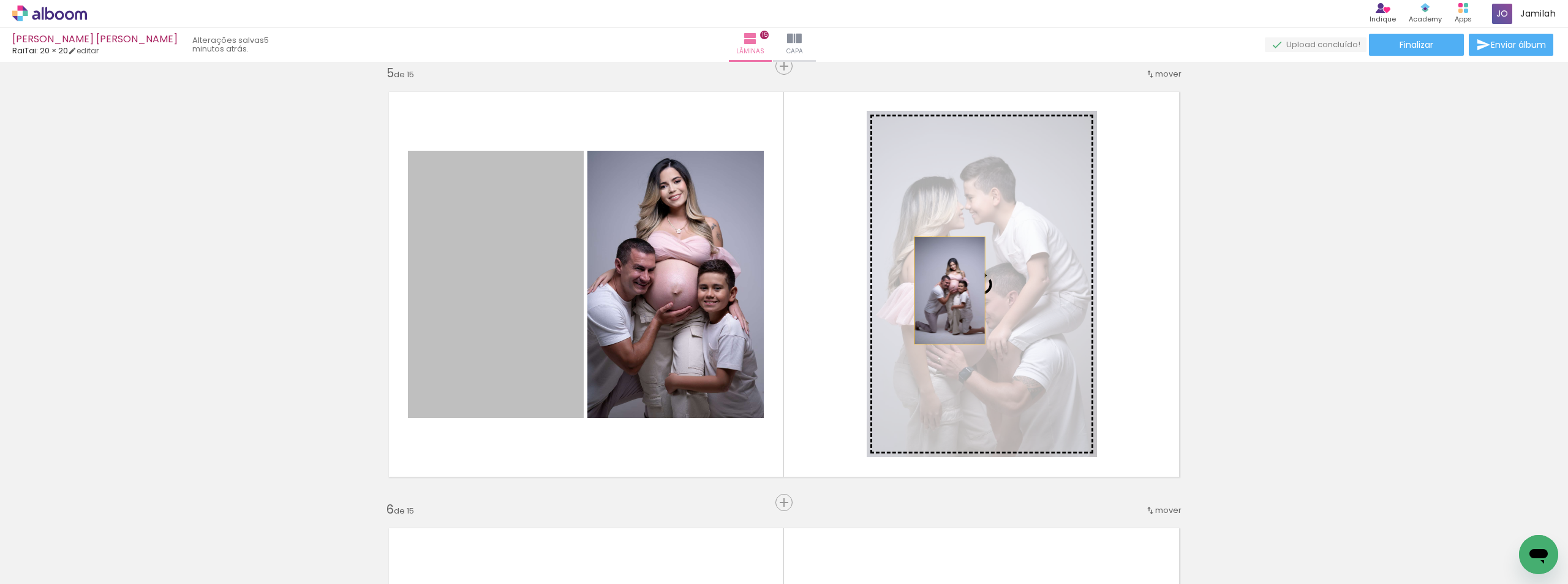
drag, startPoint x: 522, startPoint y: 293, endPoint x: 969, endPoint y: 291, distance: 447.0
click at [0, 0] on slot at bounding box center [0, 0] width 0 height 0
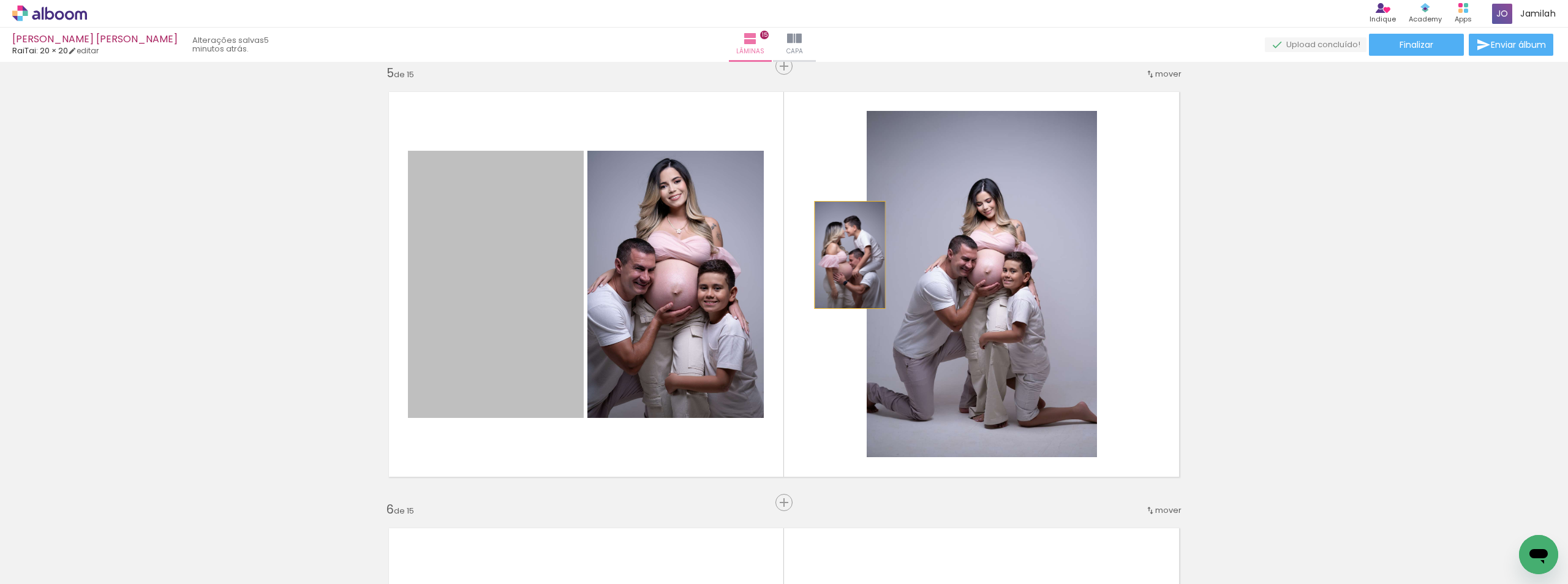
drag, startPoint x: 478, startPoint y: 318, endPoint x: 947, endPoint y: 252, distance: 473.6
click at [0, 0] on slot at bounding box center [0, 0] width 0 height 0
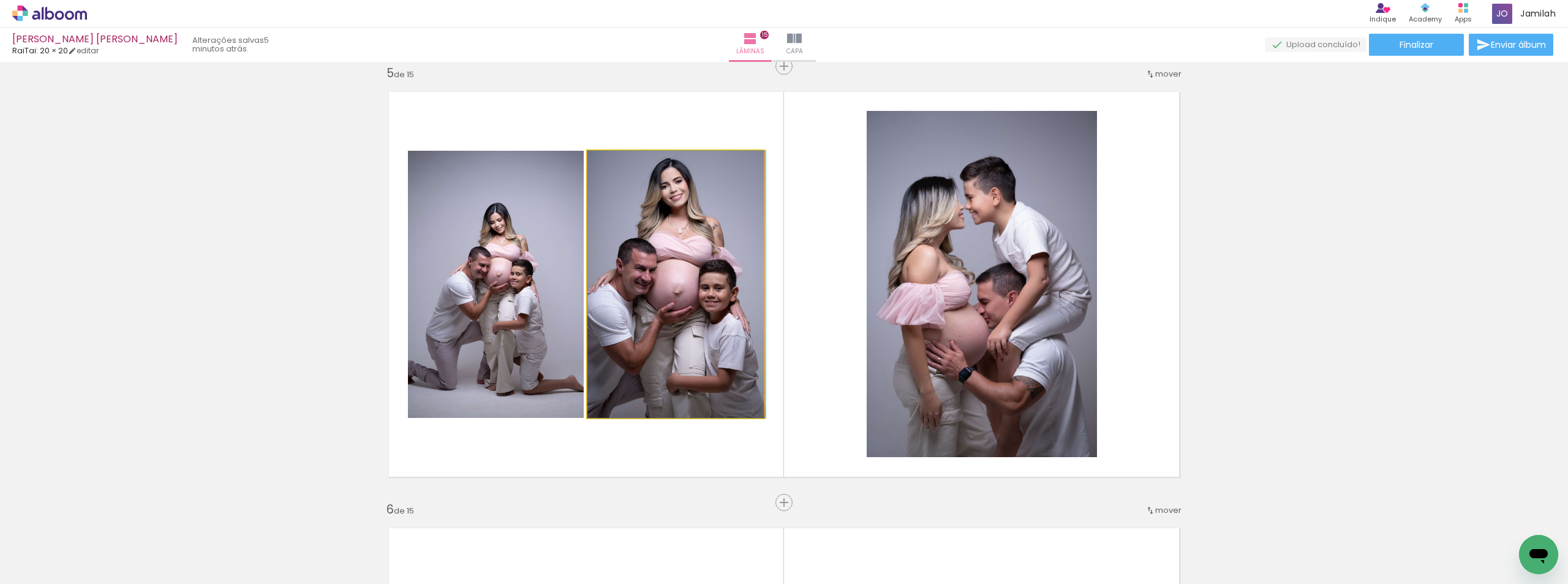
drag, startPoint x: 699, startPoint y: 301, endPoint x: 935, endPoint y: 279, distance: 237.0
click at [0, 0] on slot at bounding box center [0, 0] width 0 height 0
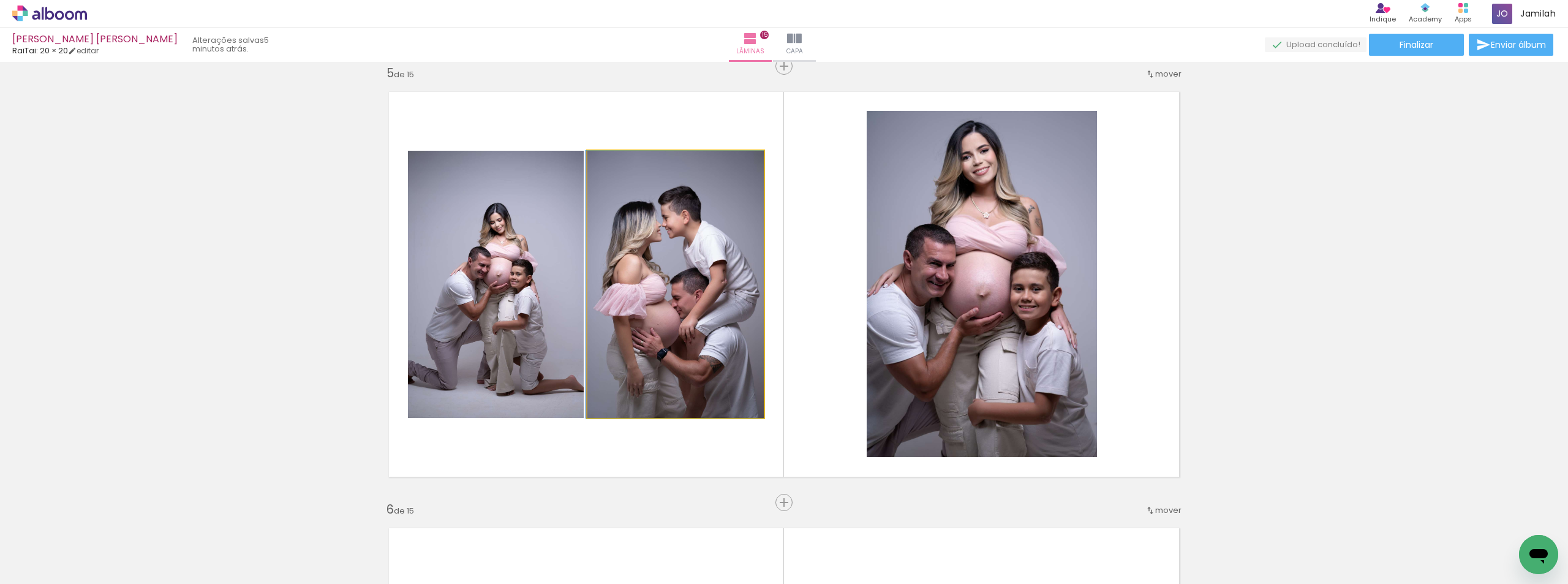
drag, startPoint x: 730, startPoint y: 311, endPoint x: 716, endPoint y: 280, distance: 34.0
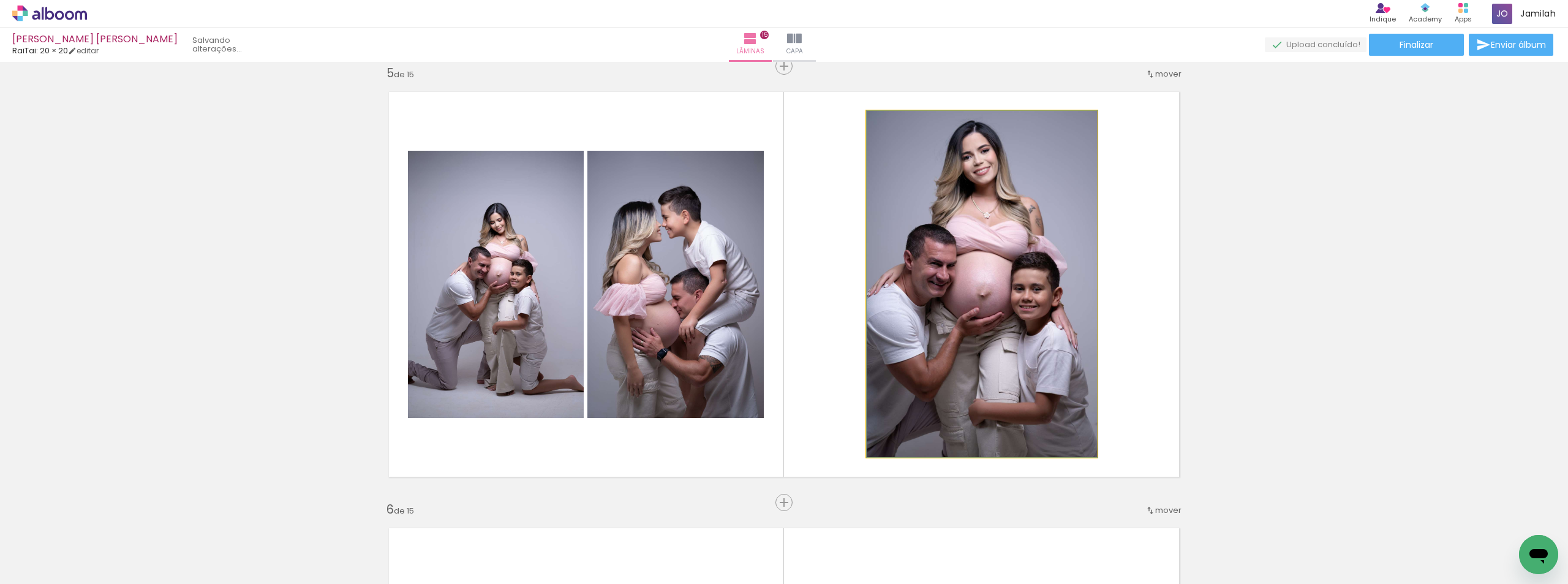
drag, startPoint x: 1017, startPoint y: 317, endPoint x: 1044, endPoint y: 322, distance: 27.5
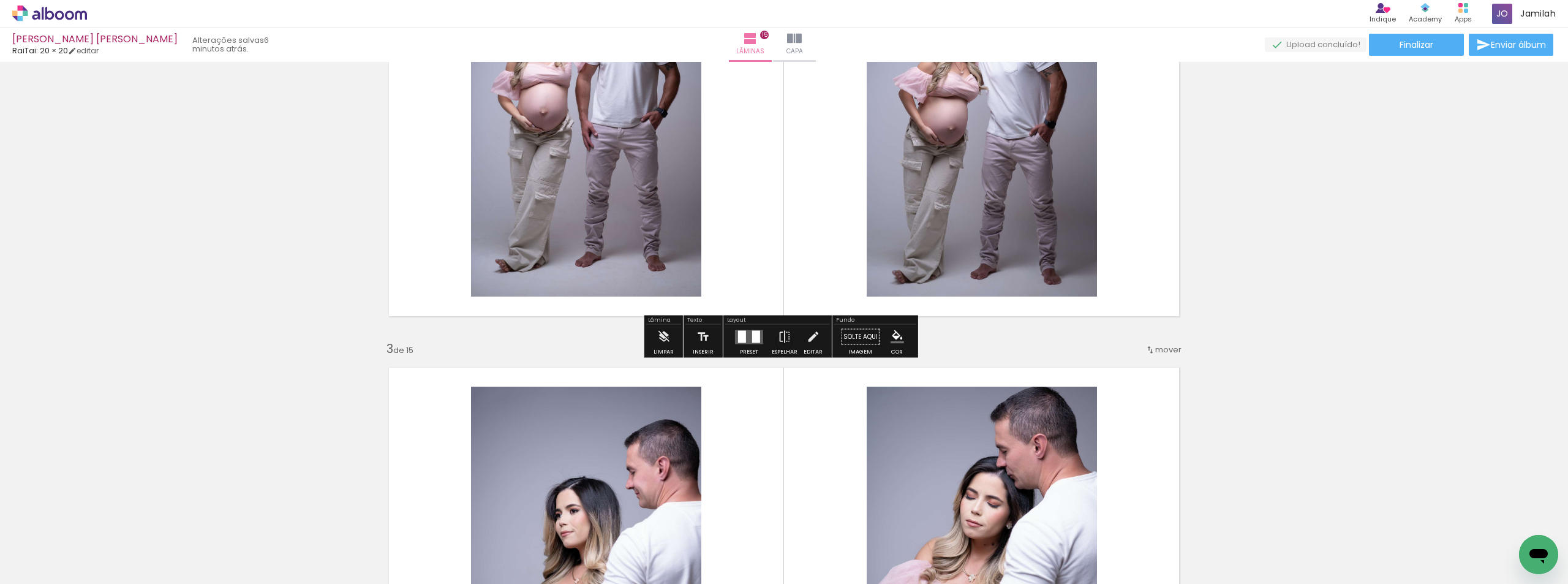
scroll to position [367, 0]
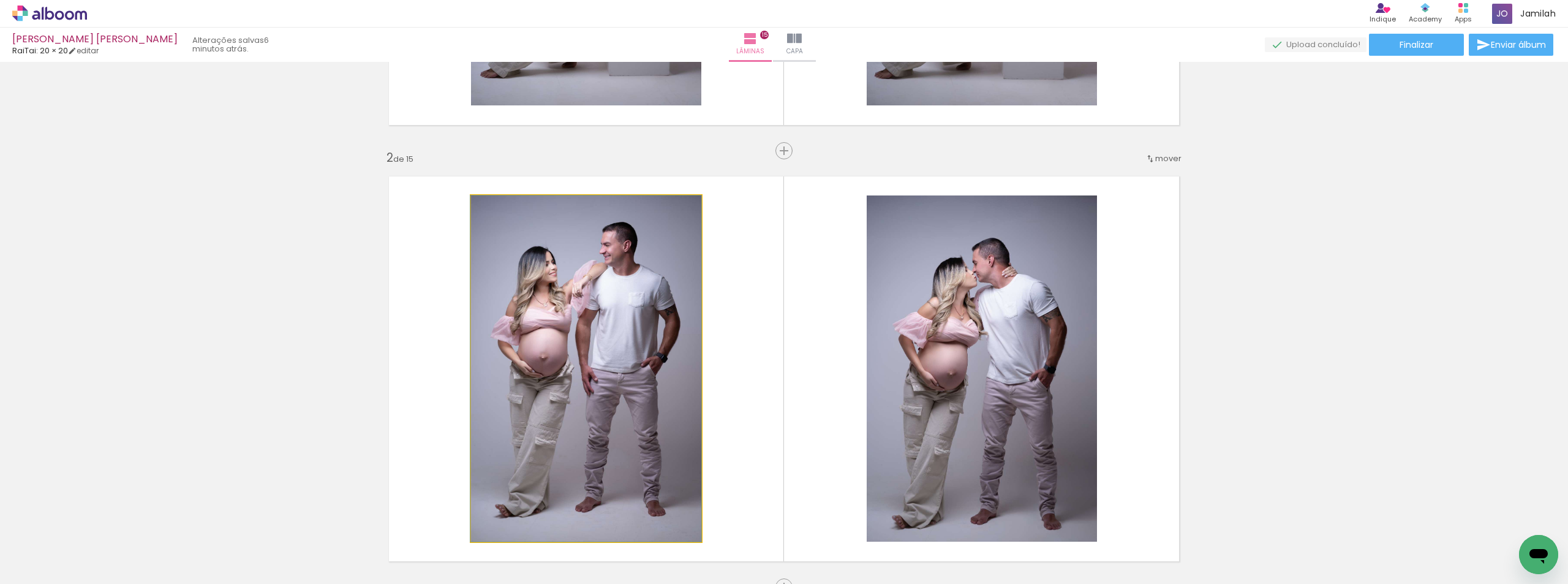
drag, startPoint x: 485, startPoint y: 311, endPoint x: 482, endPoint y: 297, distance: 14.3
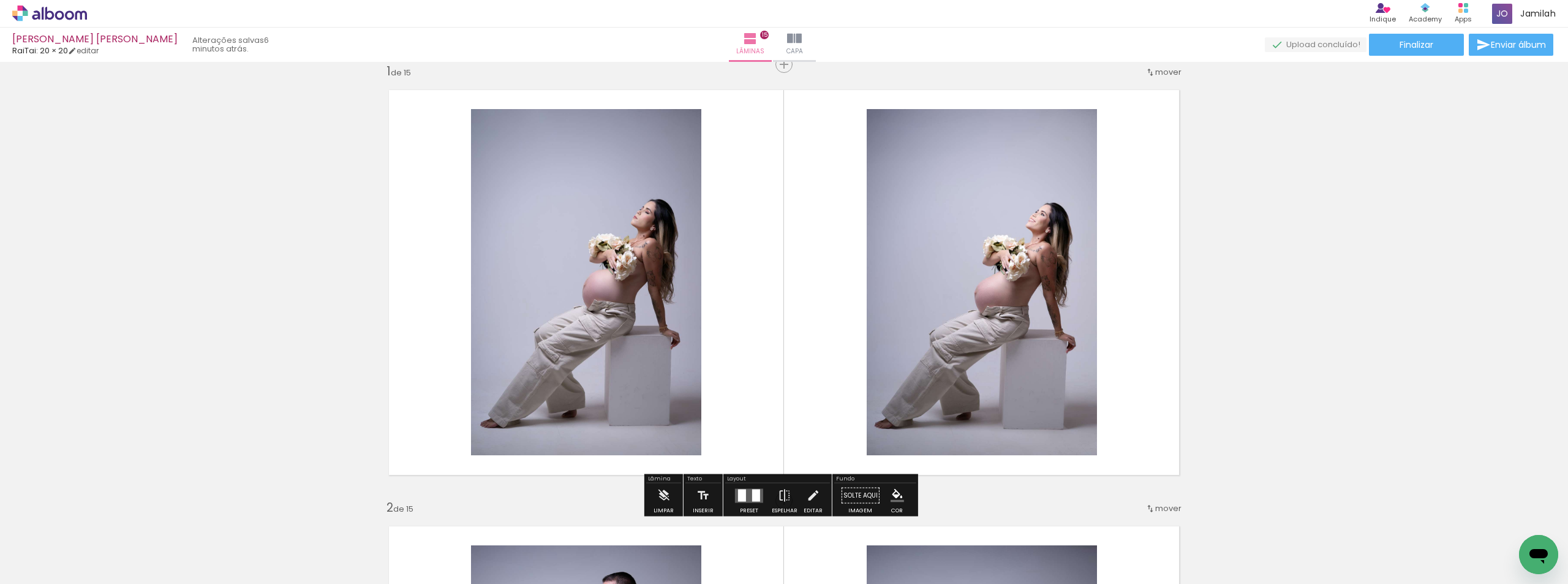
scroll to position [0, 0]
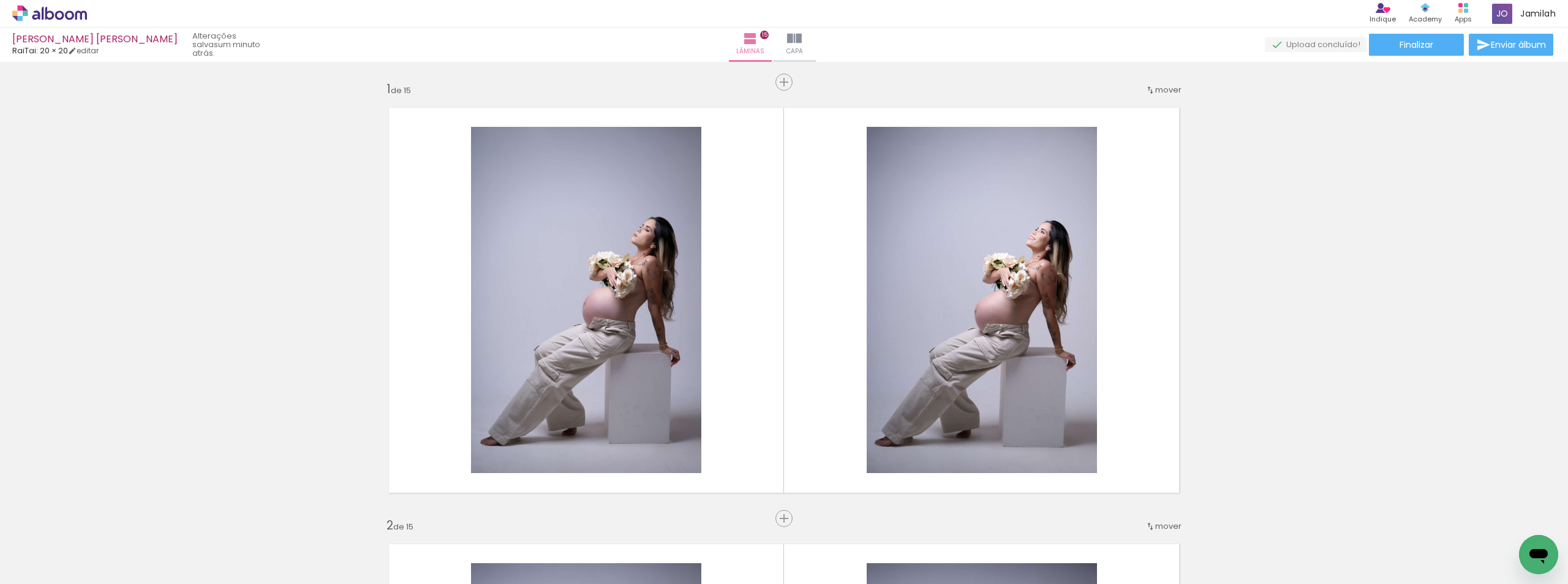
scroll to position [0, 663]
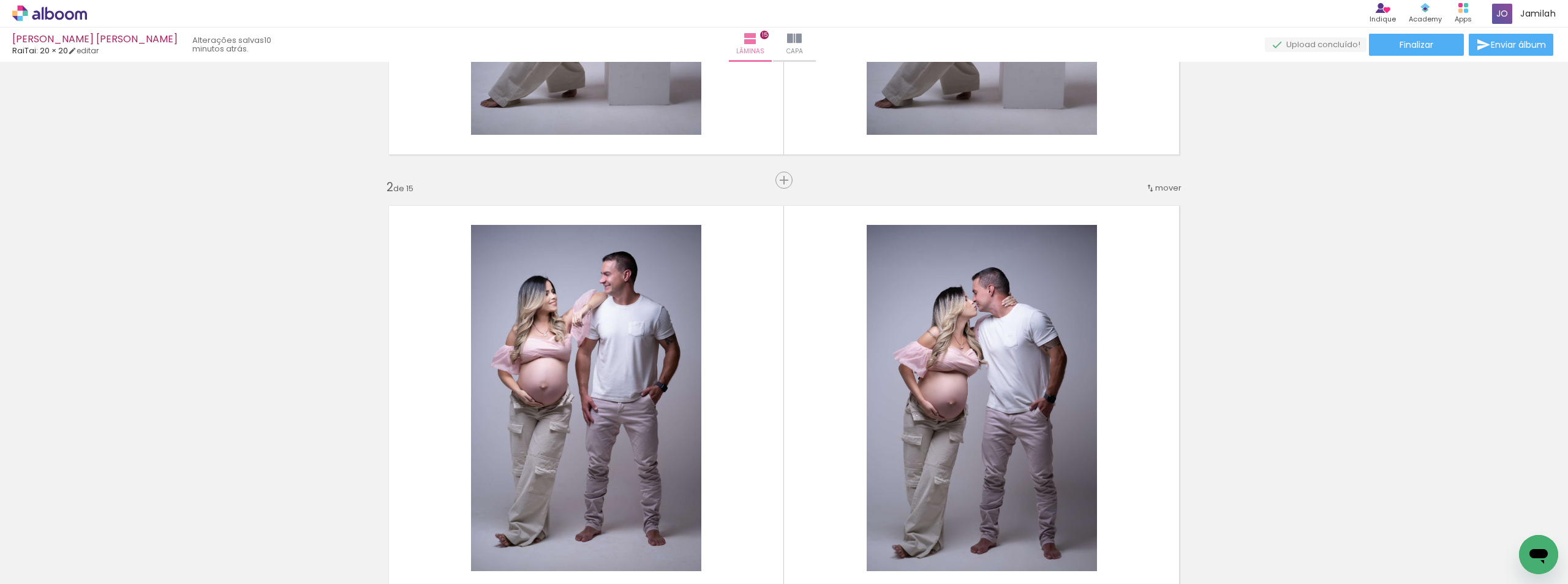
scroll to position [367, 0]
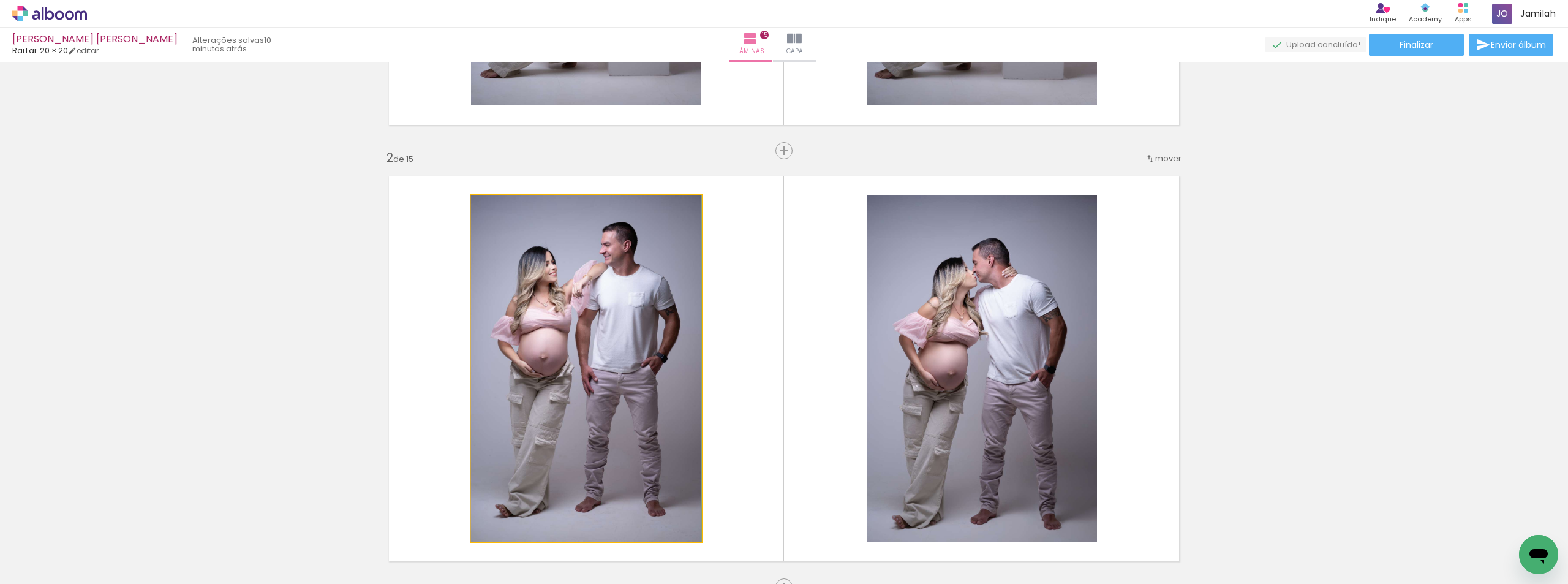
drag, startPoint x: 622, startPoint y: 346, endPoint x: 612, endPoint y: 342, distance: 10.8
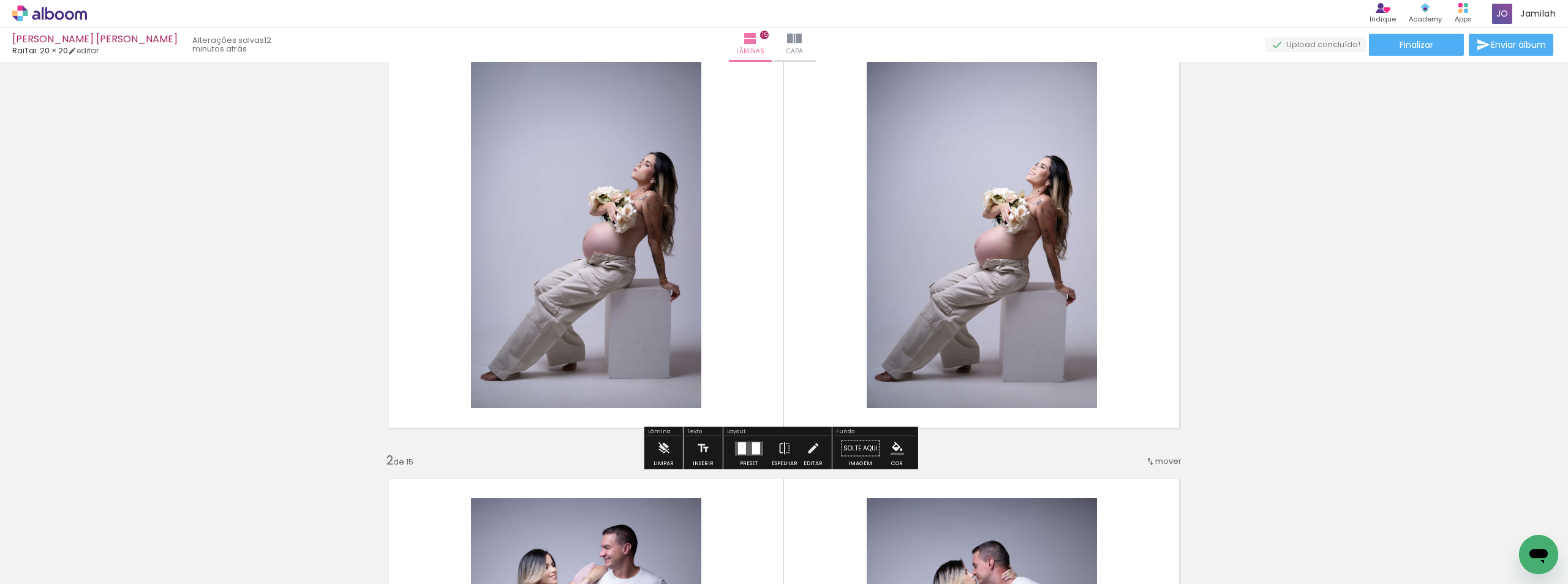
scroll to position [0, 0]
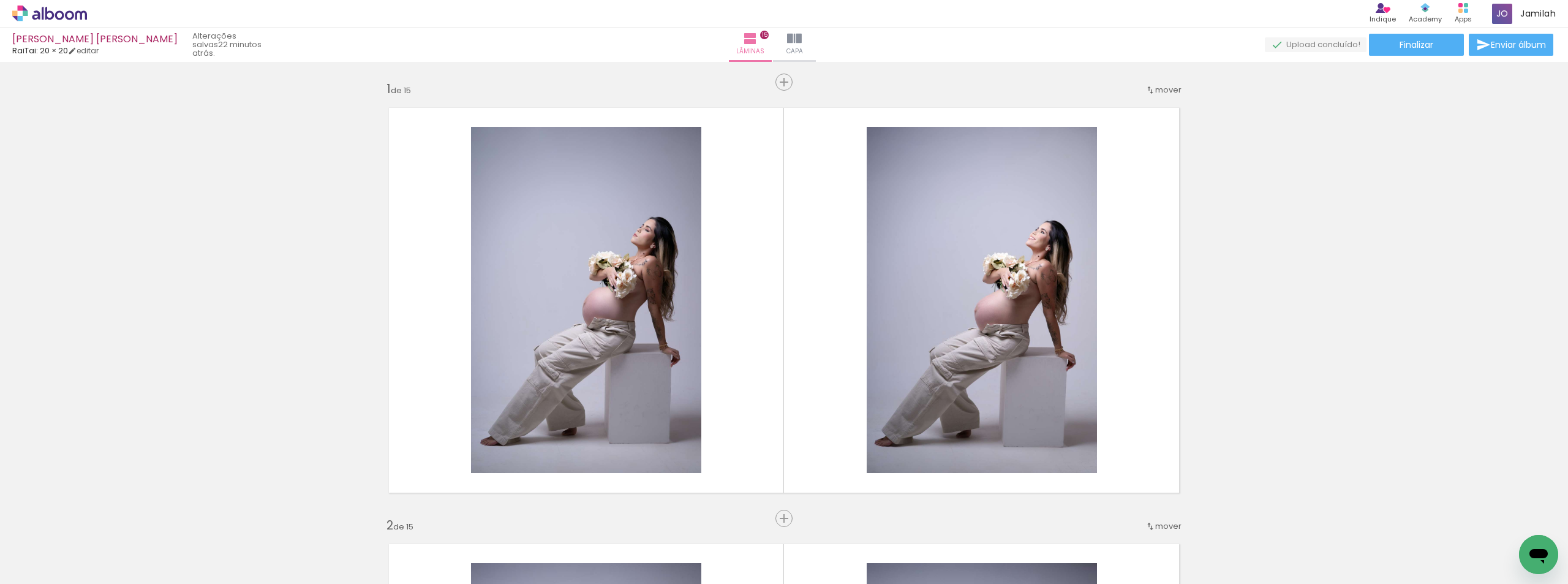
scroll to position [0, 663]
